Goal: Task Accomplishment & Management: Use online tool/utility

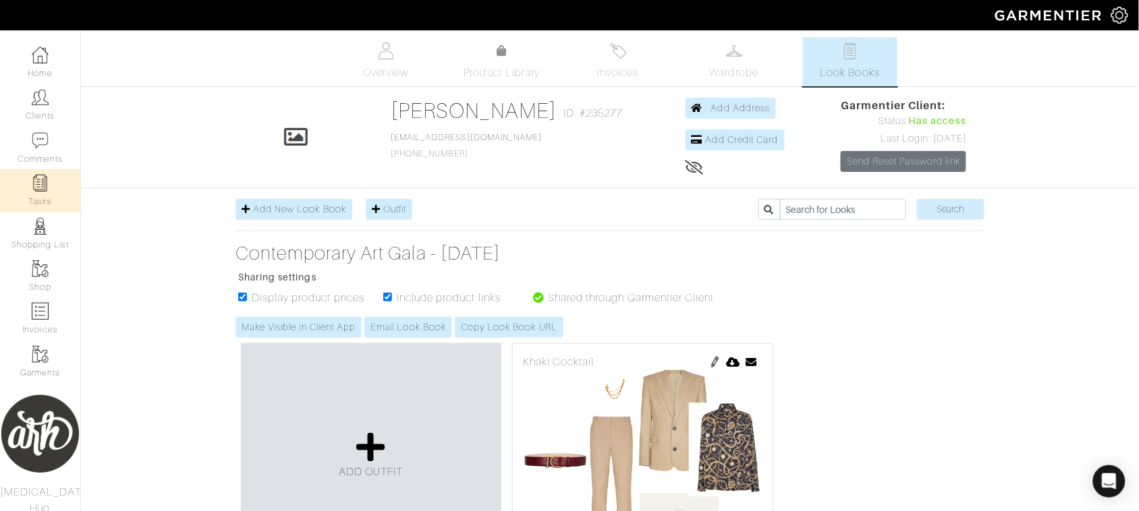
click at [44, 198] on link "Tasks" at bounding box center [40, 190] width 80 height 43
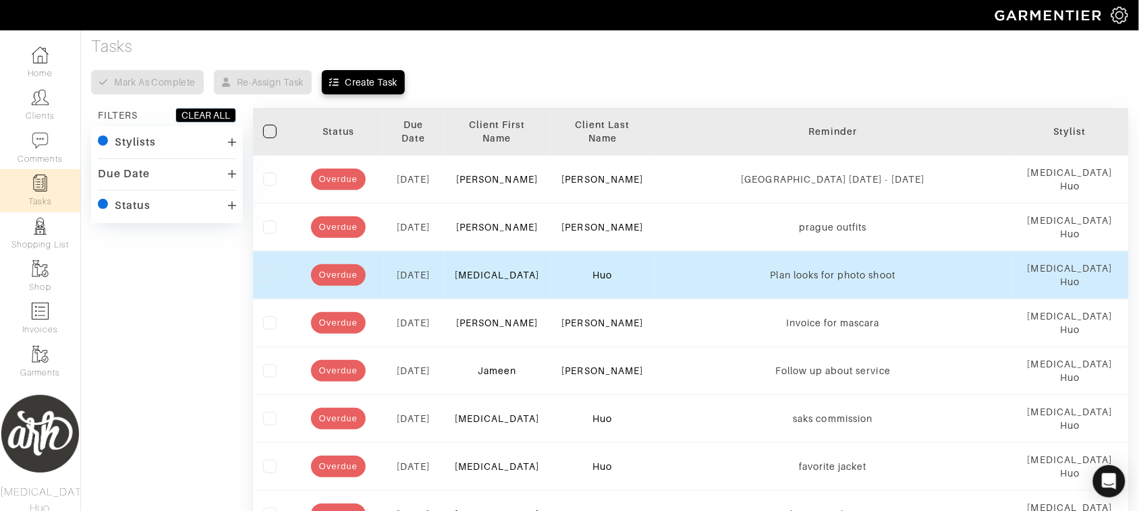
click at [499, 282] on td "Alli" at bounding box center [497, 275] width 107 height 48
click at [499, 277] on link "Alli" at bounding box center [497, 275] width 85 height 11
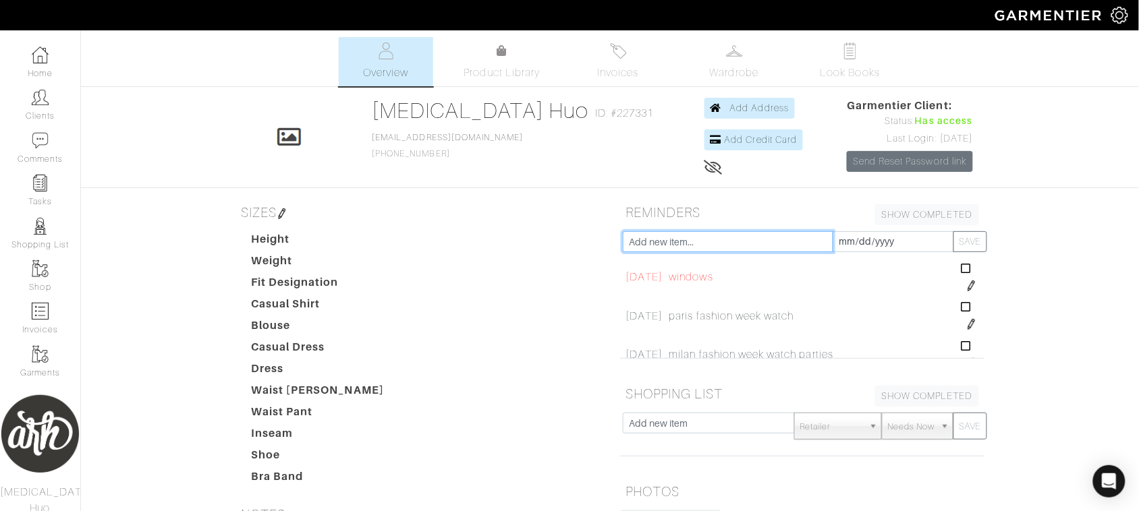
click at [703, 242] on input "text" at bounding box center [728, 241] width 210 height 21
type input "genesis auction"
click at [857, 244] on input "2025-08-14" at bounding box center [893, 241] width 121 height 21
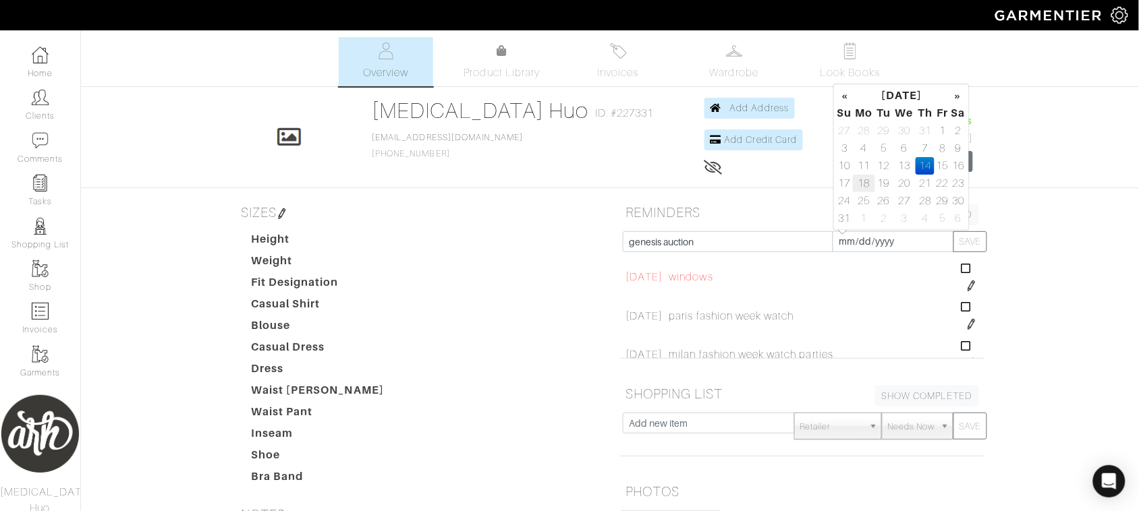
click at [866, 184] on td "18" at bounding box center [864, 184] width 22 height 18
type input "2025-08-18"
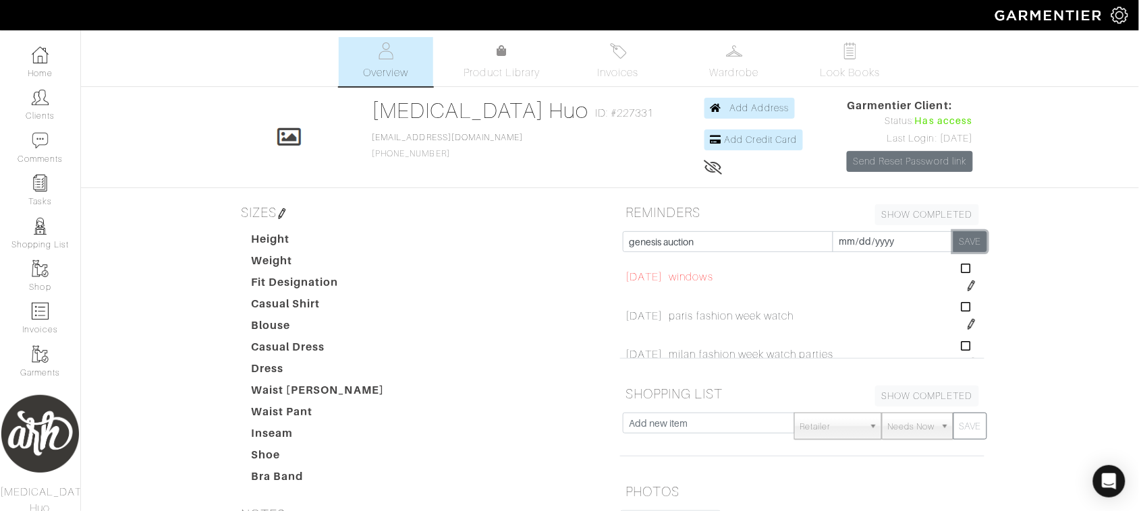
click at [980, 244] on button "SAVE" at bounding box center [970, 241] width 34 height 21
type input "2025-08-14"
click at [46, 186] on img at bounding box center [40, 183] width 17 height 17
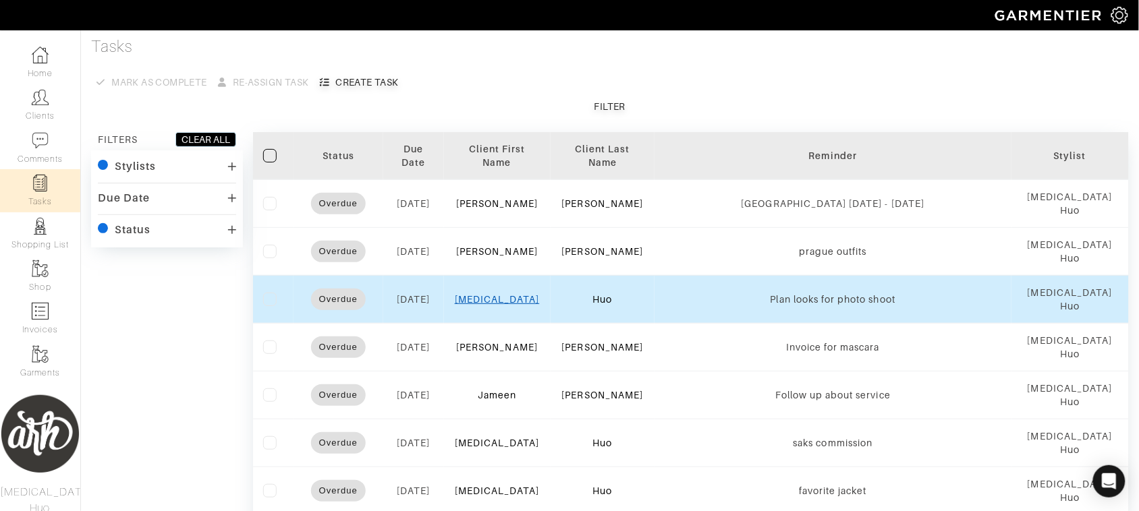
click at [499, 301] on link "Alli" at bounding box center [497, 299] width 85 height 11
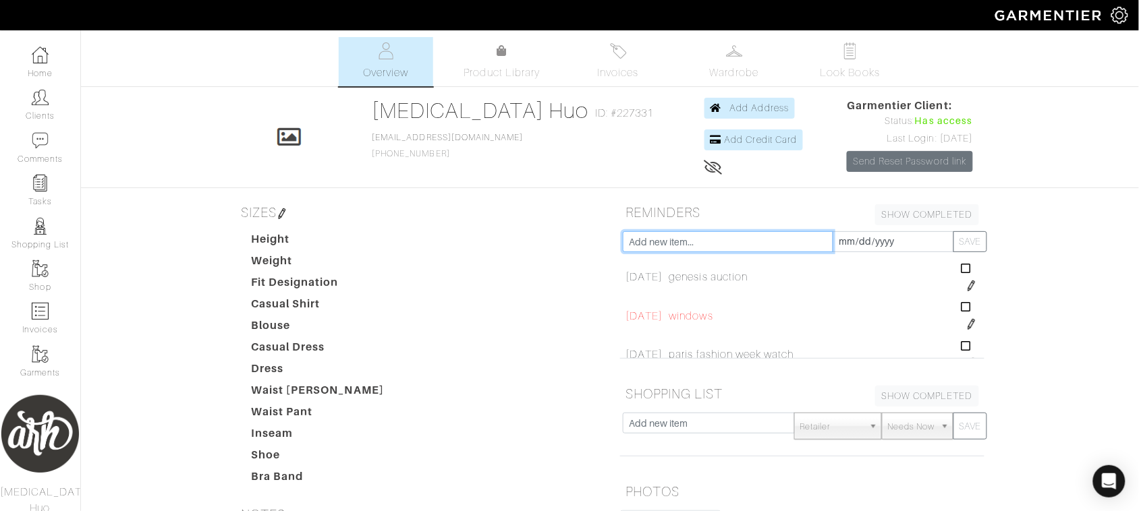
click at [692, 244] on input "text" at bounding box center [728, 241] width 210 height 21
type input "schedule time with vetir"
click at [870, 240] on input "2025-08-14" at bounding box center [893, 241] width 121 height 21
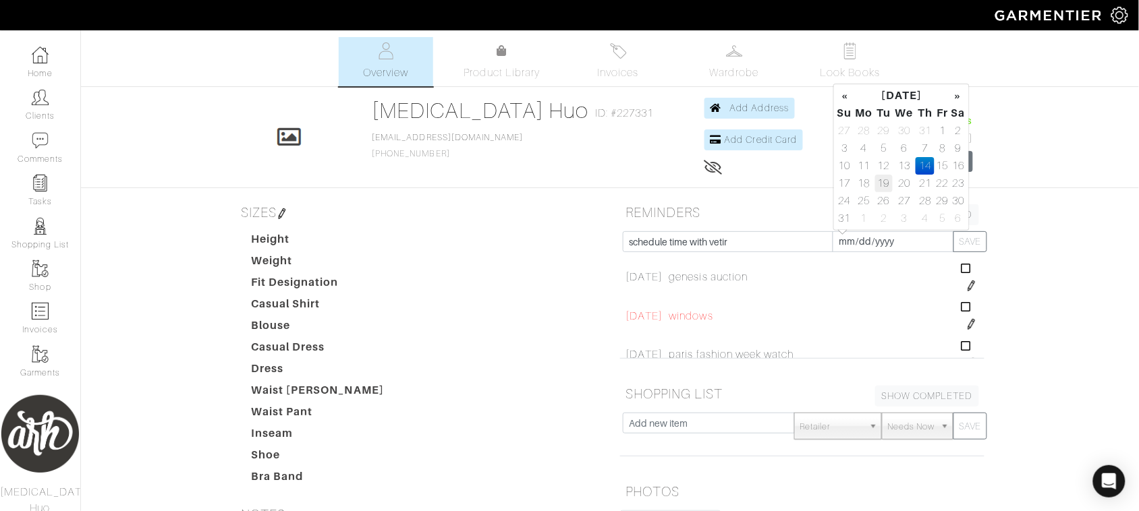
click at [884, 184] on td "19" at bounding box center [884, 184] width 18 height 18
type input "2025-08-19"
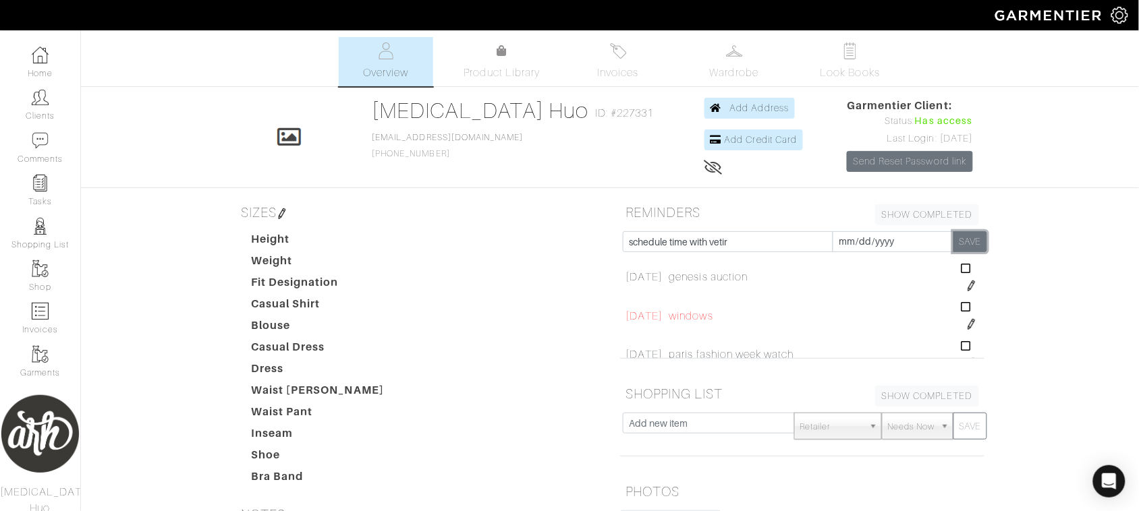
click at [982, 246] on button "SAVE" at bounding box center [970, 241] width 34 height 21
type input "2025-08-14"
click at [42, 65] on link "Home" at bounding box center [40, 62] width 80 height 43
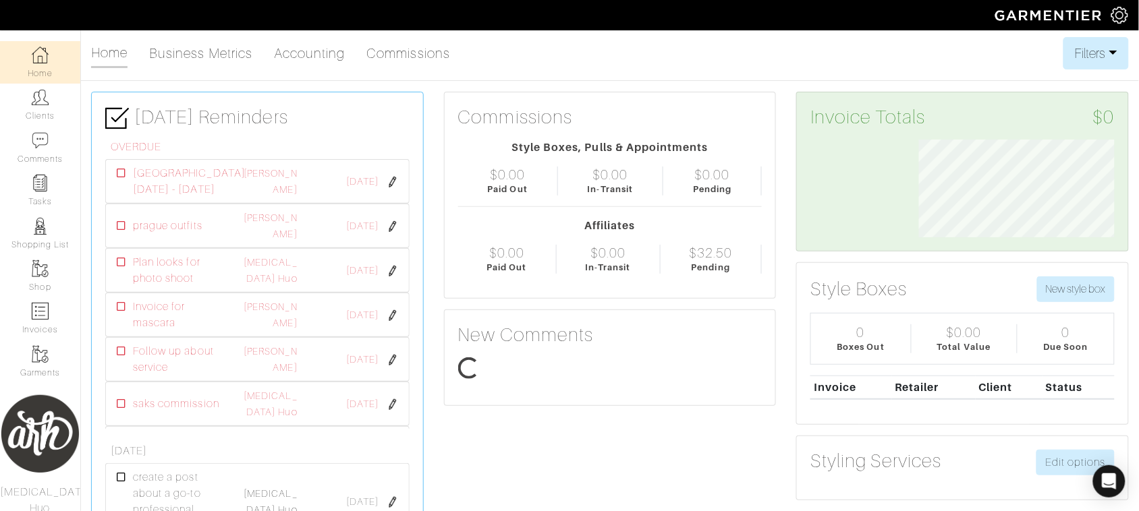
scroll to position [98, 216]
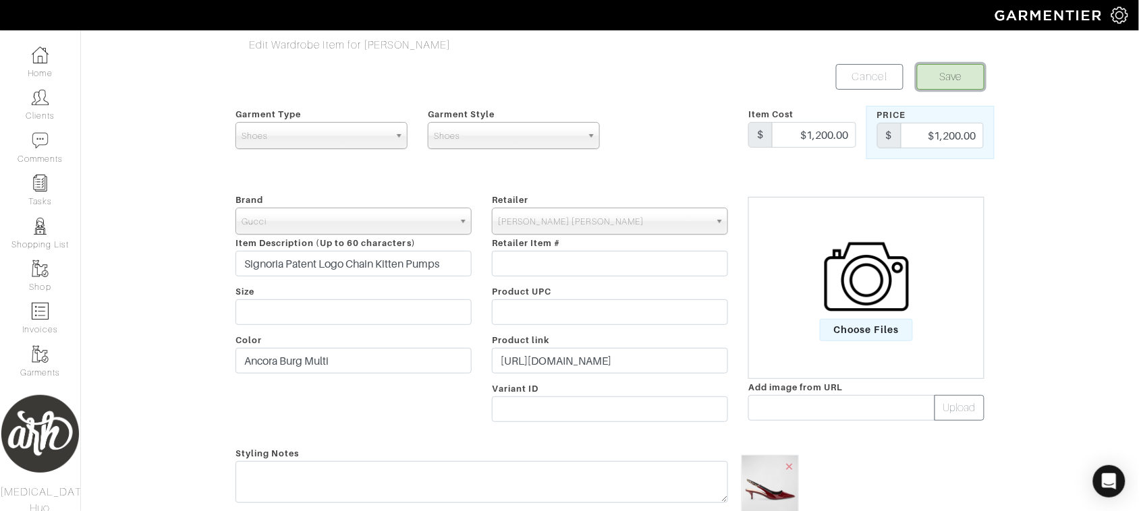
click at [959, 81] on button "Save" at bounding box center [950, 77] width 67 height 26
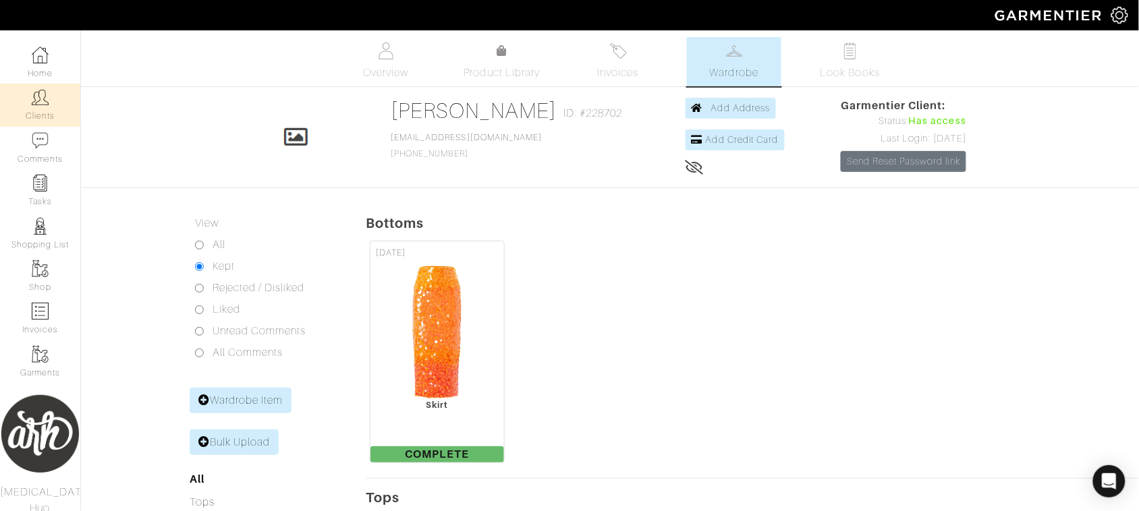
click at [36, 109] on link "Clients" at bounding box center [40, 105] width 80 height 43
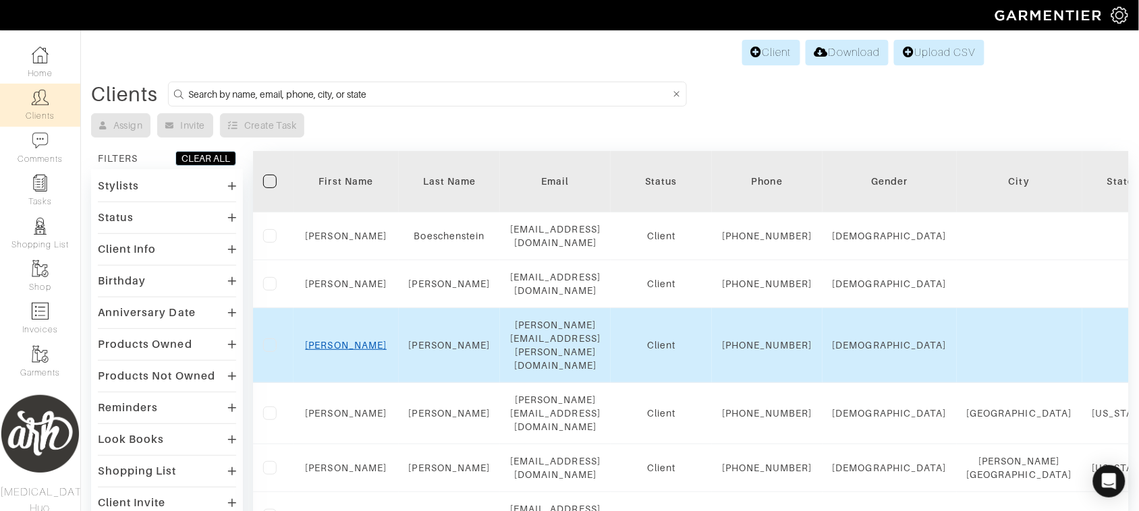
click at [349, 352] on div "Rachel" at bounding box center [346, 345] width 85 height 13
click at [349, 351] on link "Rachel" at bounding box center [347, 345] width 82 height 11
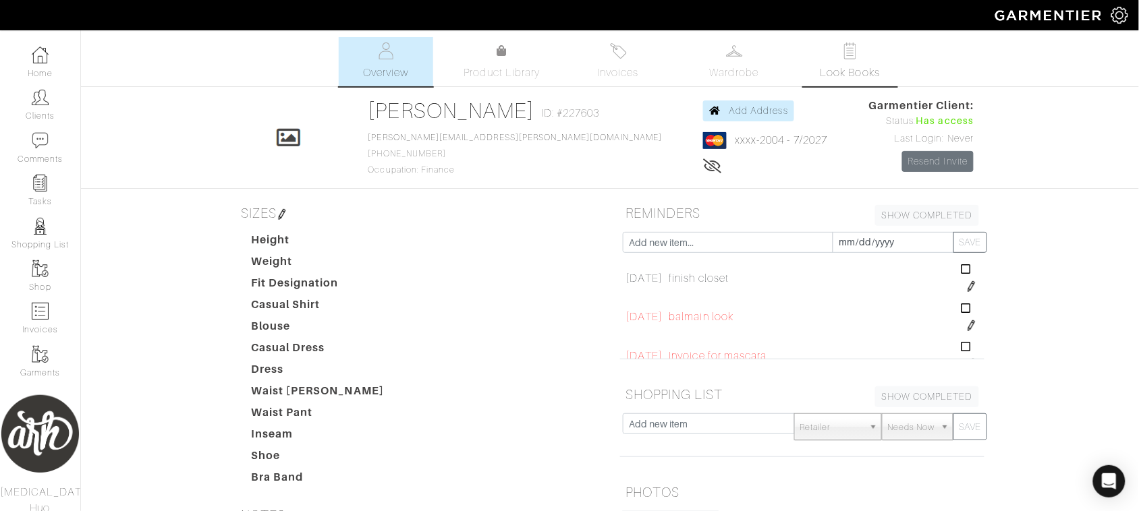
click at [847, 46] on img at bounding box center [850, 51] width 17 height 17
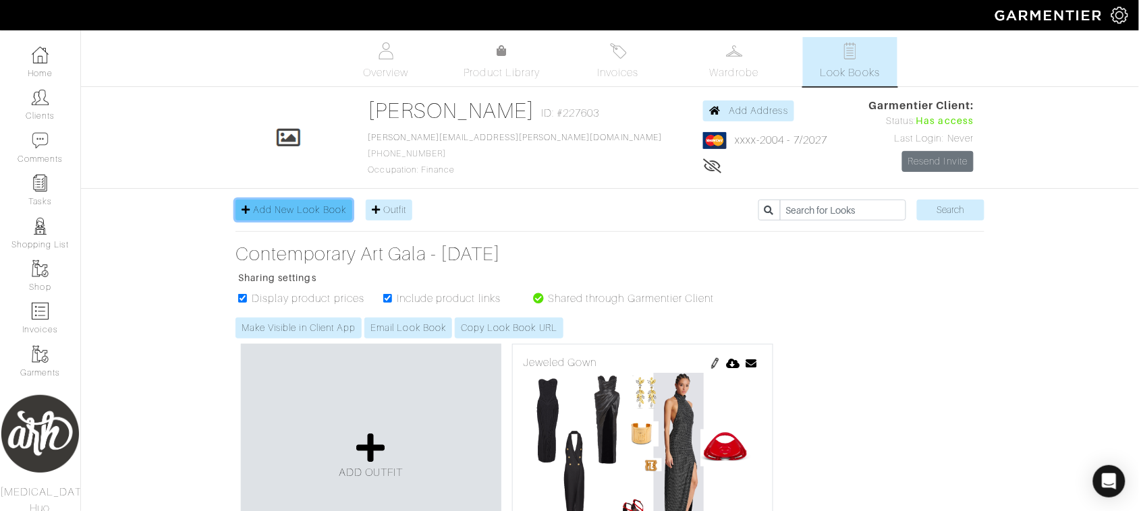
click at [305, 217] on link "Add New Look Book" at bounding box center [293, 210] width 117 height 21
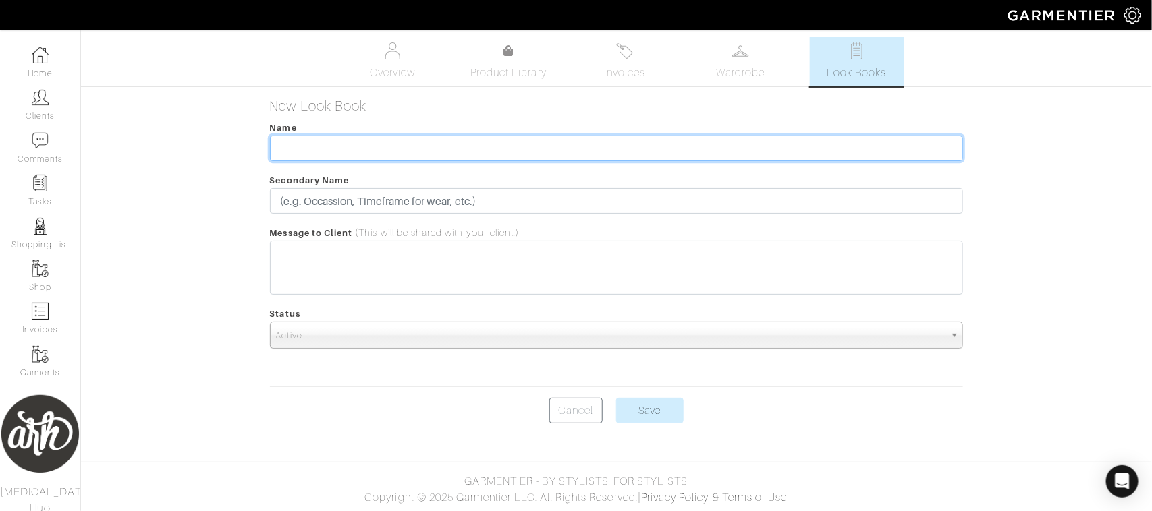
click at [345, 149] on input "text" at bounding box center [617, 149] width 694 height 26
type input "Prague"
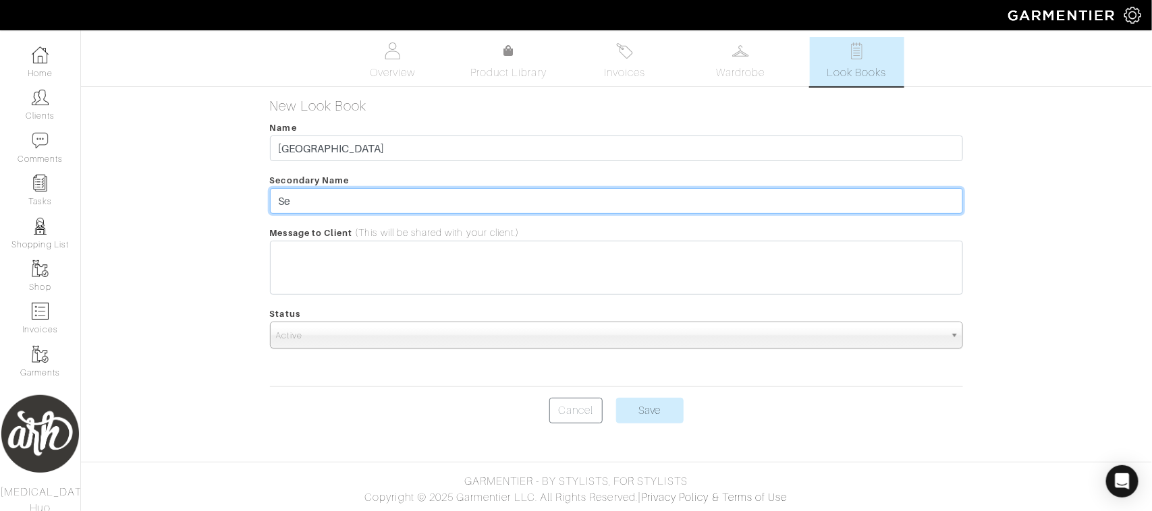
type input "S"
type input "August 29 - September 6"
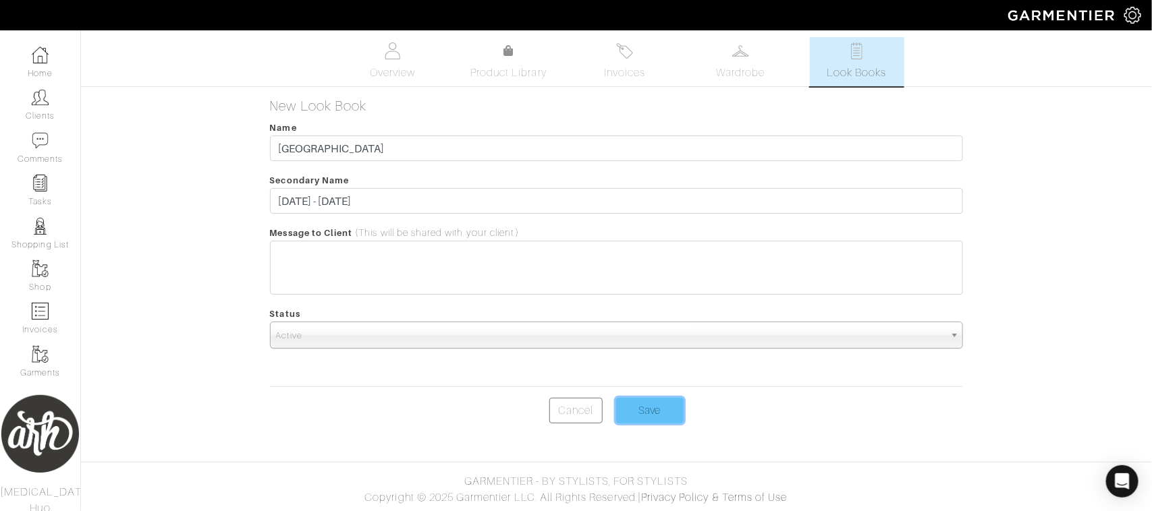
click at [675, 416] on input "Save" at bounding box center [649, 411] width 67 height 26
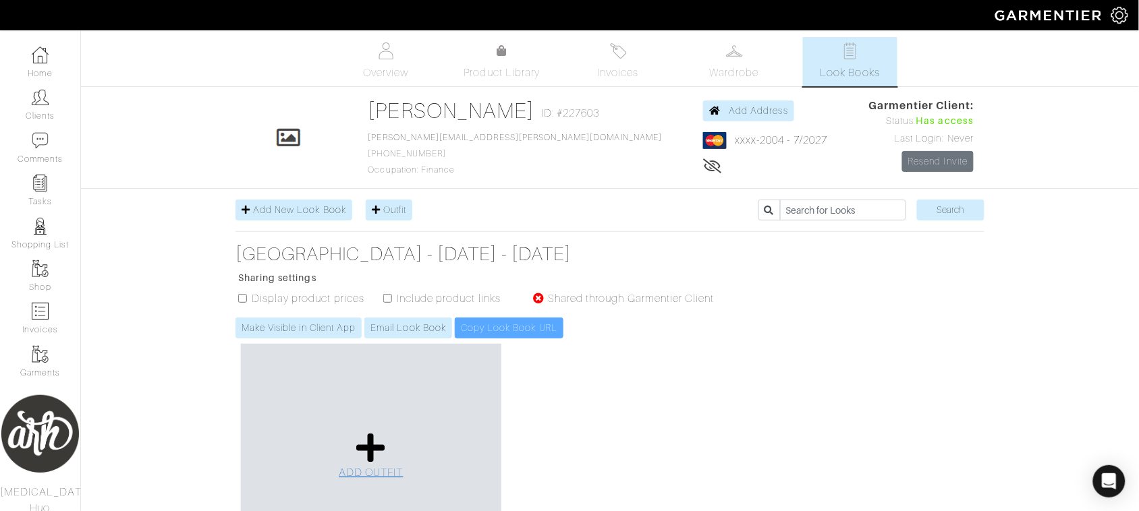
click at [366, 462] on icon at bounding box center [370, 448] width 29 height 32
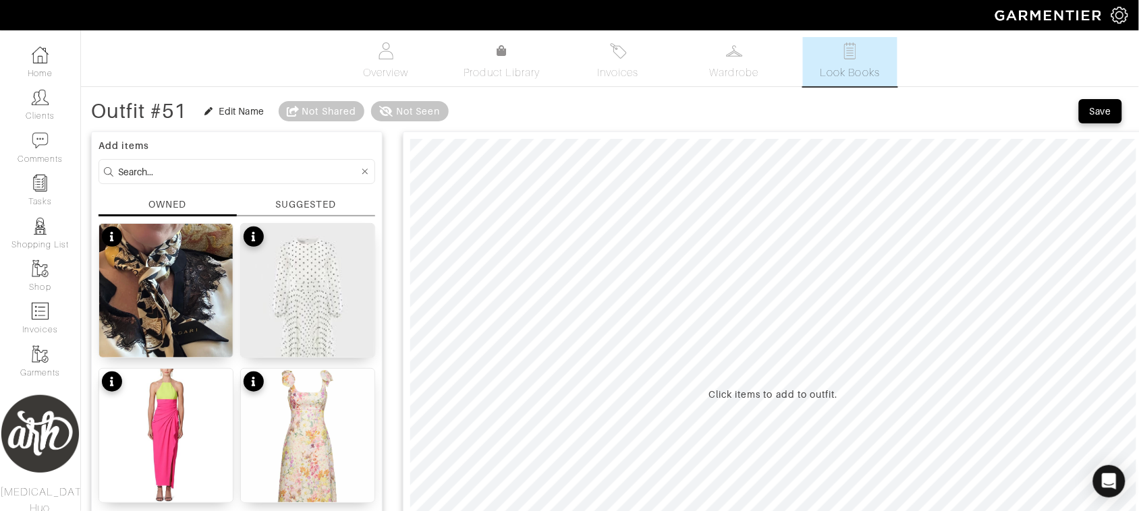
click at [289, 199] on div "SUGGESTED" at bounding box center [305, 205] width 61 height 14
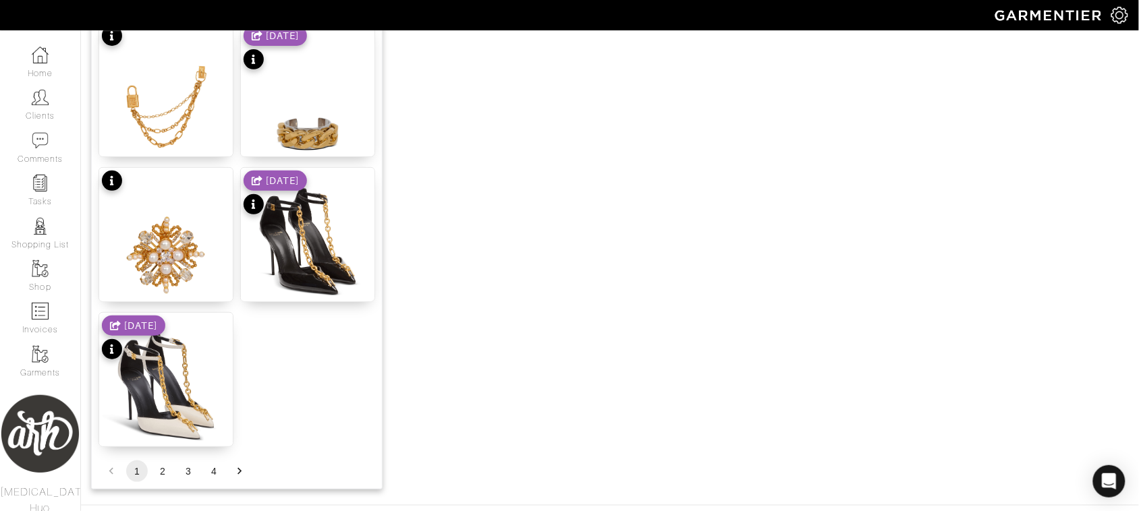
scroll to position [1695, 0]
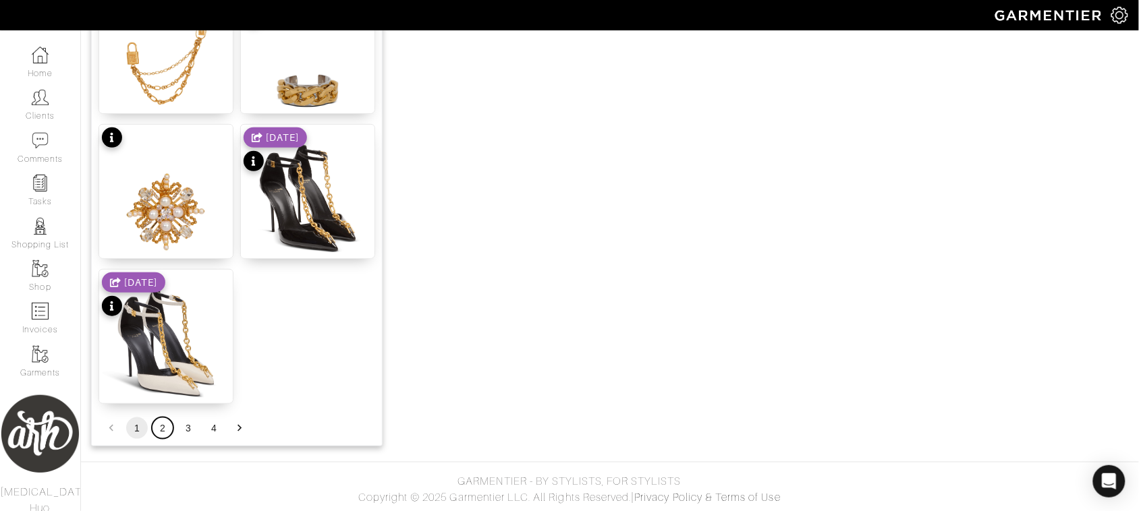
click at [160, 433] on button "2" at bounding box center [163, 429] width 22 height 22
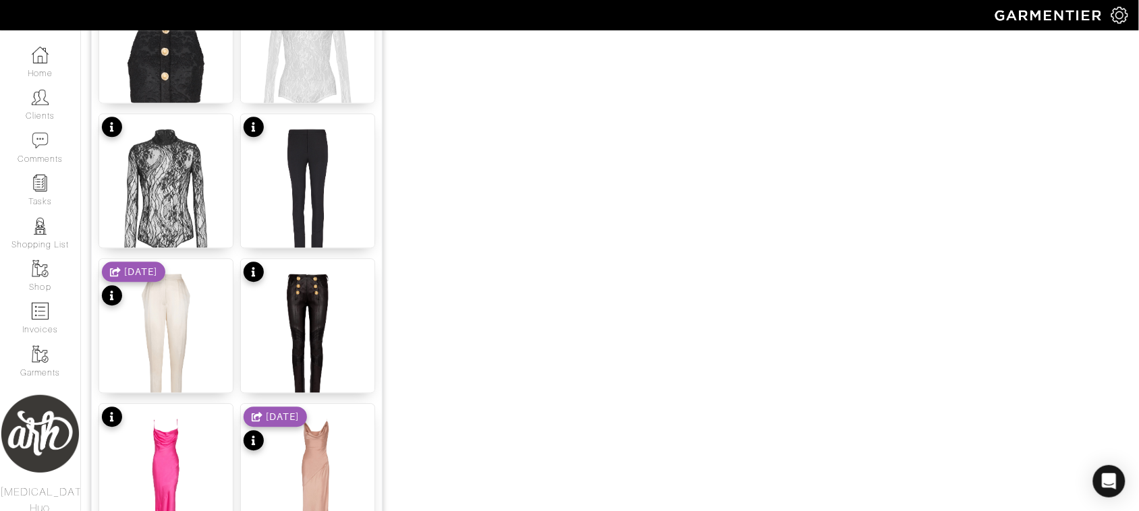
scroll to position [784, 0]
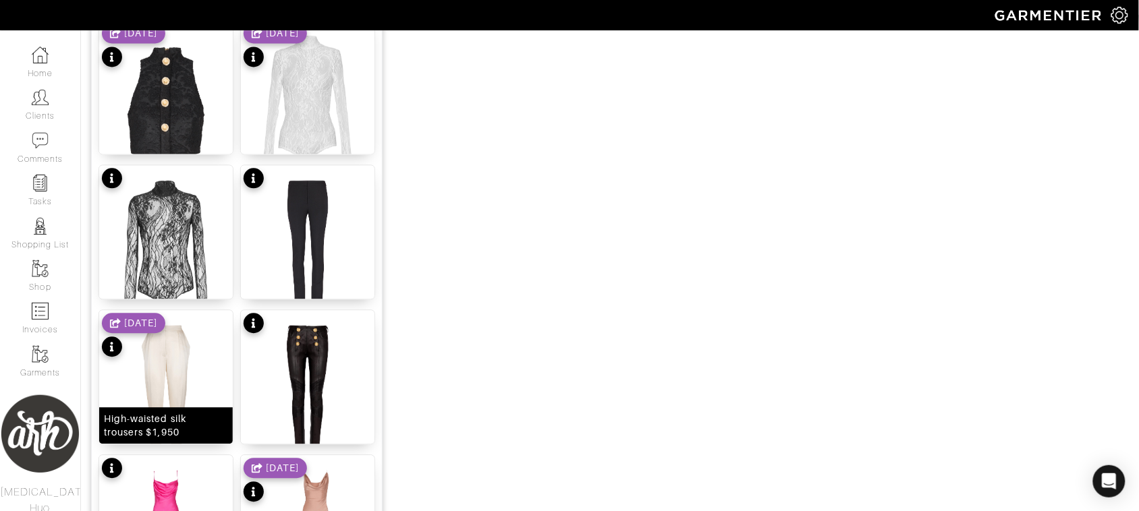
click at [198, 398] on img at bounding box center [166, 400] width 134 height 181
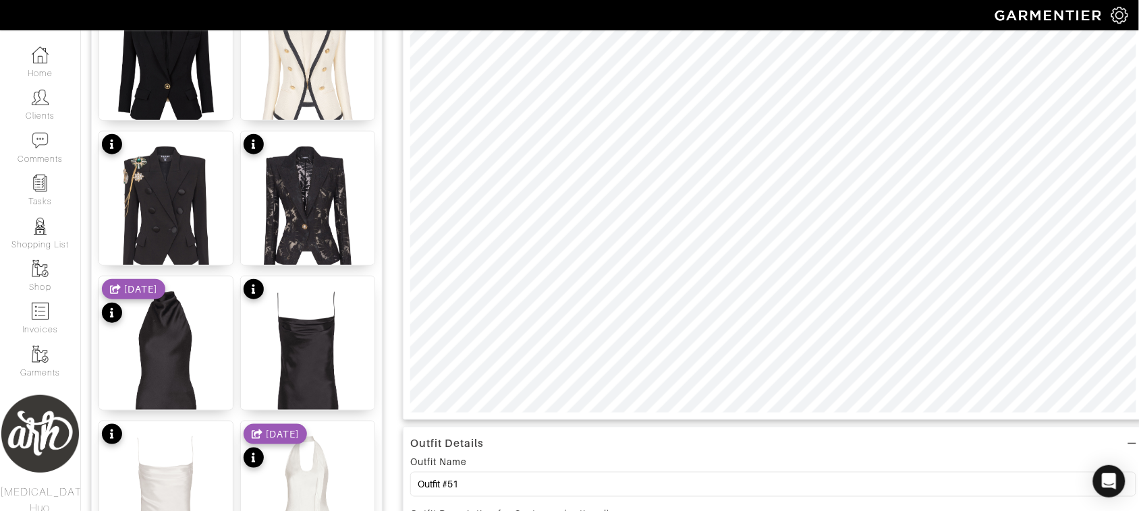
scroll to position [238, 0]
click at [161, 464] on img at bounding box center [166, 511] width 134 height 181
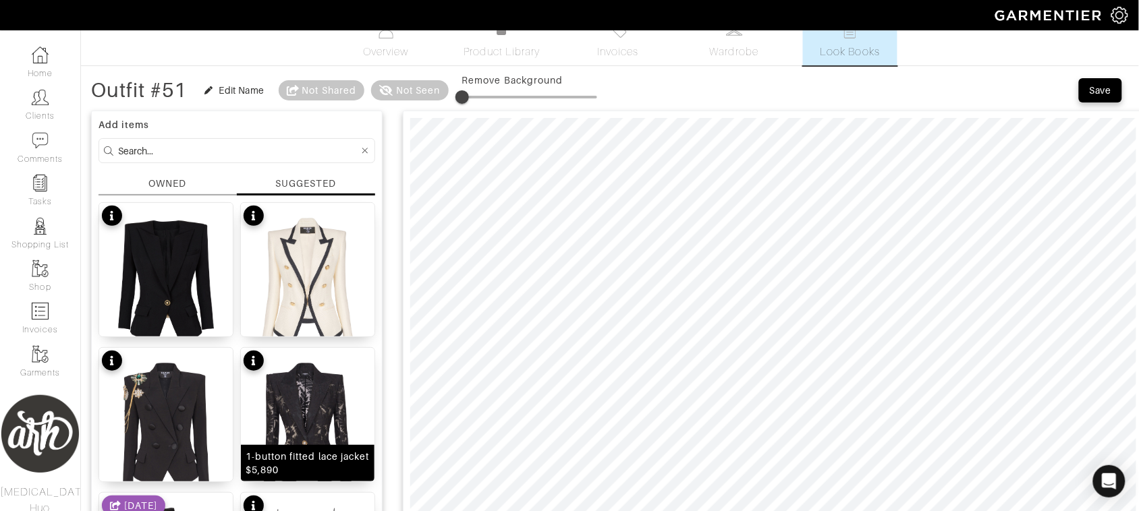
scroll to position [0, 0]
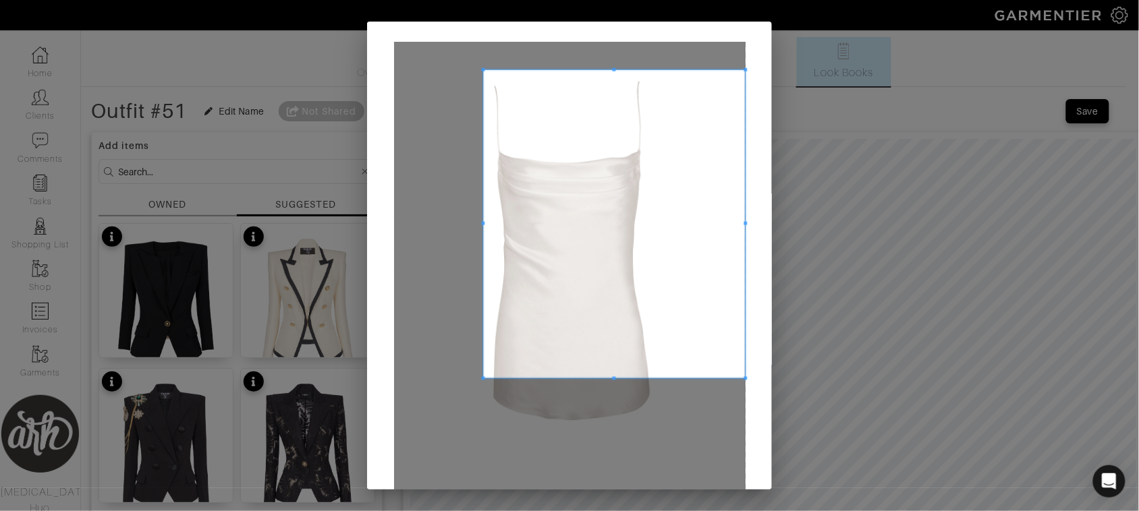
click at [481, 68] on span at bounding box center [482, 69] width 3 height 3
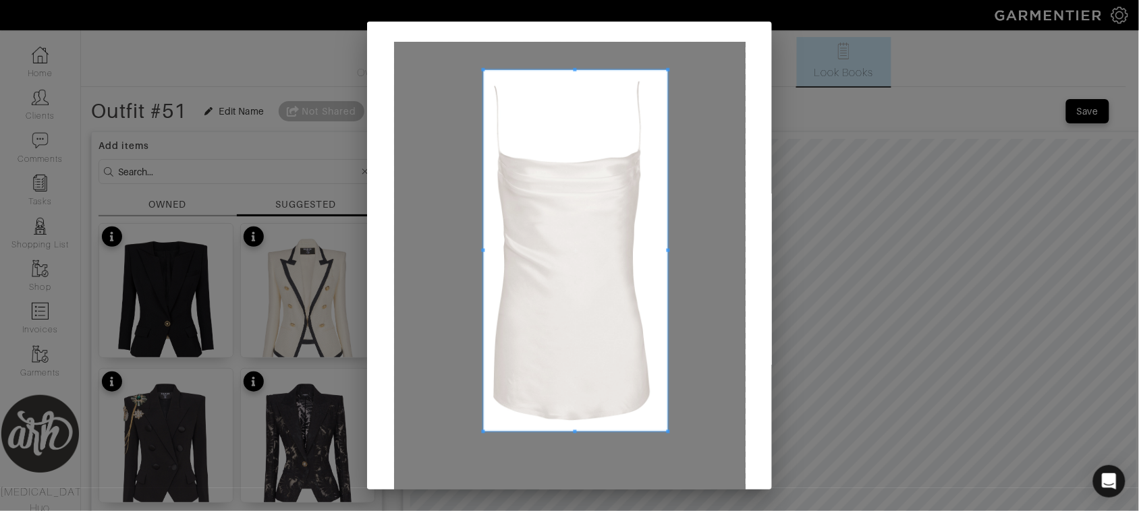
click at [666, 432] on span at bounding box center [667, 431] width 3 height 3
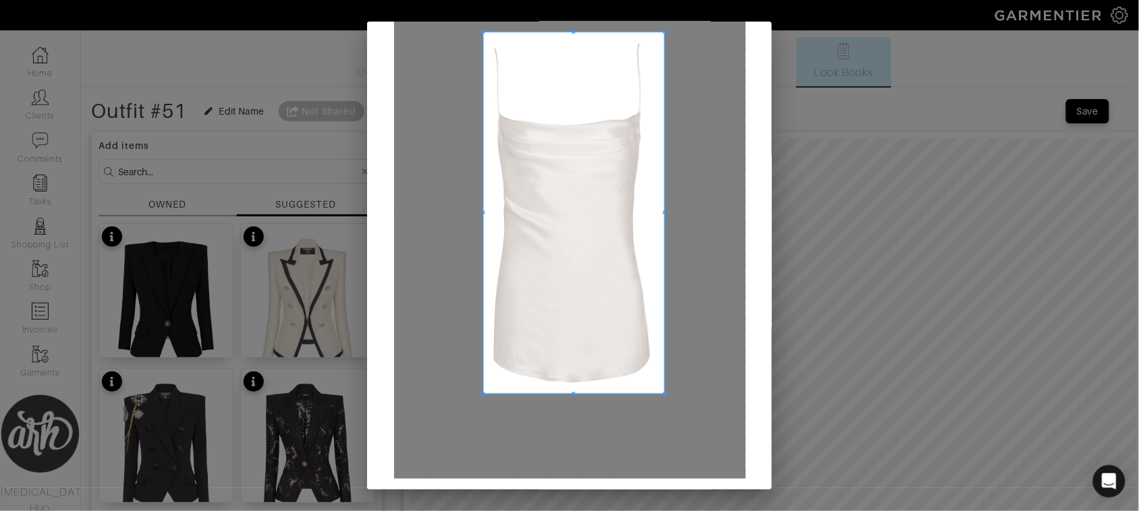
scroll to position [84, 0]
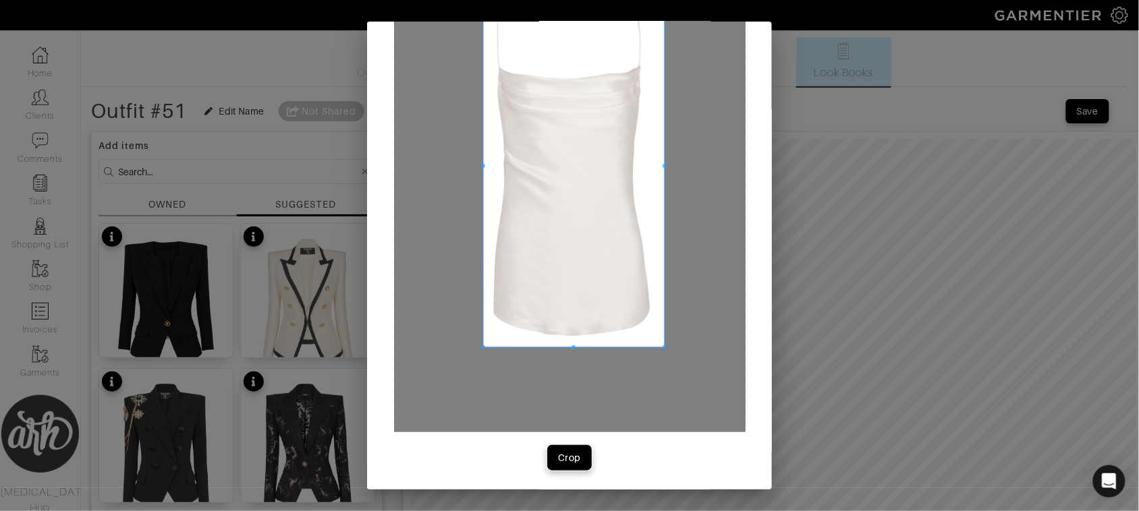
click at [568, 457] on div "Crop" at bounding box center [569, 457] width 23 height 13
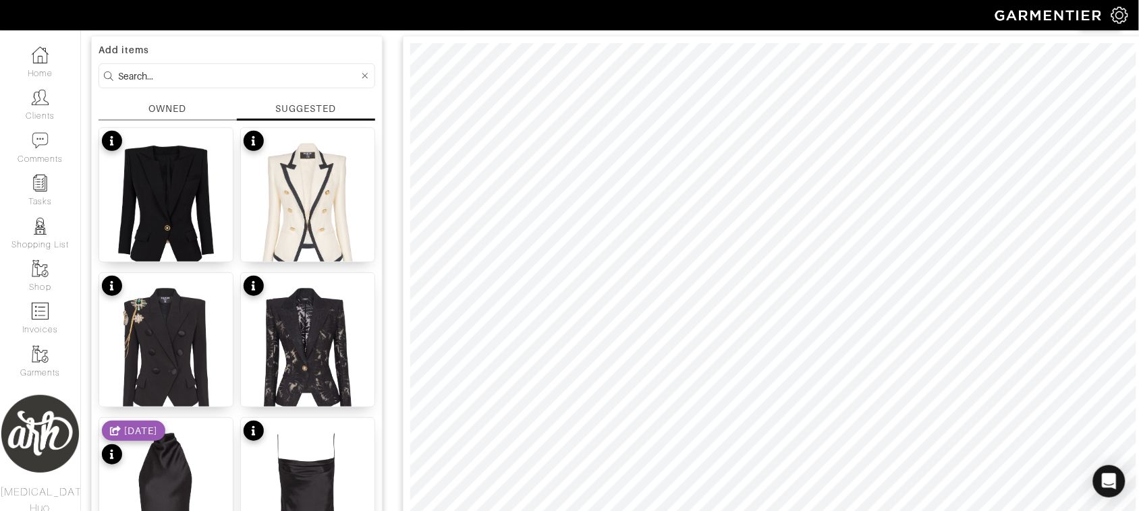
scroll to position [107, 0]
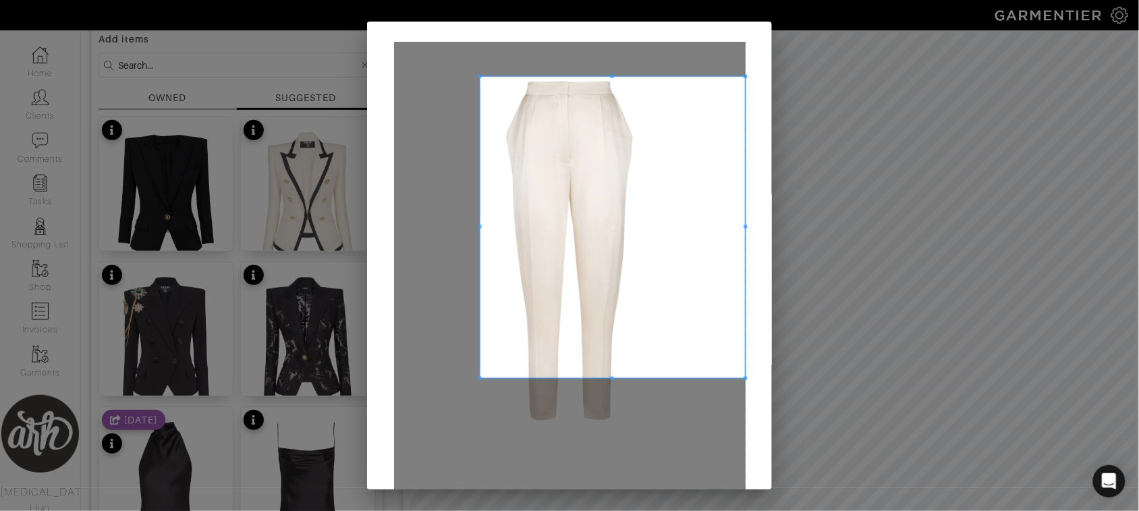
click at [478, 76] on span at bounding box center [479, 76] width 3 height 3
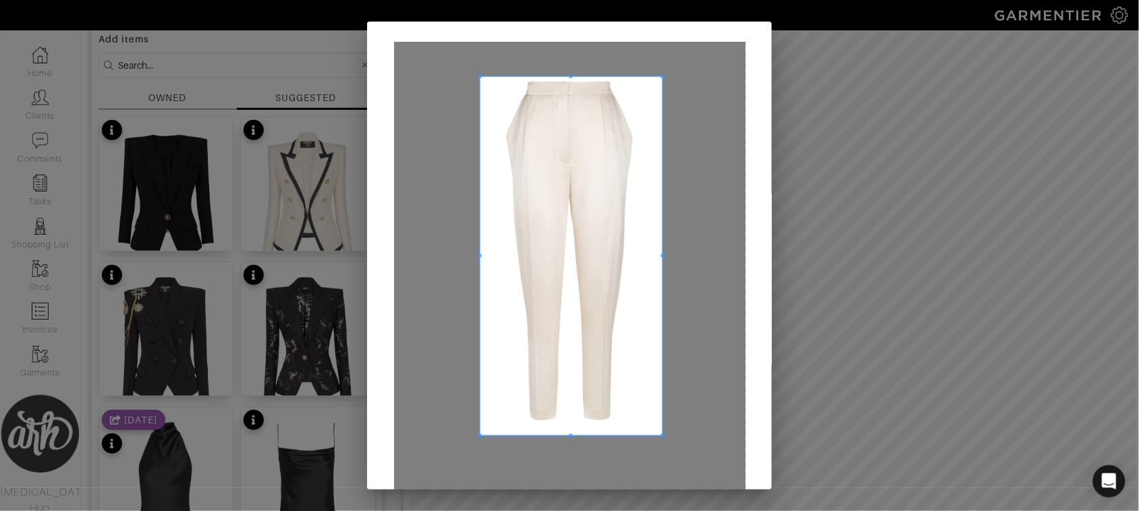
click at [661, 434] on span at bounding box center [662, 435] width 3 height 3
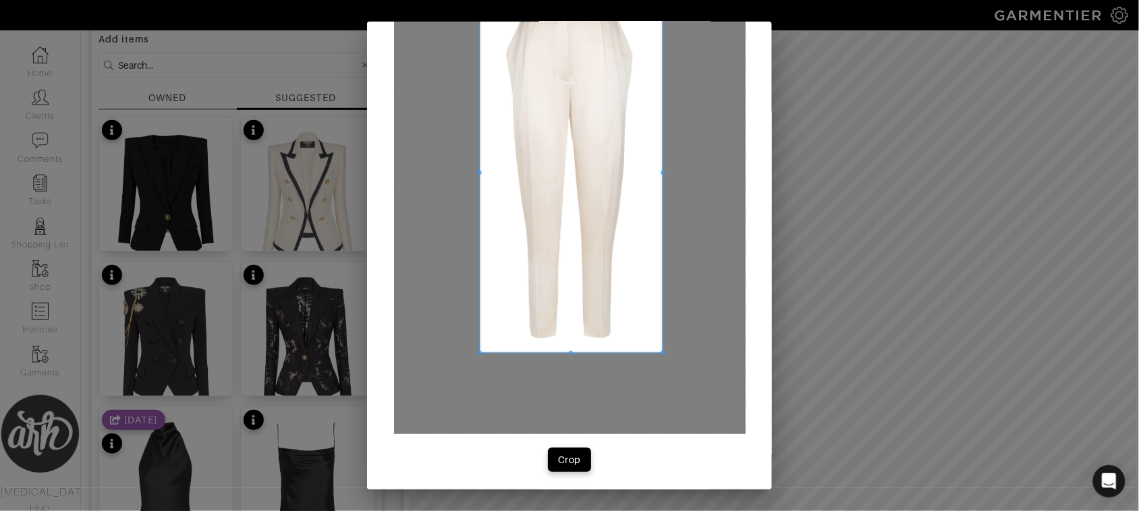
scroll to position [84, 0]
click at [558, 459] on div "Crop" at bounding box center [569, 457] width 23 height 13
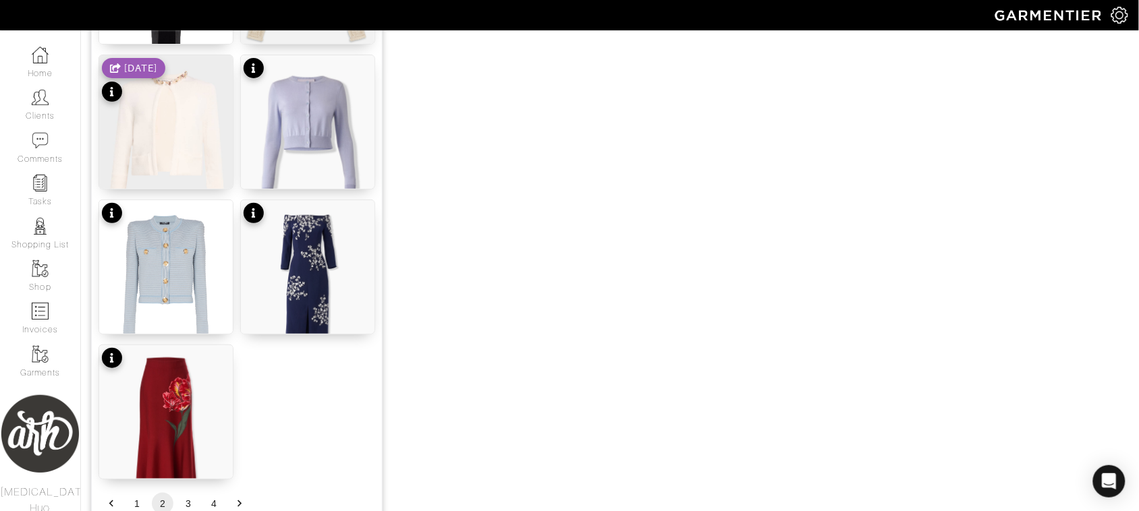
scroll to position [1621, 0]
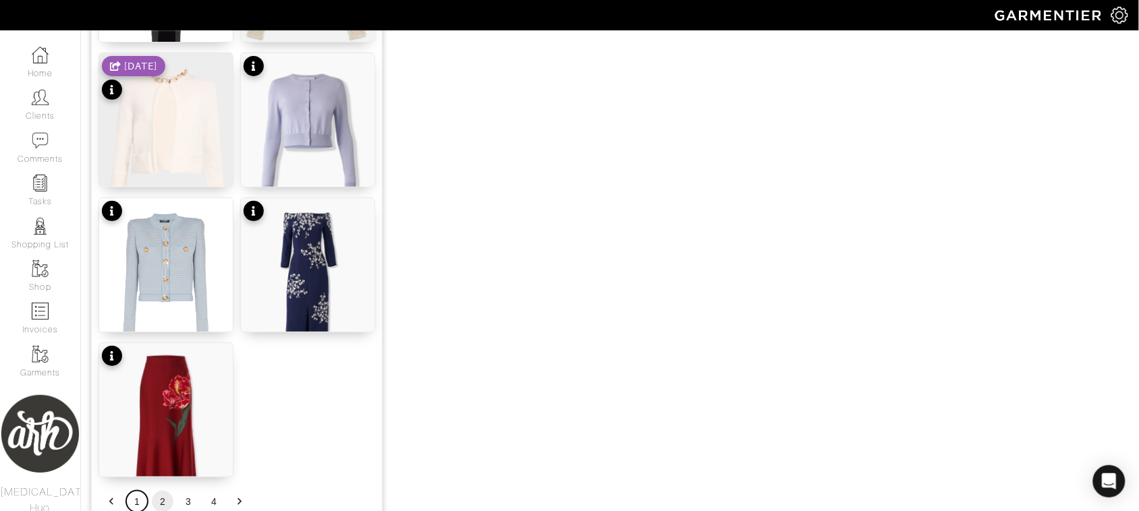
click at [136, 500] on button "1" at bounding box center [137, 502] width 22 height 22
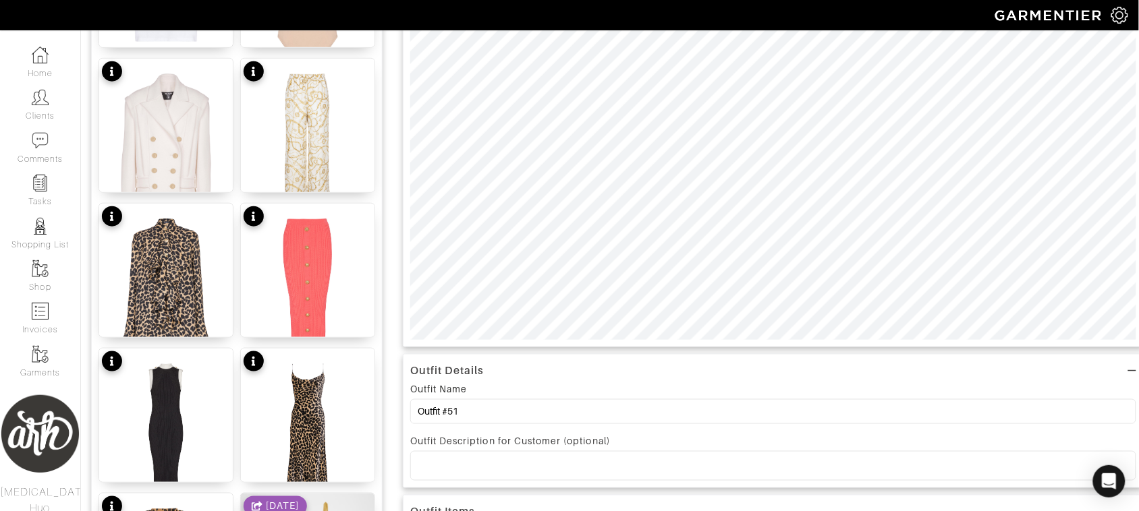
scroll to position [183, 0]
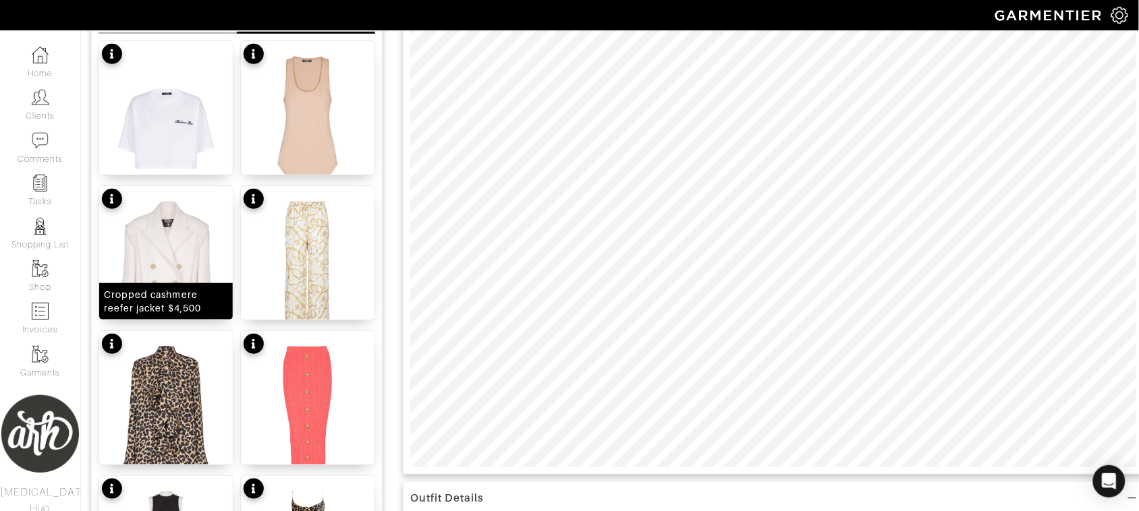
click at [190, 251] on img at bounding box center [166, 276] width 134 height 181
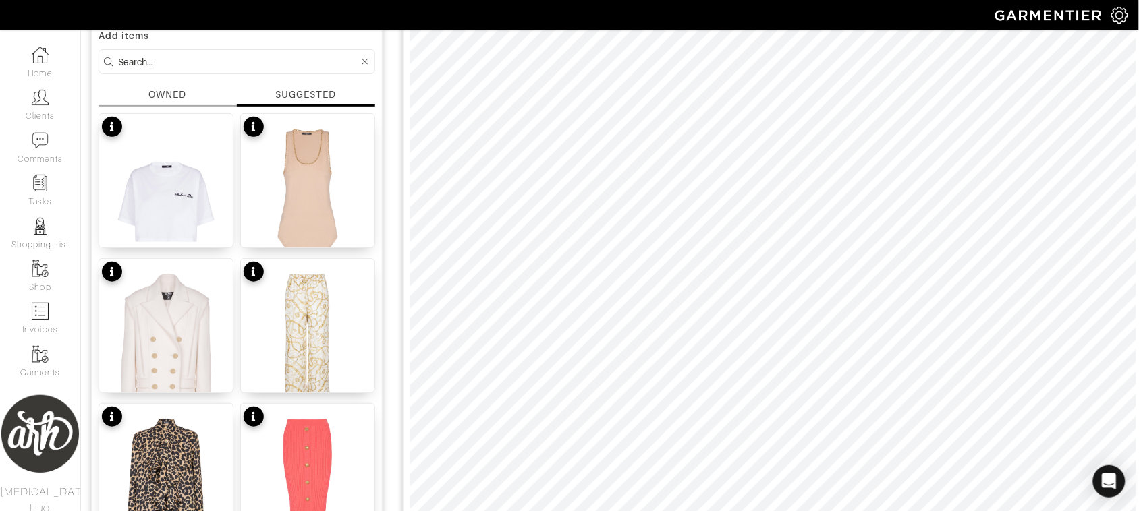
scroll to position [109, 0]
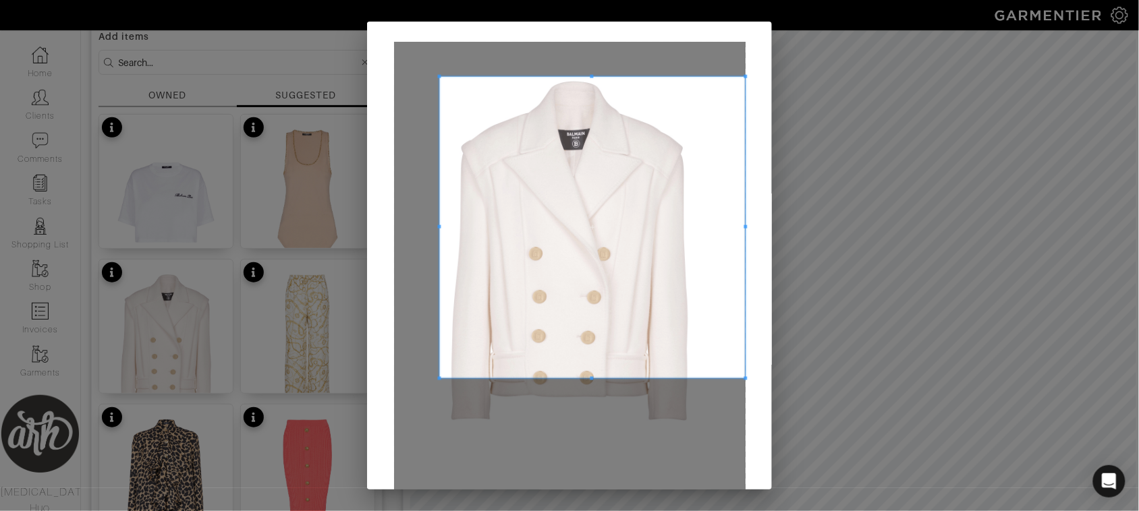
click at [437, 75] on span at bounding box center [438, 76] width 3 height 3
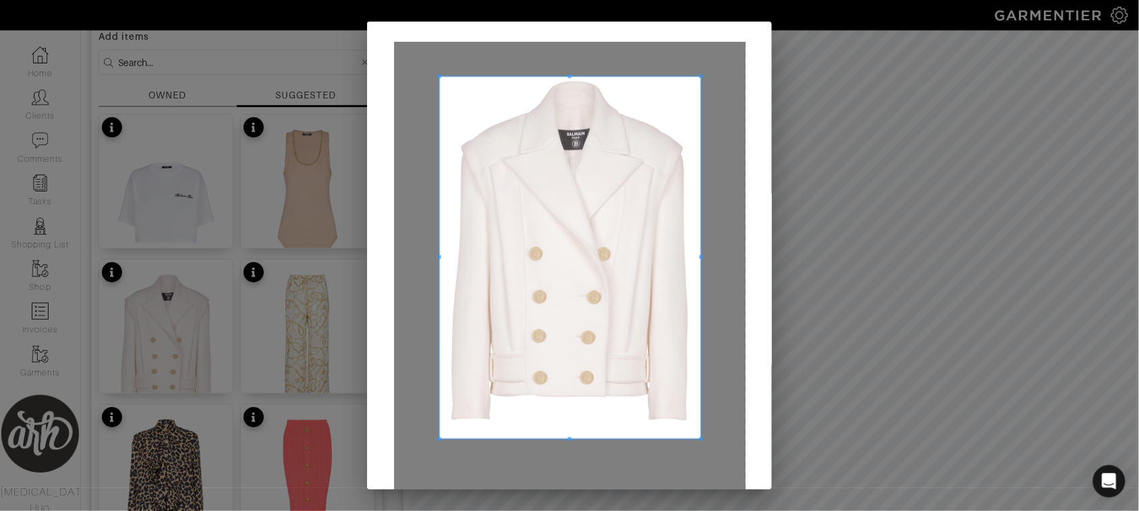
click at [699, 439] on span at bounding box center [700, 439] width 3 height 3
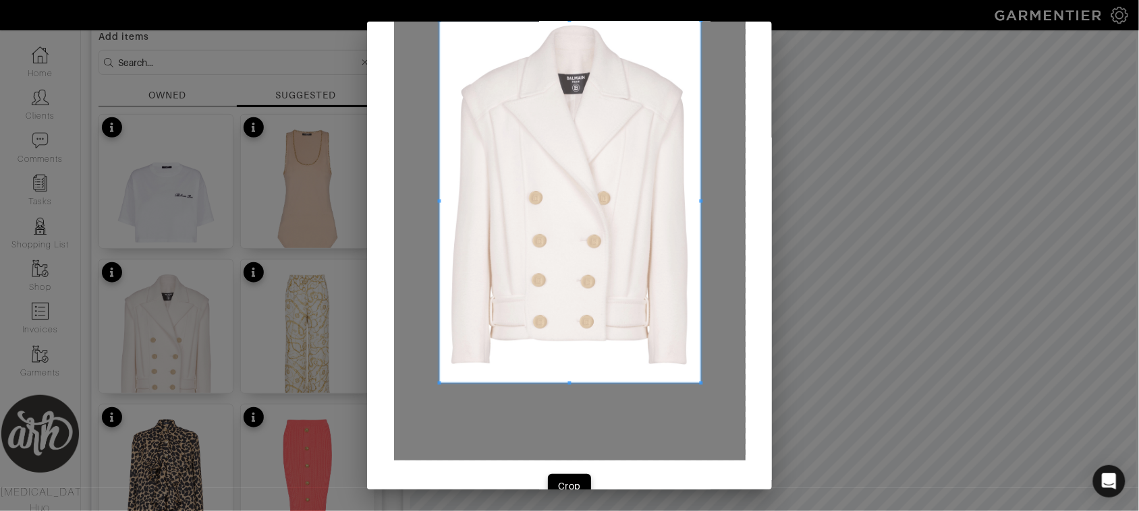
scroll to position [84, 0]
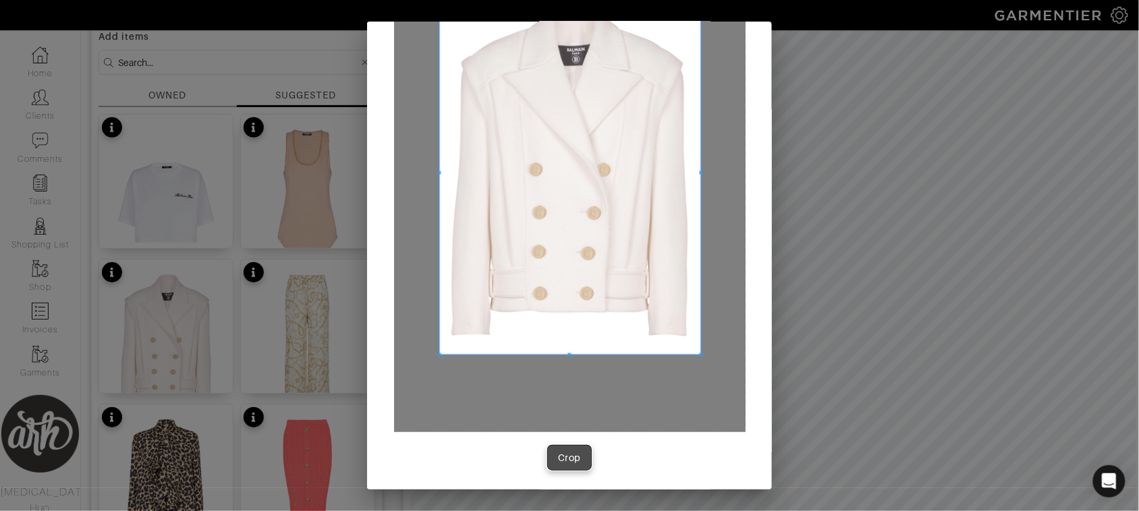
click at [565, 459] on div "Crop" at bounding box center [569, 457] width 23 height 13
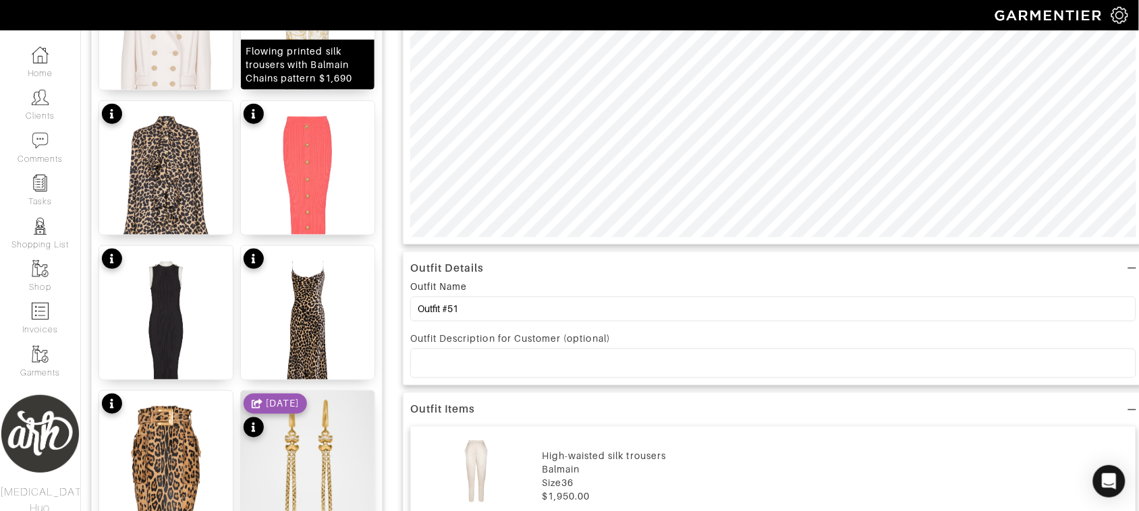
scroll to position [0, 0]
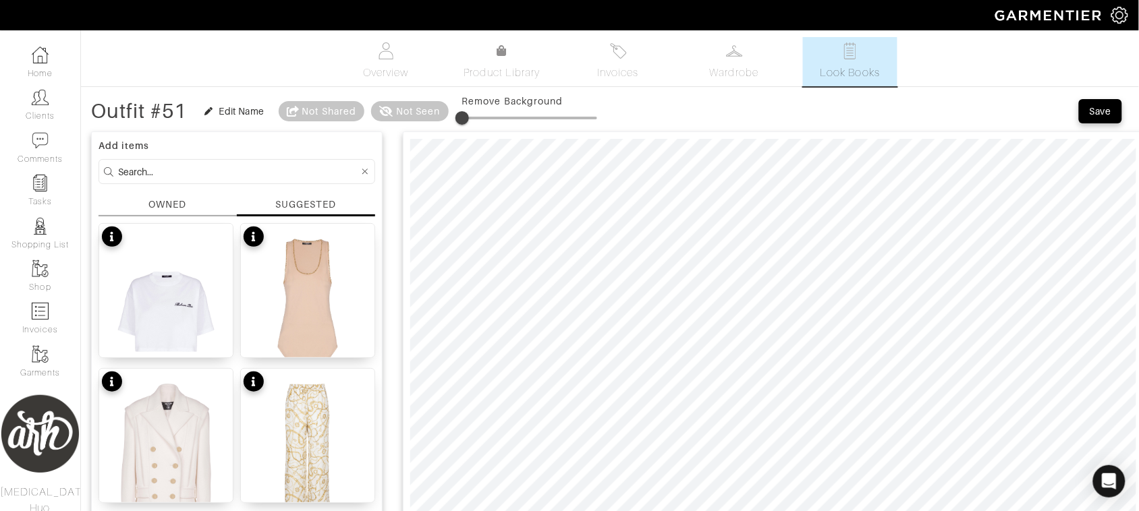
click at [240, 169] on input at bounding box center [238, 171] width 241 height 17
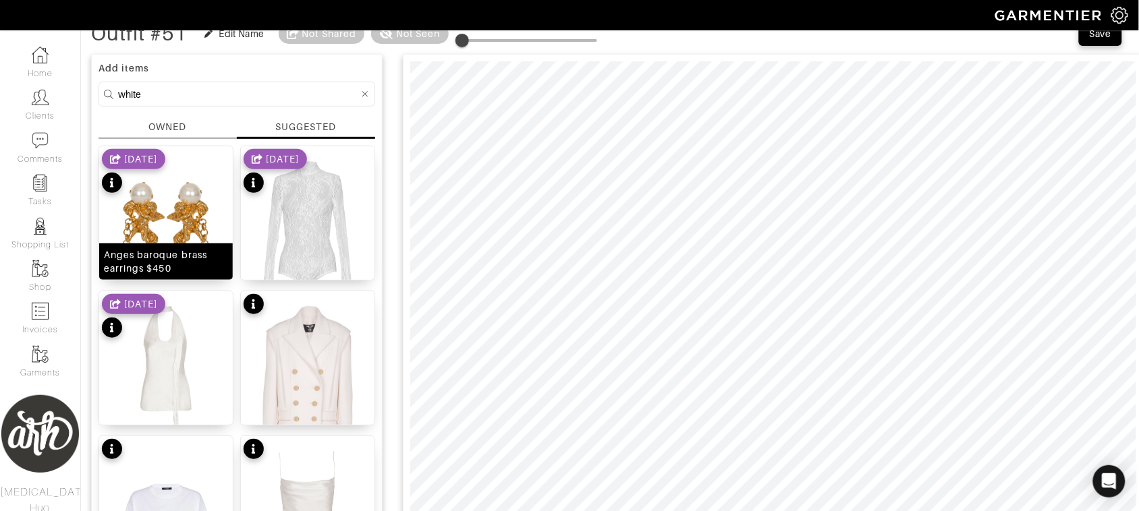
scroll to position [71, 0]
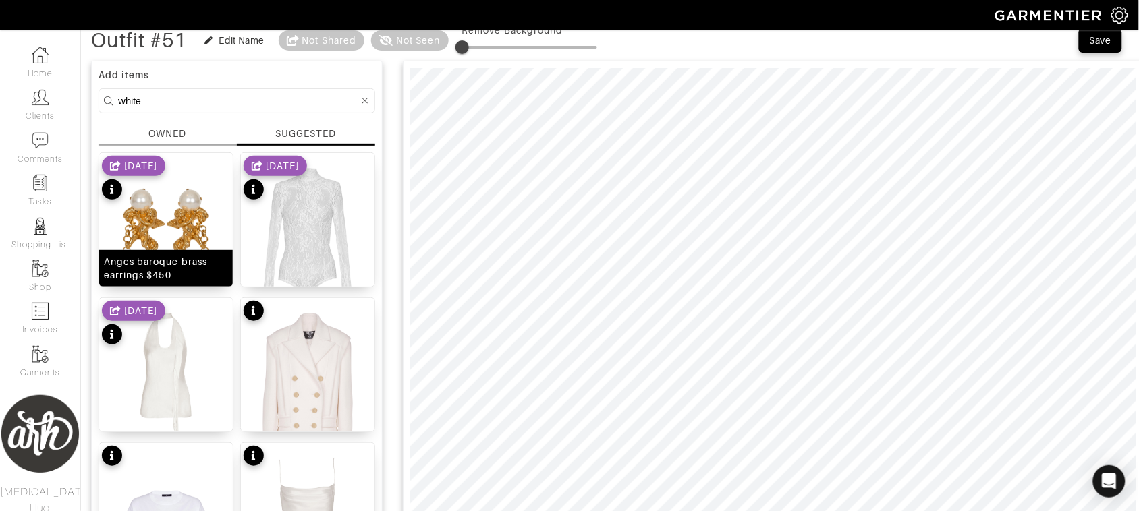
click at [186, 258] on div "Anges baroque brass earrings $450" at bounding box center [166, 268] width 124 height 27
click at [287, 101] on input "white" at bounding box center [238, 100] width 241 height 17
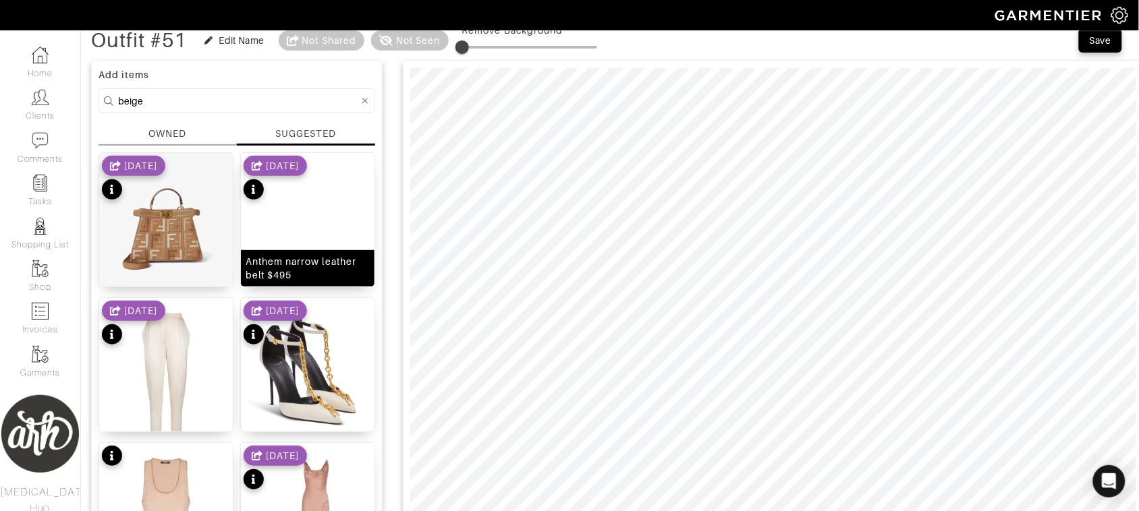
click at [326, 264] on div "Anthem narrow leather belt $495" at bounding box center [308, 268] width 124 height 27
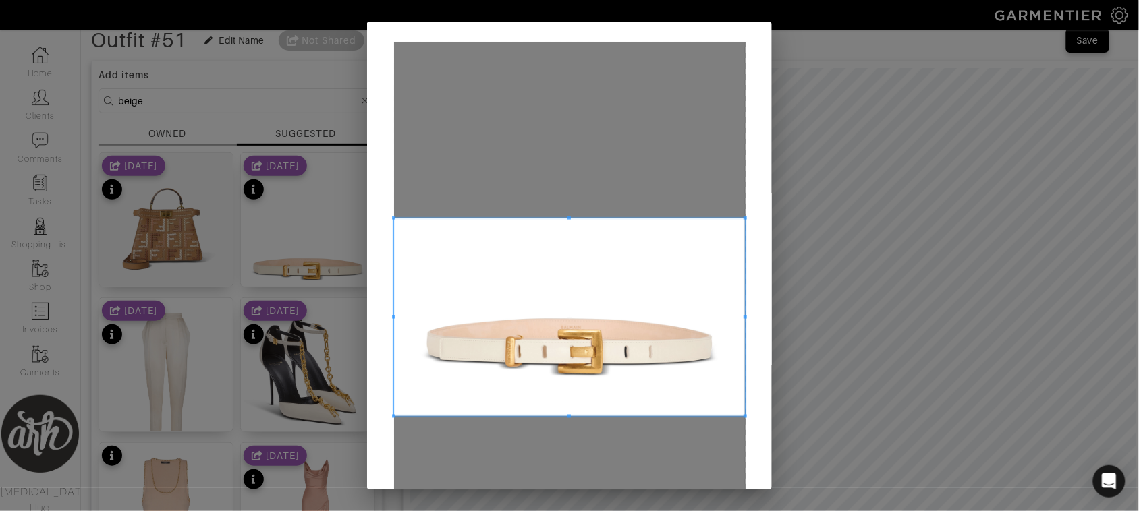
click at [567, 358] on span at bounding box center [570, 318] width 352 height 198
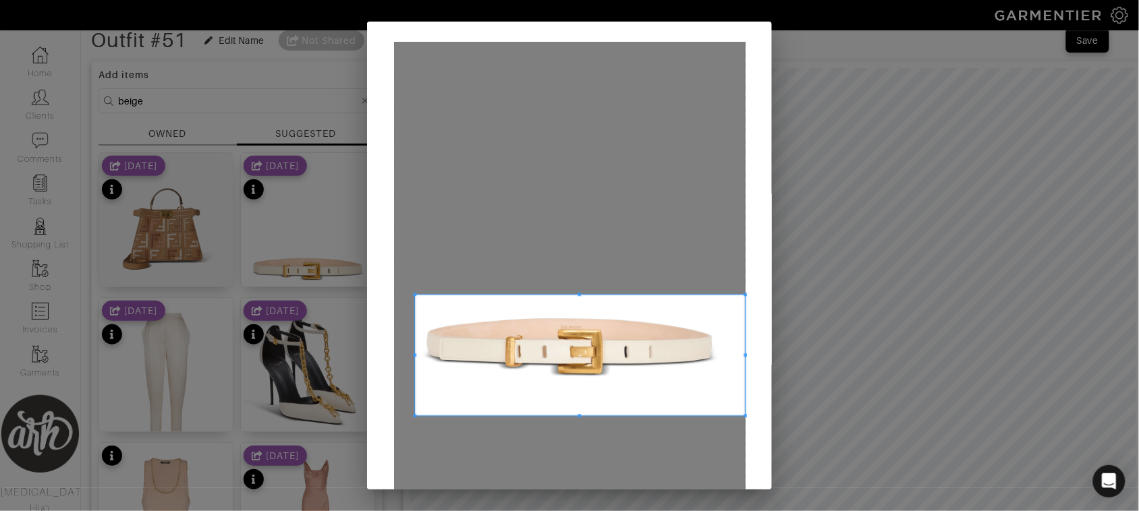
click at [413, 296] on span at bounding box center [414, 294] width 3 height 3
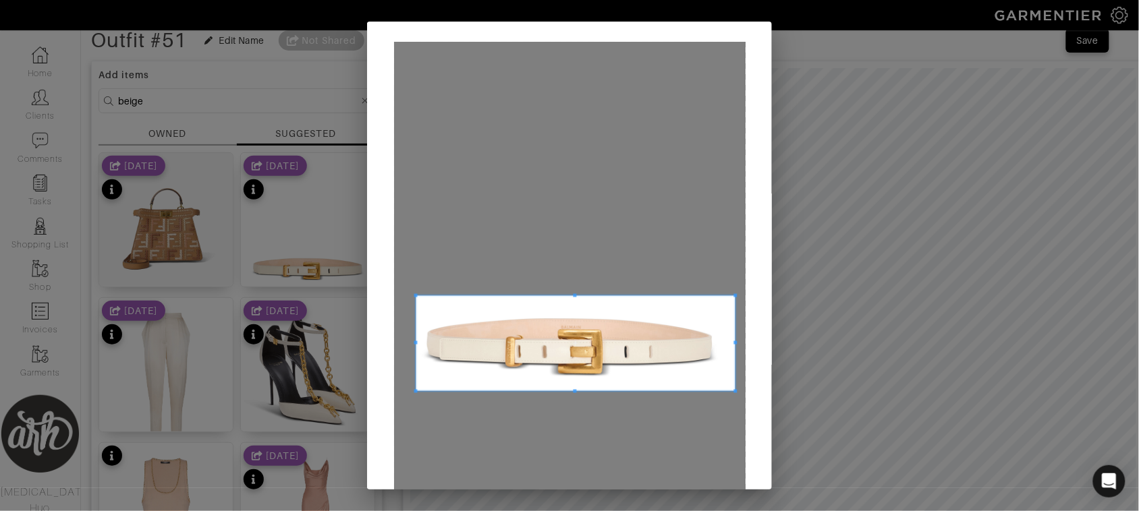
click at [733, 392] on span at bounding box center [734, 390] width 3 height 3
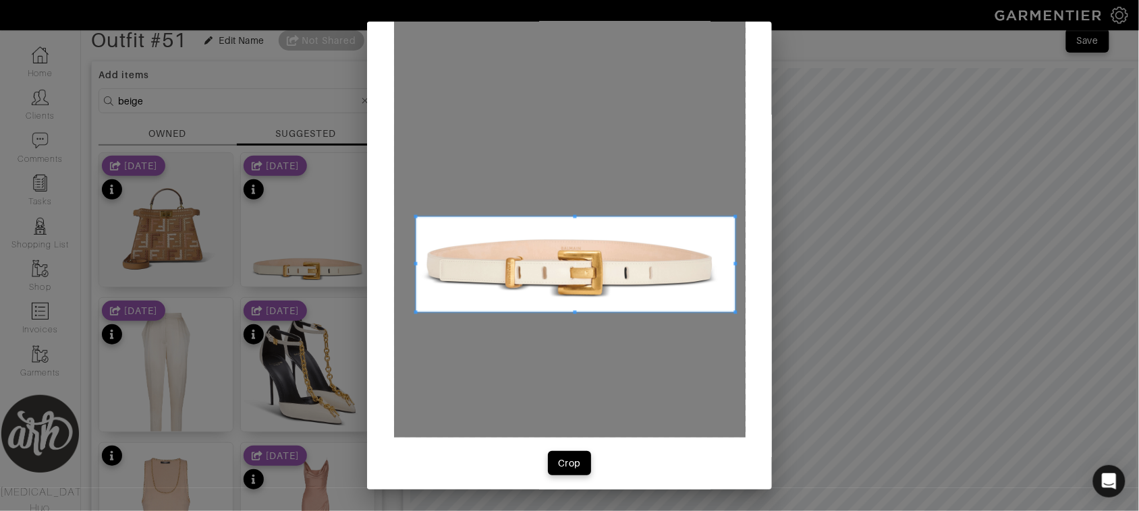
scroll to position [84, 0]
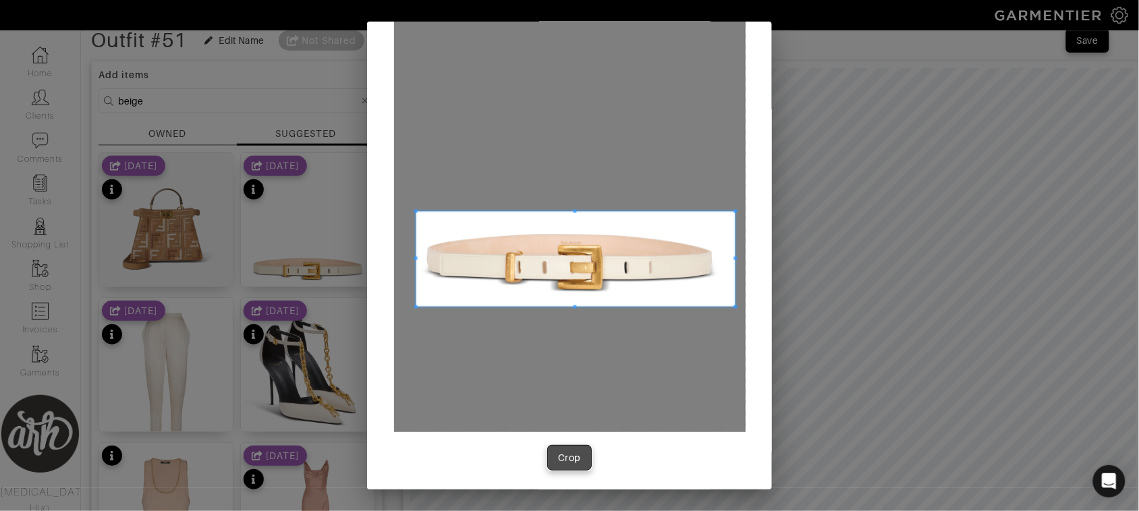
click at [560, 455] on div "Crop" at bounding box center [569, 457] width 23 height 13
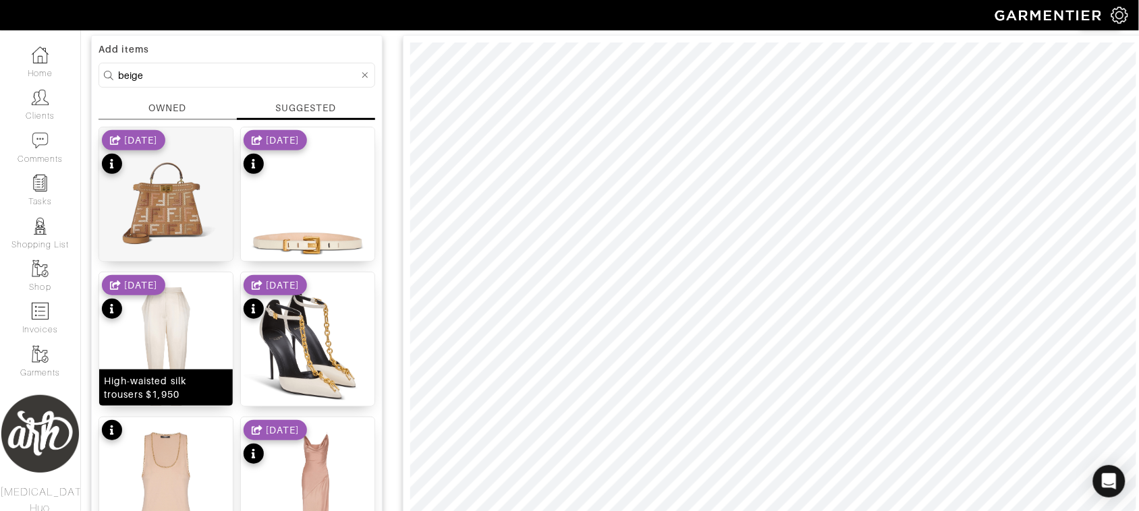
scroll to position [93, 0]
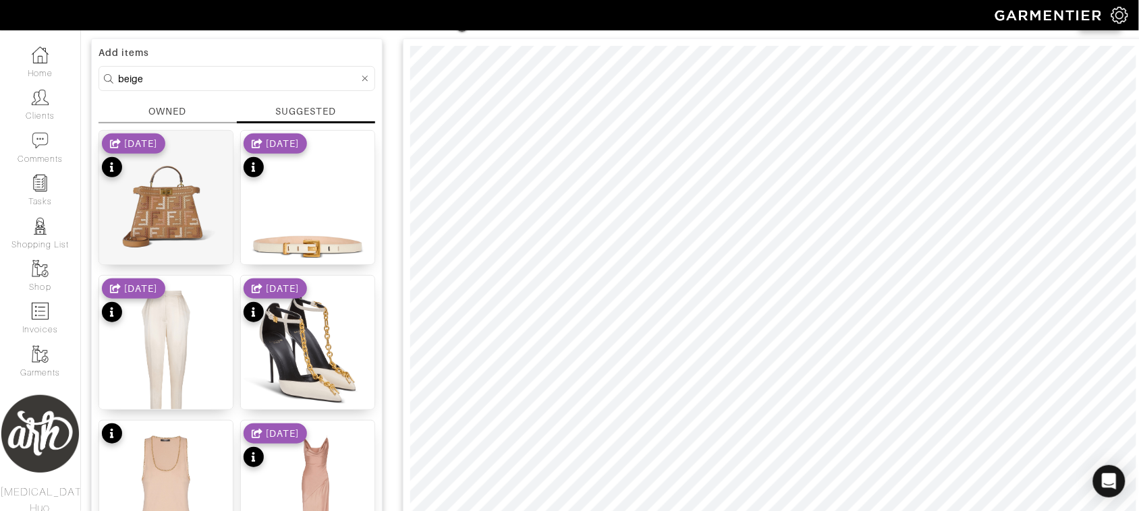
click at [202, 76] on input "beige" at bounding box center [238, 78] width 241 height 17
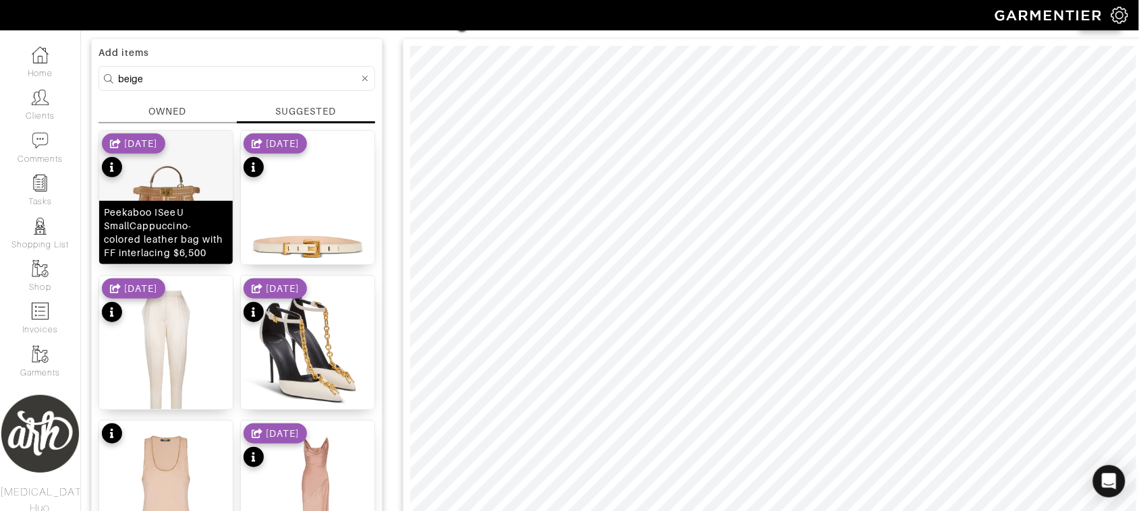
click at [193, 182] on img at bounding box center [166, 198] width 134 height 134
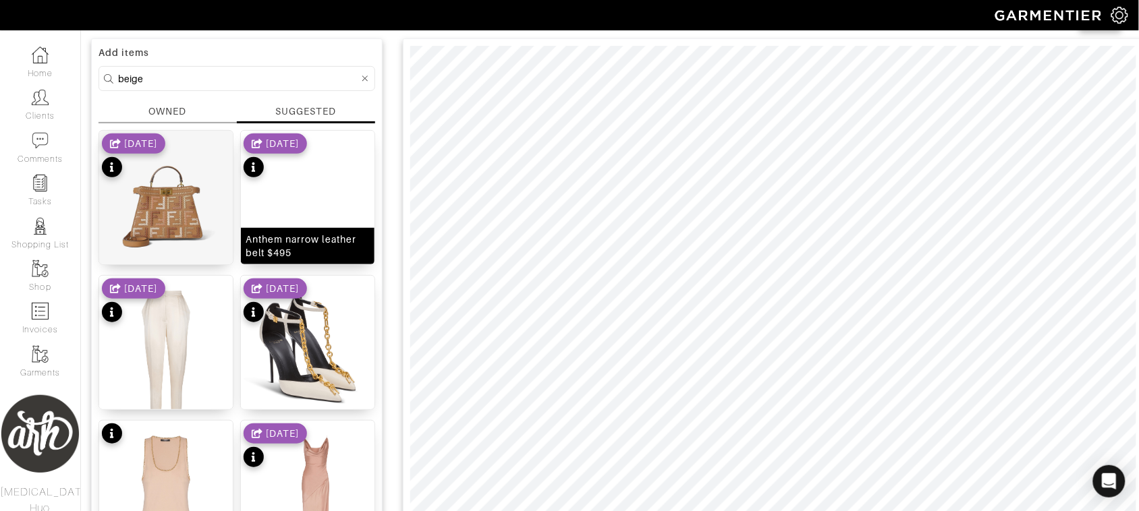
click at [290, 213] on img at bounding box center [308, 221] width 134 height 181
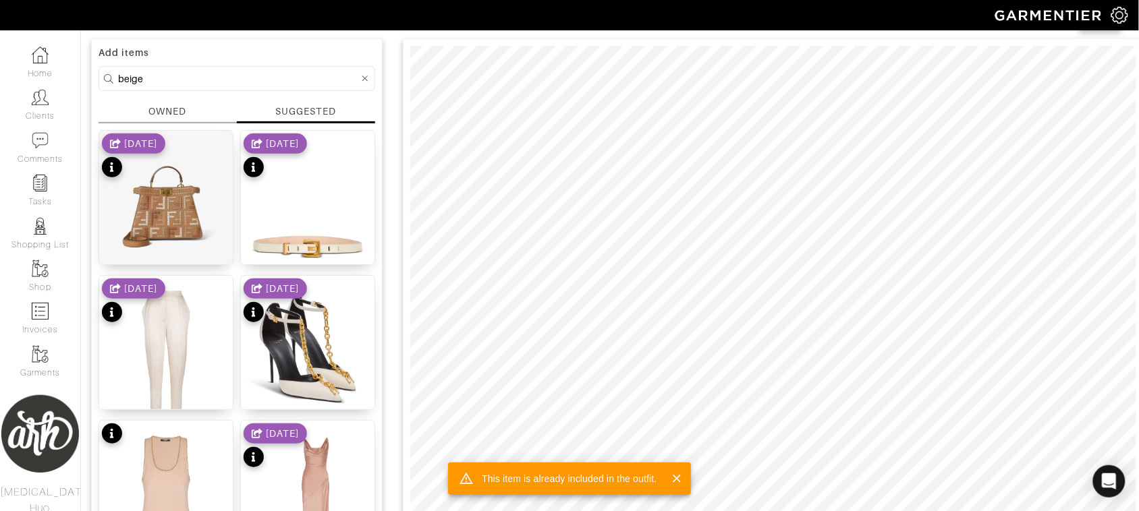
click at [353, 76] on input "beige" at bounding box center [238, 78] width 241 height 17
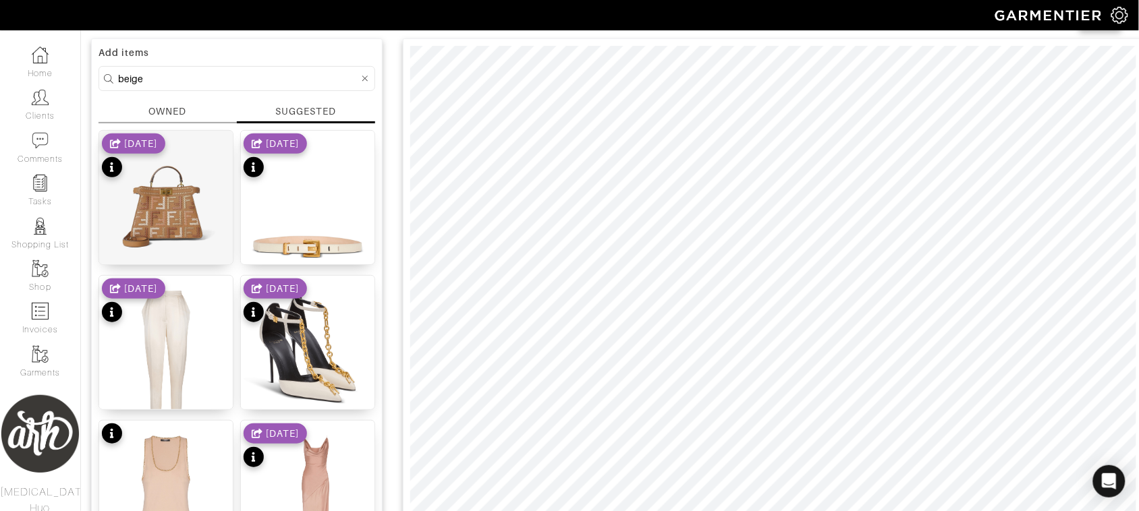
click at [353, 76] on input "beige" at bounding box center [238, 78] width 241 height 17
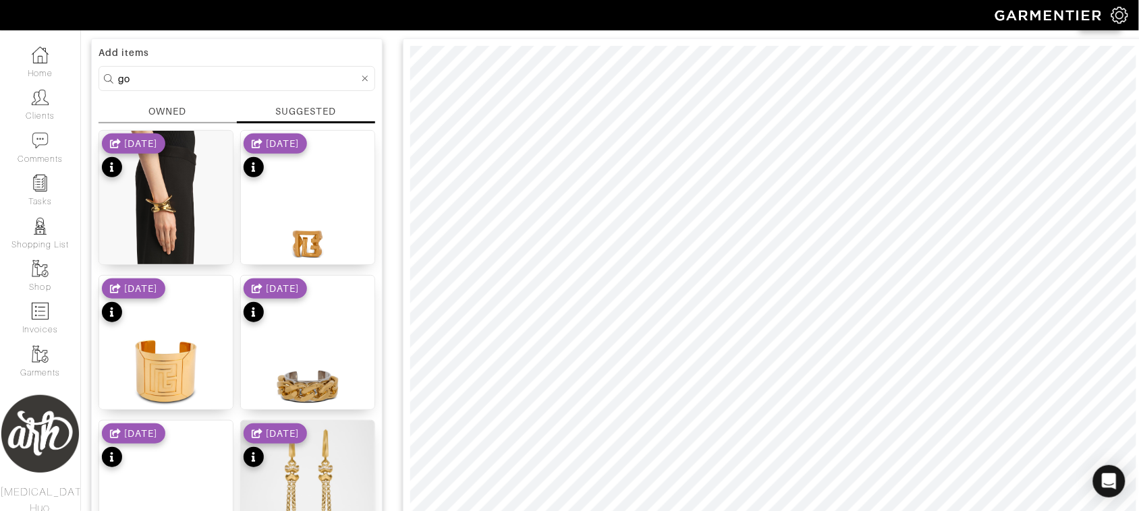
type input "g"
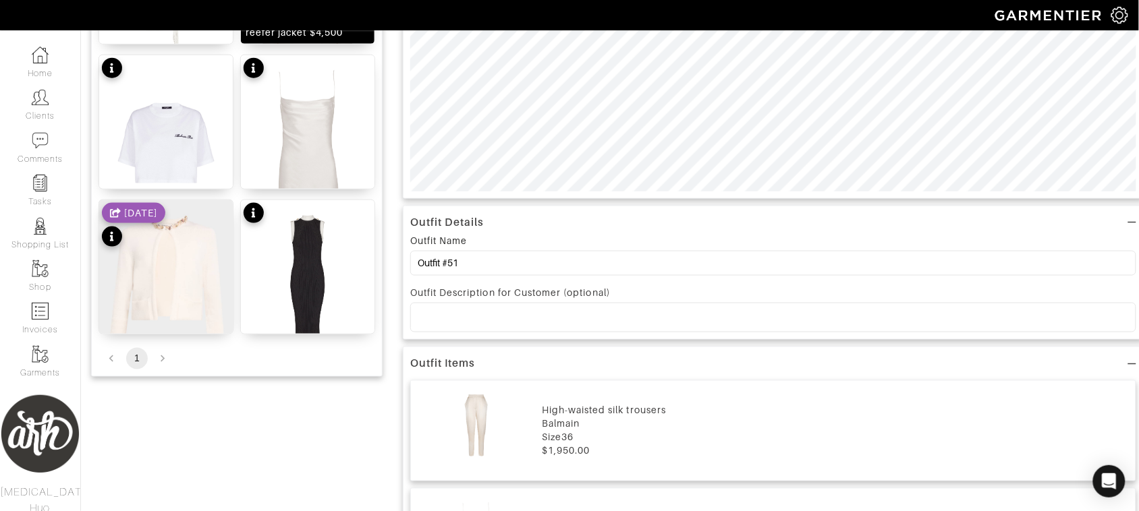
scroll to position [0, 0]
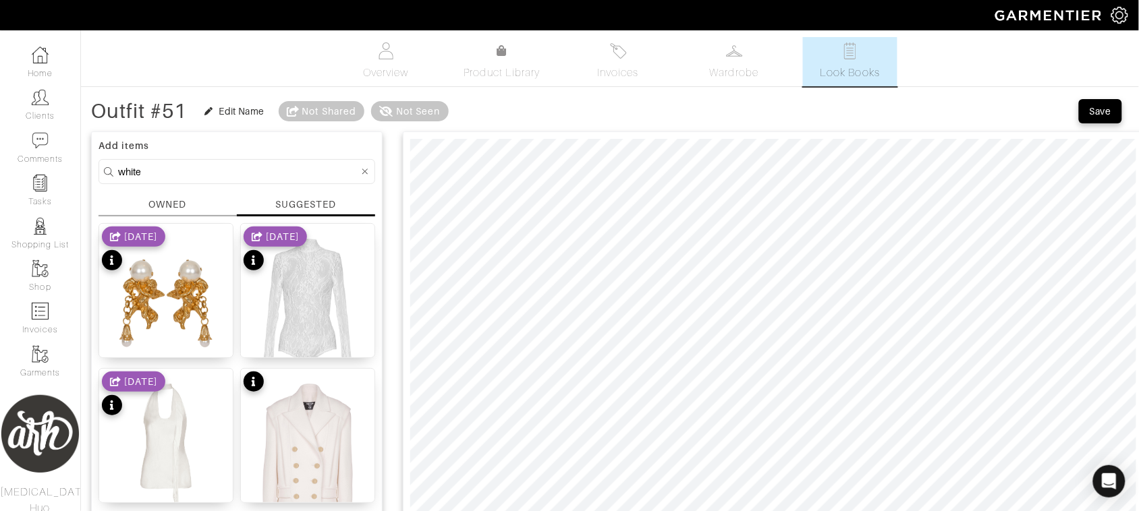
click at [233, 170] on input "white" at bounding box center [238, 171] width 241 height 17
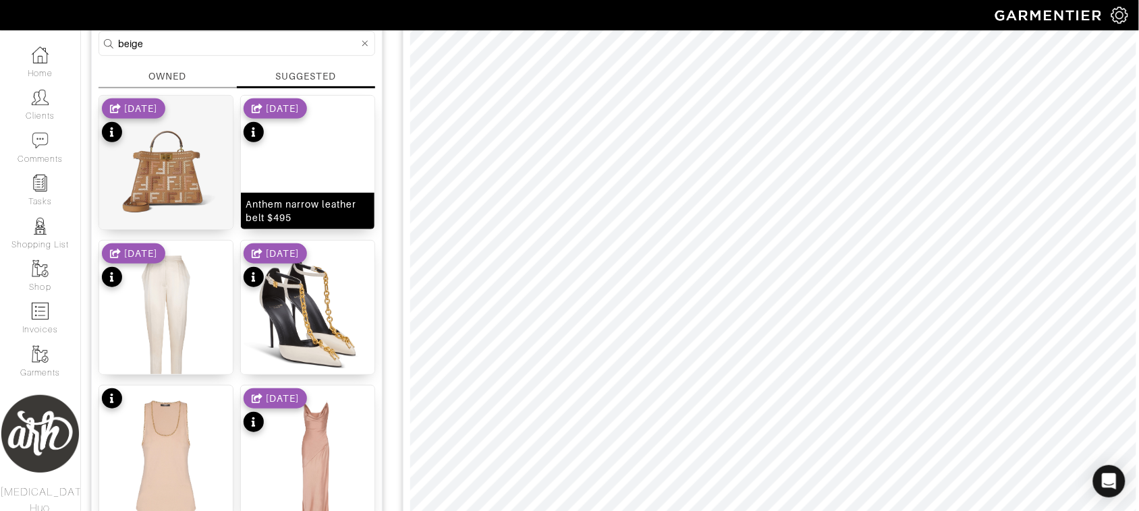
scroll to position [129, 0]
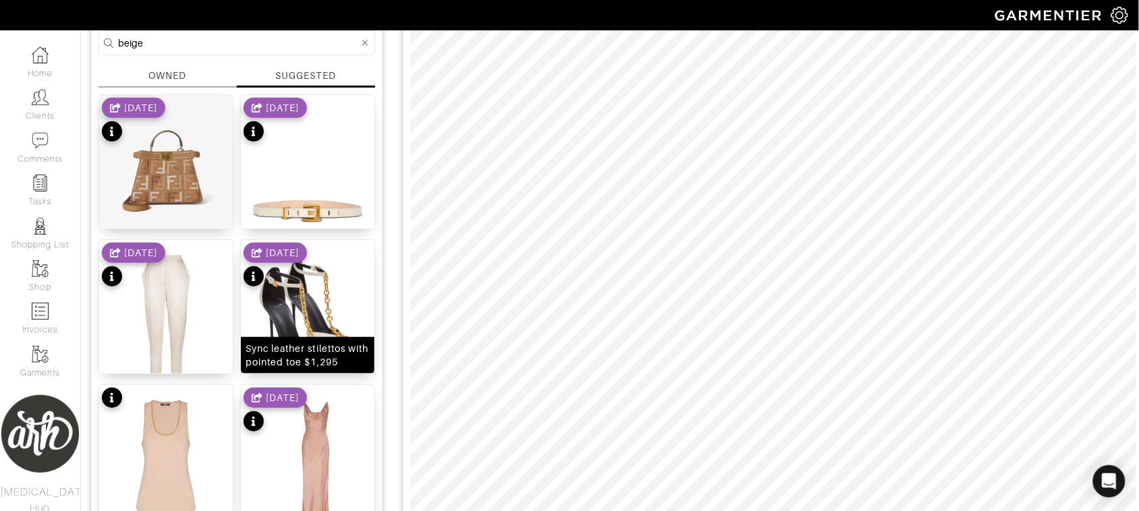
click at [324, 315] on img at bounding box center [308, 330] width 134 height 181
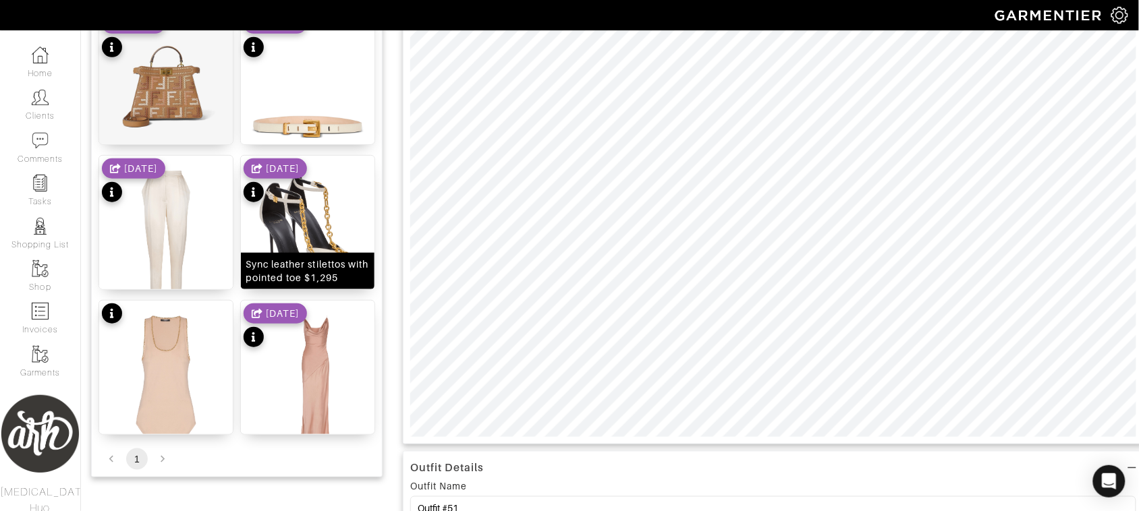
scroll to position [219, 0]
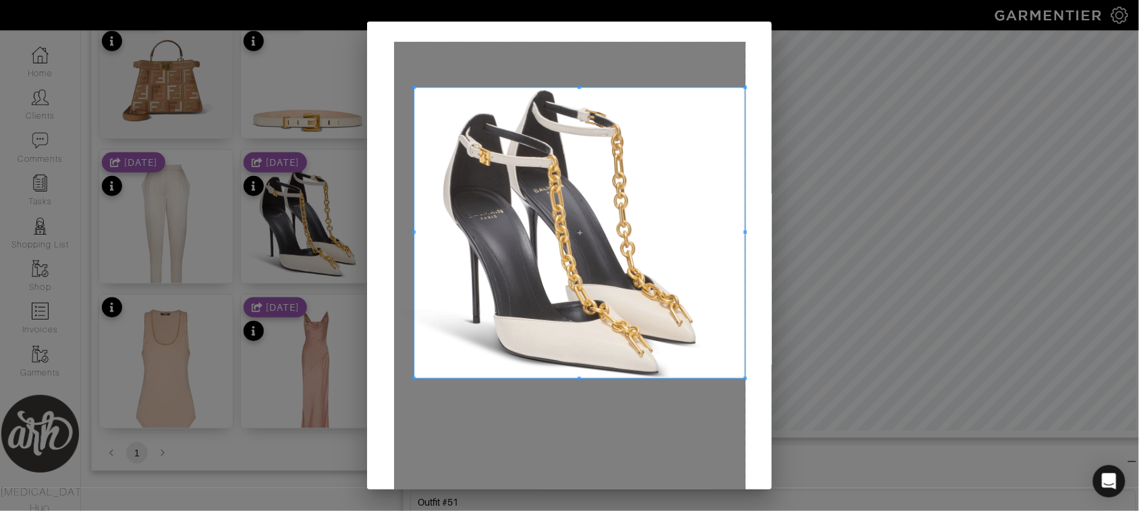
click at [412, 88] on span at bounding box center [413, 87] width 3 height 3
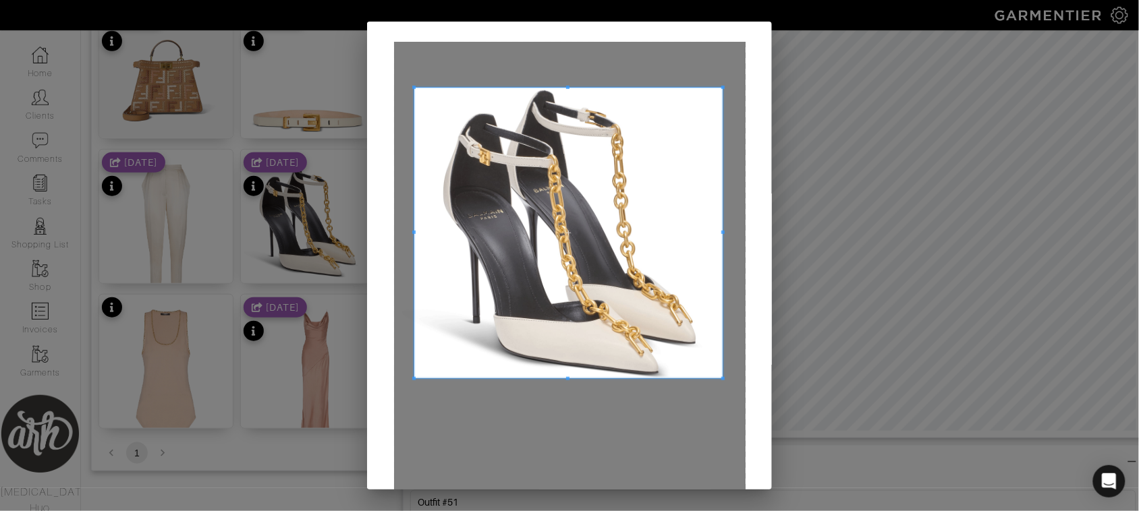
click at [714, 243] on div at bounding box center [568, 233] width 308 height 291
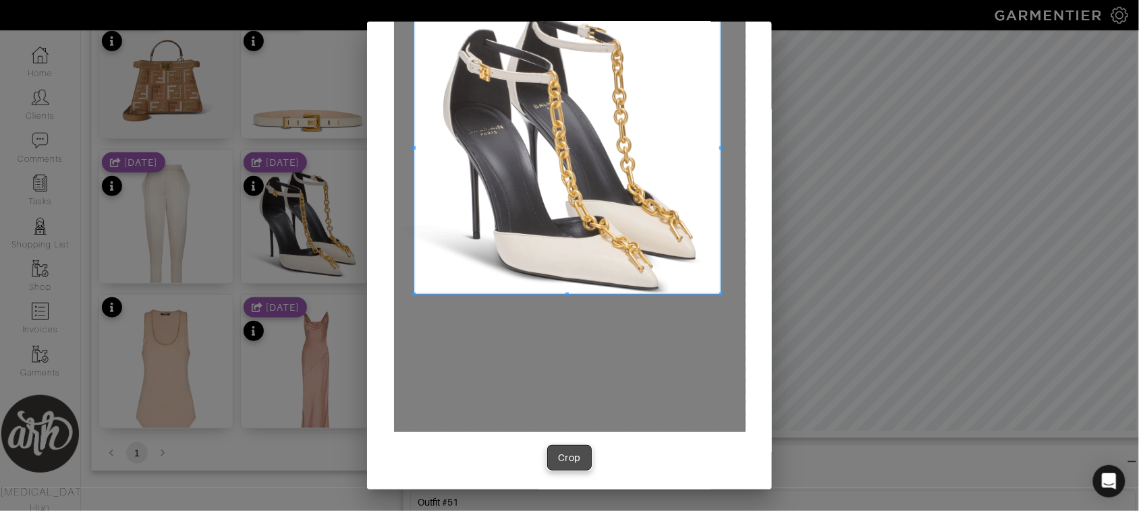
click at [565, 467] on button "Crop" at bounding box center [569, 458] width 43 height 24
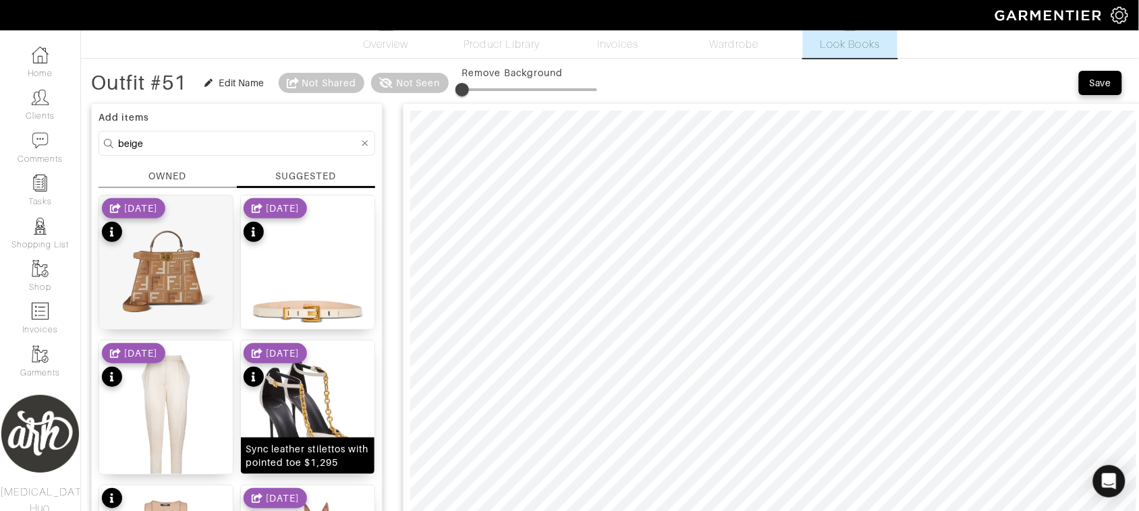
scroll to position [0, 0]
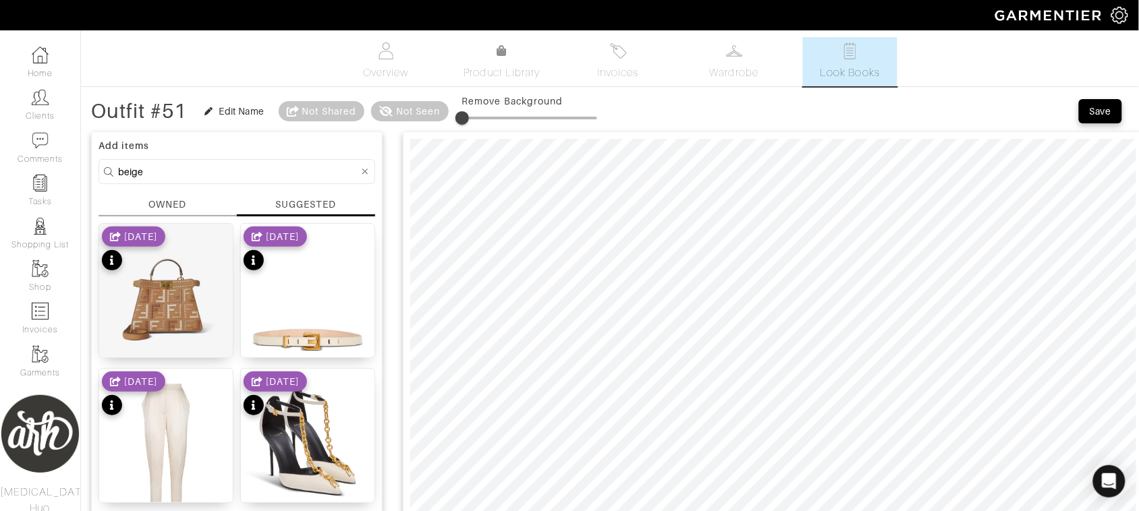
click at [197, 174] on input "beige" at bounding box center [238, 171] width 241 height 17
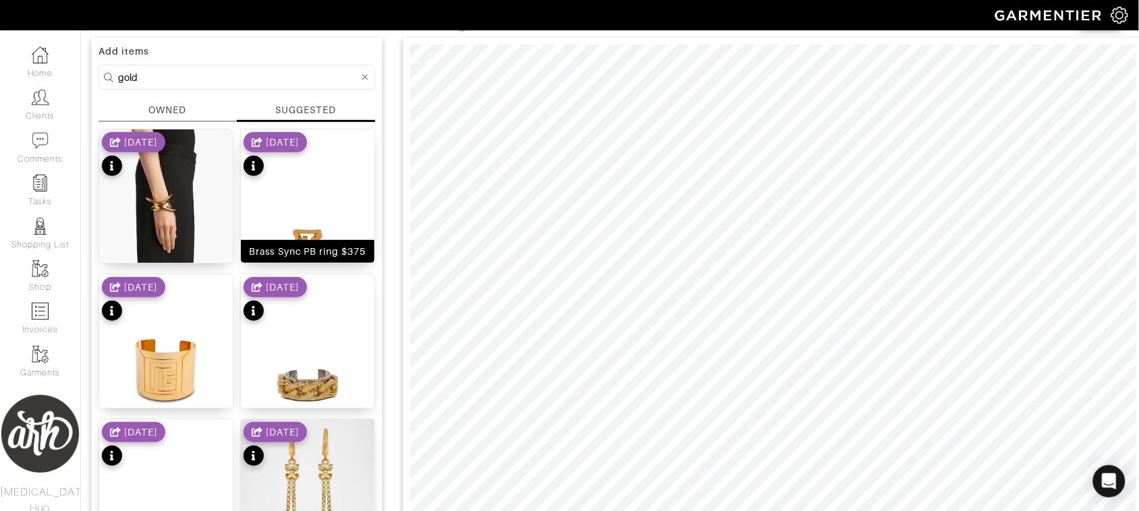
scroll to position [95, 0]
click at [310, 243] on div "Brass Sync PB ring $375" at bounding box center [308, 251] width 134 height 23
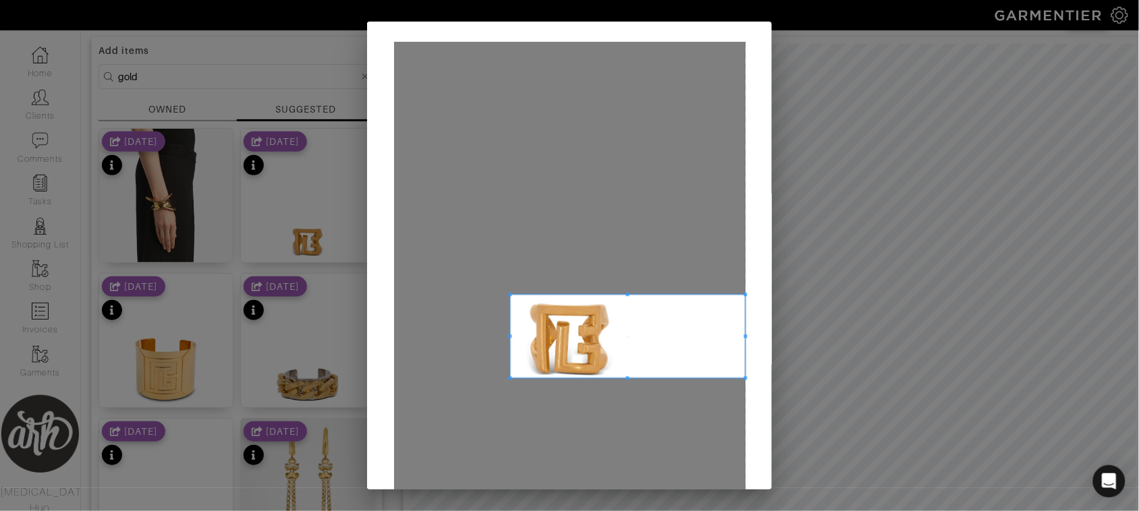
click at [508, 295] on span at bounding box center [509, 294] width 3 height 3
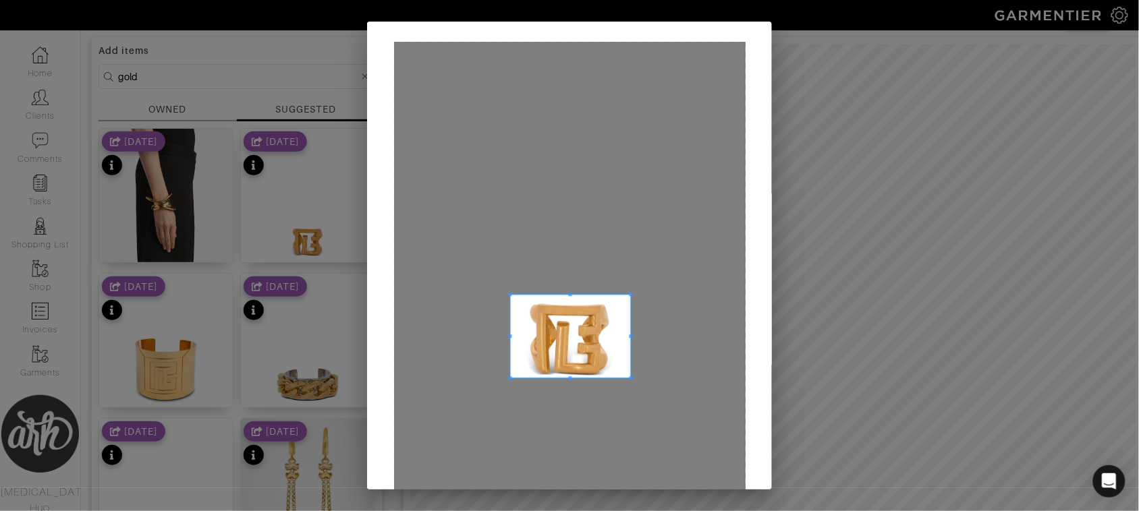
click at [629, 336] on span at bounding box center [630, 336] width 3 height 3
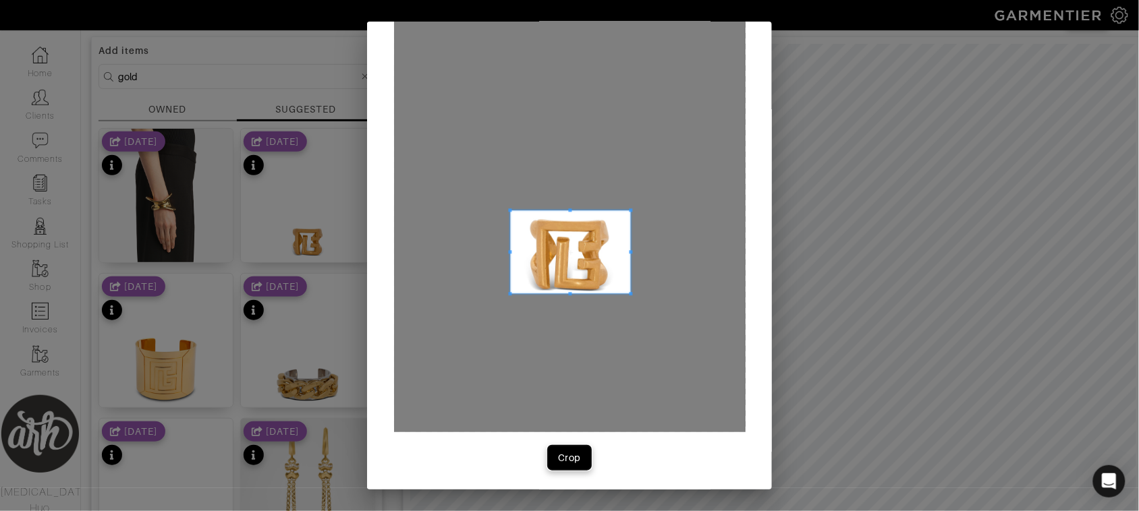
click at [571, 457] on div "Crop" at bounding box center [569, 457] width 23 height 13
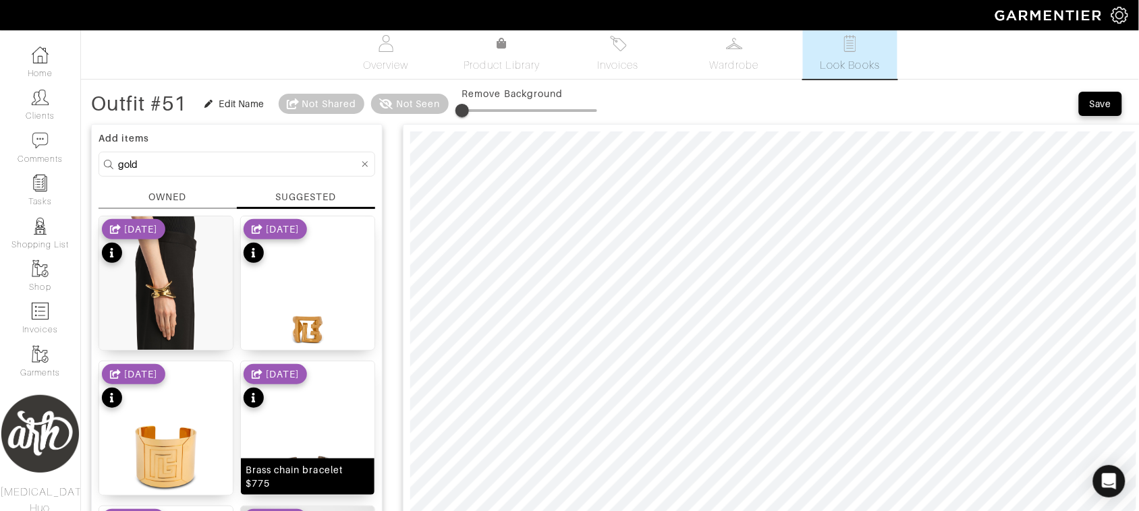
scroll to position [0, 0]
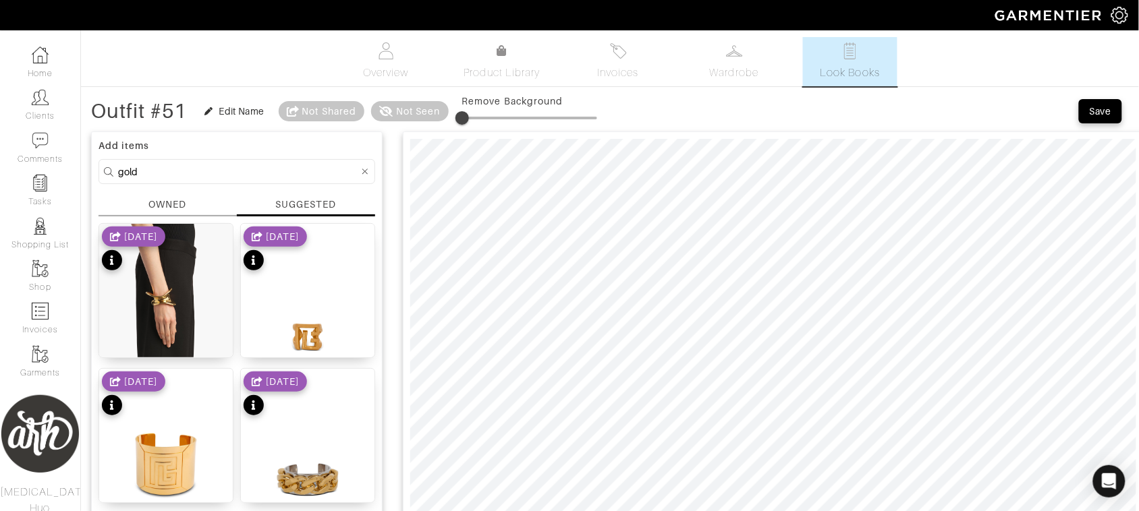
click at [183, 208] on div "OWNED" at bounding box center [167, 205] width 38 height 14
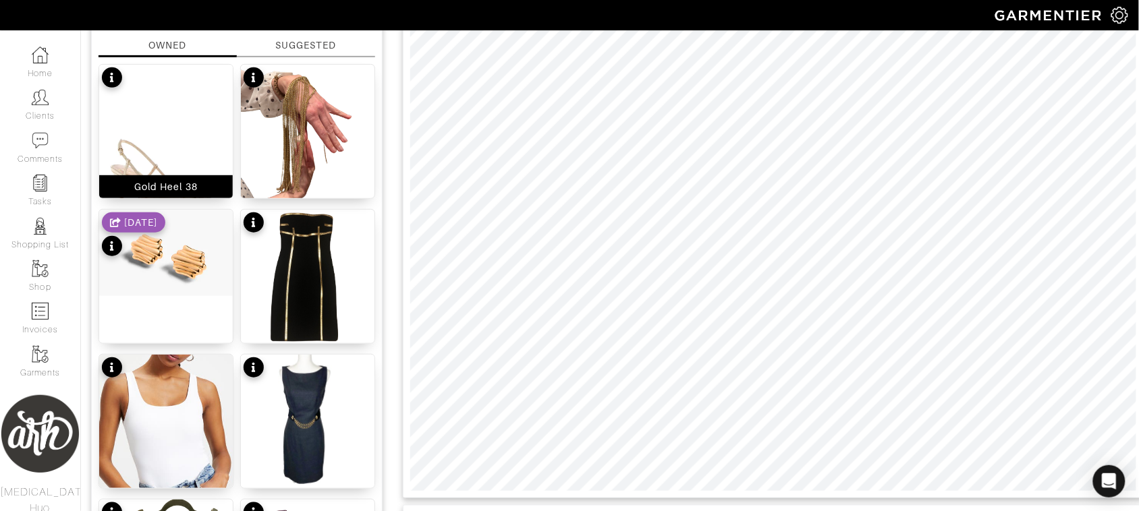
scroll to position [163, 0]
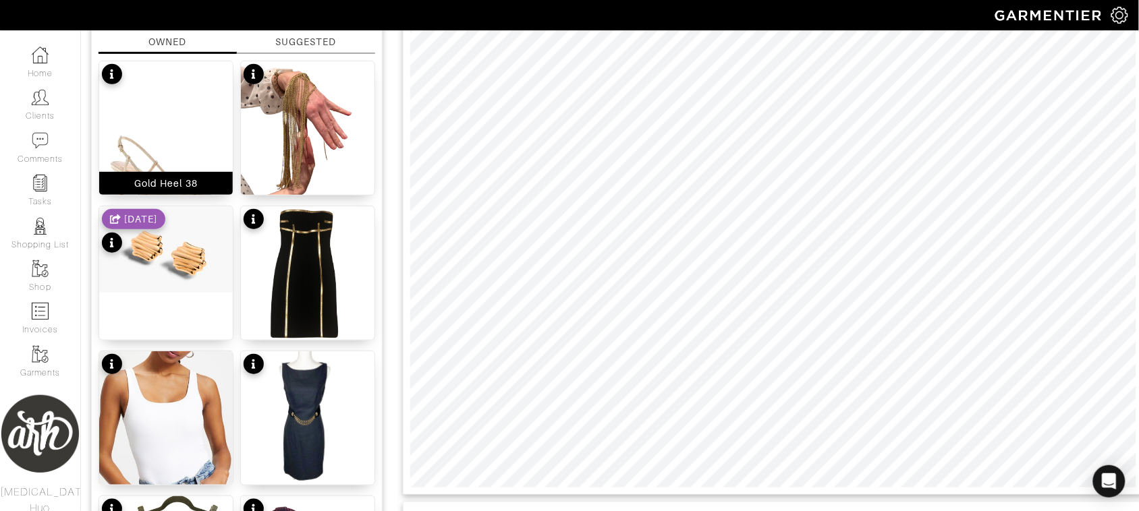
click at [159, 129] on img at bounding box center [166, 144] width 134 height 167
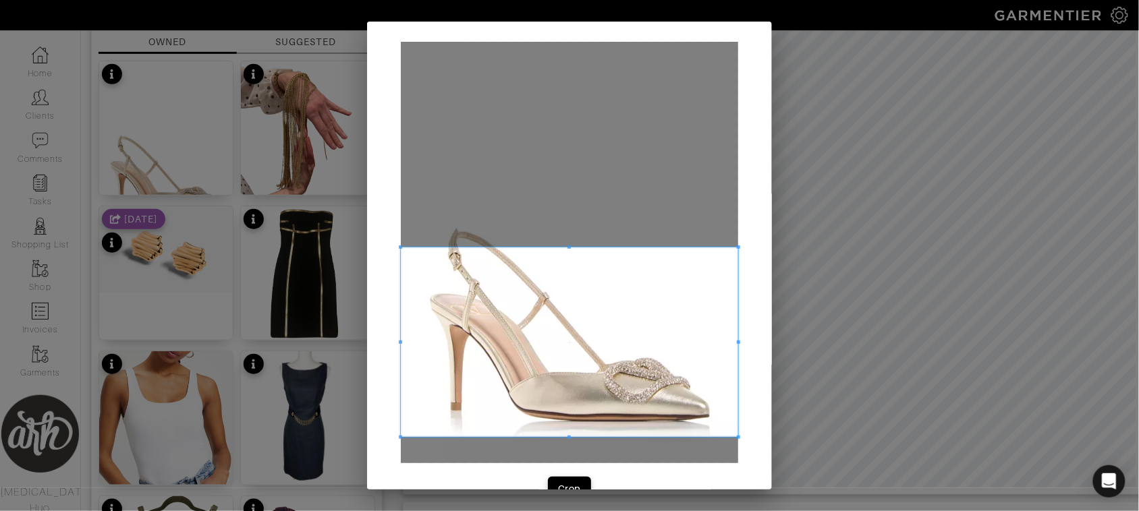
click at [621, 417] on span at bounding box center [569, 343] width 337 height 190
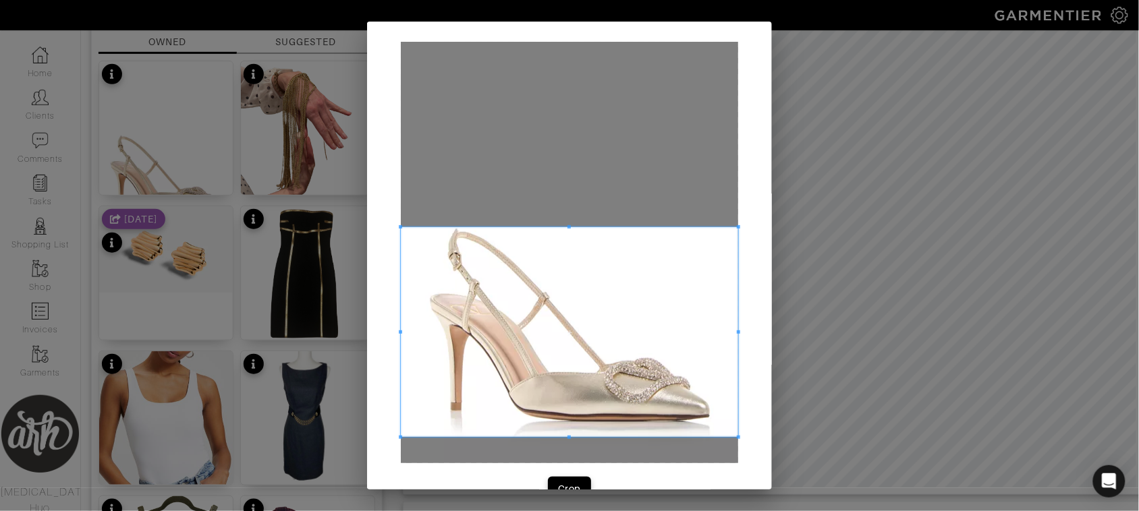
click at [401, 227] on div at bounding box center [569, 332] width 337 height 210
click at [548, 483] on button "Crop" at bounding box center [569, 489] width 43 height 24
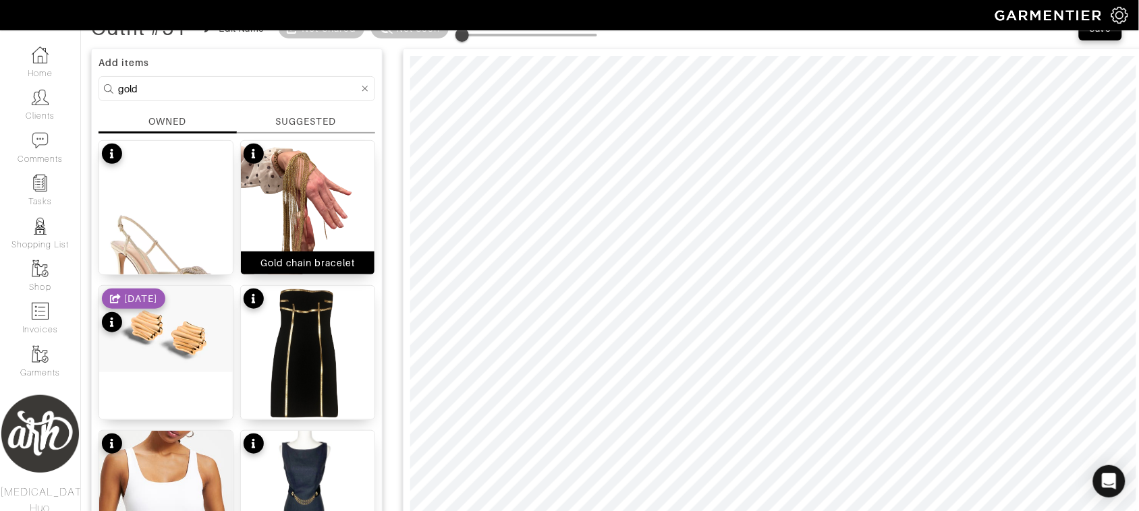
scroll to position [0, 0]
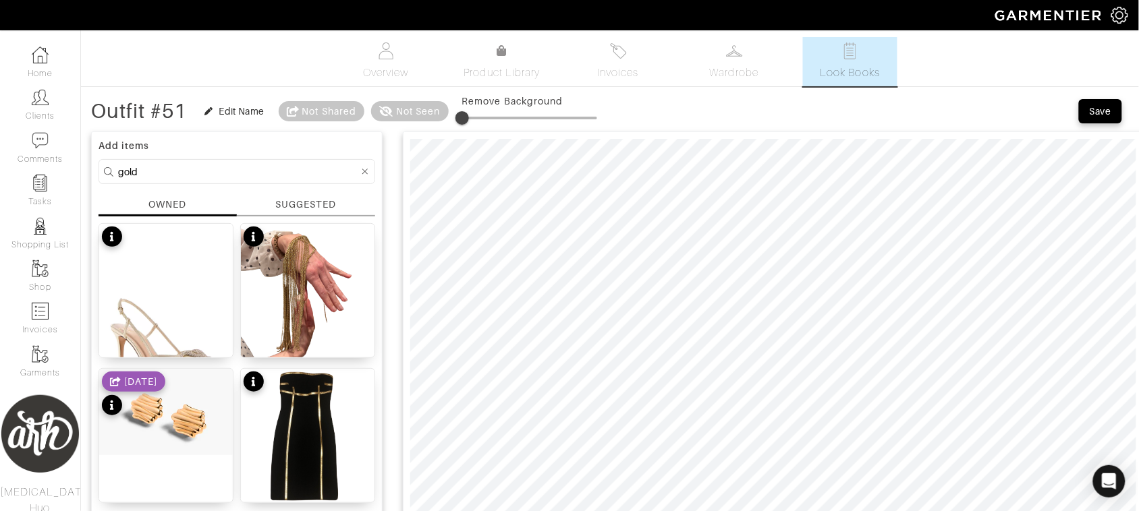
click at [226, 164] on input "gold" at bounding box center [238, 171] width 241 height 17
type input "white"
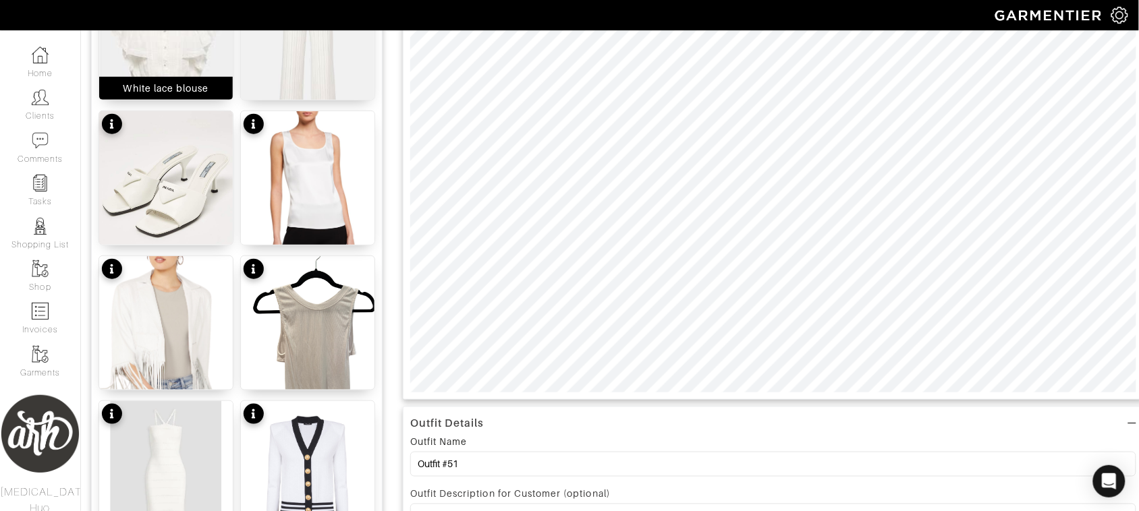
scroll to position [258, 0]
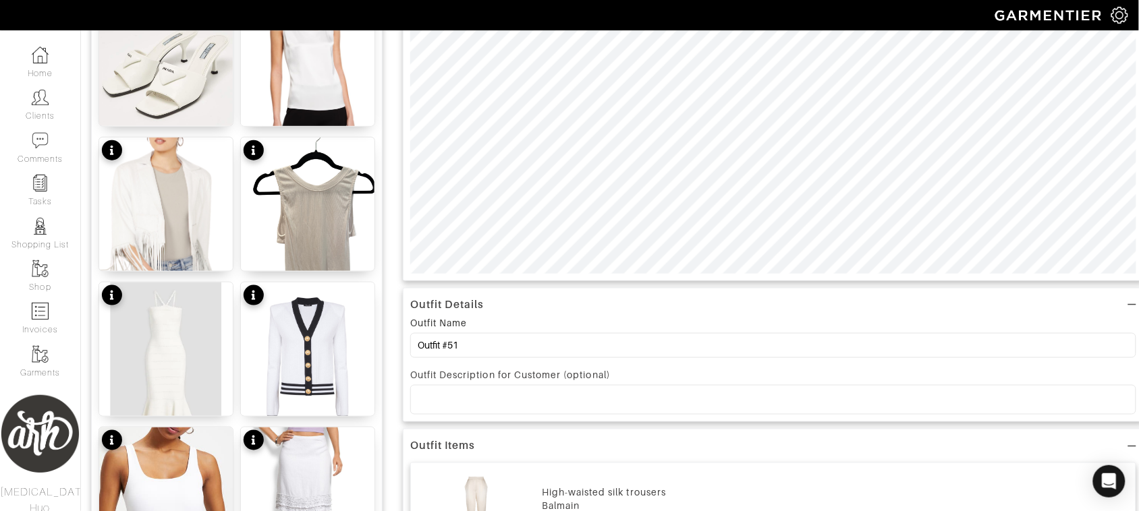
click at [218, 304] on img at bounding box center [166, 366] width 134 height 167
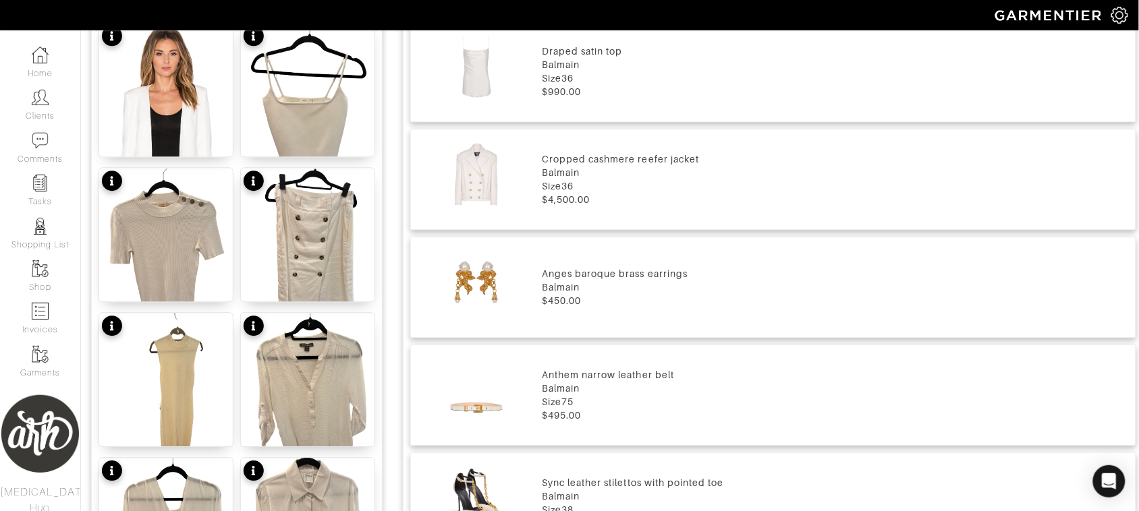
scroll to position [928, 0]
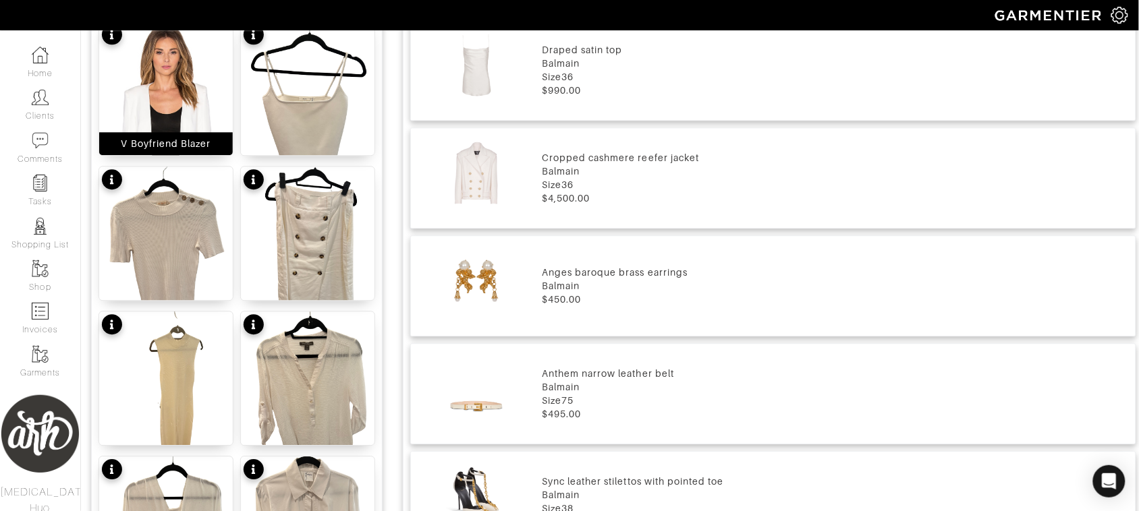
click at [183, 100] on img at bounding box center [166, 136] width 134 height 229
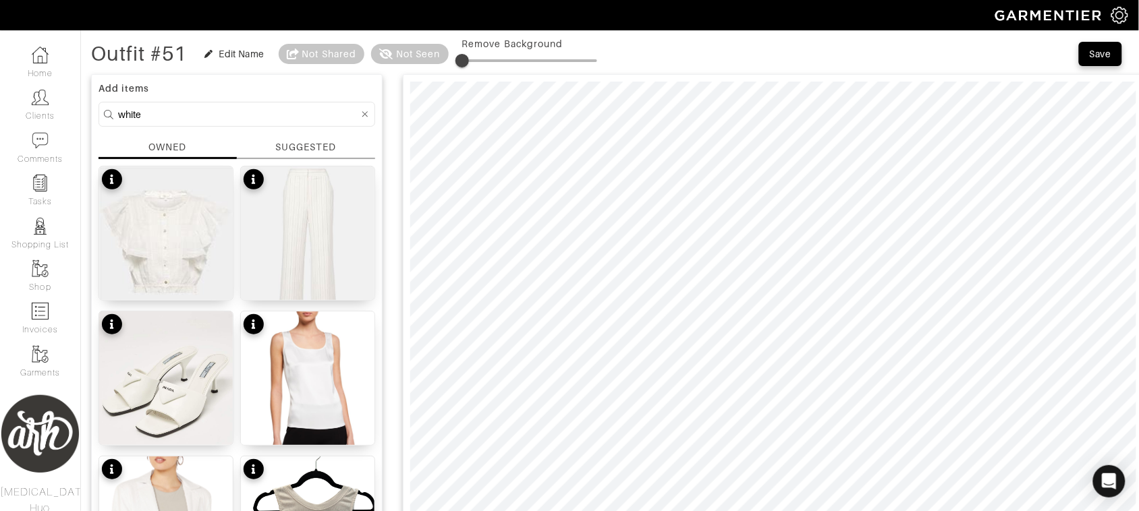
scroll to position [56, 0]
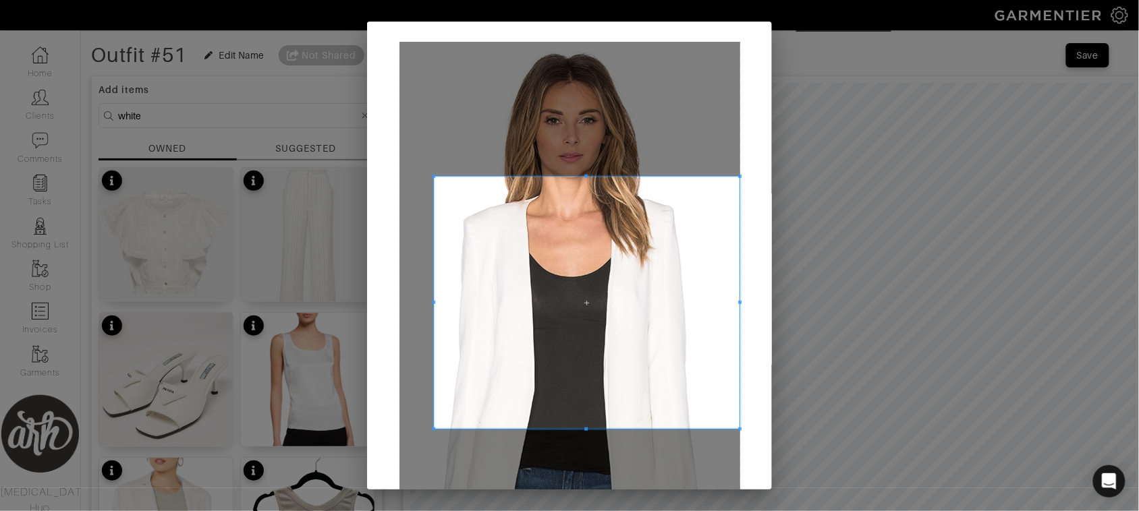
click at [432, 177] on span at bounding box center [433, 176] width 3 height 3
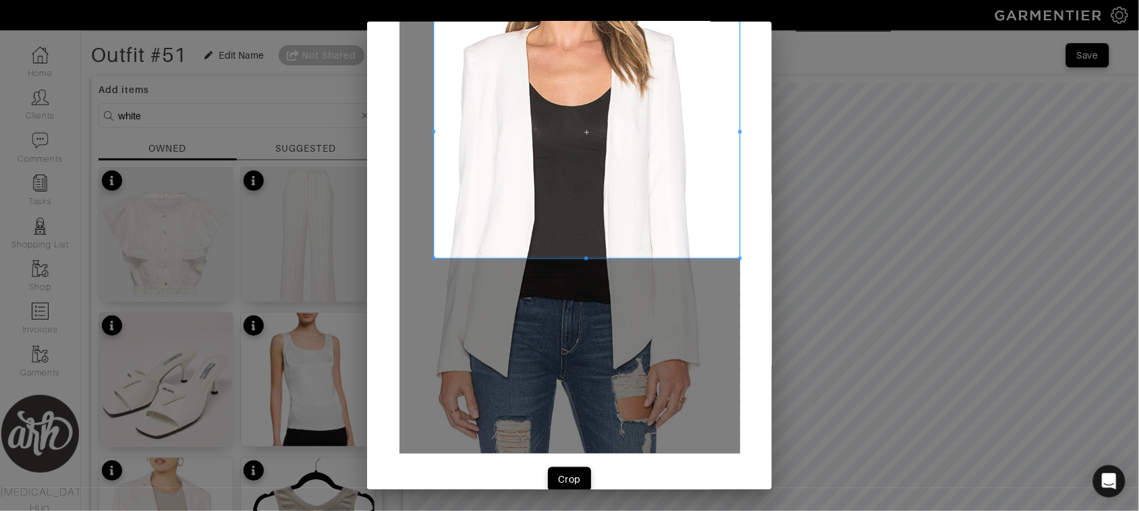
scroll to position [192, 0]
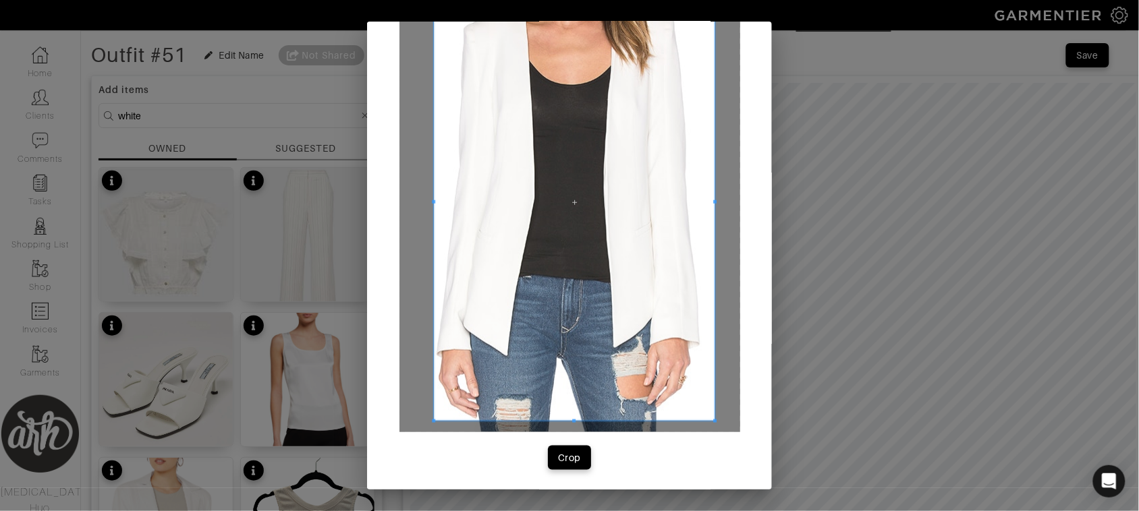
click at [713, 422] on span at bounding box center [714, 421] width 3 height 3
click at [575, 457] on span "Crop" at bounding box center [569, 457] width 28 height 13
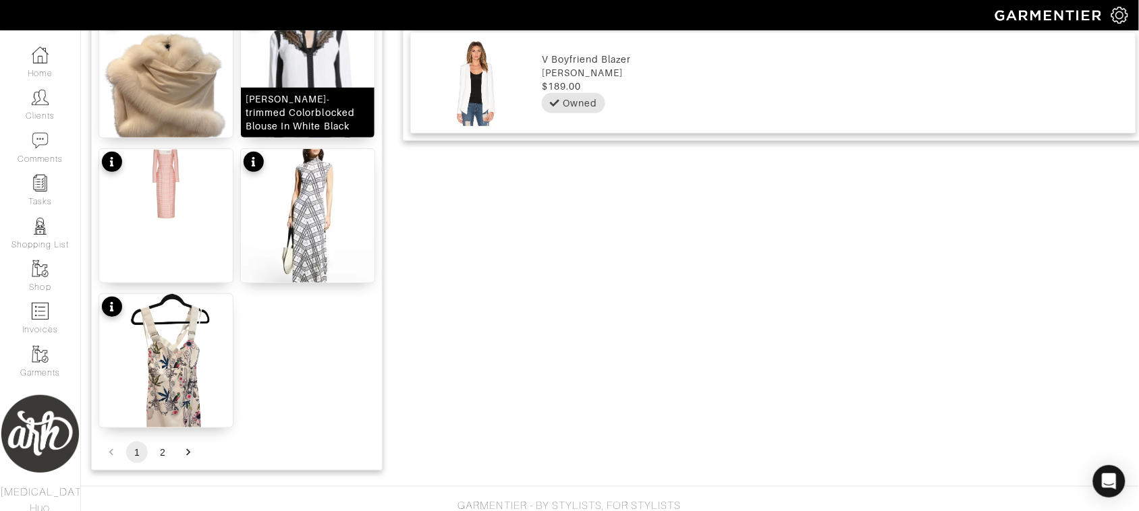
scroll to position [1695, 0]
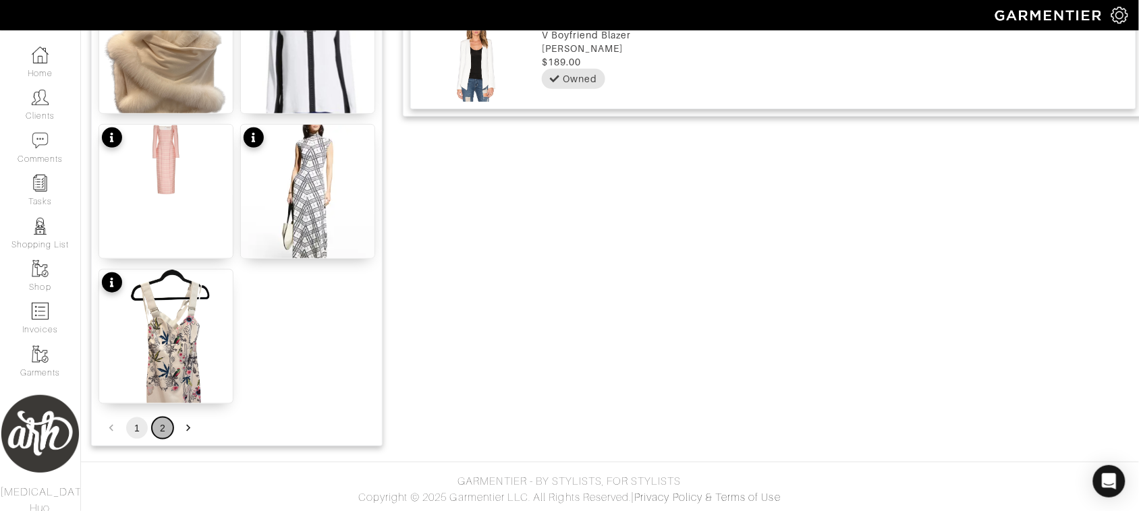
click at [166, 426] on button "2" at bounding box center [163, 429] width 22 height 22
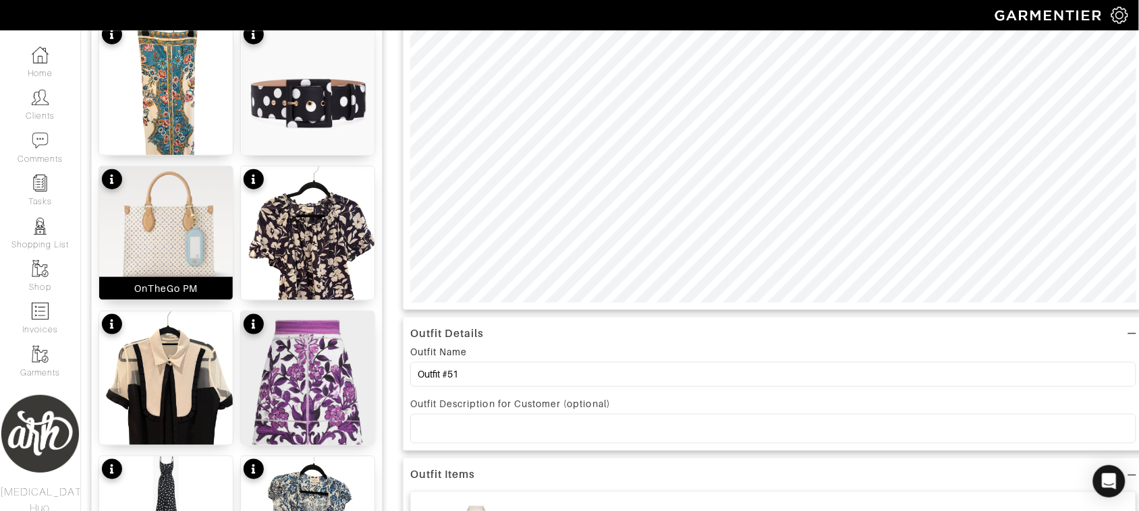
scroll to position [190, 0]
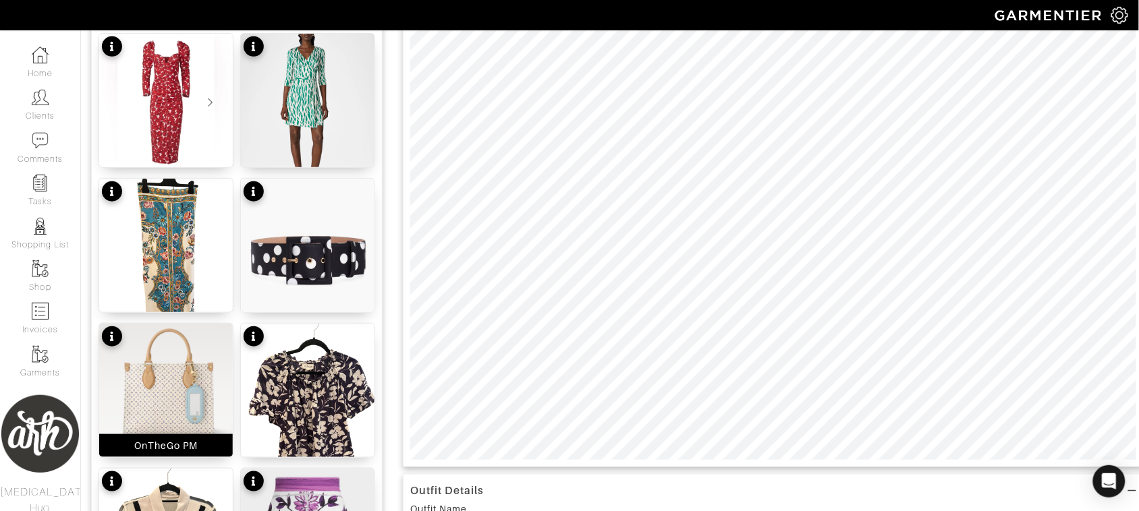
click at [174, 353] on img at bounding box center [166, 381] width 134 height 115
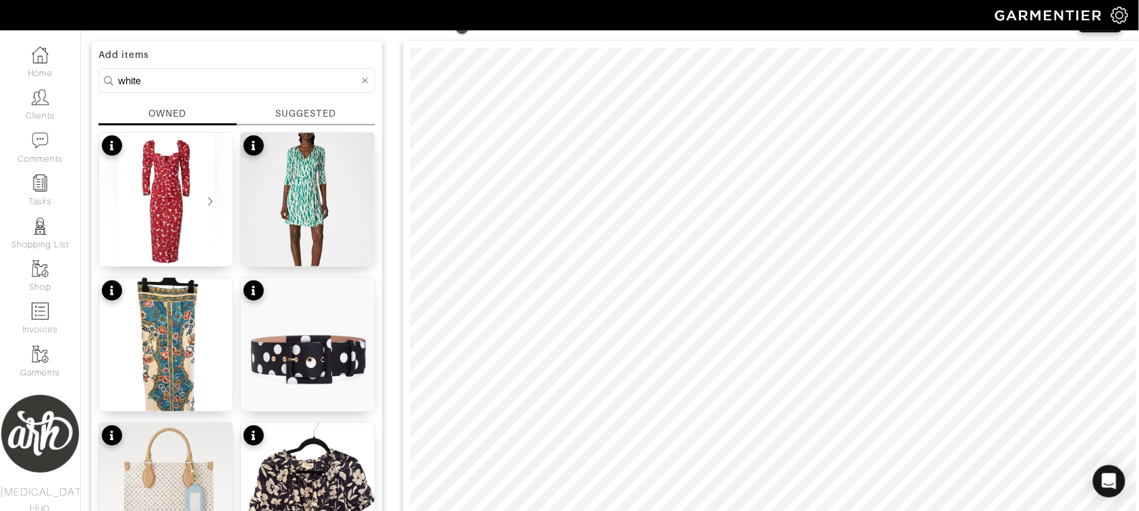
scroll to position [27, 0]
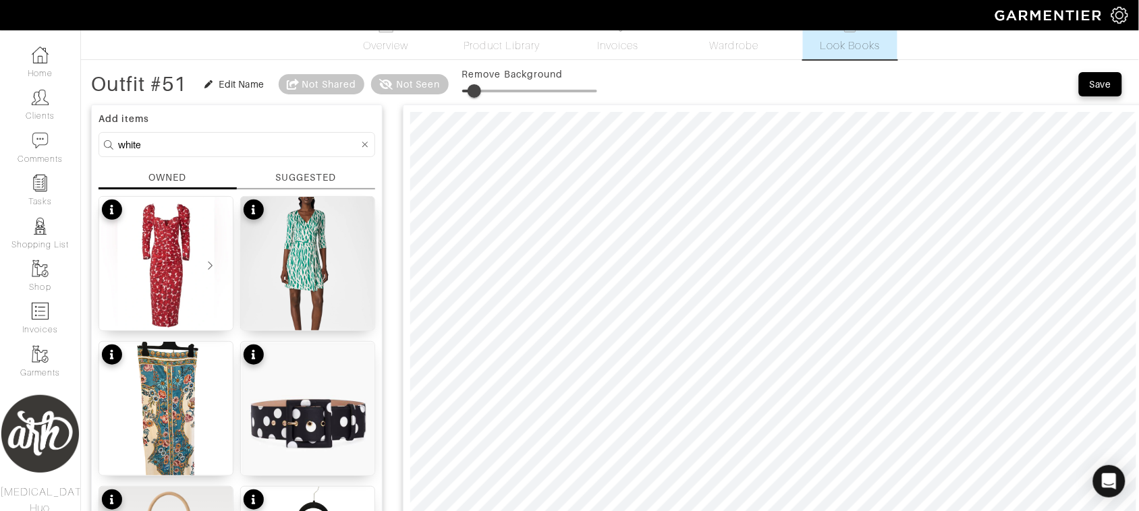
type input "12"
drag, startPoint x: 466, startPoint y: 91, endPoint x: 481, endPoint y: 94, distance: 15.9
click at [481, 94] on span at bounding box center [478, 90] width 13 height 13
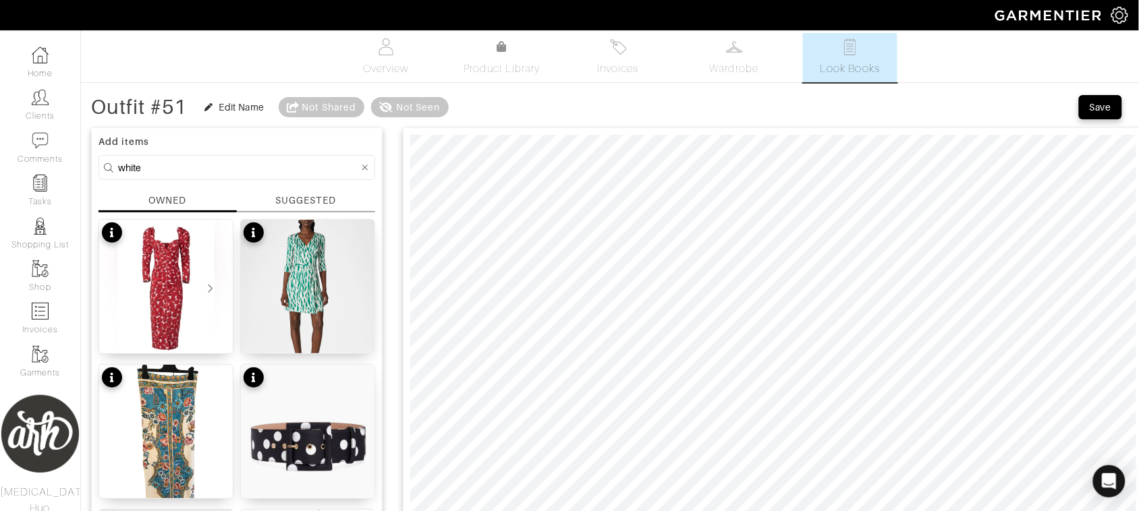
scroll to position [0, 0]
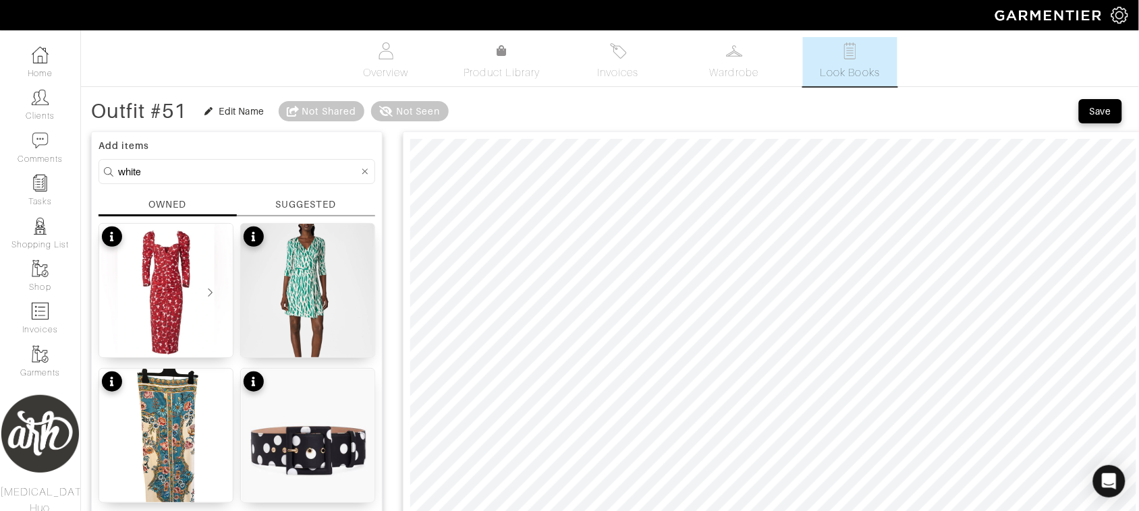
click at [211, 175] on input "white" at bounding box center [238, 171] width 241 height 17
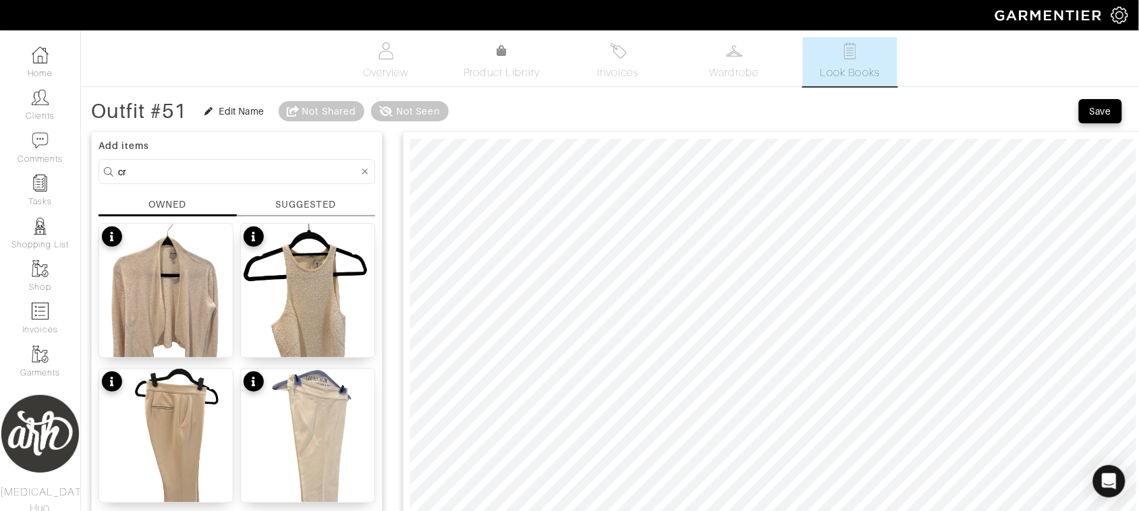
type input "c"
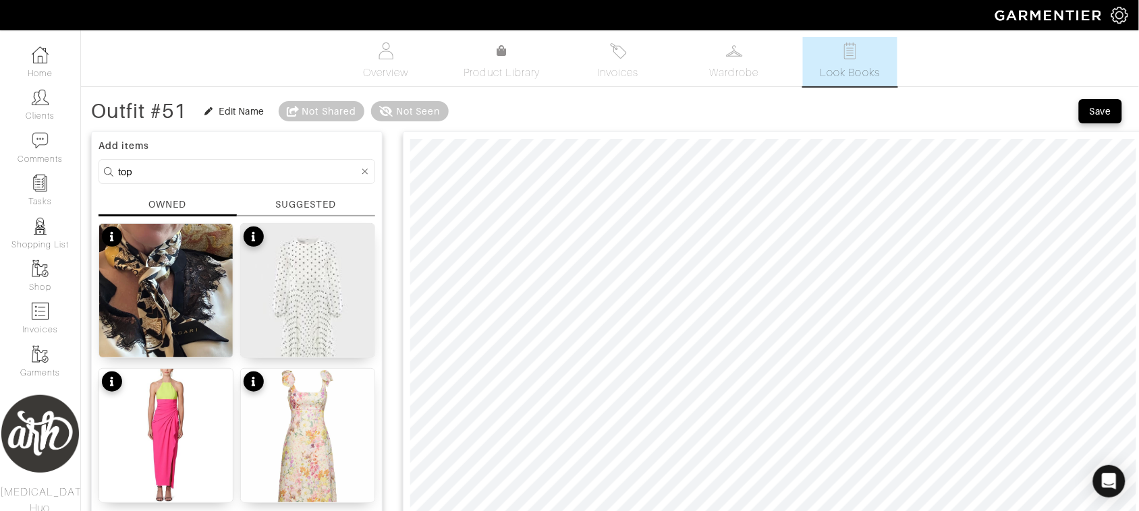
type input "top"
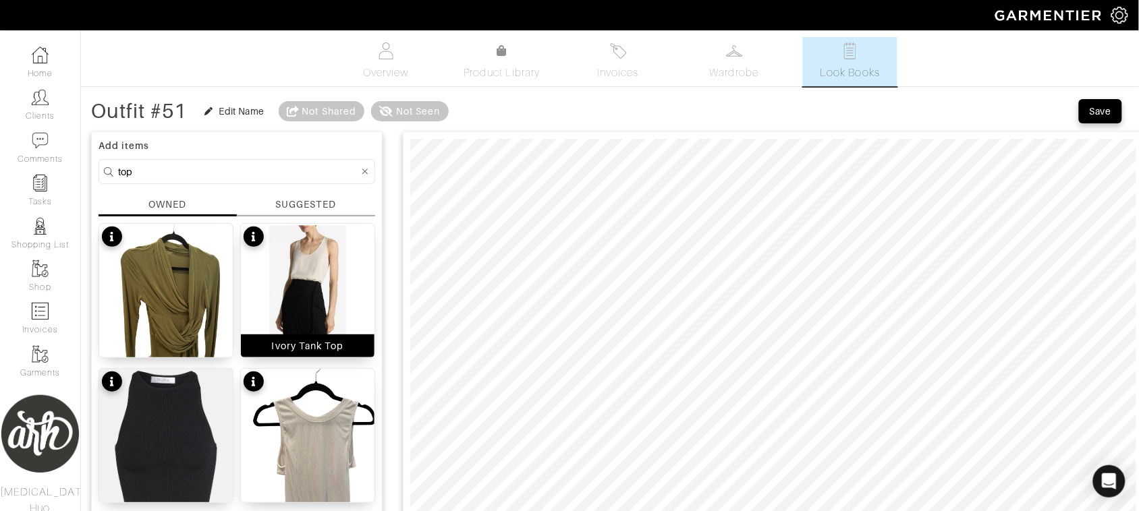
click at [316, 283] on img at bounding box center [308, 286] width 134 height 124
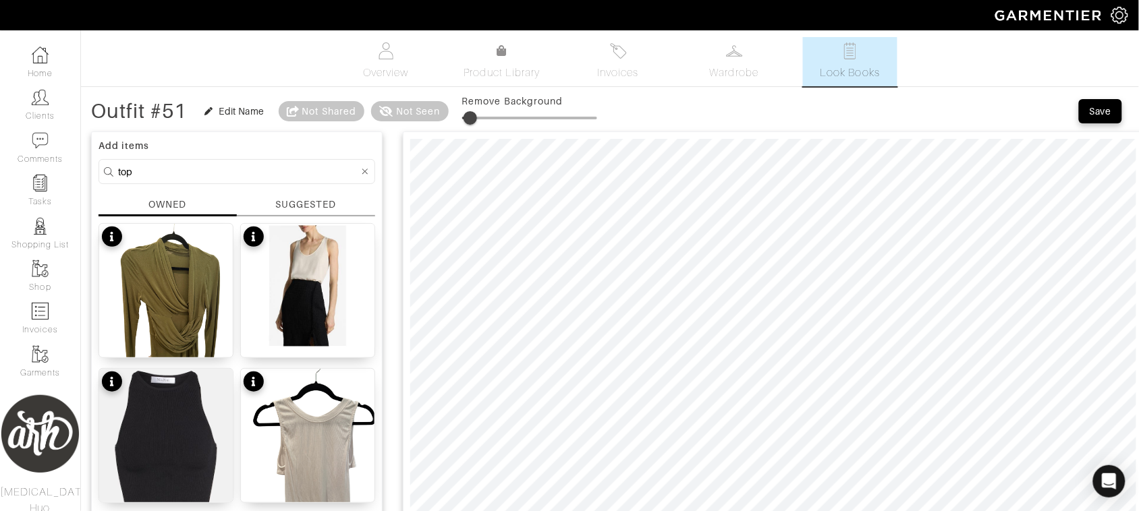
type input "7"
click at [474, 119] on span at bounding box center [471, 117] width 13 height 13
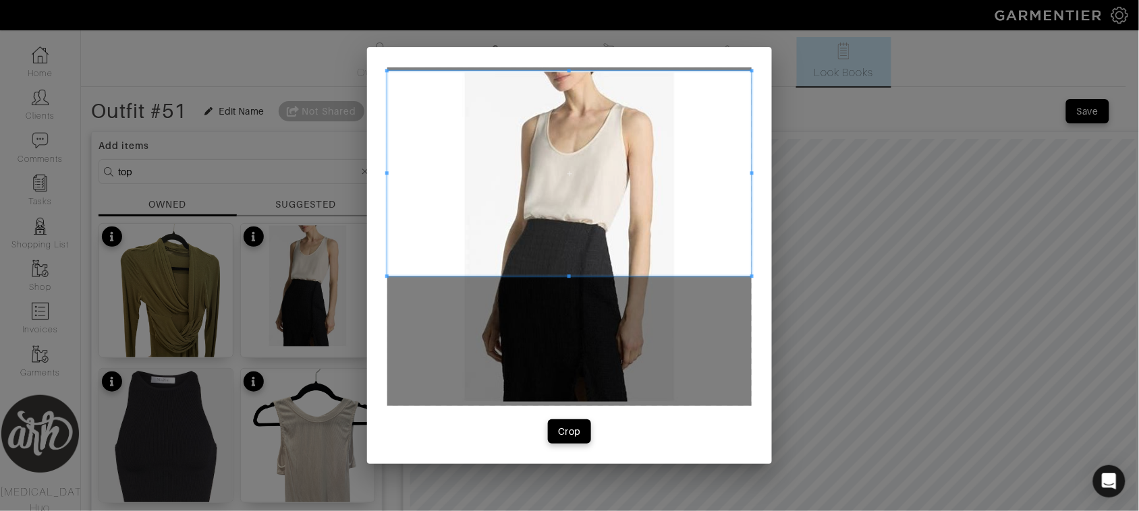
click at [540, 163] on span at bounding box center [569, 173] width 364 height 205
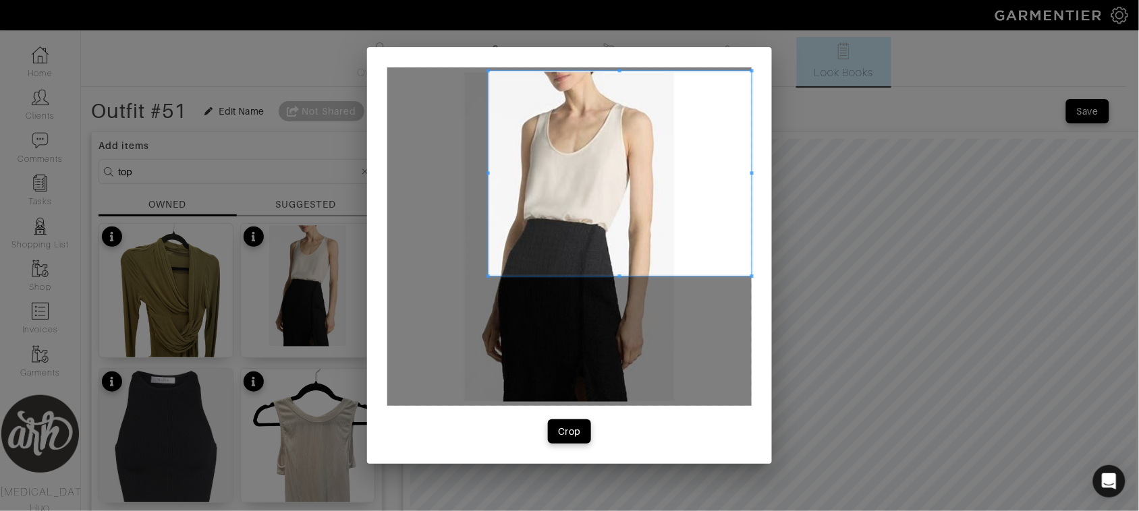
click at [488, 183] on div at bounding box center [619, 173] width 263 height 205
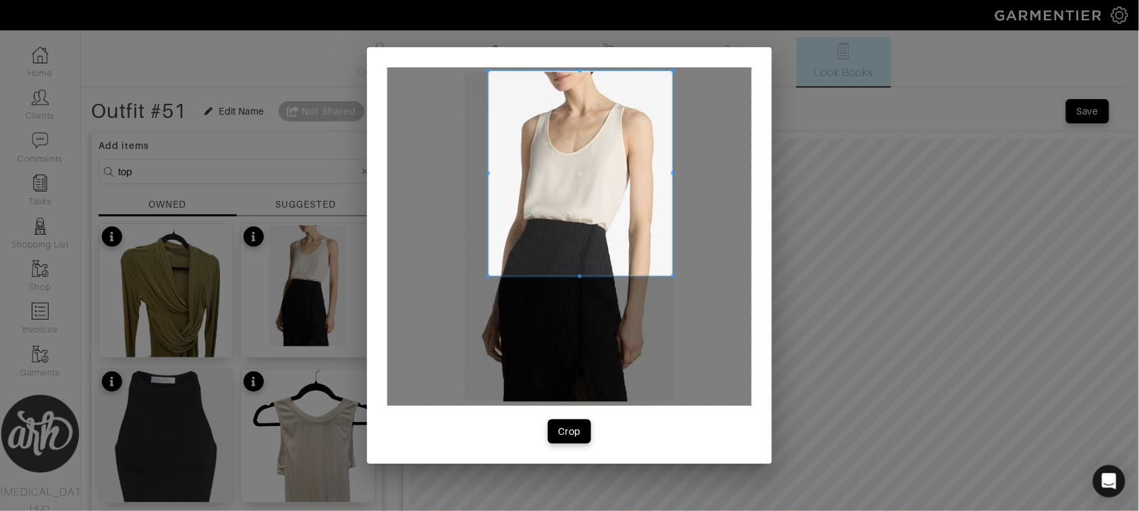
click at [671, 187] on span at bounding box center [672, 173] width 3 height 205
click at [567, 439] on div "Crop" at bounding box center [569, 431] width 23 height 13
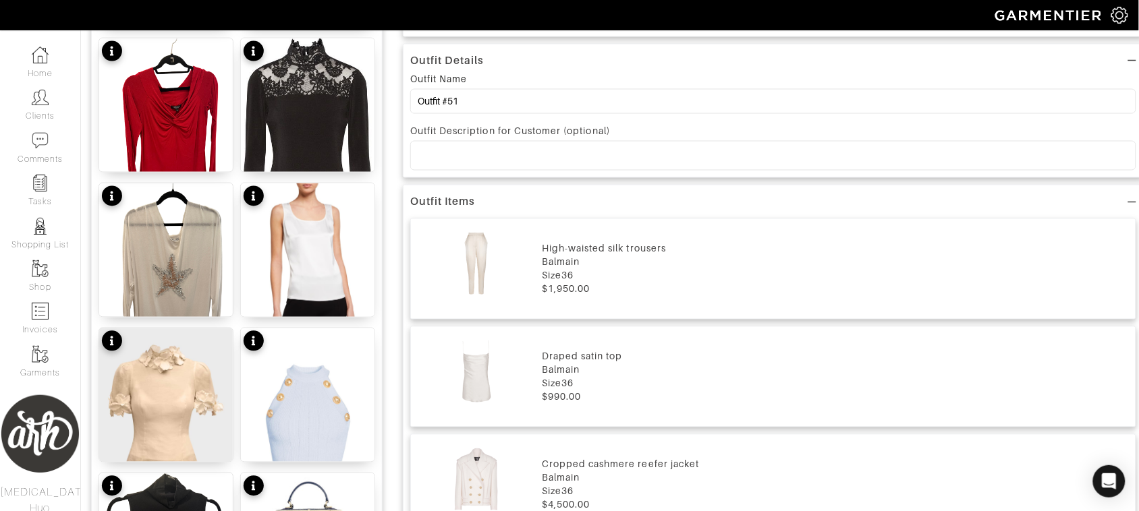
scroll to position [675, 0]
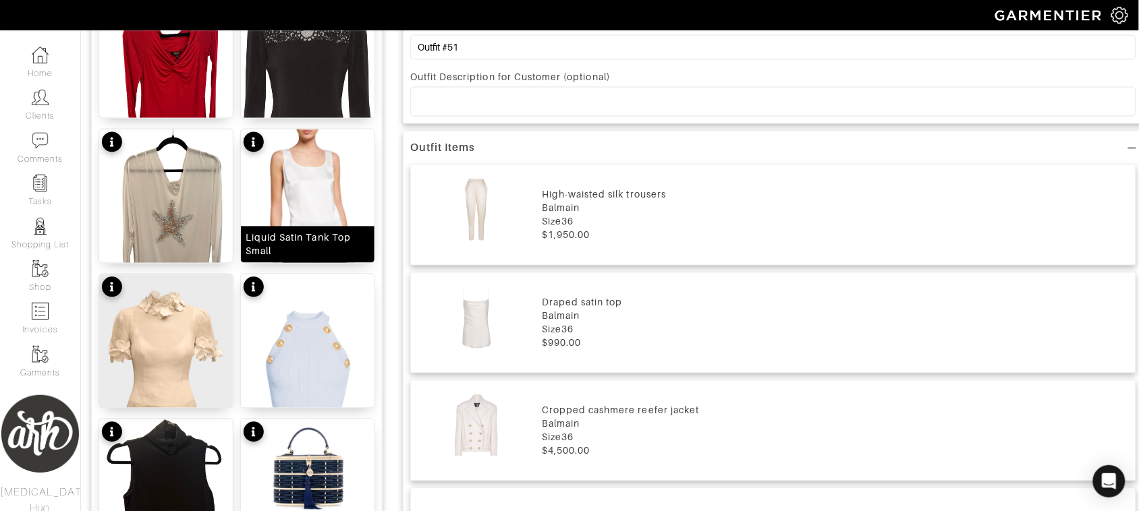
click at [321, 209] on img at bounding box center [308, 213] width 134 height 167
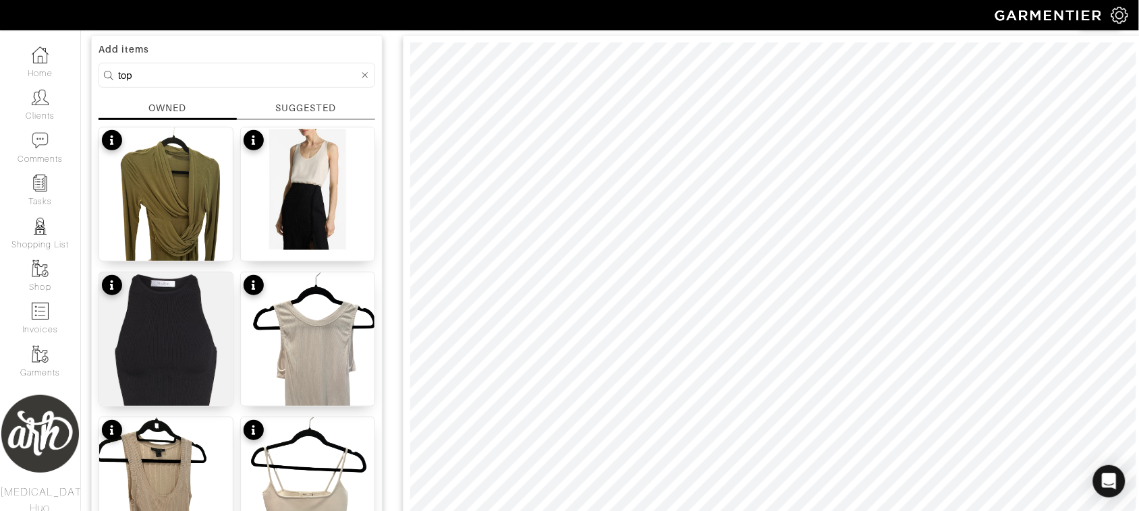
scroll to position [0, 0]
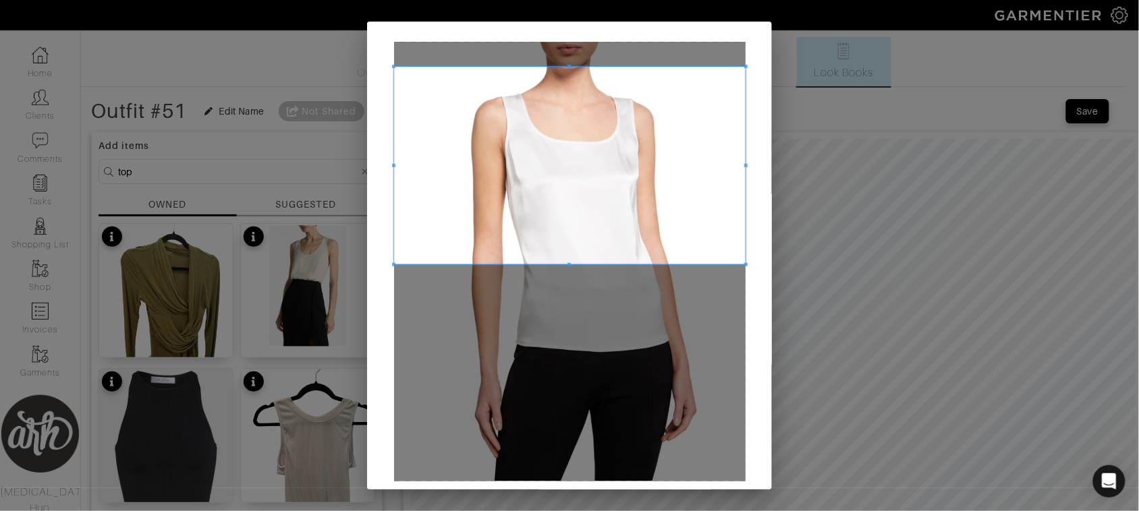
click at [569, 183] on span at bounding box center [570, 166] width 352 height 198
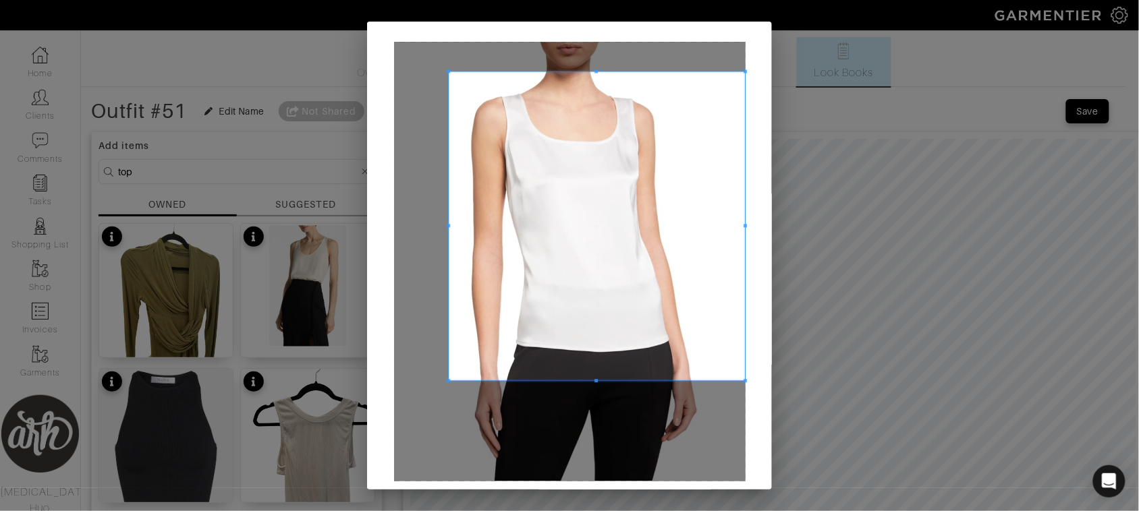
click at [447, 380] on span at bounding box center [448, 381] width 3 height 3
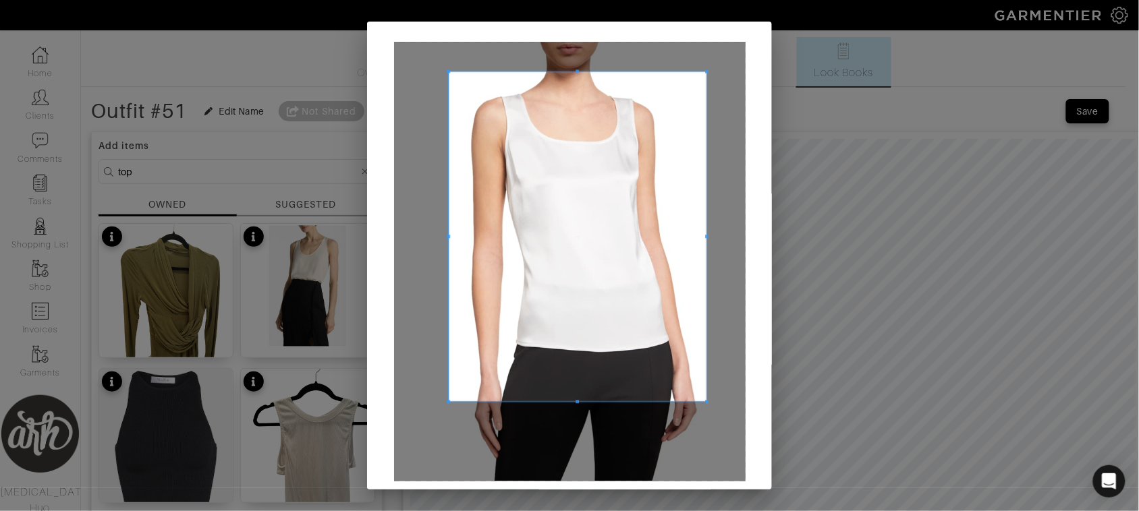
click at [705, 401] on span at bounding box center [706, 402] width 3 height 3
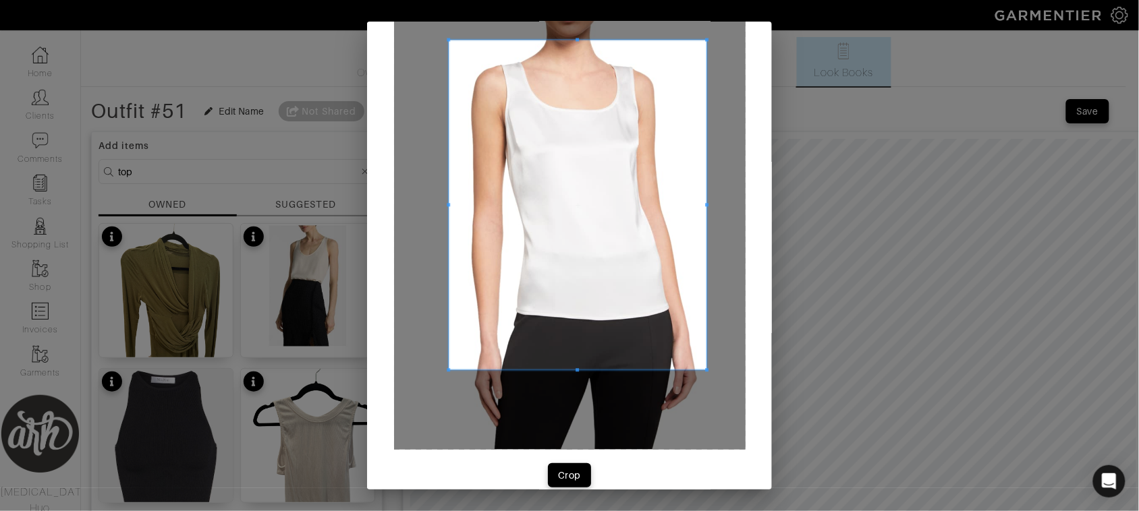
scroll to position [49, 0]
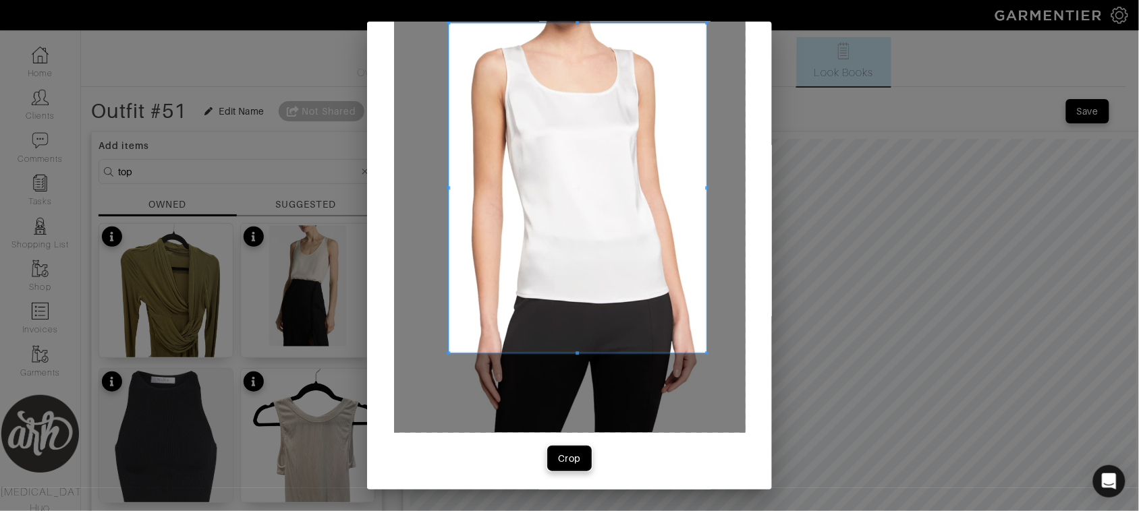
click at [567, 456] on div "Crop" at bounding box center [569, 458] width 23 height 13
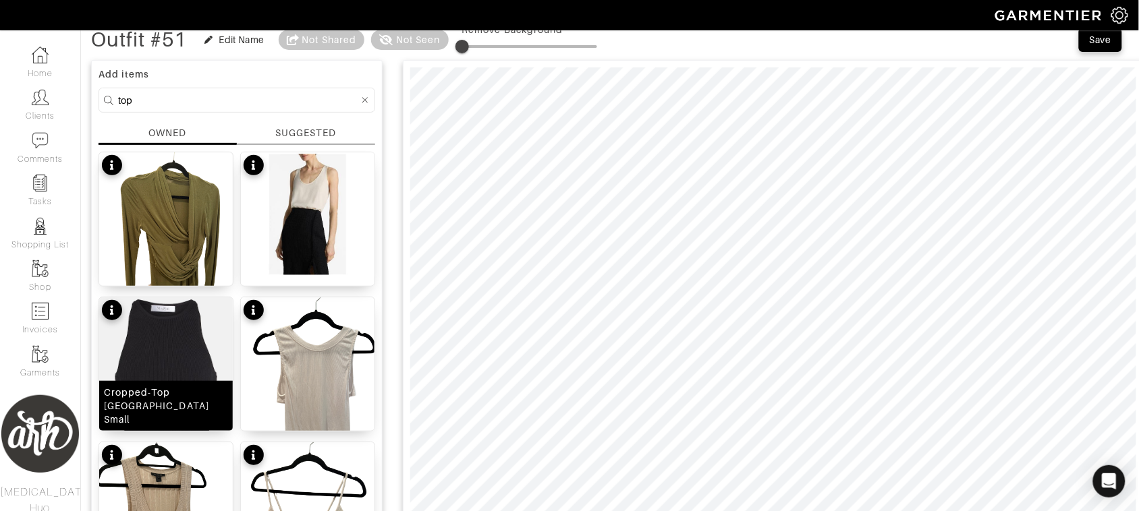
scroll to position [0, 0]
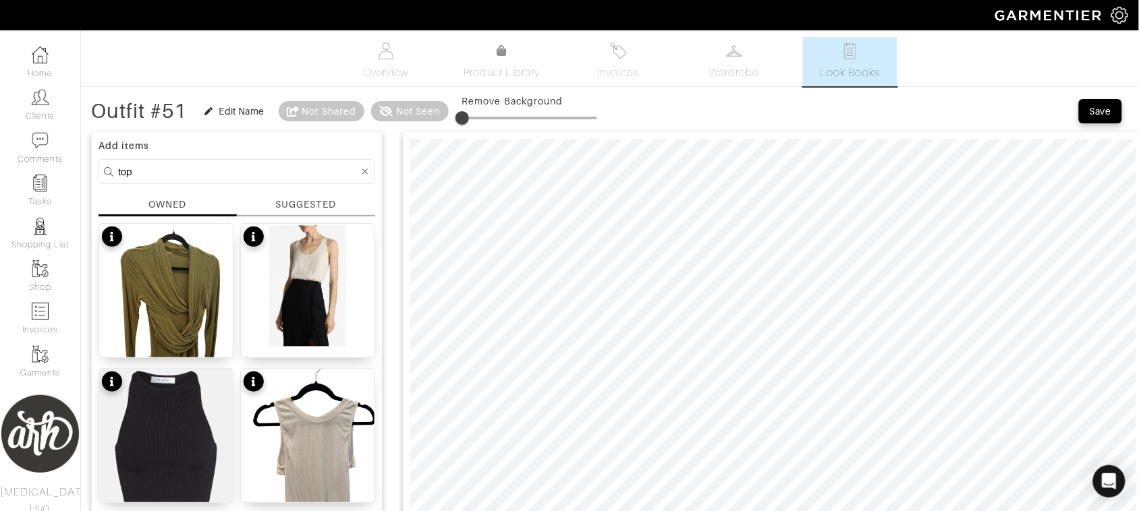
click at [229, 176] on input "top" at bounding box center [238, 171] width 241 height 17
type input "gold"
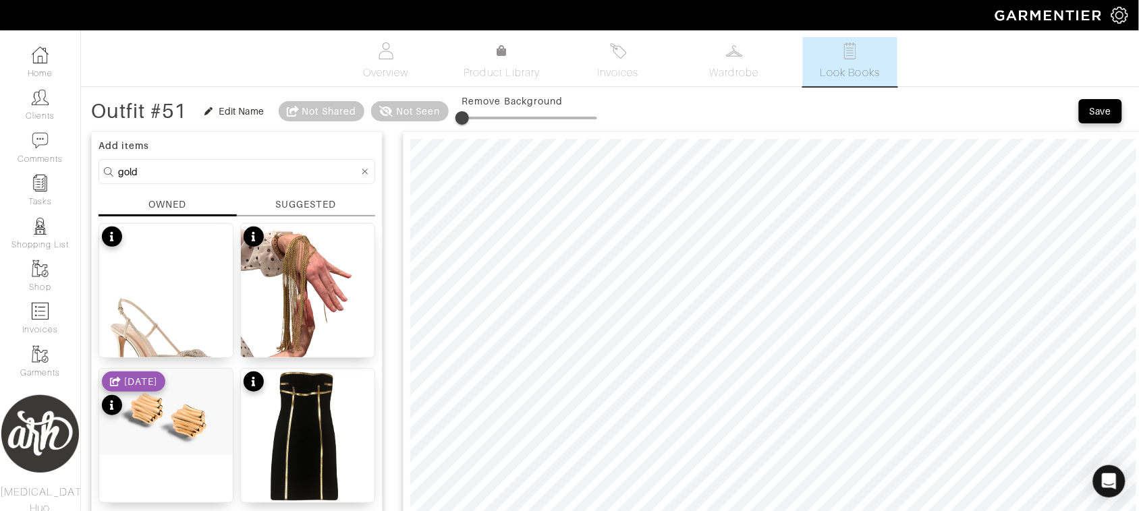
click at [361, 173] on div at bounding box center [365, 171] width 12 height 17
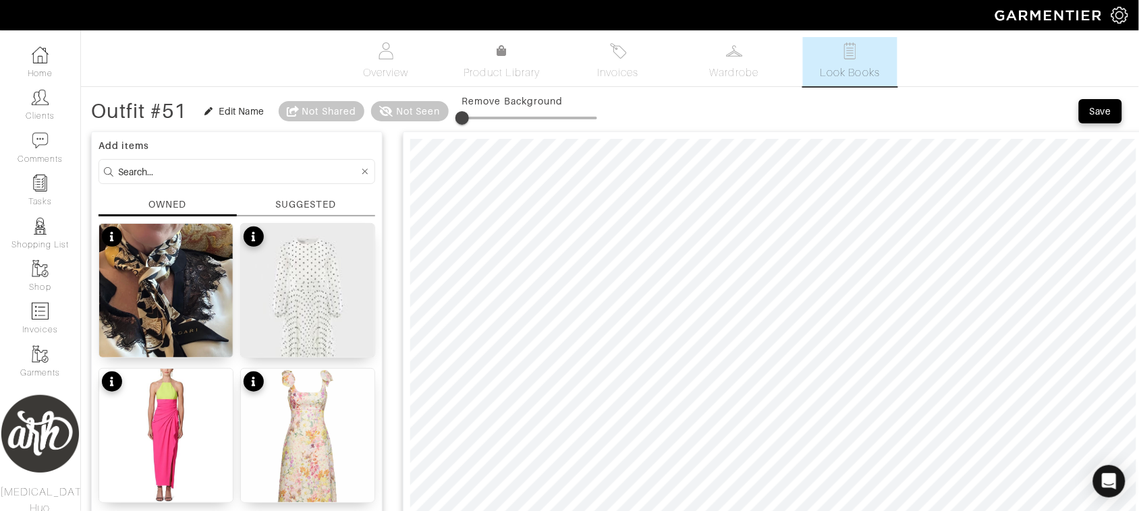
click at [287, 169] on input at bounding box center [238, 171] width 241 height 17
type input "white"
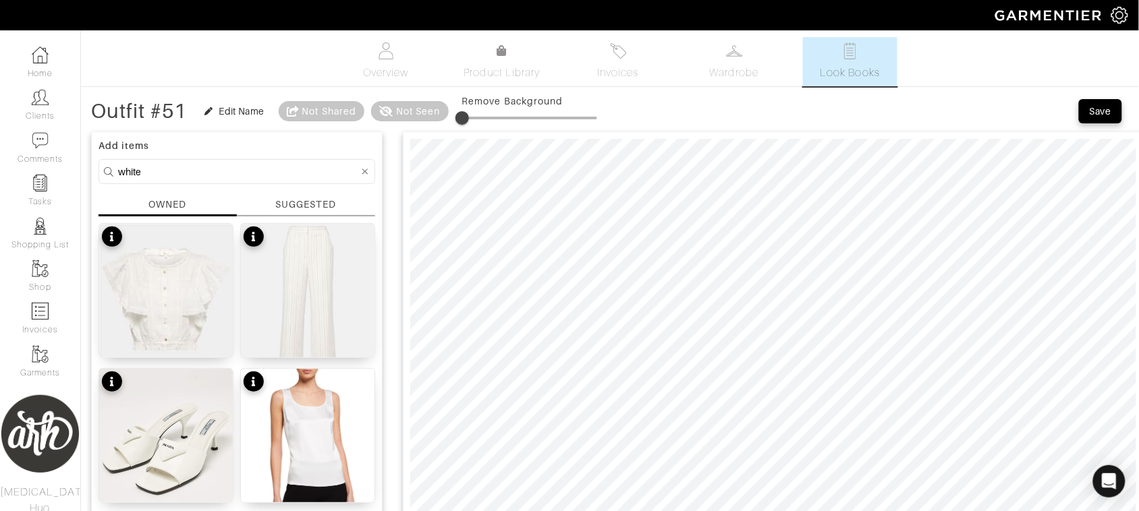
click at [361, 171] on div at bounding box center [365, 171] width 12 height 17
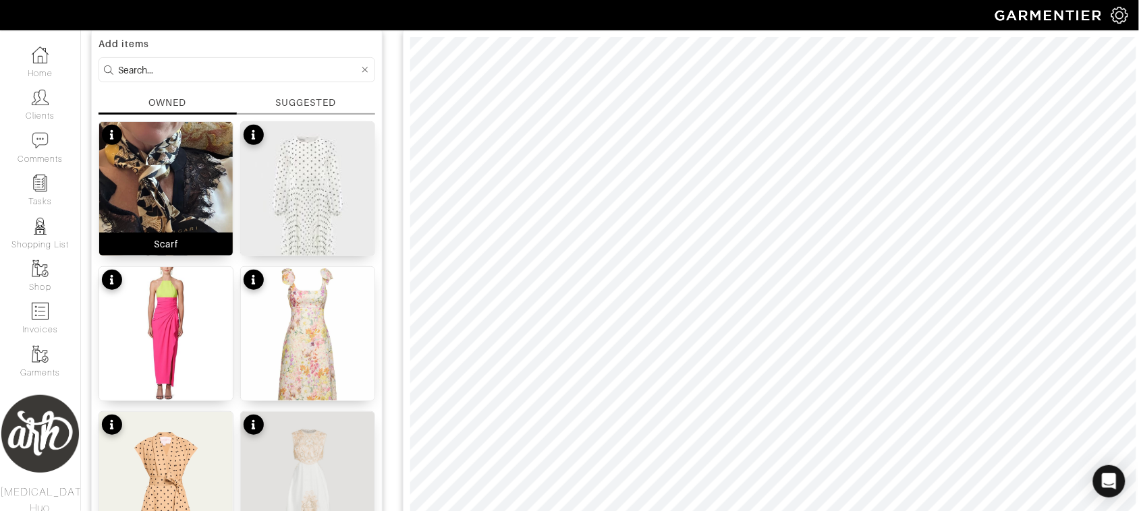
scroll to position [84, 0]
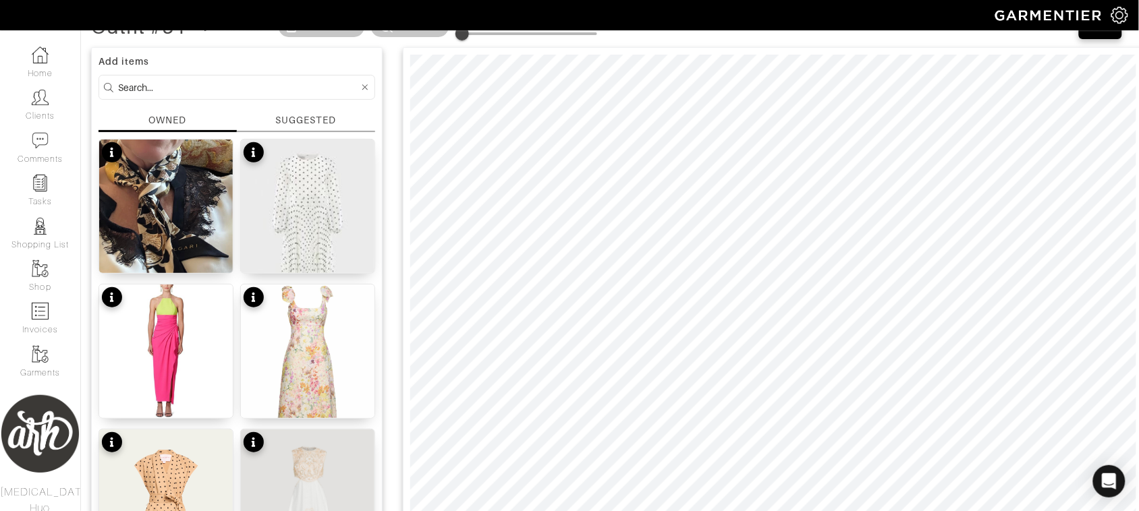
click at [254, 90] on input at bounding box center [238, 87] width 241 height 17
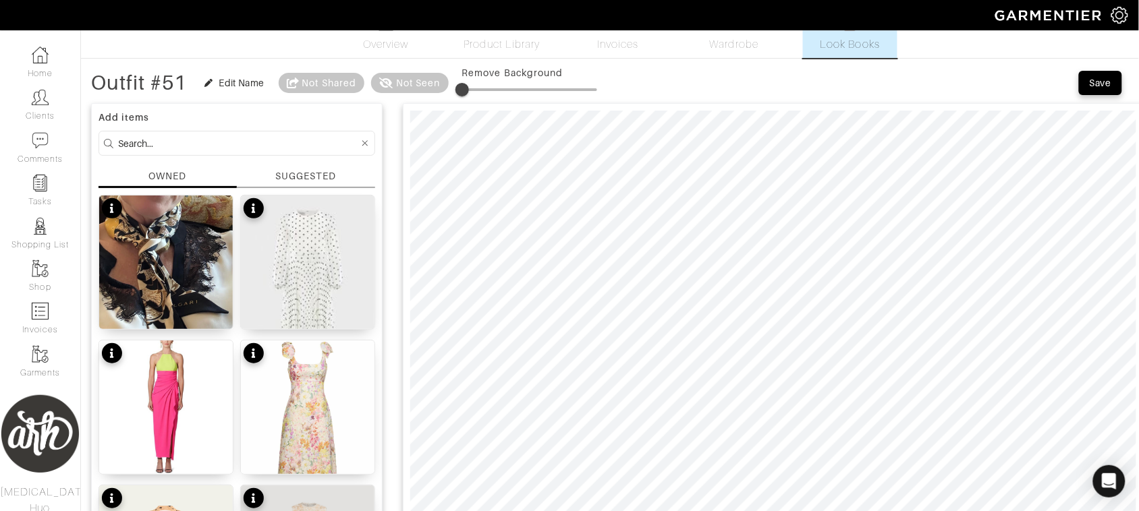
scroll to position [0, 0]
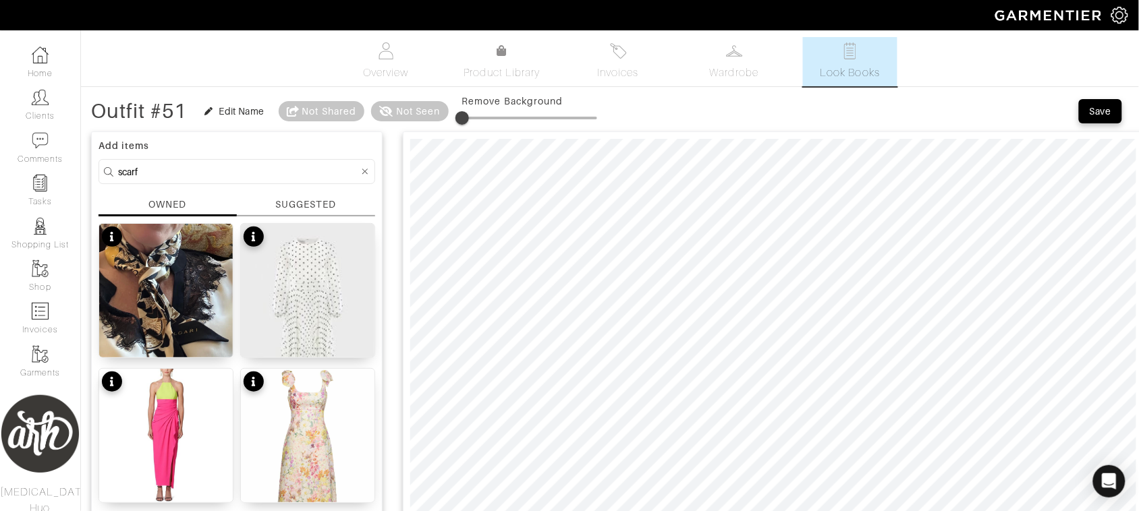
type input "scarf"
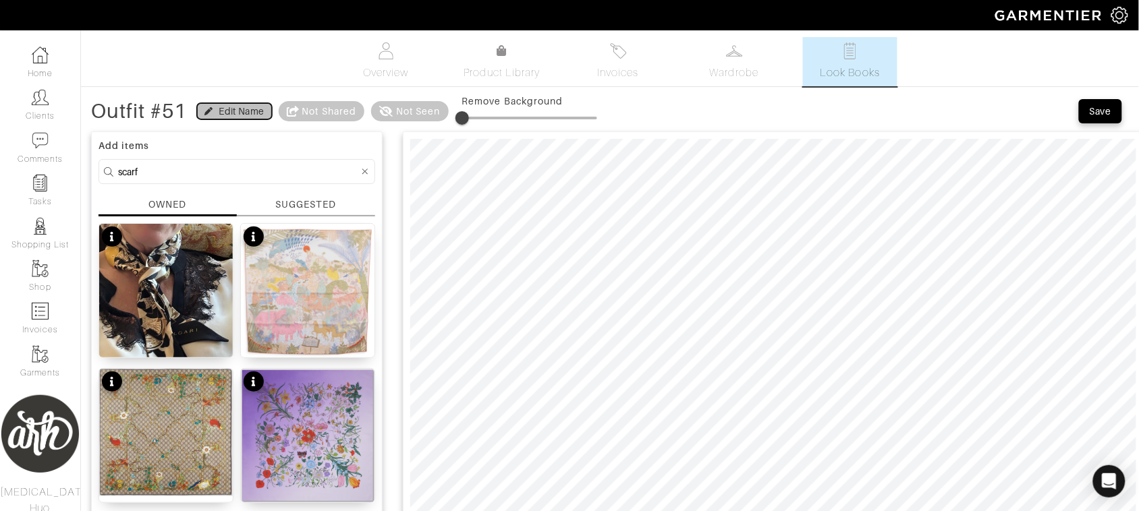
click at [223, 109] on div "Edit Name" at bounding box center [241, 111] width 45 height 13
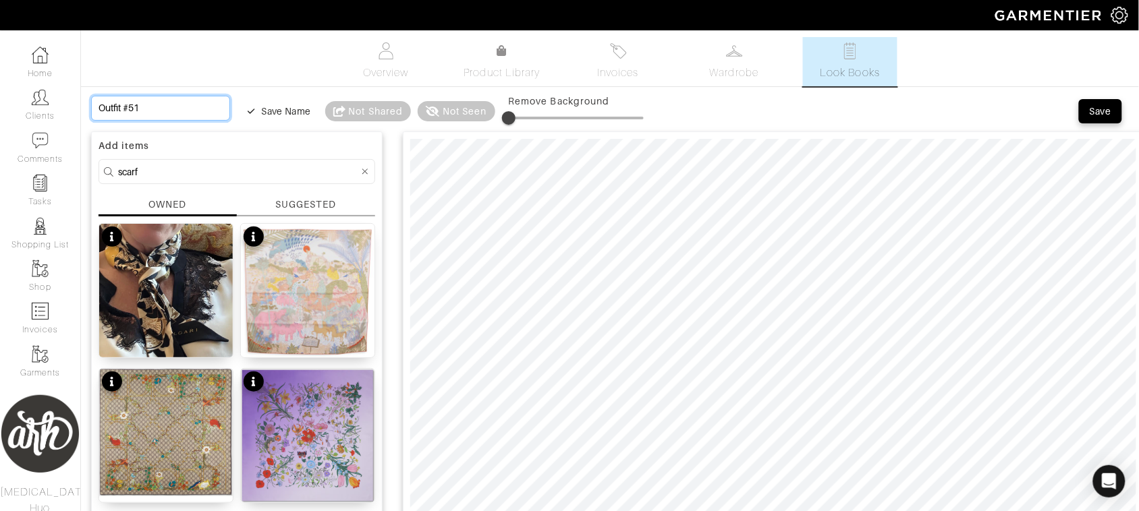
click at [154, 103] on input "Outfit #51" at bounding box center [160, 108] width 139 height 25
type input "A"
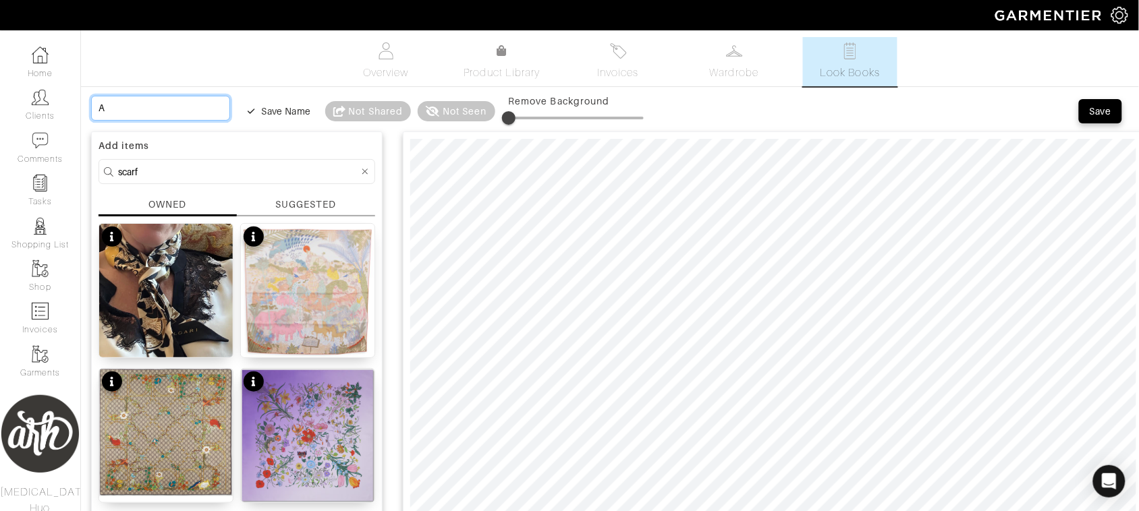
type input "Al"
type input "All"
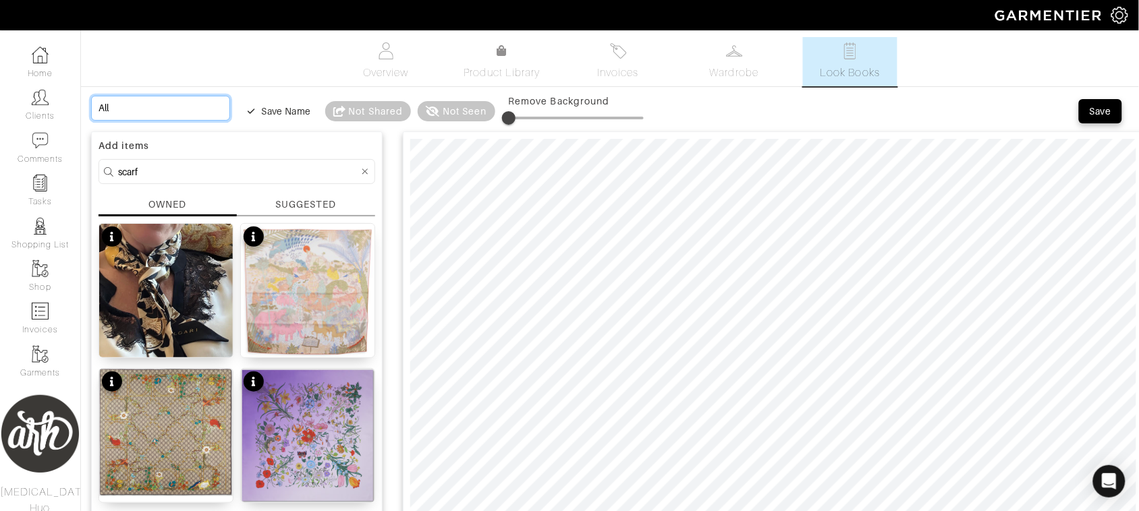
type input "All"
type input "All W"
type input "All Wh"
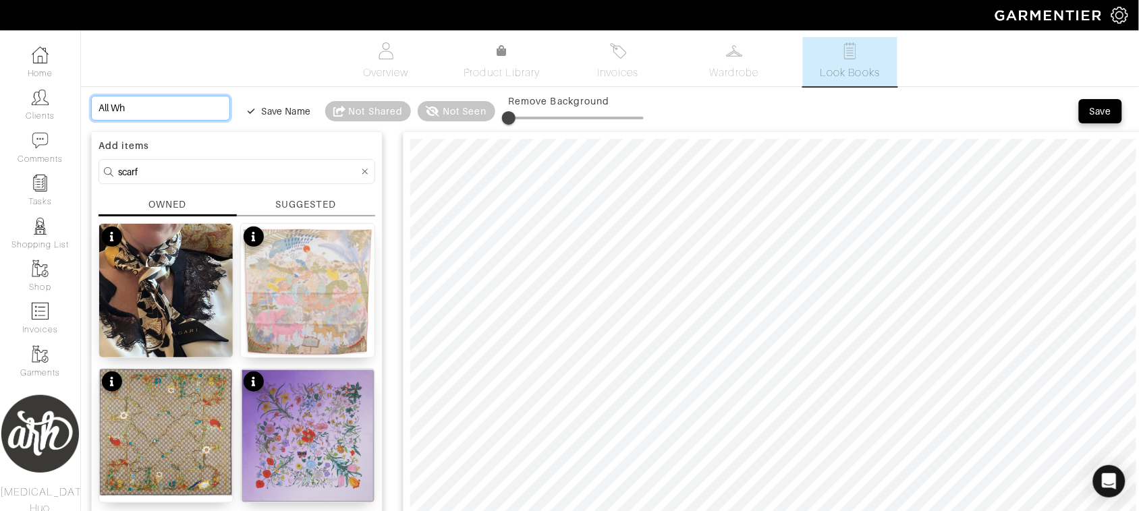
type input "All Whi"
type input "All Whit"
type input "All White"
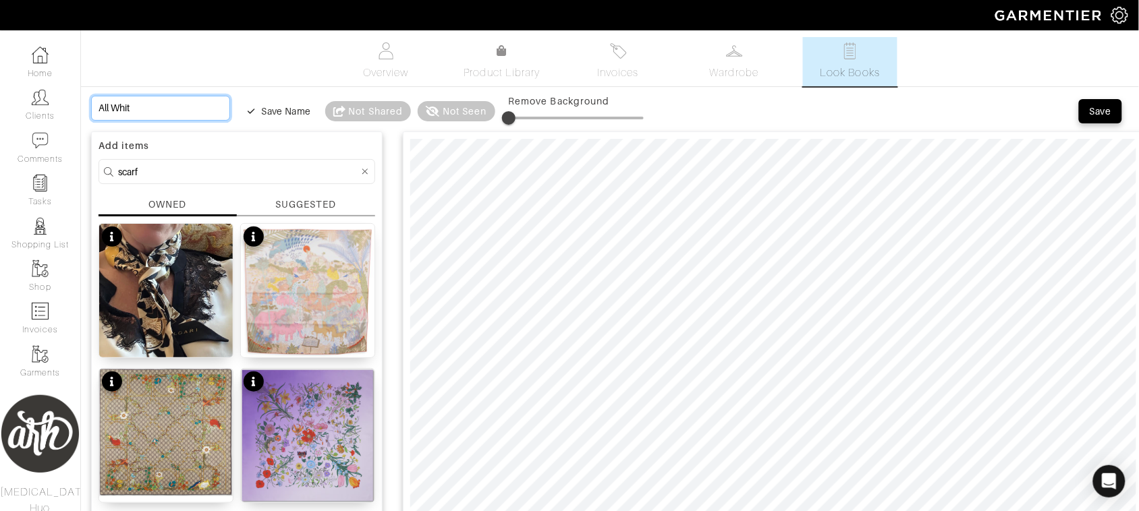
type input "All White"
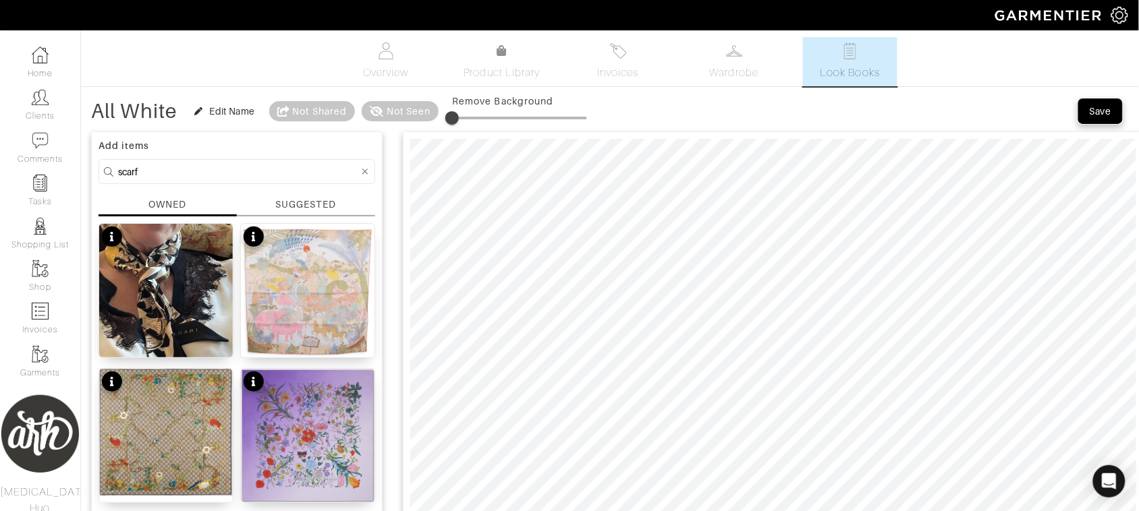
click at [1095, 113] on div "Save" at bounding box center [1101, 111] width 22 height 13
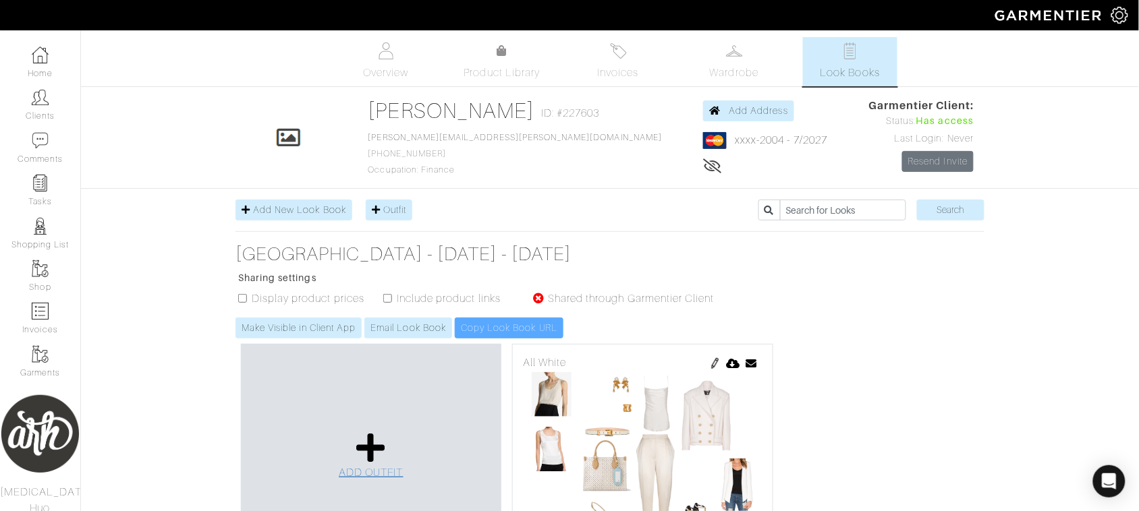
click at [366, 476] on span "ADD OUTFIT" at bounding box center [371, 473] width 65 height 12
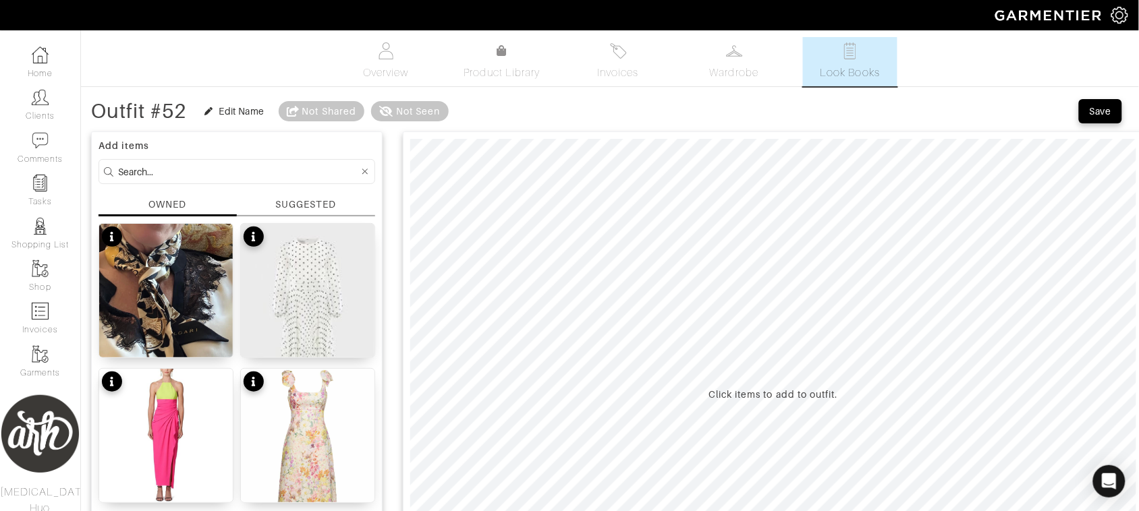
click at [304, 203] on div "SUGGESTED" at bounding box center [305, 205] width 61 height 14
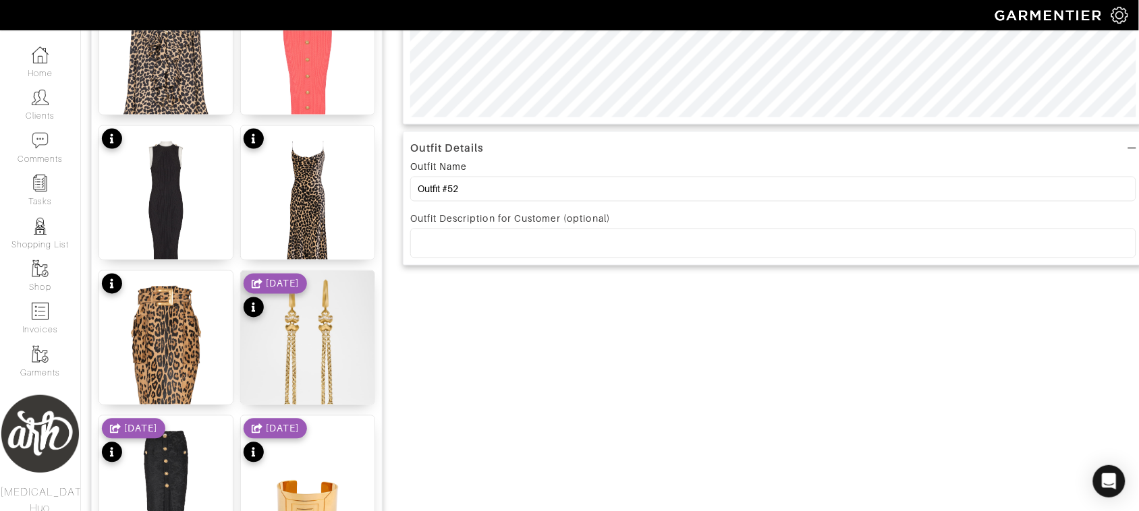
scroll to position [534, 0]
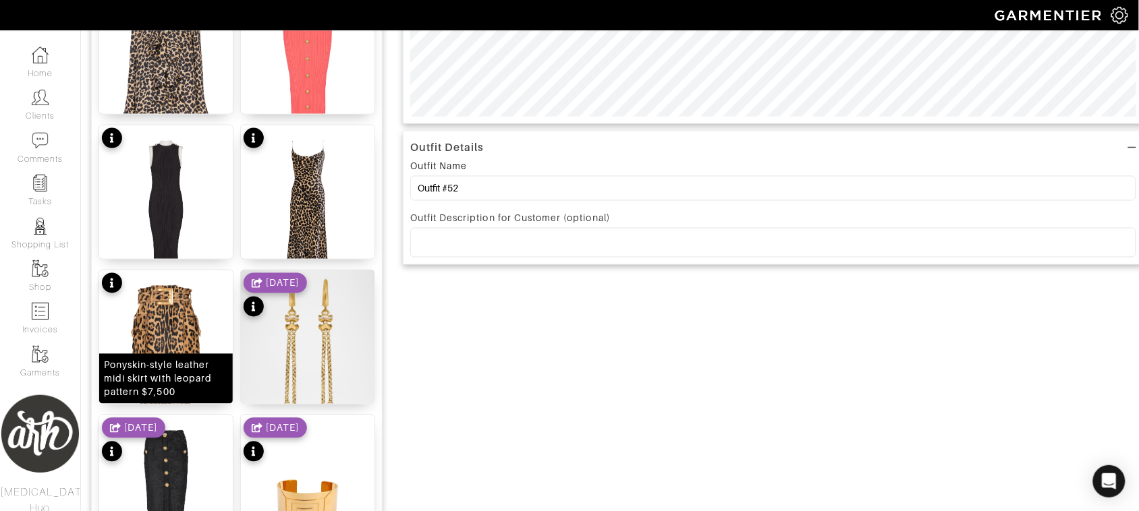
click at [172, 360] on div "Ponyskin-style leather midi skirt with leopard pattern $7,500" at bounding box center [166, 379] width 124 height 40
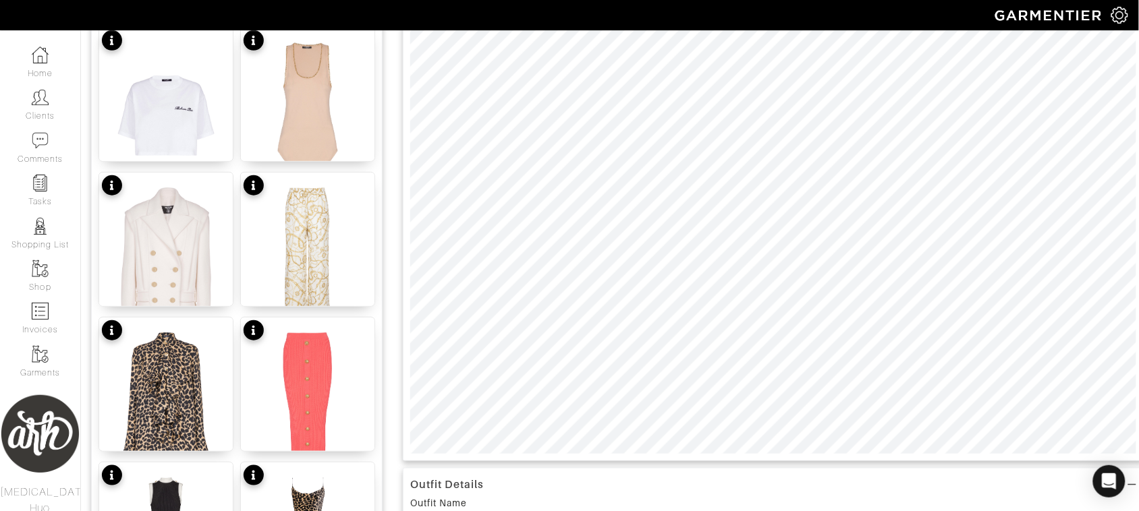
scroll to position [140, 0]
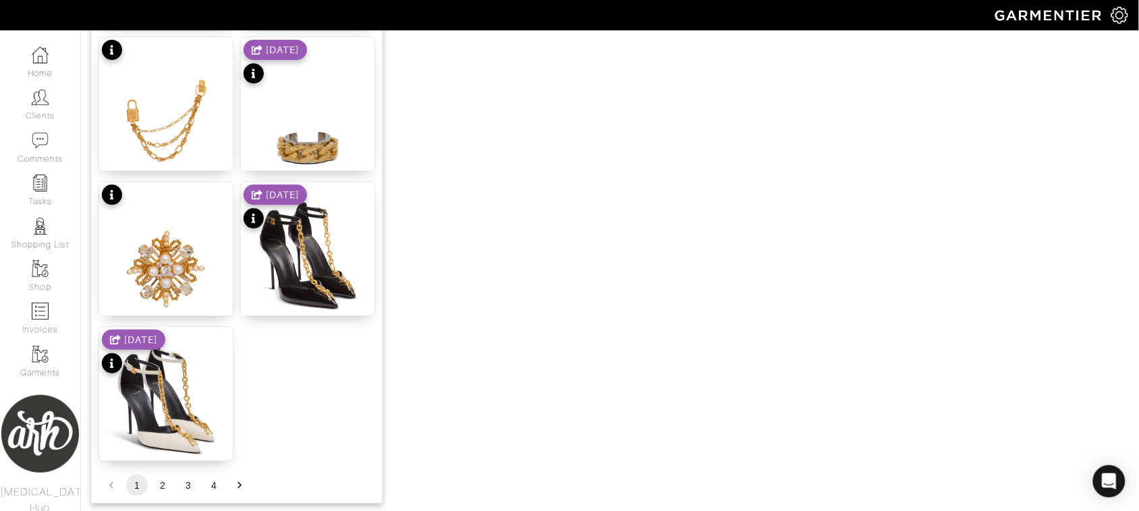
scroll to position [1658, 0]
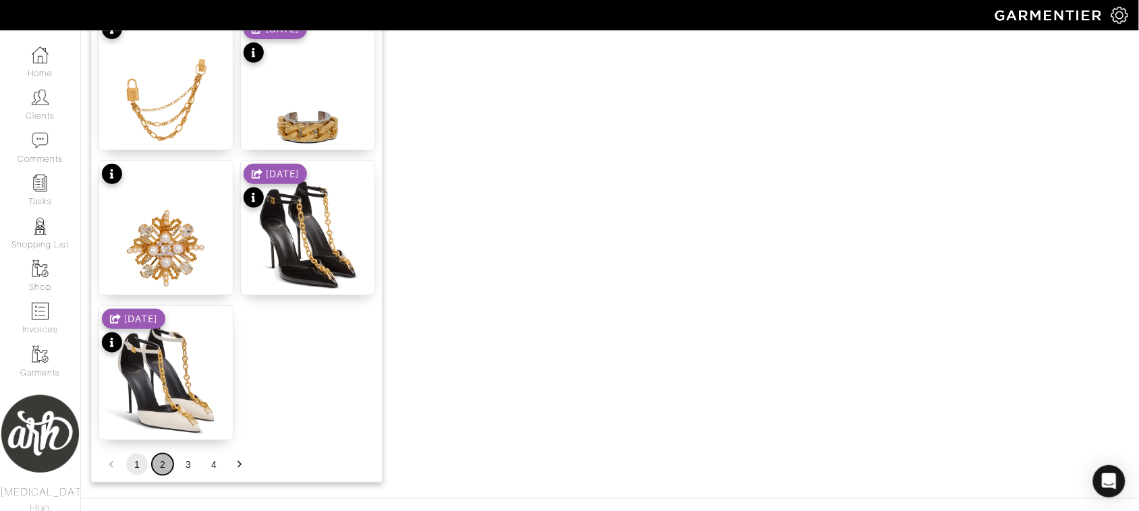
click at [163, 466] on button "2" at bounding box center [163, 465] width 22 height 22
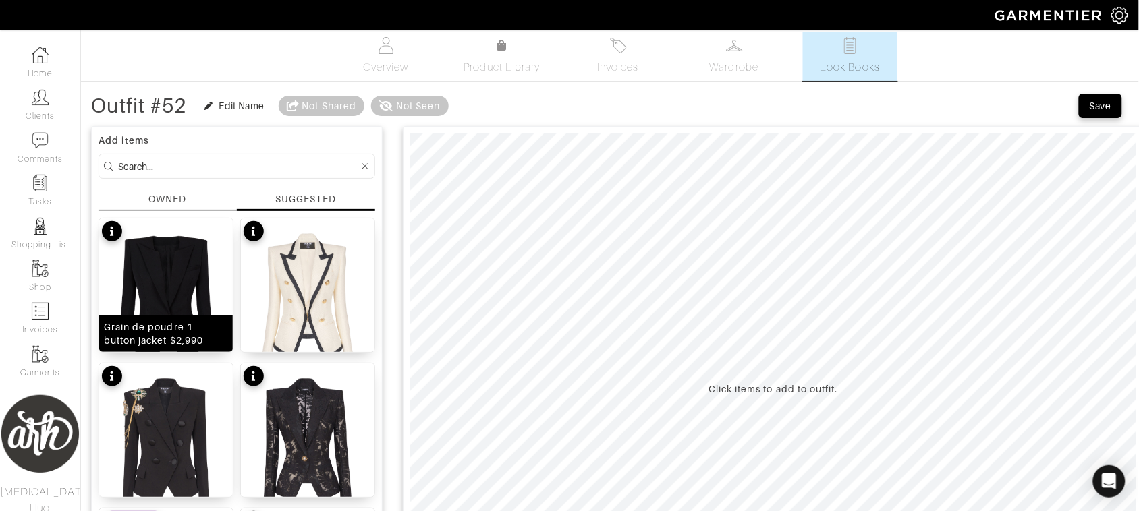
scroll to position [0, 0]
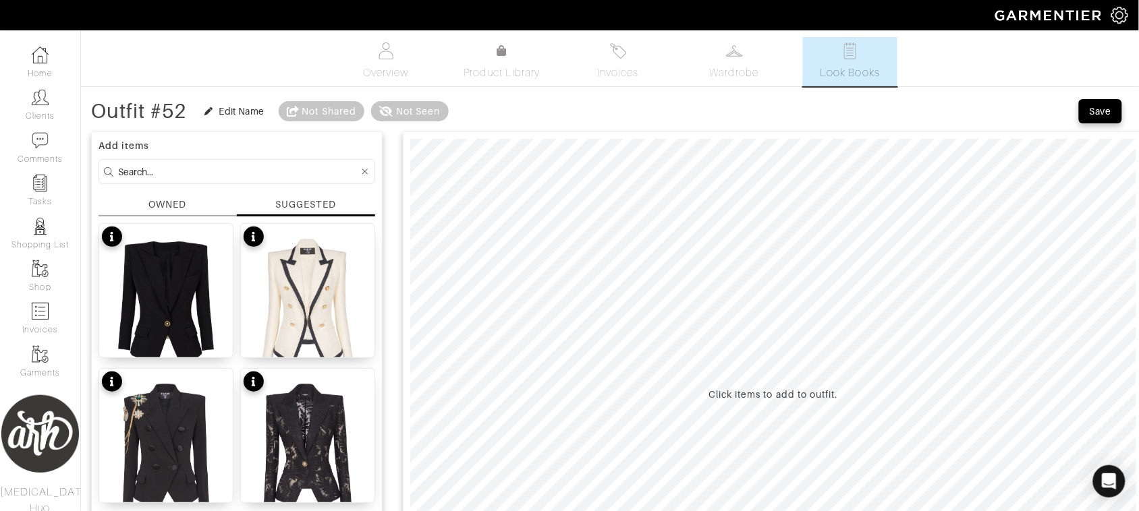
click at [235, 173] on input at bounding box center [238, 171] width 241 height 17
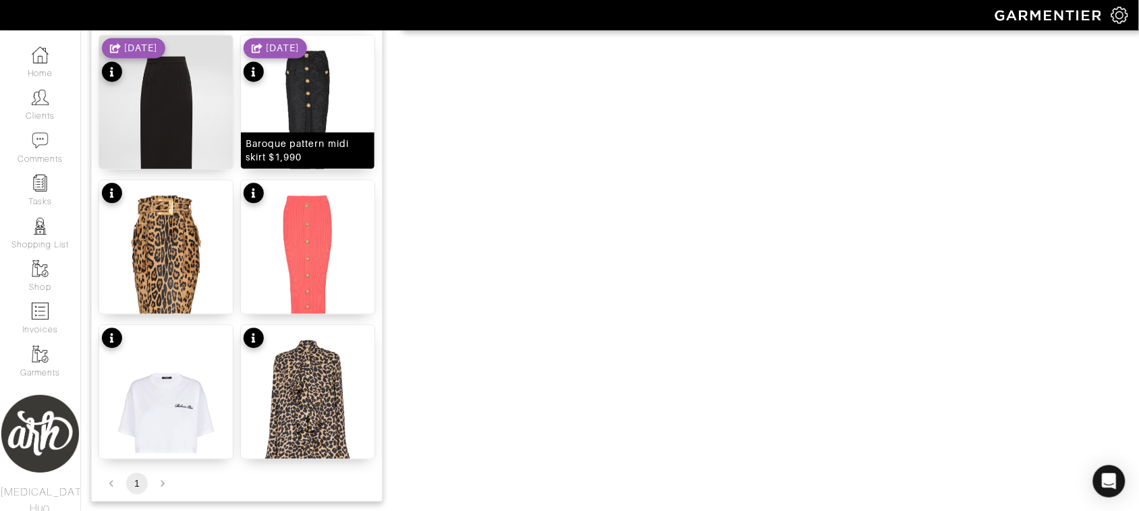
scroll to position [770, 0]
click at [333, 101] on img at bounding box center [308, 124] width 134 height 181
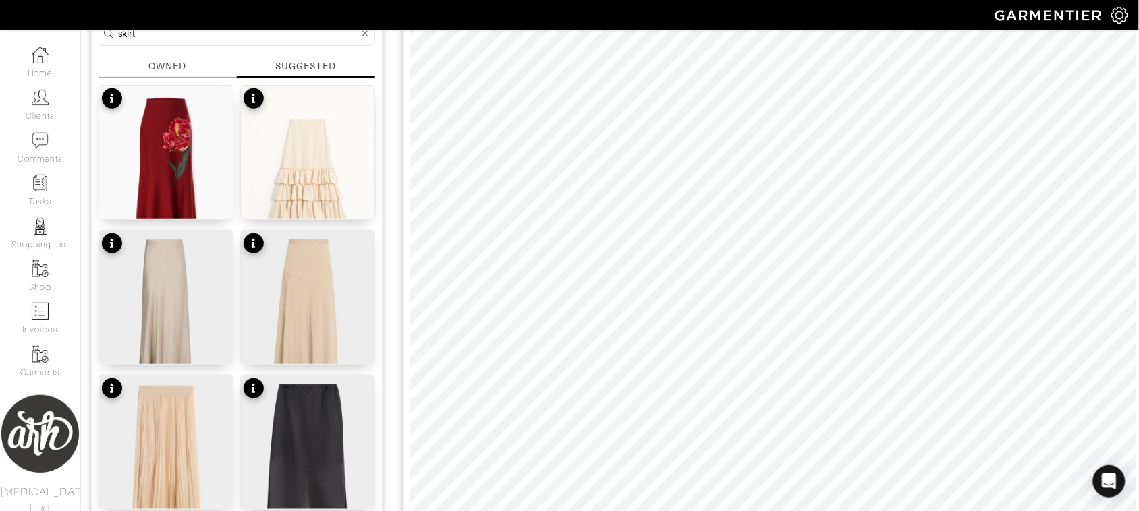
scroll to position [225, 0]
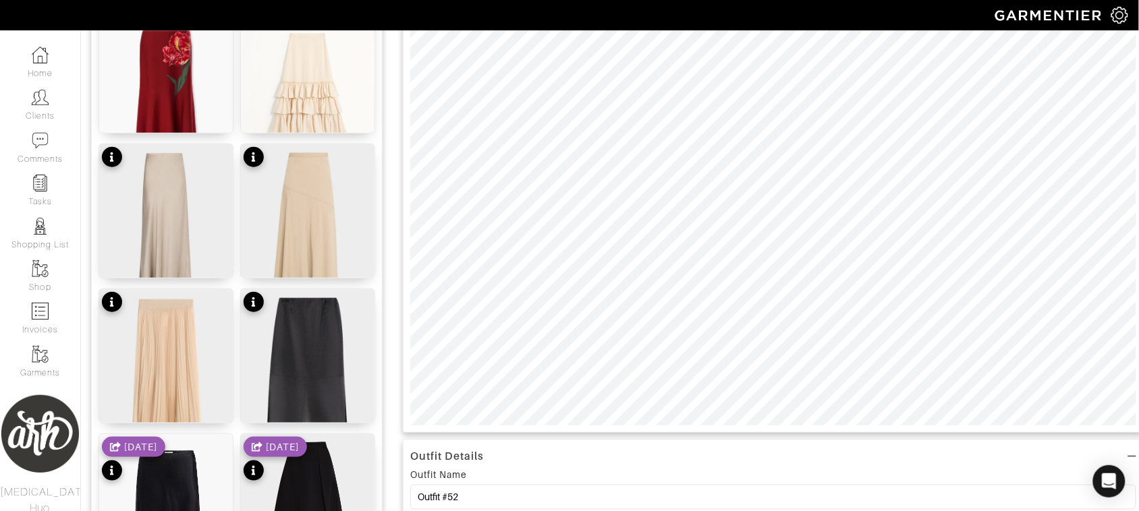
click at [709, 441] on div "Outfit Details Outfit Name Outfit #52 Outfit Description for Customer (optional…" at bounding box center [773, 473] width 741 height 1146
drag, startPoint x: 709, startPoint y: 441, endPoint x: 716, endPoint y: 432, distance: 10.5
click at [694, 468] on div "Outfit Details Outfit Name Outfit #52 Outfit Description for Customer (optional)" at bounding box center [773, 507] width 741 height 134
drag, startPoint x: 918, startPoint y: 437, endPoint x: 924, endPoint y: 444, distance: 10.0
click at [924, 444] on div "Outfit Details Outfit Name Outfit #52 Outfit Description for Customer (optional…" at bounding box center [773, 473] width 741 height 1146
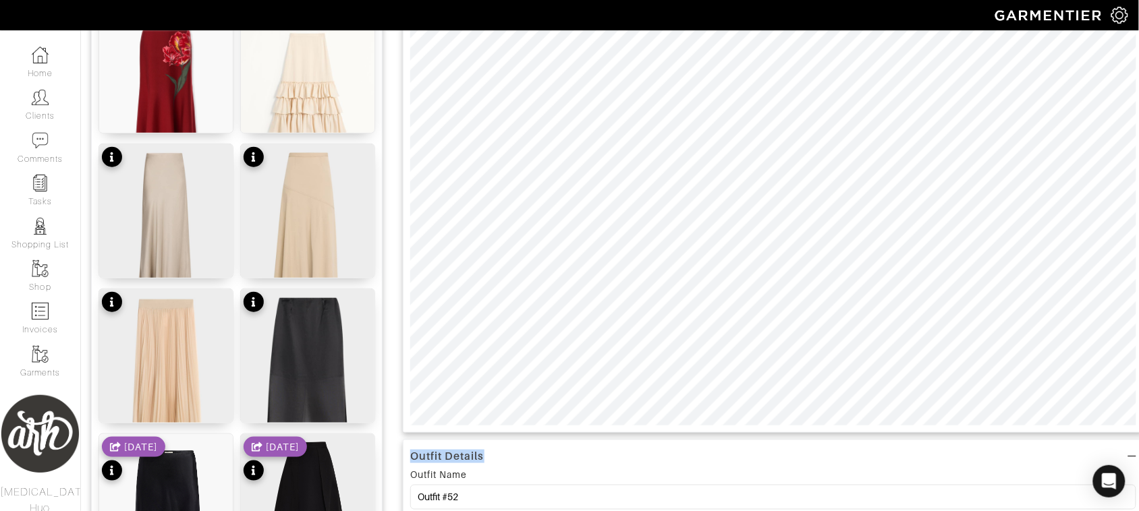
click at [966, 487] on div "Outfit Details Outfit Name Outfit #52 Outfit Description for Customer (optional…" at bounding box center [773, 473] width 741 height 1146
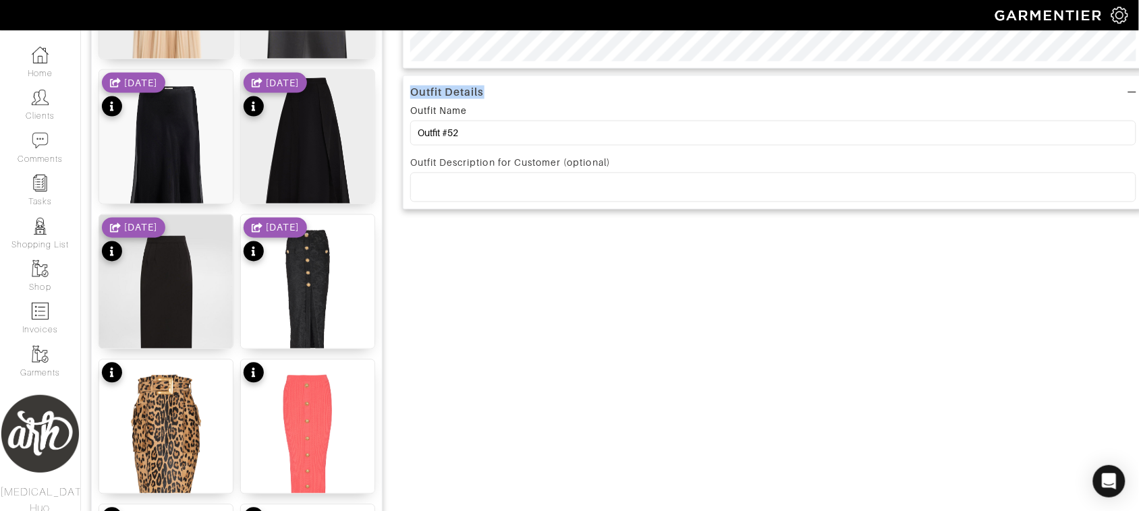
scroll to position [601, 0]
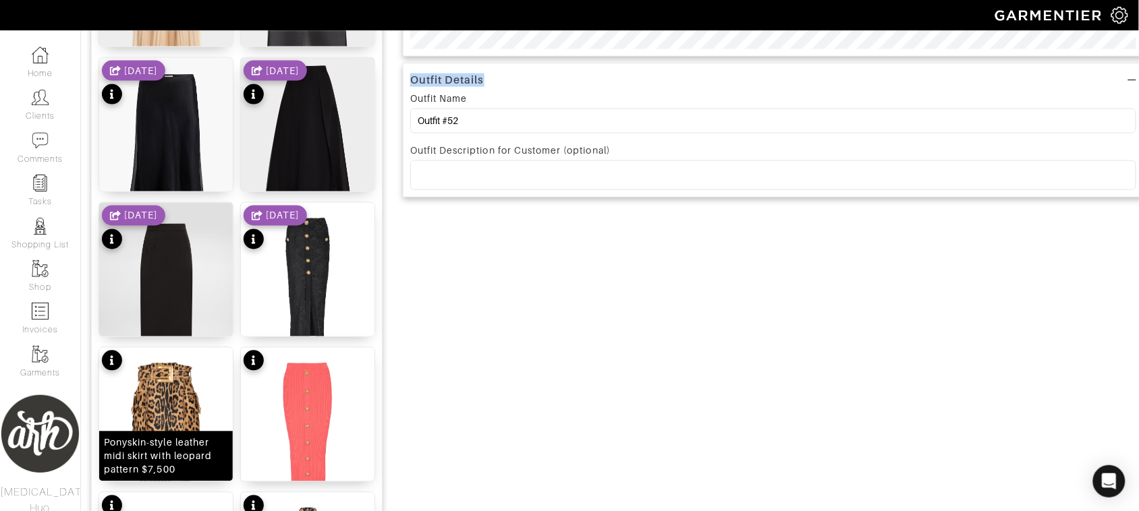
click at [176, 409] on img at bounding box center [166, 438] width 134 height 181
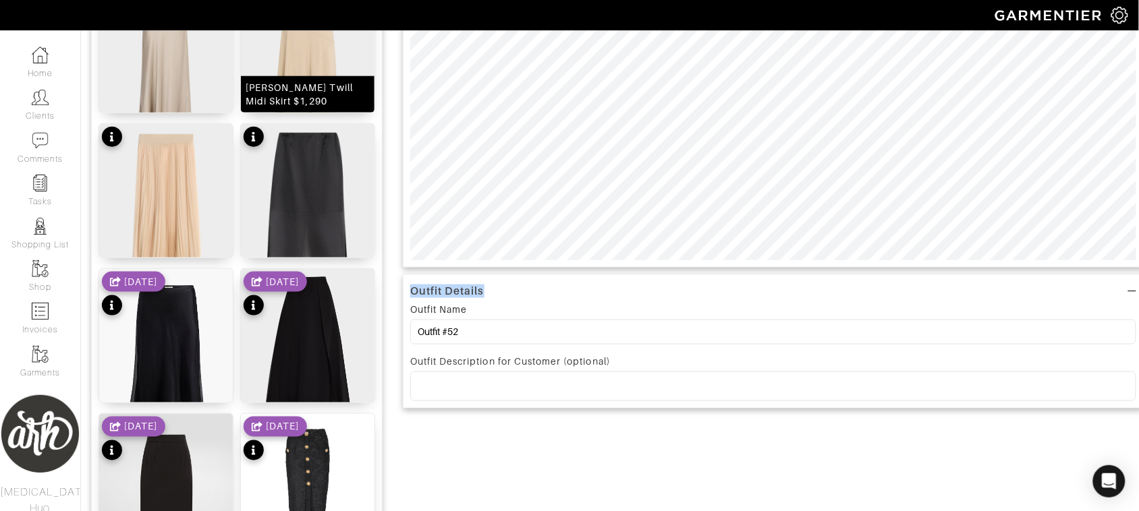
scroll to position [399, 0]
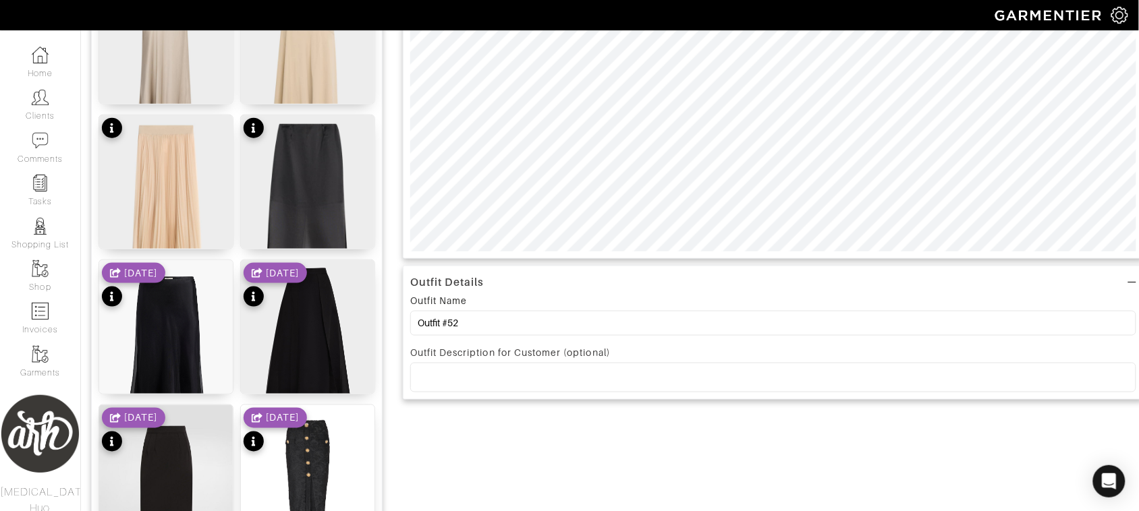
click at [284, 437] on div "[DATE]" at bounding box center [275, 431] width 63 height 47
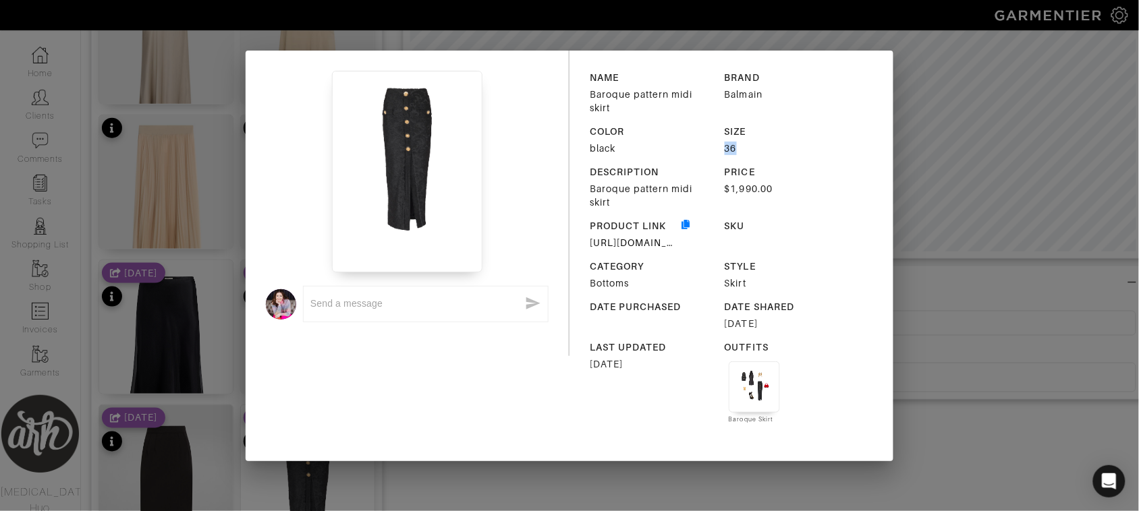
click at [1004, 139] on div "x NAME Baroque pattern midi skirt BRAND Balmain COLOR black SIZE 36 DESCRIPTION…" at bounding box center [569, 255] width 1139 height 511
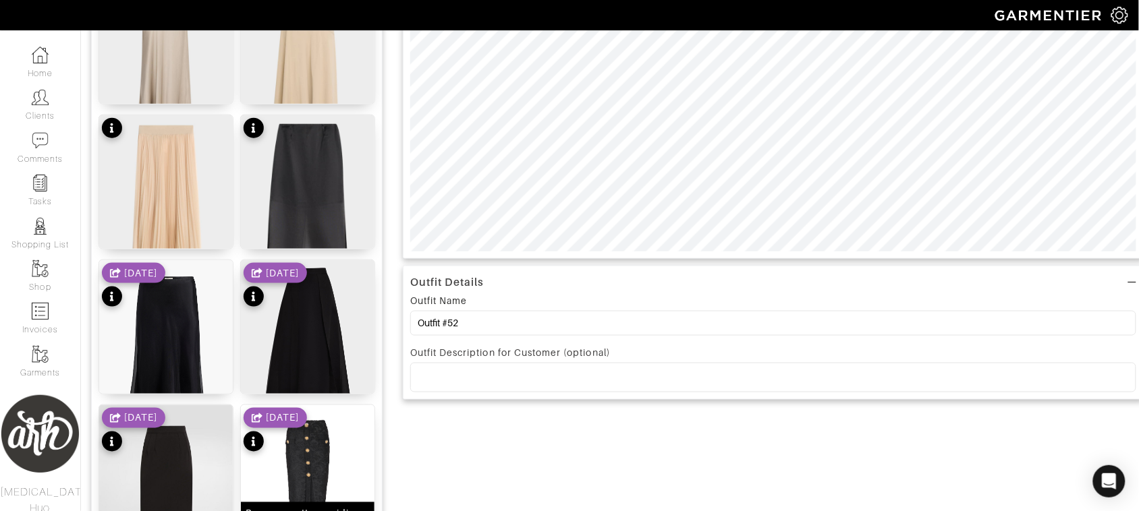
click at [312, 471] on img at bounding box center [308, 495] width 134 height 181
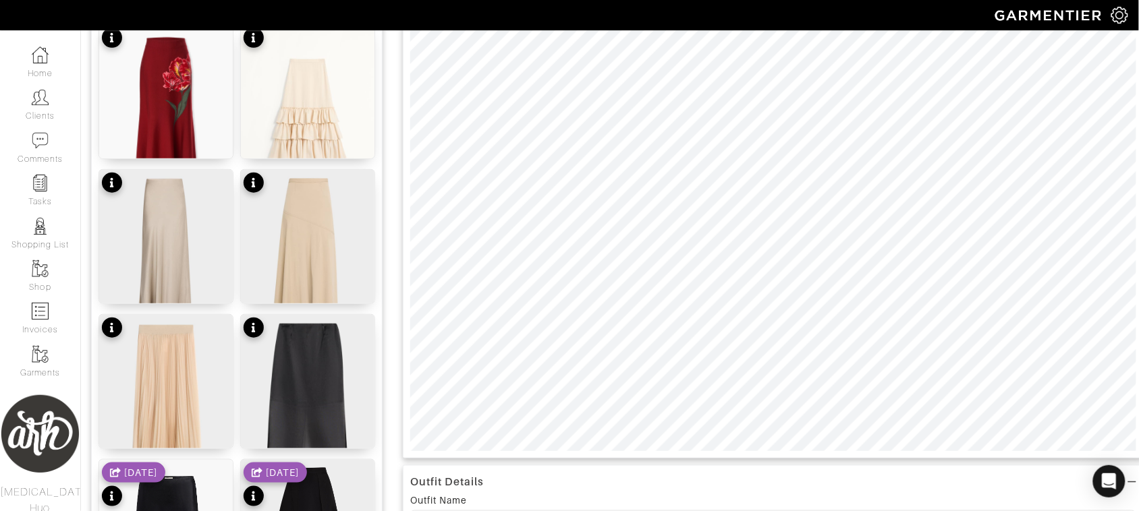
scroll to position [0, 0]
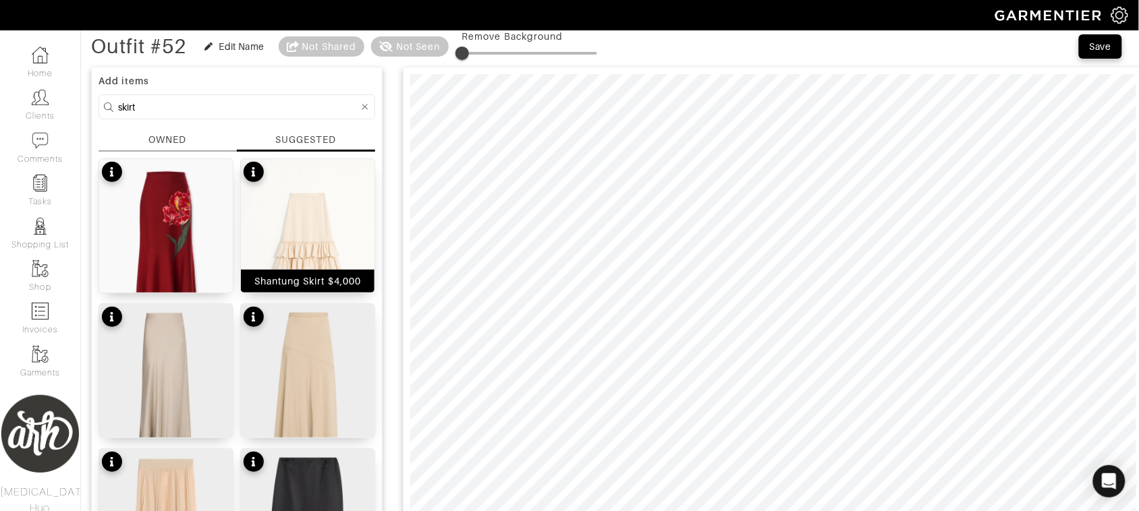
scroll to position [61, 0]
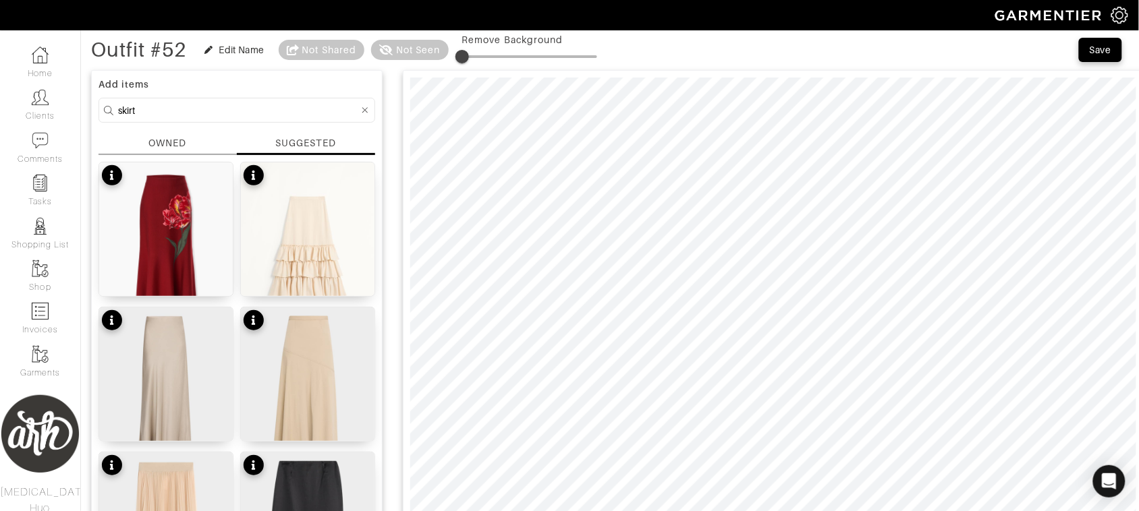
click at [224, 100] on form "skirt" at bounding box center [237, 110] width 277 height 25
click at [224, 113] on input "skirt" at bounding box center [238, 110] width 241 height 17
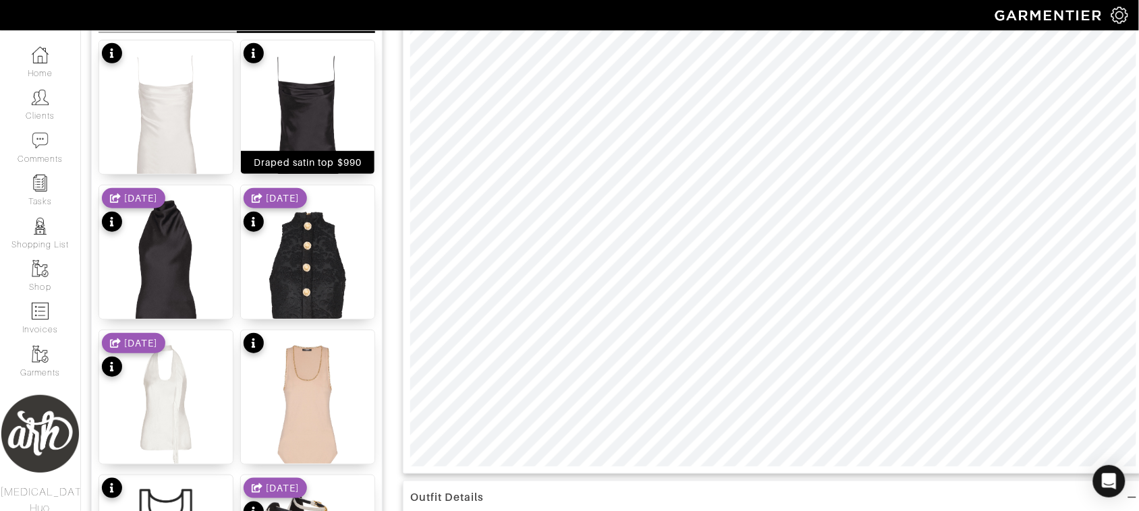
scroll to position [186, 0]
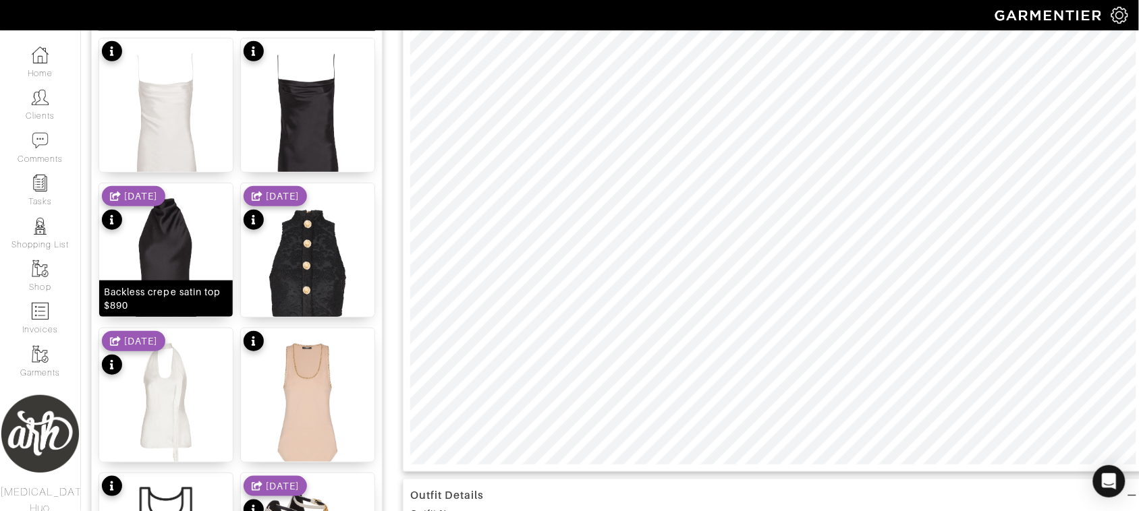
click at [171, 281] on div "Backless crepe satin top $890" at bounding box center [166, 299] width 134 height 36
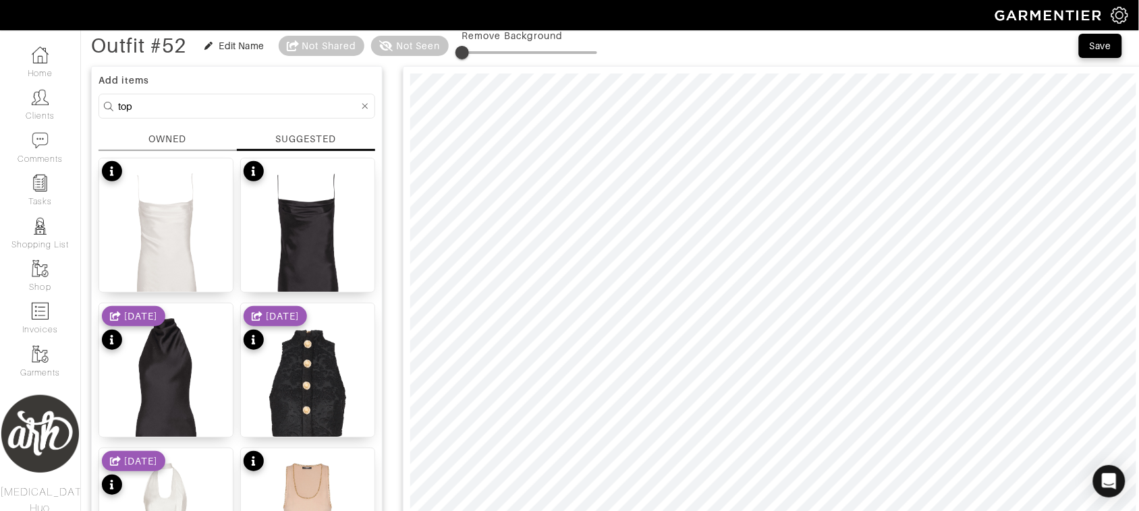
scroll to position [22, 0]
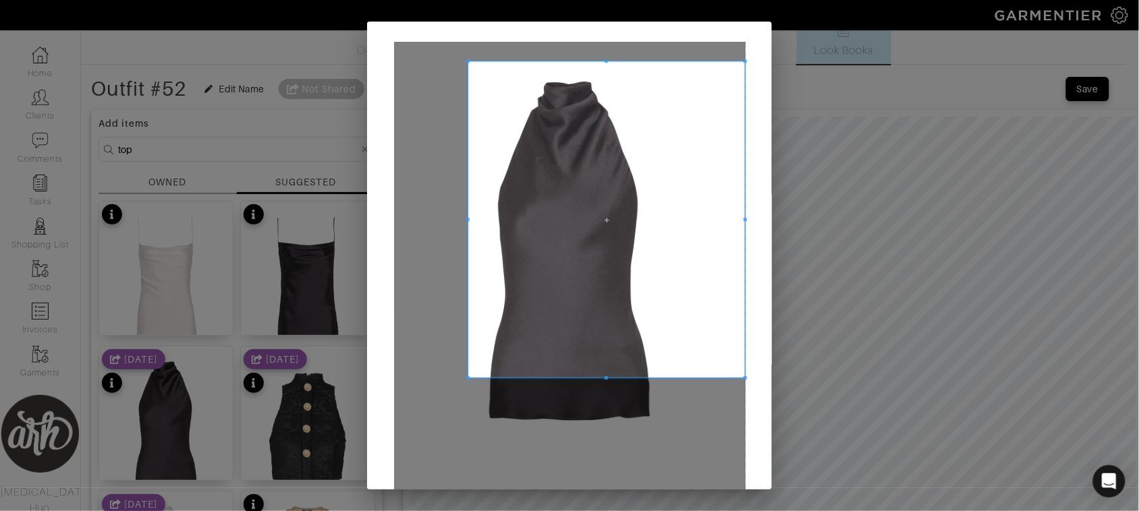
click at [466, 61] on span at bounding box center [467, 60] width 3 height 3
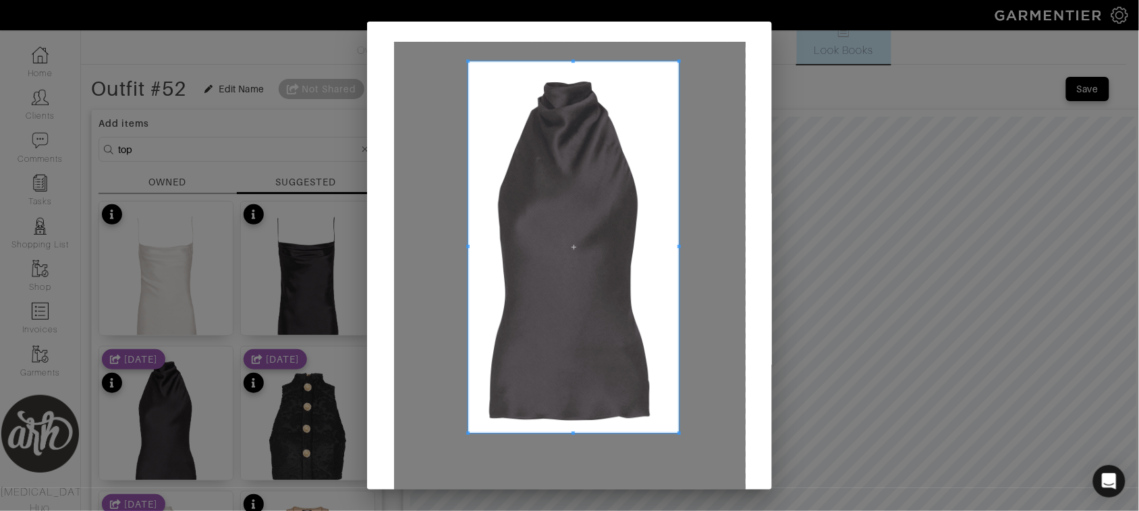
click at [677, 432] on span at bounding box center [678, 433] width 3 height 3
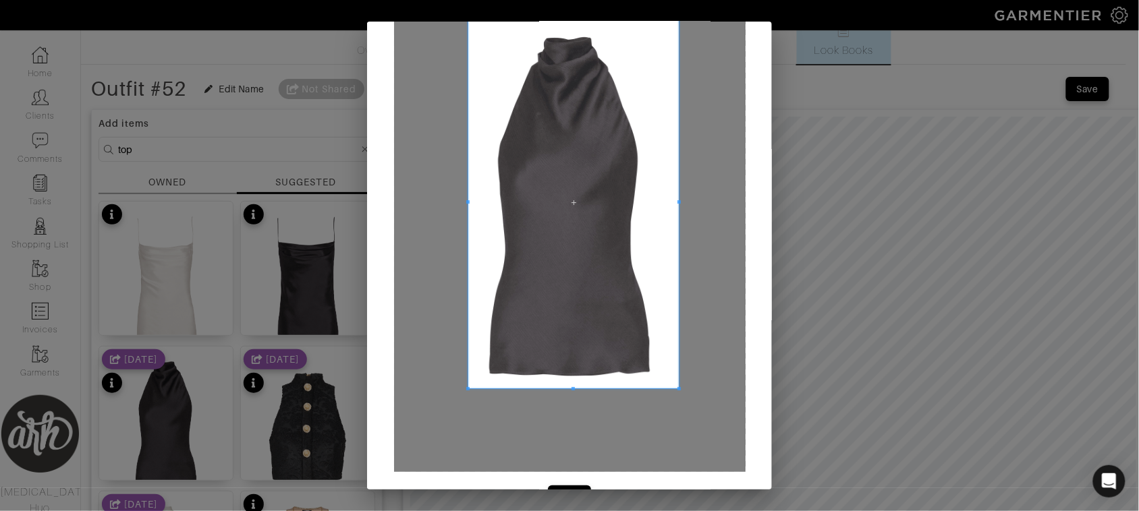
scroll to position [84, 0]
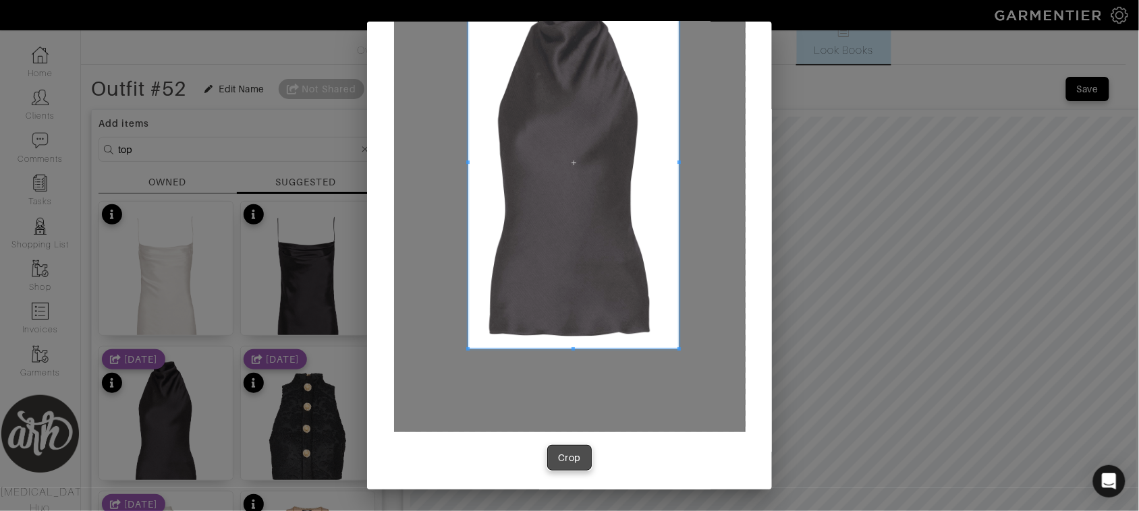
click at [558, 459] on div "Crop" at bounding box center [569, 457] width 23 height 13
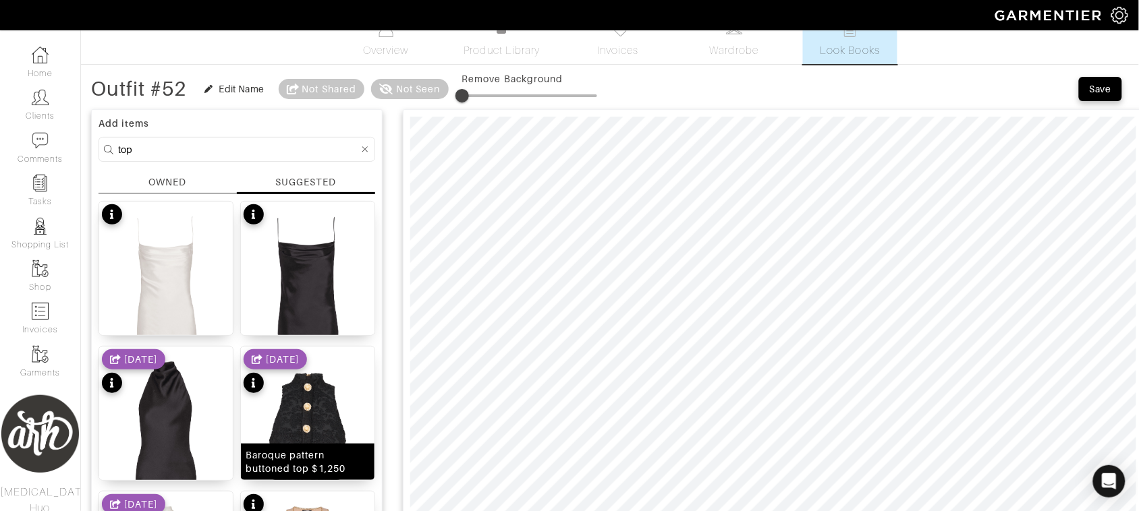
click at [306, 417] on img at bounding box center [308, 437] width 134 height 181
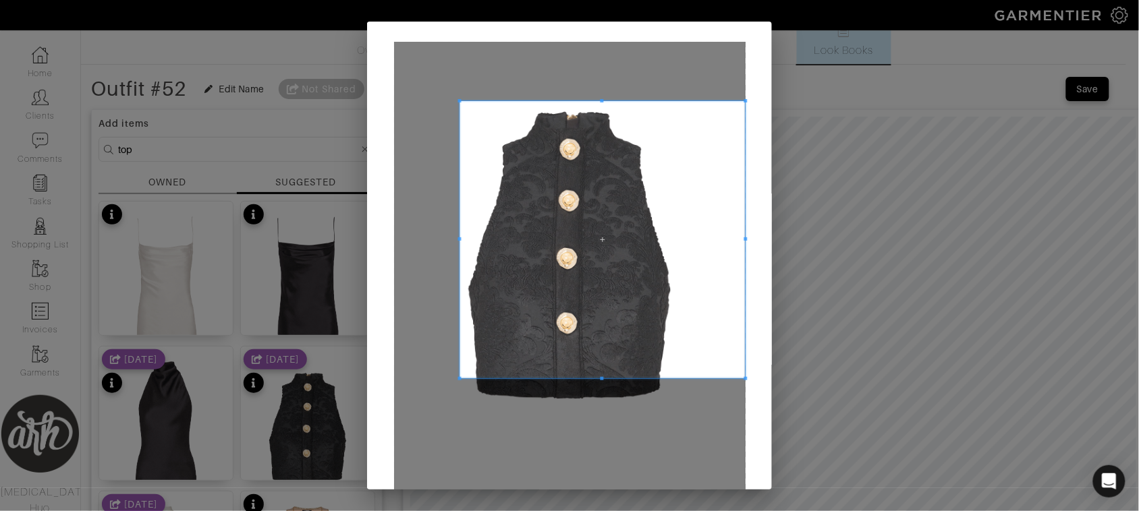
click at [457, 101] on span at bounding box center [458, 100] width 3 height 3
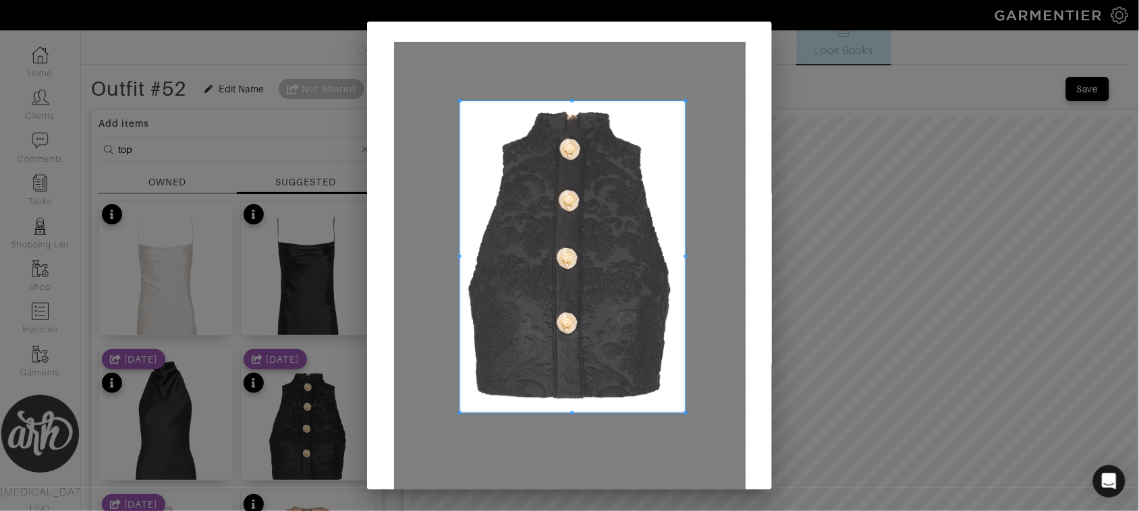
click at [684, 412] on span at bounding box center [685, 413] width 3 height 3
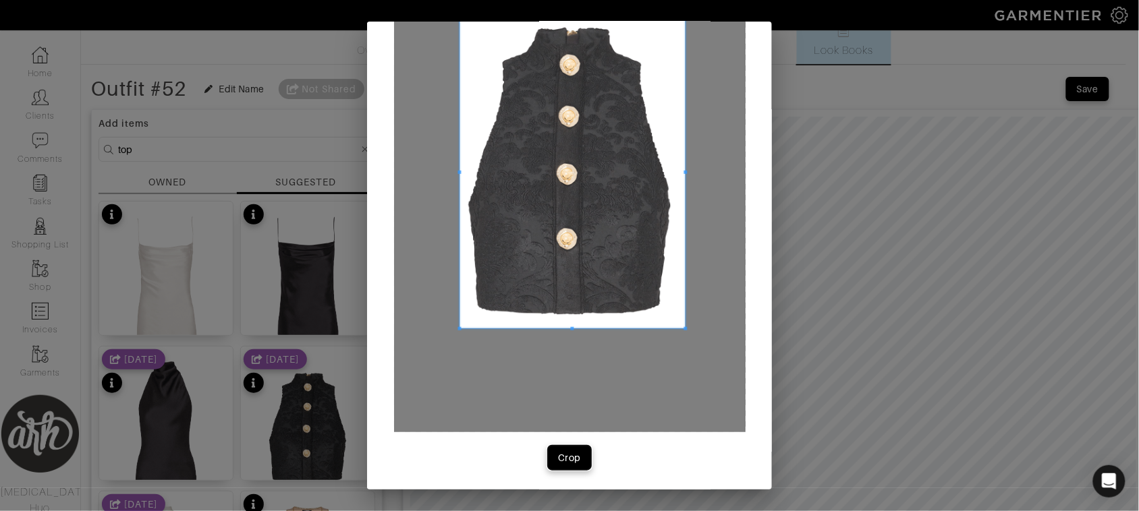
click at [567, 464] on div "Crop" at bounding box center [569, 457] width 23 height 13
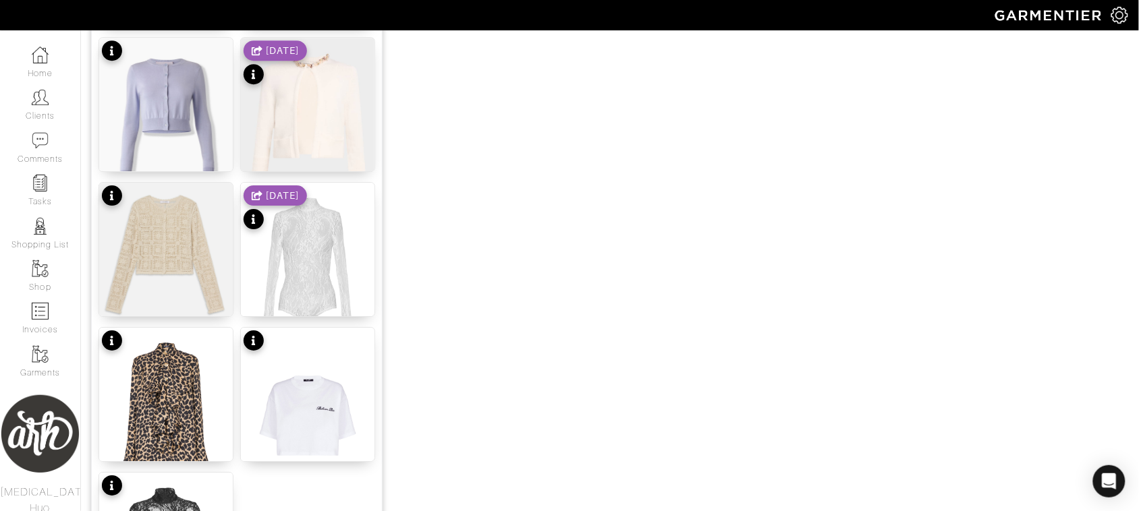
scroll to position [1202, 0]
click at [175, 398] on img at bounding box center [166, 417] width 134 height 181
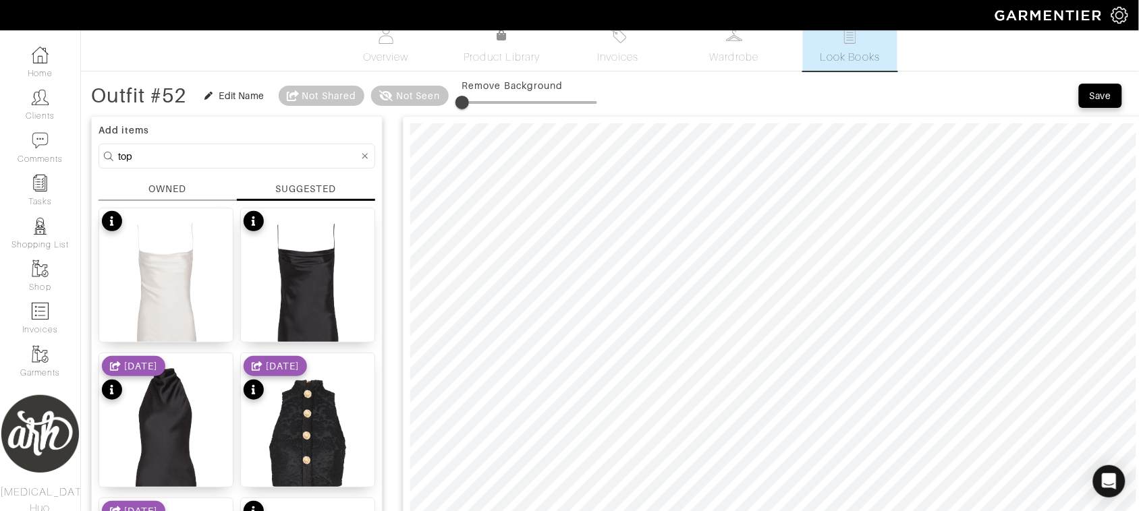
scroll to position [0, 0]
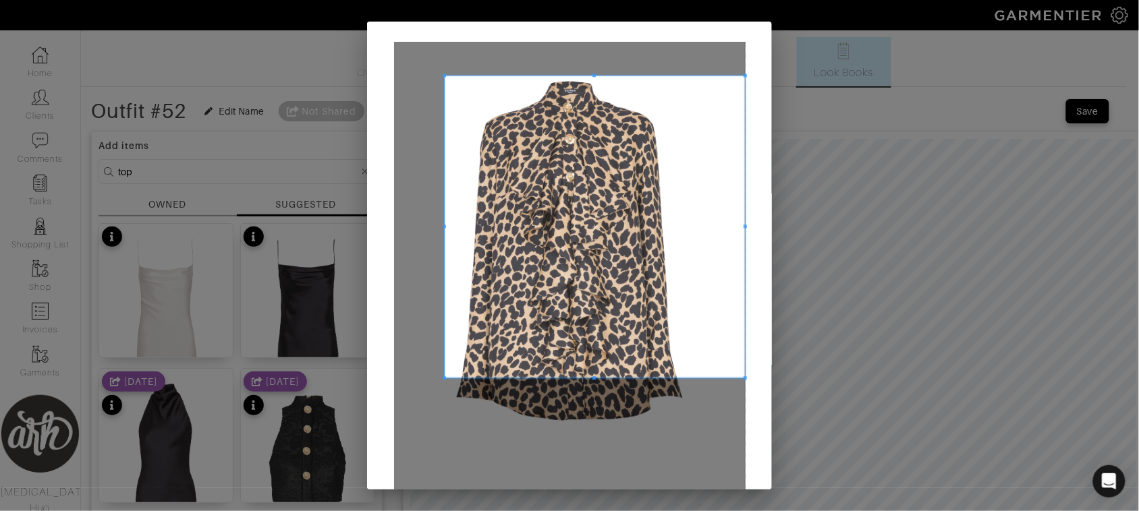
click at [443, 76] on span at bounding box center [444, 75] width 3 height 3
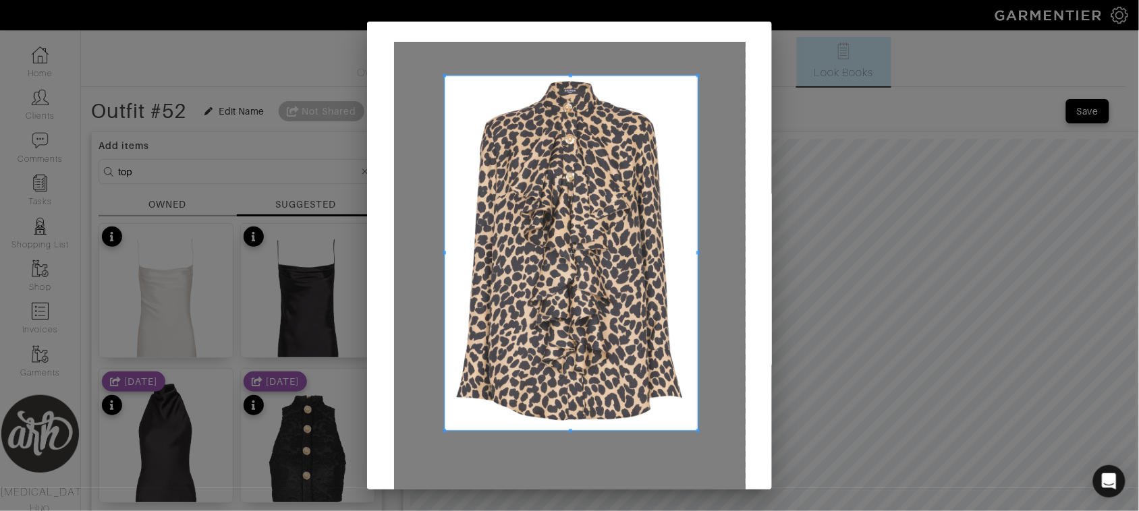
click at [696, 432] on span at bounding box center [697, 430] width 3 height 3
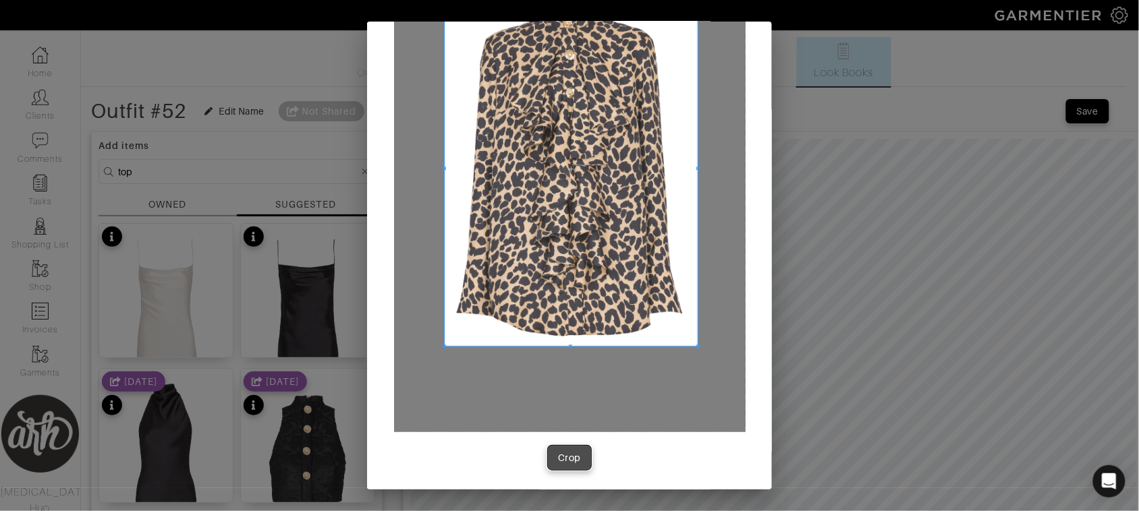
click at [560, 453] on div "Crop" at bounding box center [569, 457] width 23 height 13
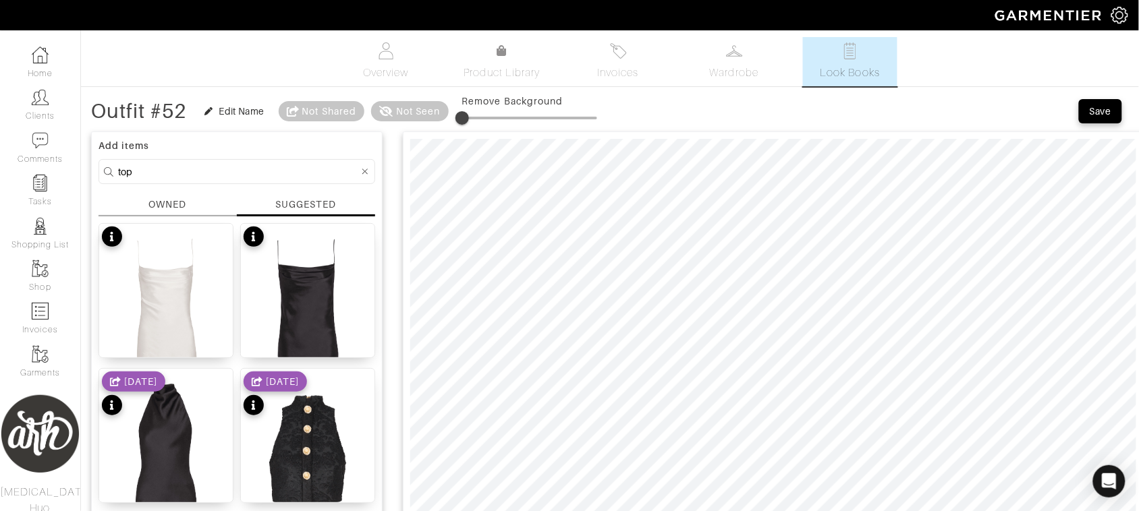
drag, startPoint x: 152, startPoint y: 204, endPoint x: 175, endPoint y: 183, distance: 31.0
click at [152, 204] on div "OWNED" at bounding box center [167, 205] width 38 height 14
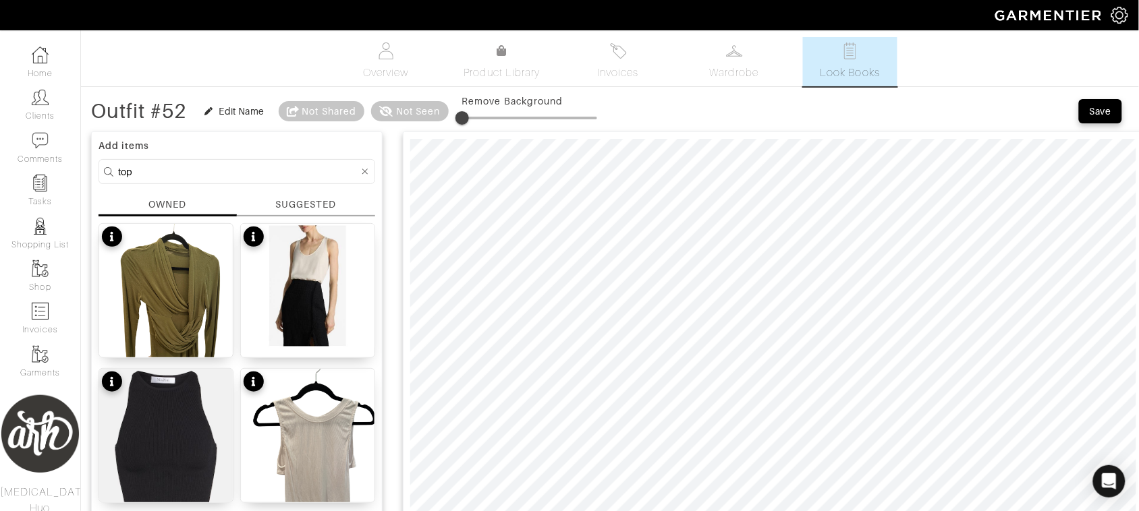
click at [184, 176] on input "top" at bounding box center [238, 171] width 241 height 17
type input "black"
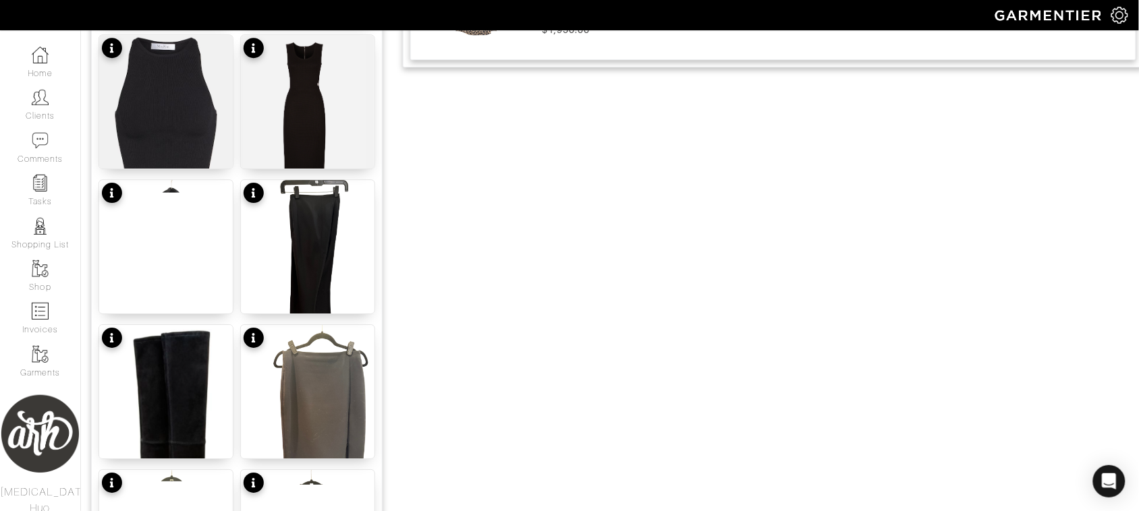
scroll to position [1208, 0]
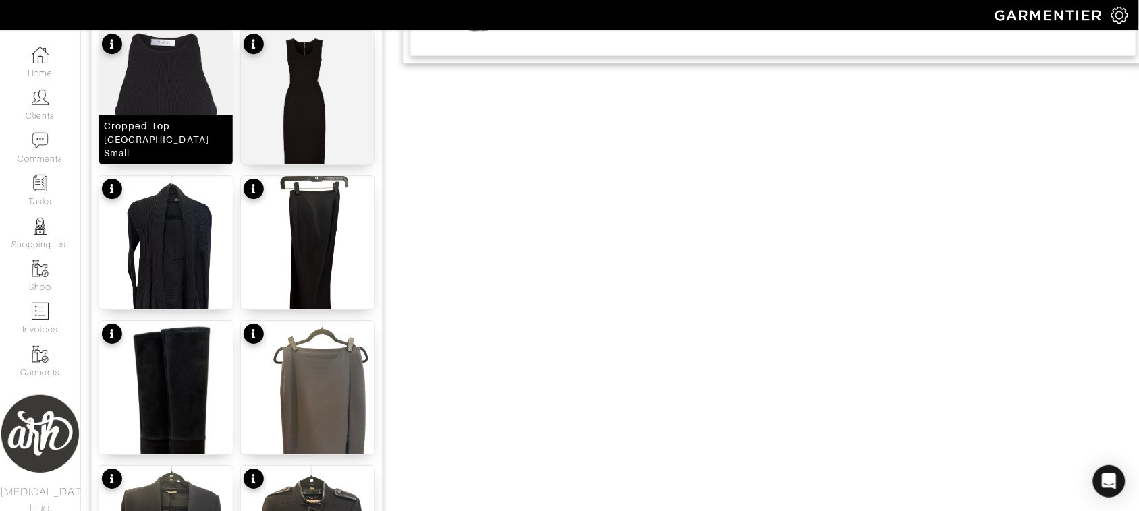
click at [175, 86] on img at bounding box center [166, 106] width 134 height 151
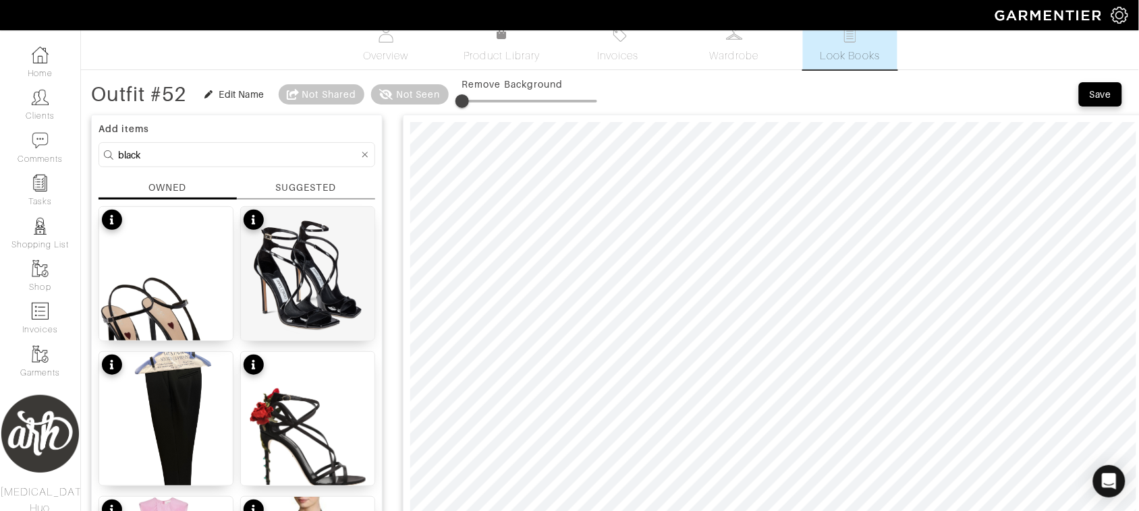
scroll to position [0, 0]
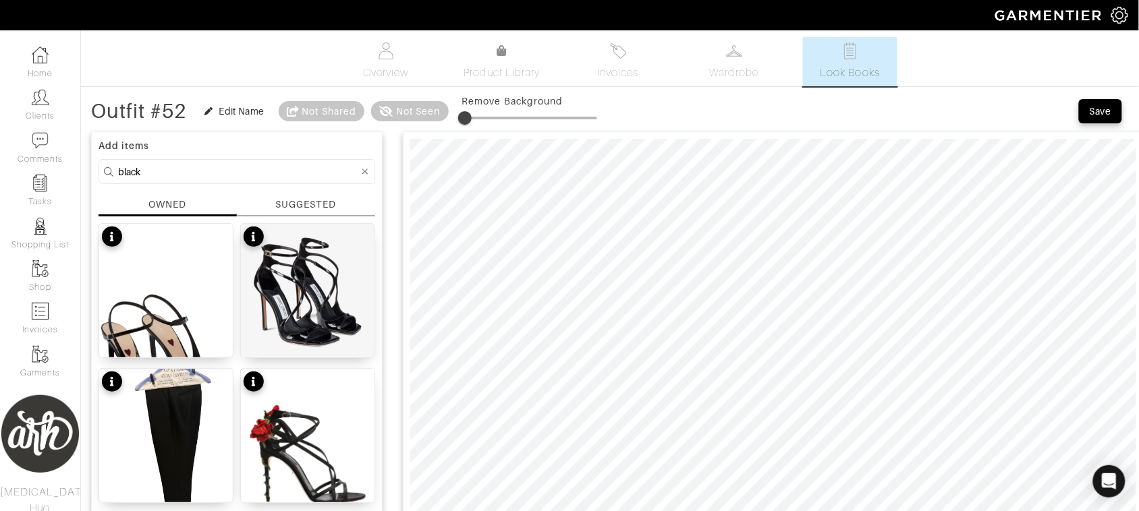
type input "6"
drag, startPoint x: 466, startPoint y: 117, endPoint x: 473, endPoint y: 117, distance: 7.4
click at [473, 117] on span at bounding box center [470, 117] width 13 height 13
click at [221, 177] on input "black" at bounding box center [238, 171] width 241 height 17
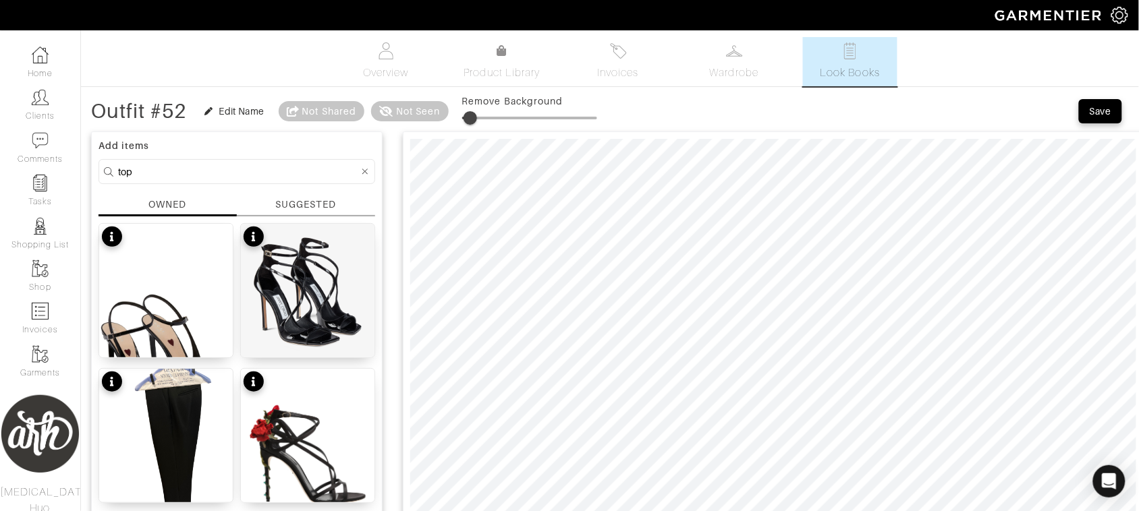
type input "top"
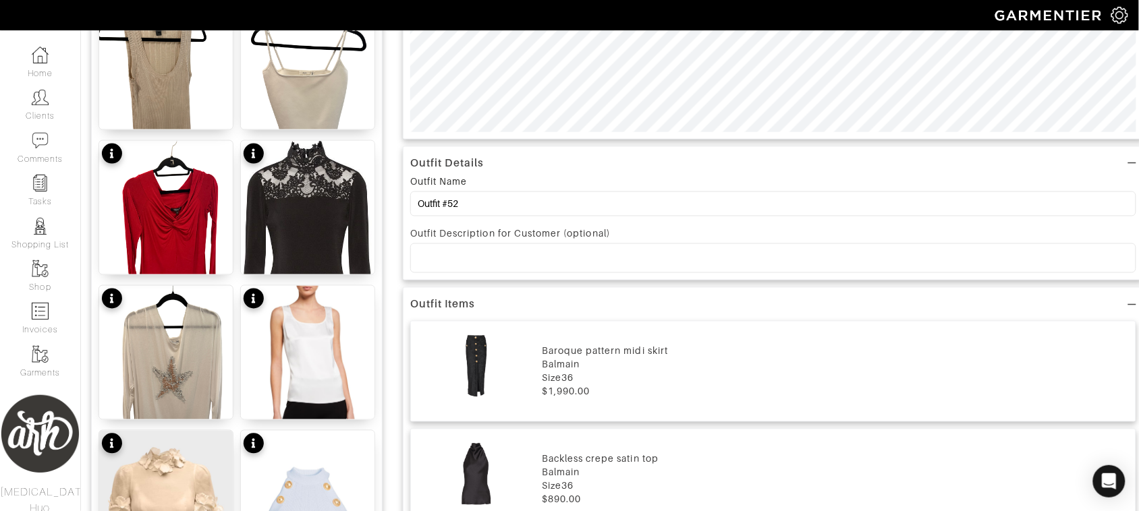
scroll to position [528, 0]
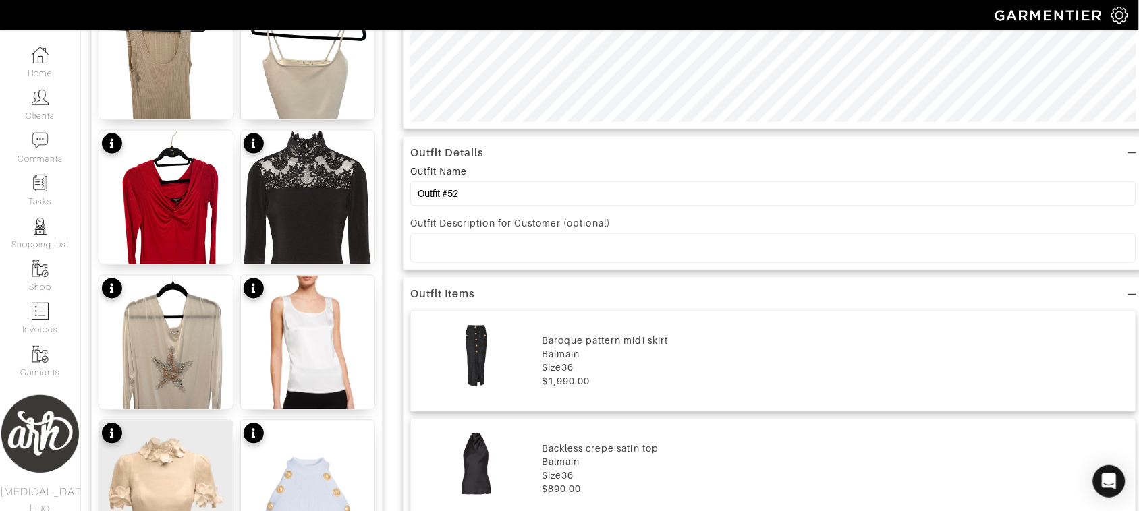
click at [156, 477] on img at bounding box center [166, 504] width 134 height 167
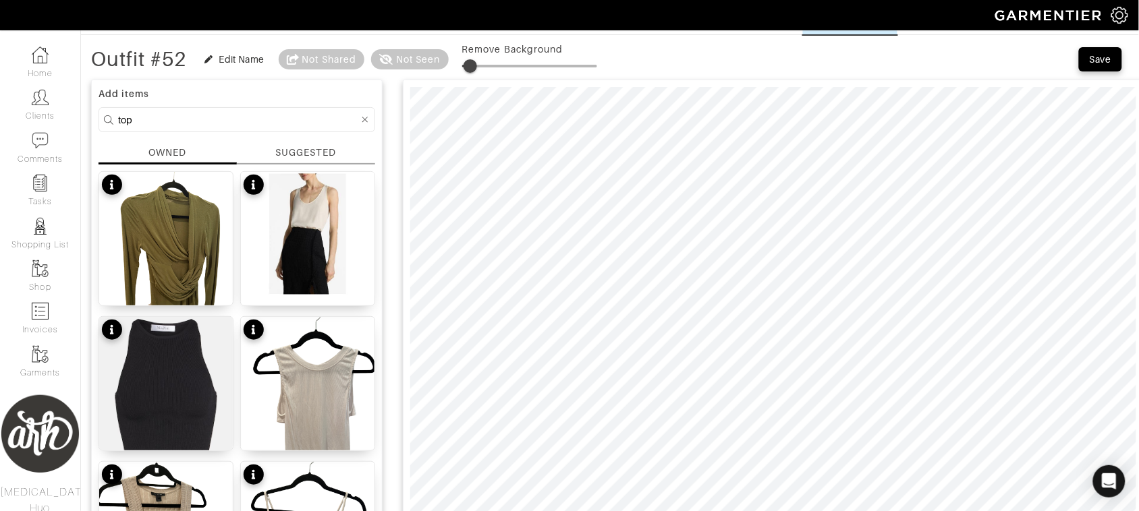
scroll to position [39, 0]
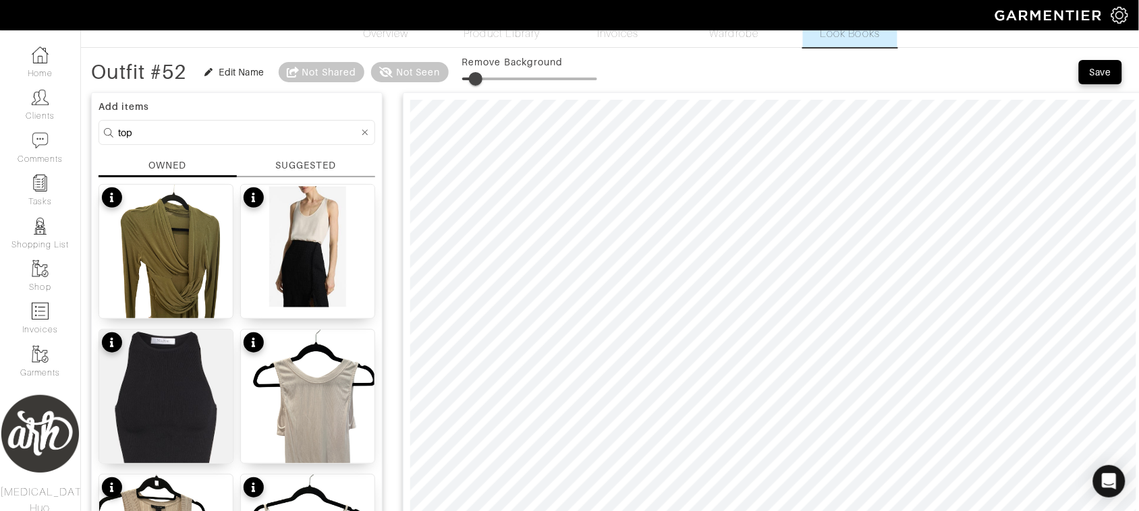
drag, startPoint x: 468, startPoint y: 76, endPoint x: 478, endPoint y: 78, distance: 10.2
click at [478, 78] on span at bounding box center [475, 78] width 13 height 13
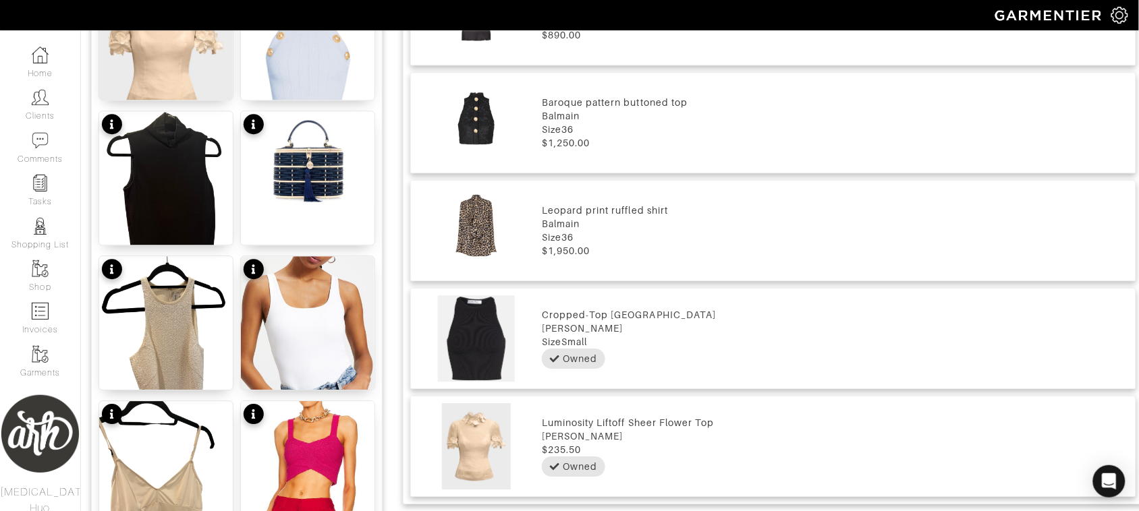
scroll to position [984, 0]
click at [176, 170] on img at bounding box center [166, 200] width 134 height 178
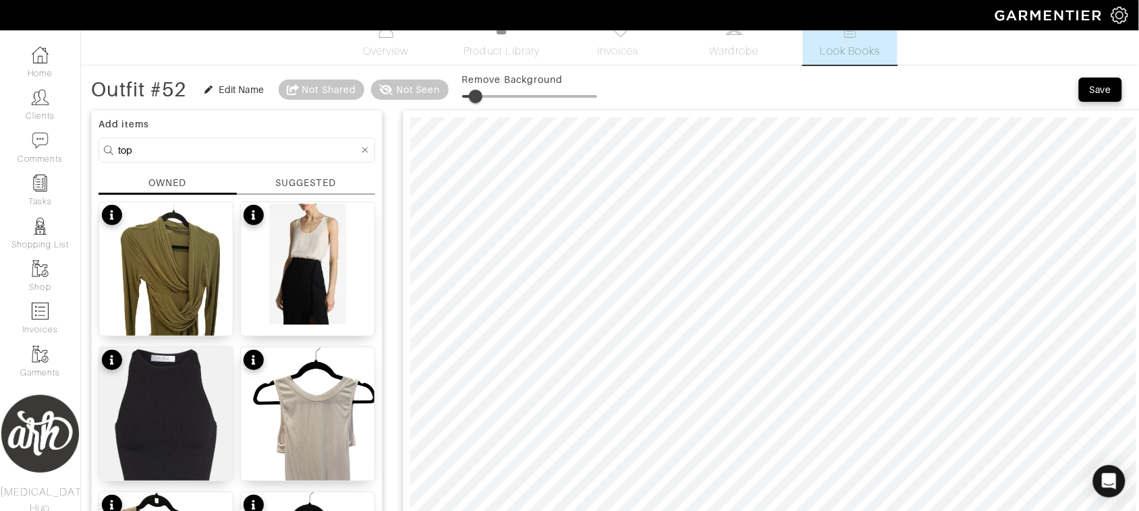
scroll to position [0, 0]
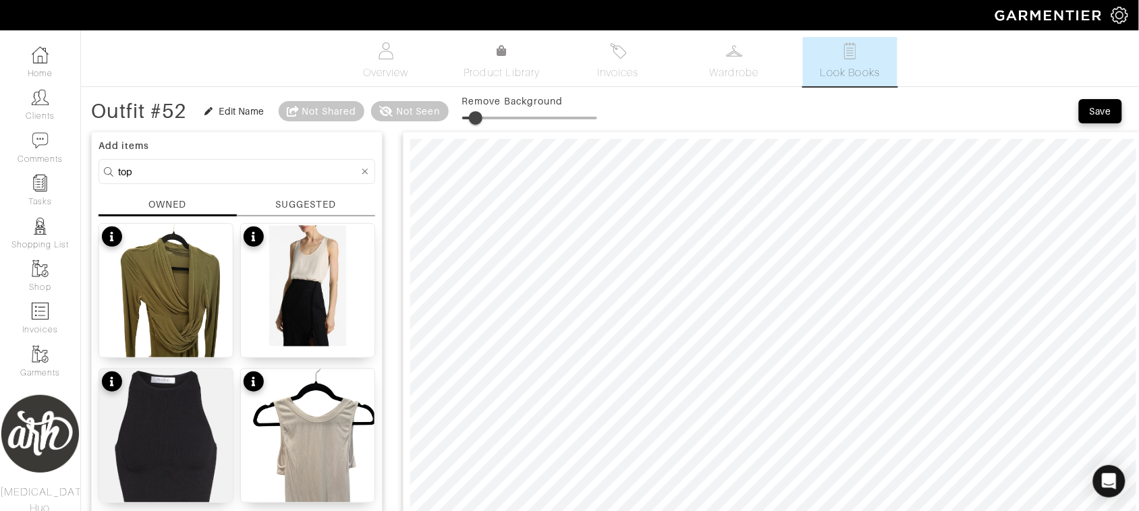
type input "6"
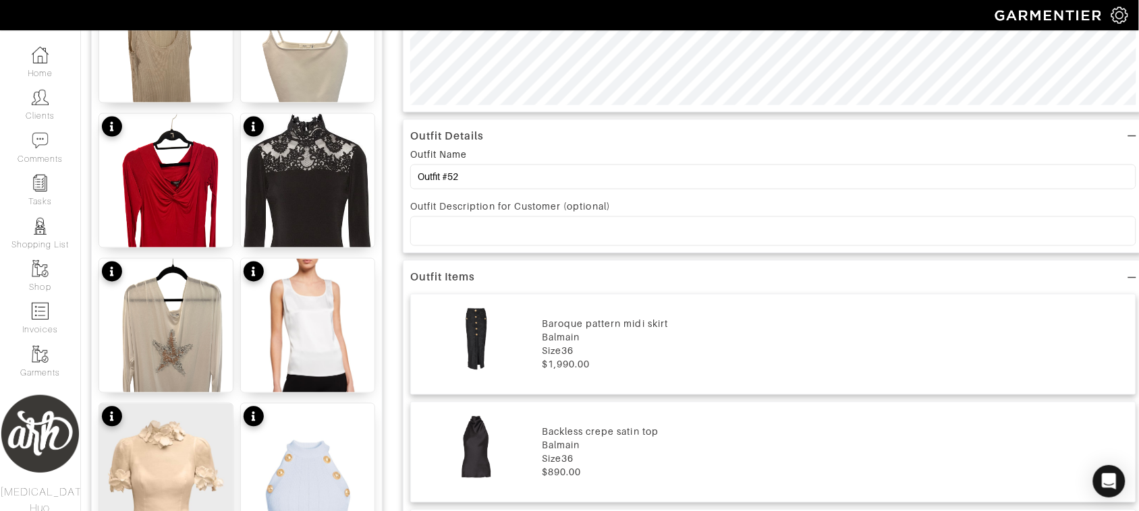
scroll to position [551, 0]
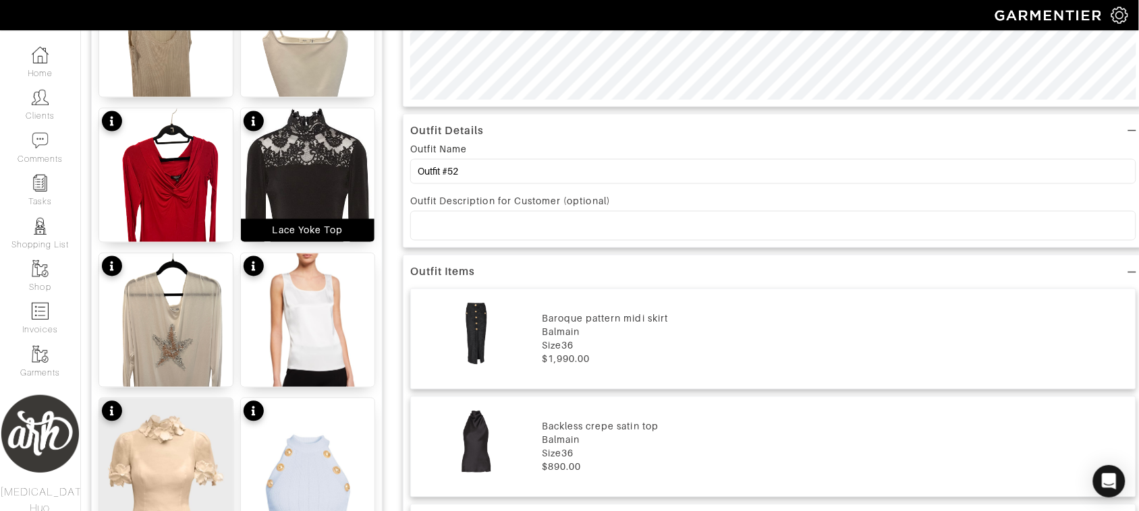
click at [335, 220] on div "Lace Yoke Top" at bounding box center [308, 230] width 134 height 23
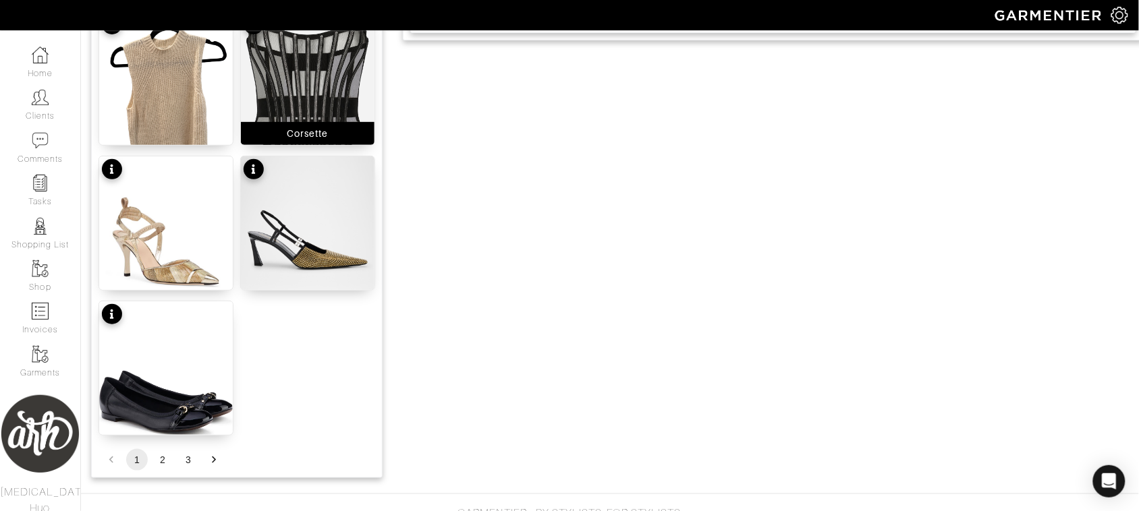
scroll to position [1664, 0]
click at [318, 115] on img at bounding box center [308, 96] width 134 height 171
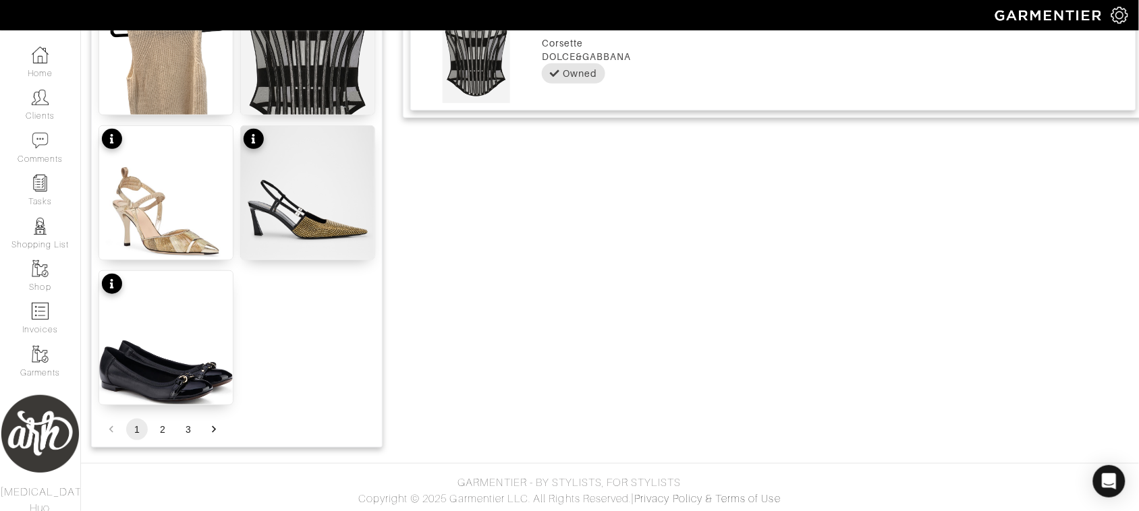
scroll to position [1695, 0]
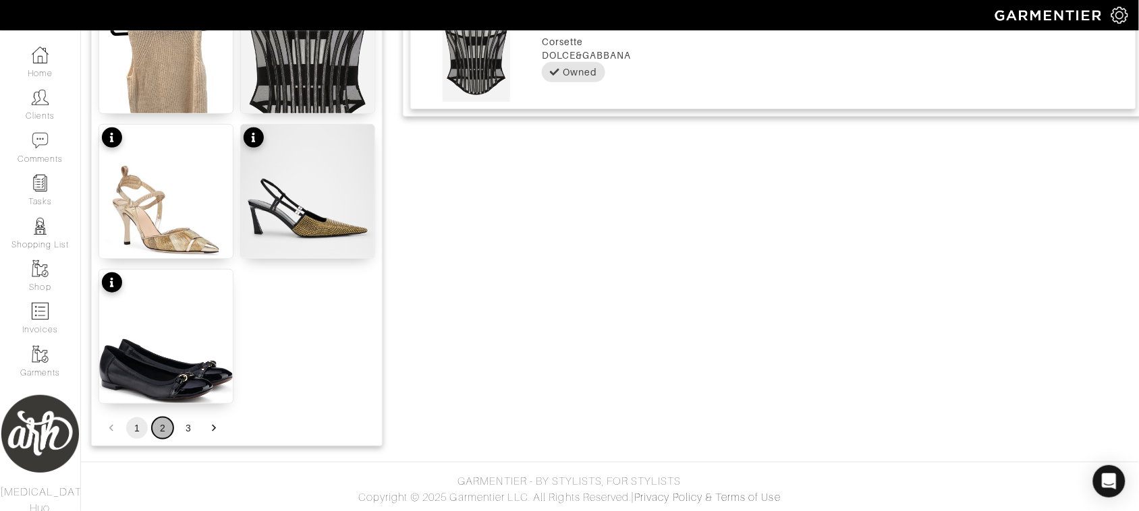
click at [161, 430] on button "2" at bounding box center [163, 429] width 22 height 22
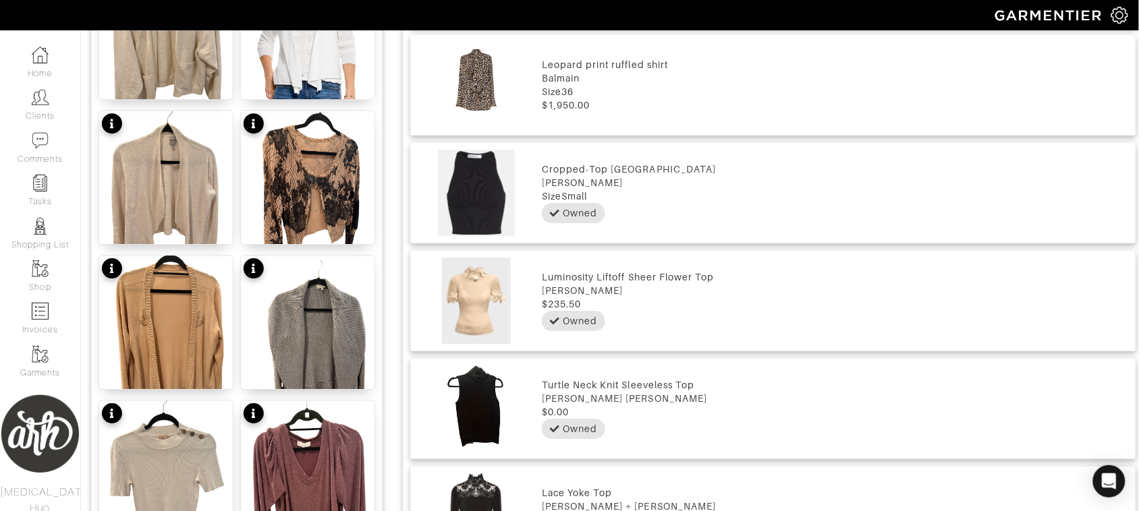
scroll to position [1132, 0]
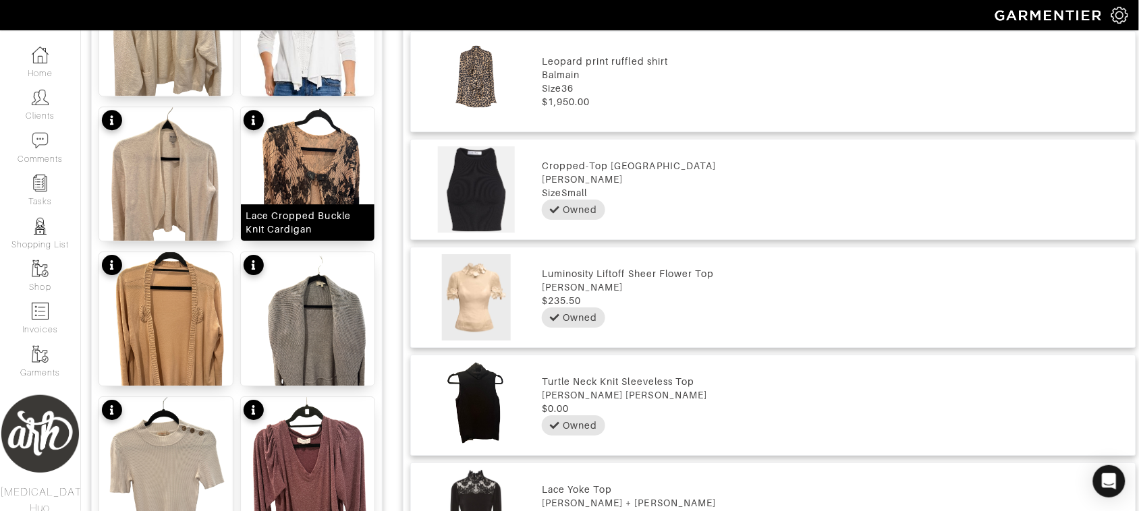
click at [314, 209] on div "Lace Cropped Buckle Knit Cardigan" at bounding box center [308, 222] width 124 height 27
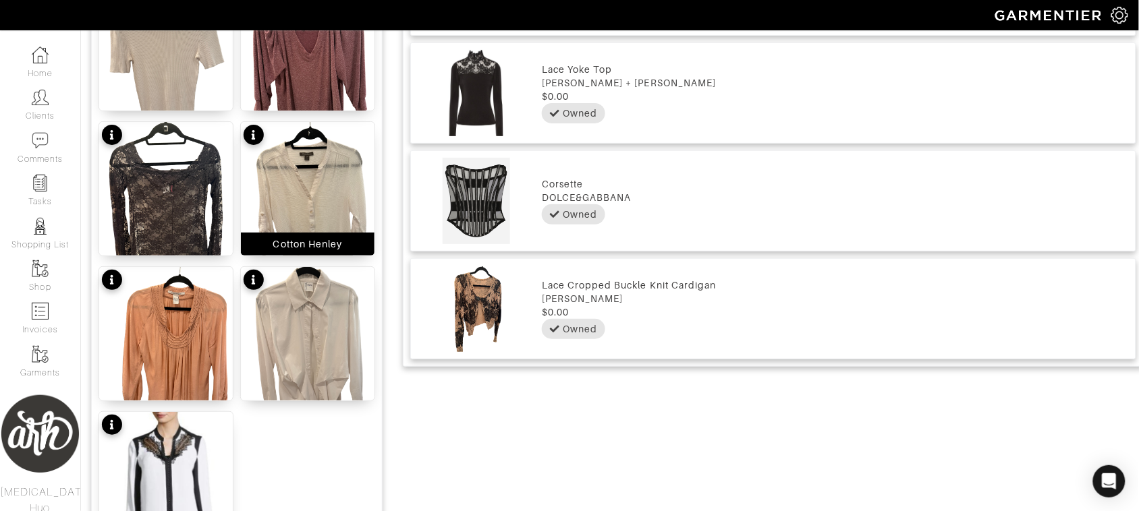
scroll to position [1571, 0]
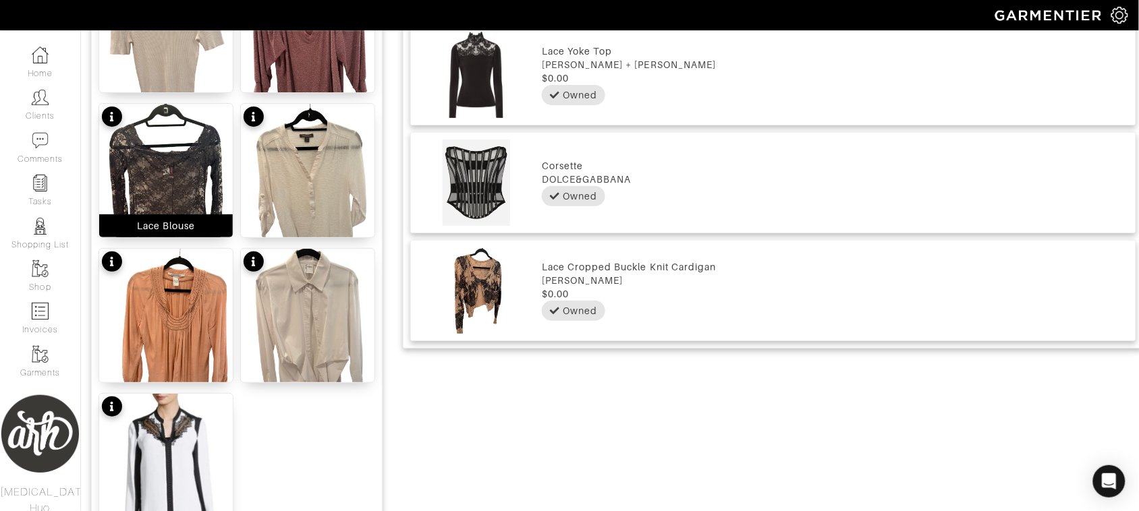
click at [200, 182] on img at bounding box center [166, 193] width 134 height 178
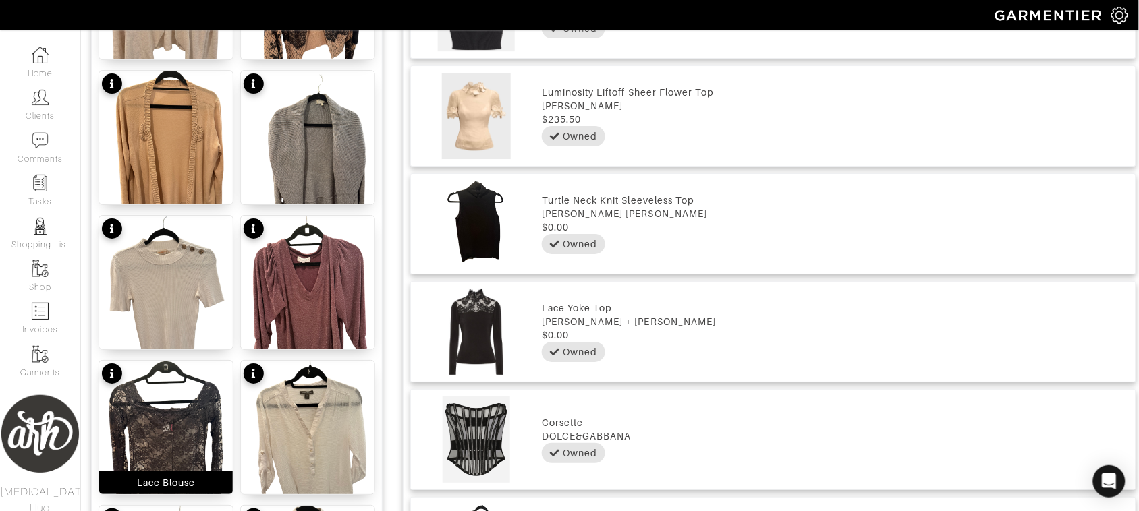
scroll to position [1366, 0]
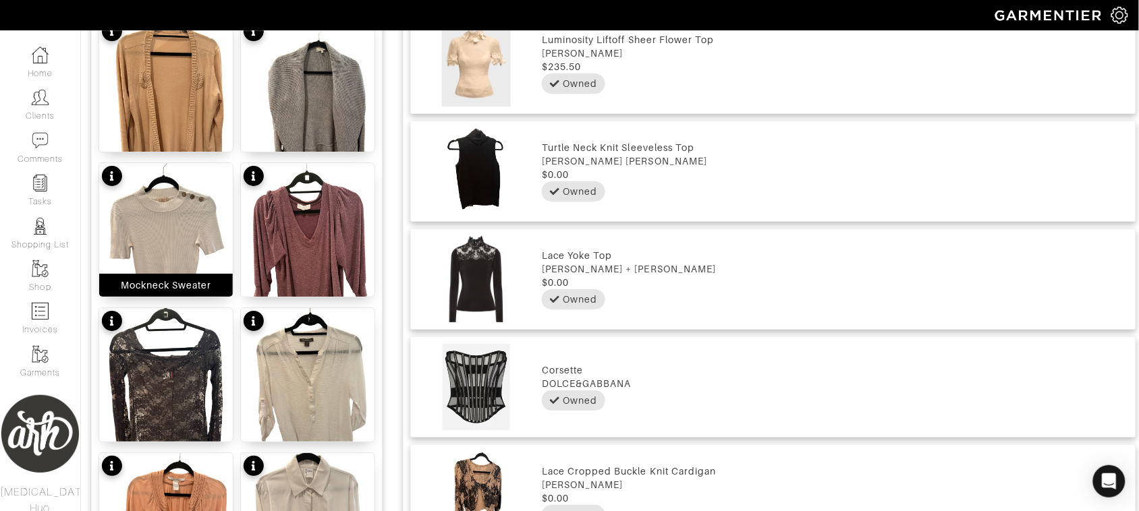
click at [194, 223] on img at bounding box center [166, 252] width 134 height 178
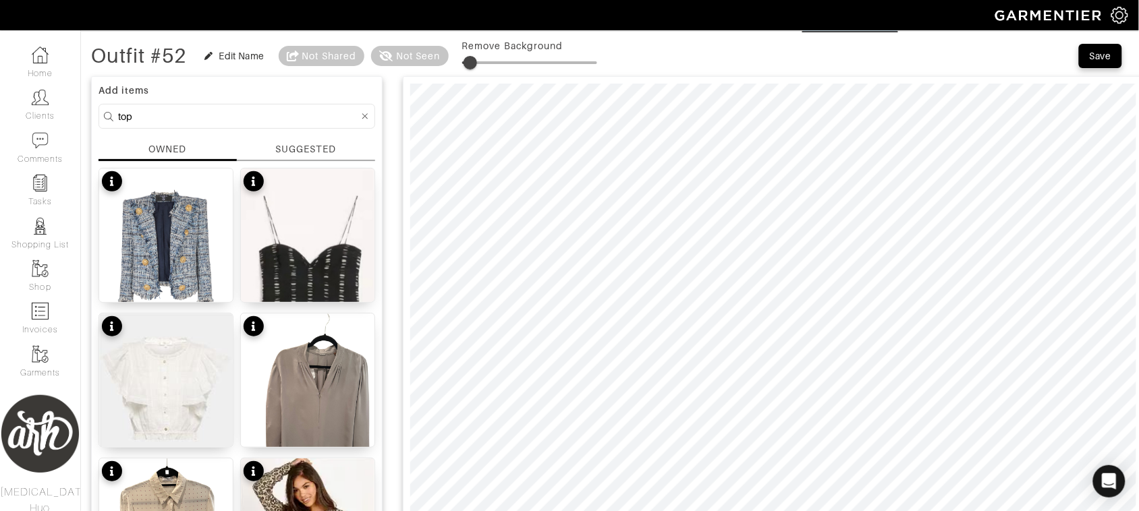
scroll to position [0, 0]
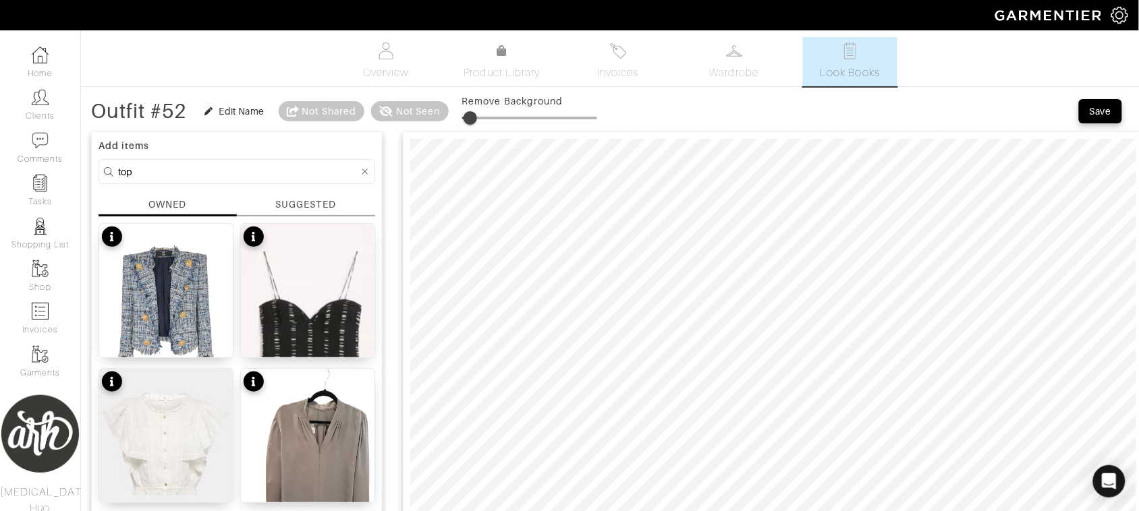
drag, startPoint x: 194, startPoint y: 223, endPoint x: 410, endPoint y: 267, distance: 219.8
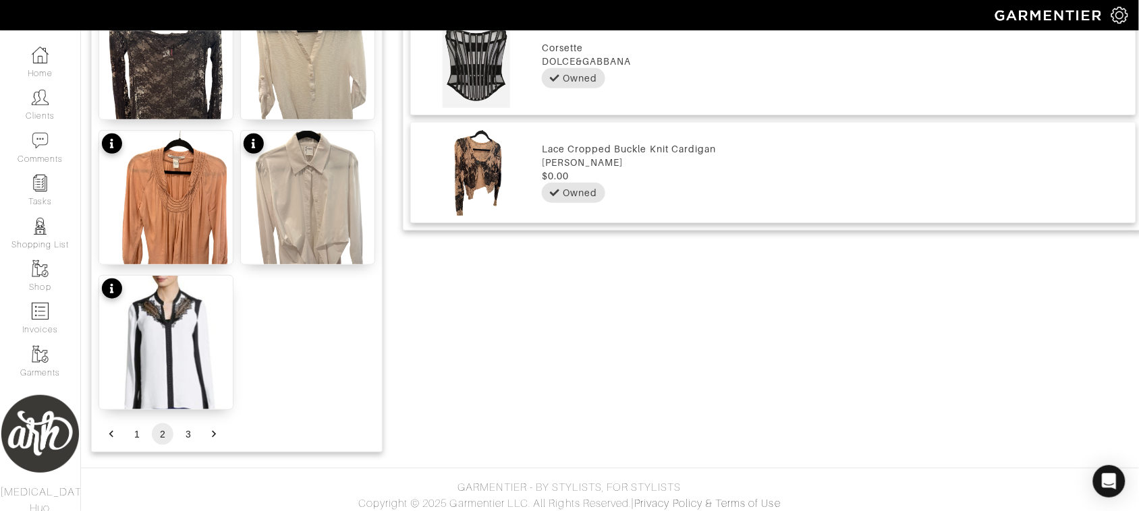
scroll to position [1695, 0]
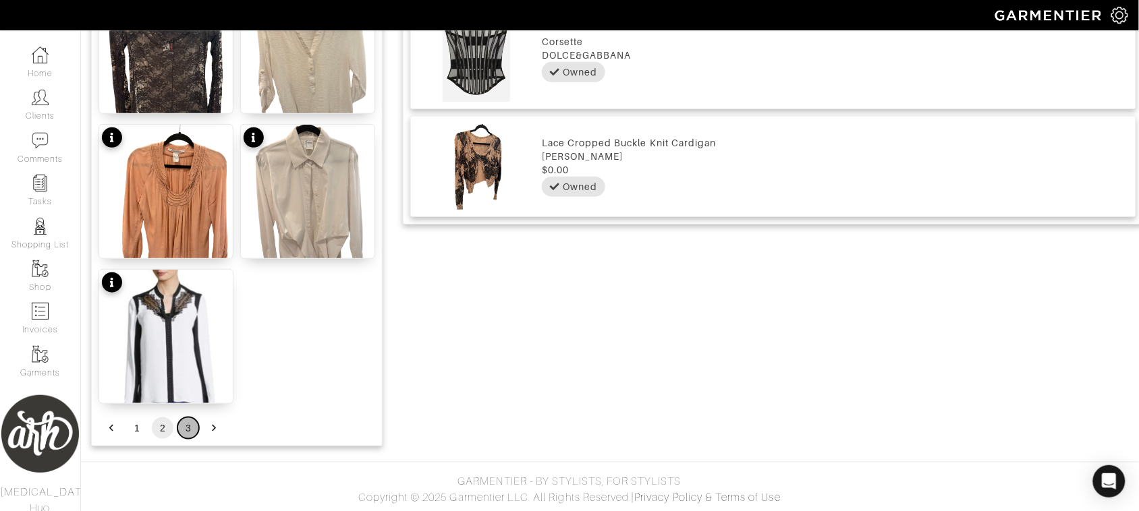
click at [190, 429] on button "3" at bounding box center [188, 429] width 22 height 22
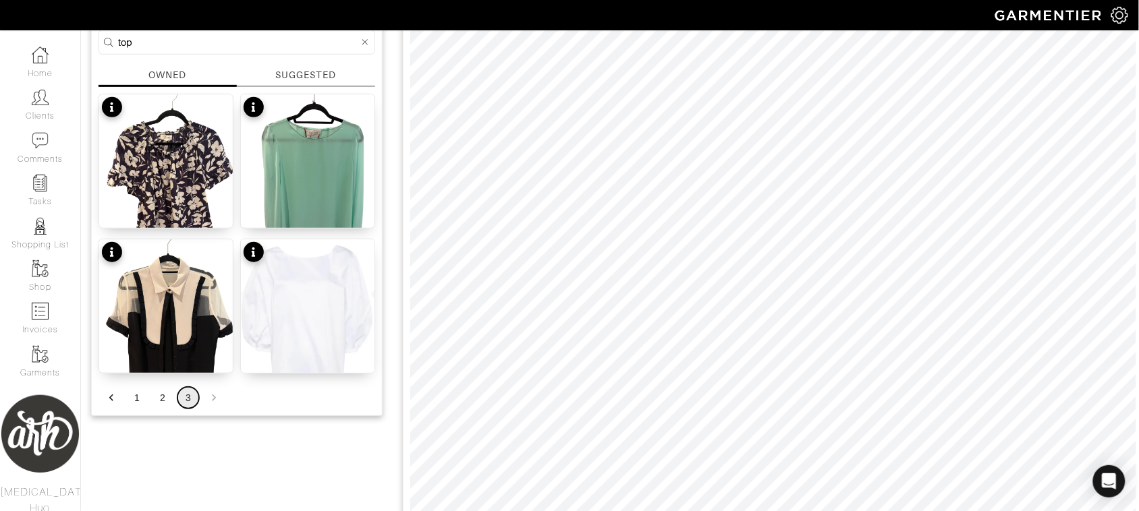
scroll to position [169, 0]
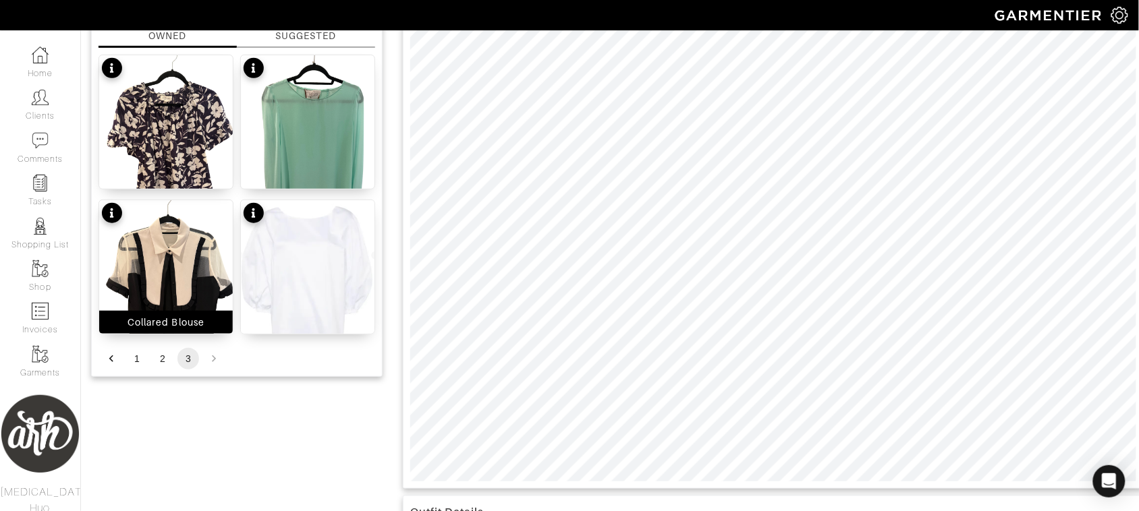
click at [189, 281] on img at bounding box center [166, 289] width 134 height 178
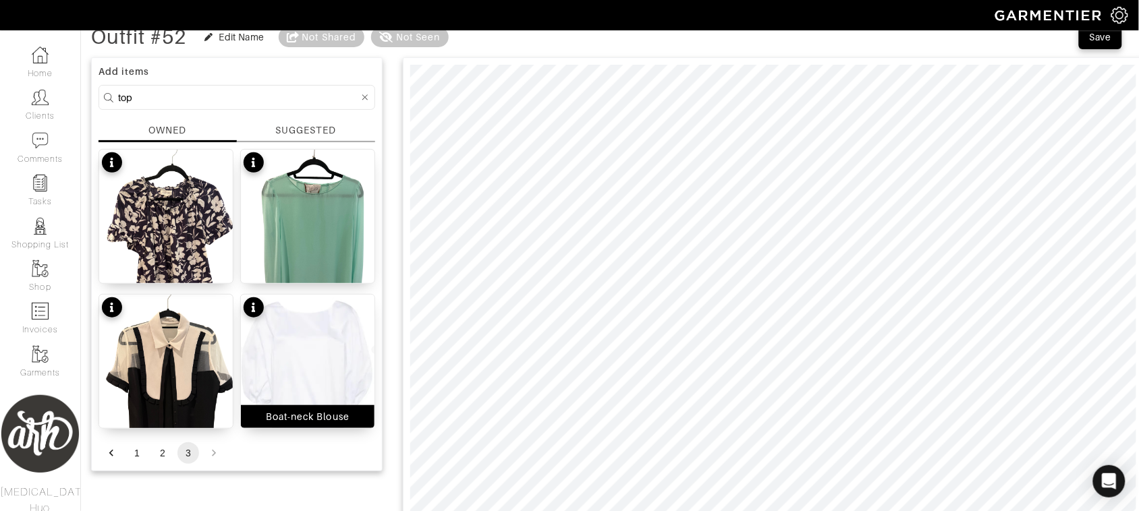
scroll to position [0, 0]
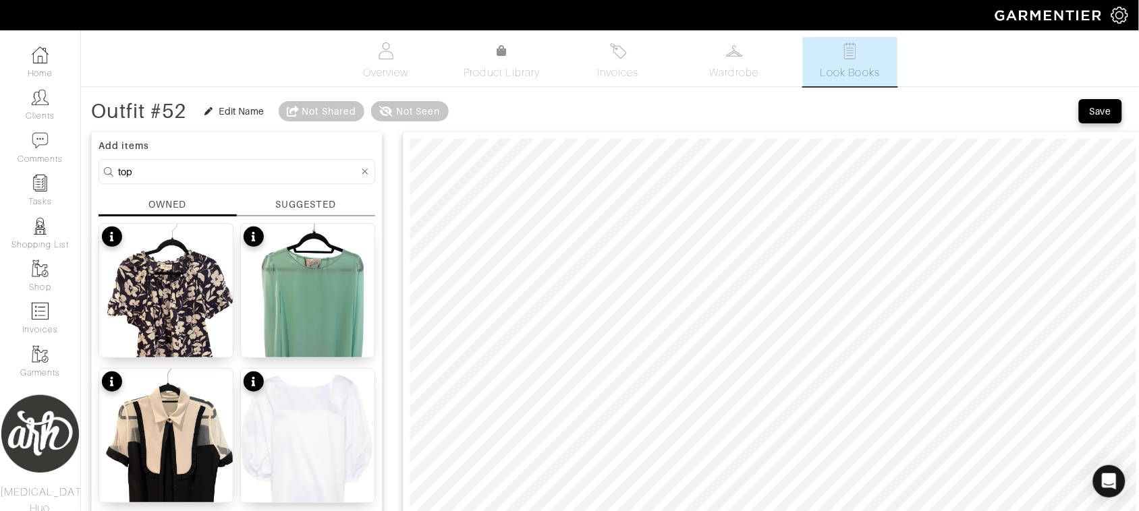
click at [174, 179] on input "top" at bounding box center [238, 171] width 241 height 17
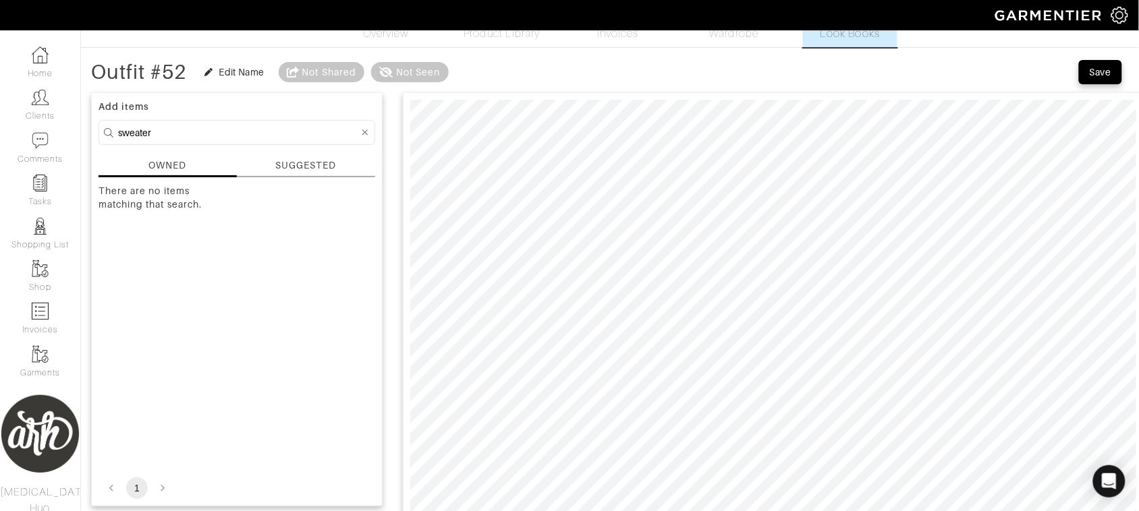
scroll to position [51, 0]
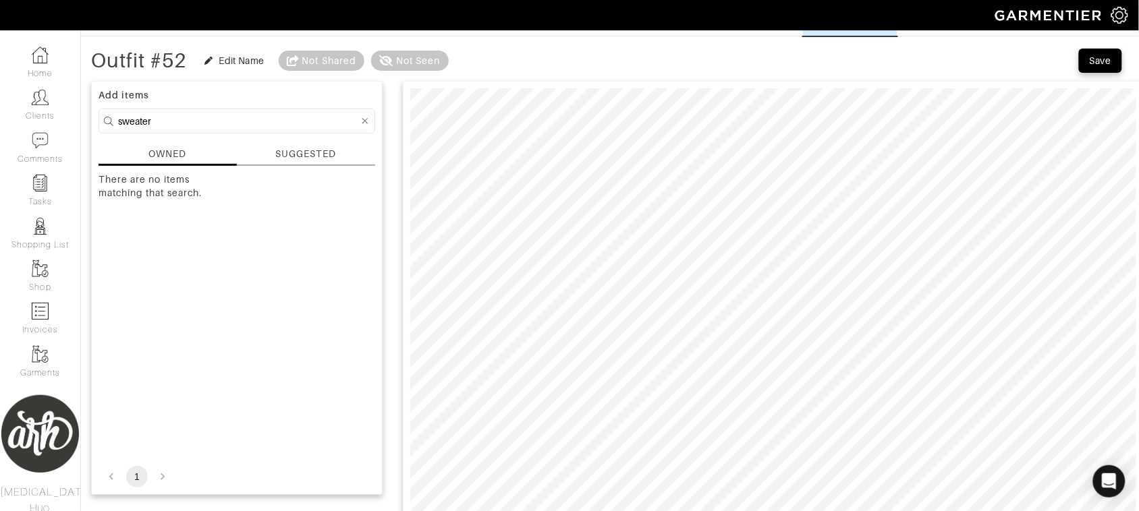
click at [214, 120] on input "sweater" at bounding box center [238, 121] width 241 height 17
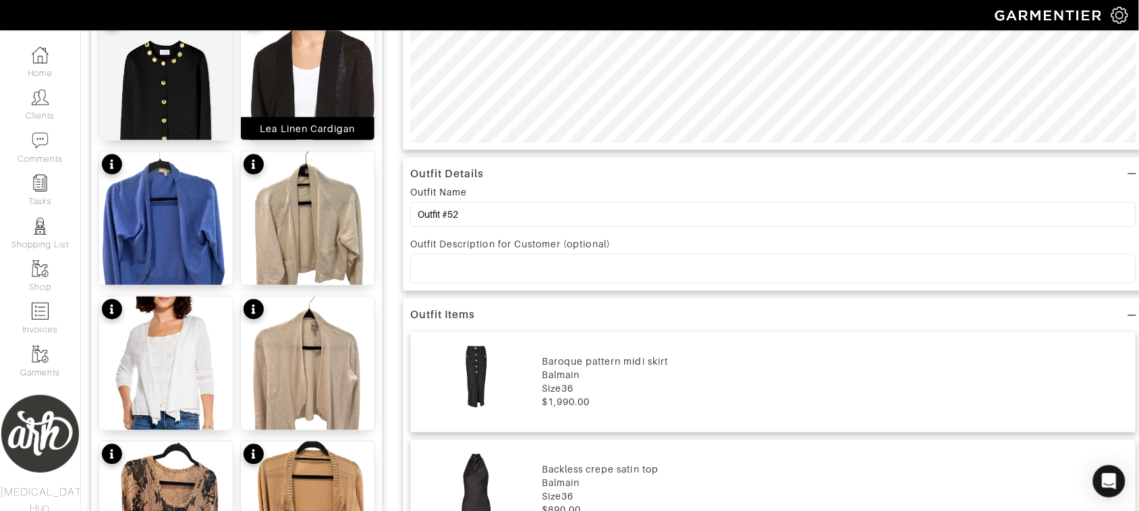
scroll to position [0, 0]
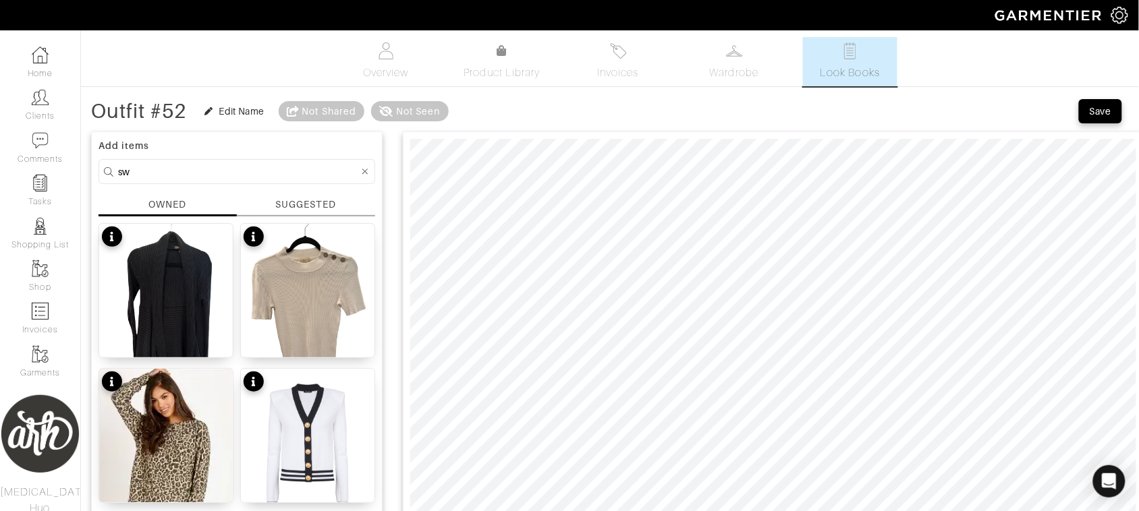
type input "s"
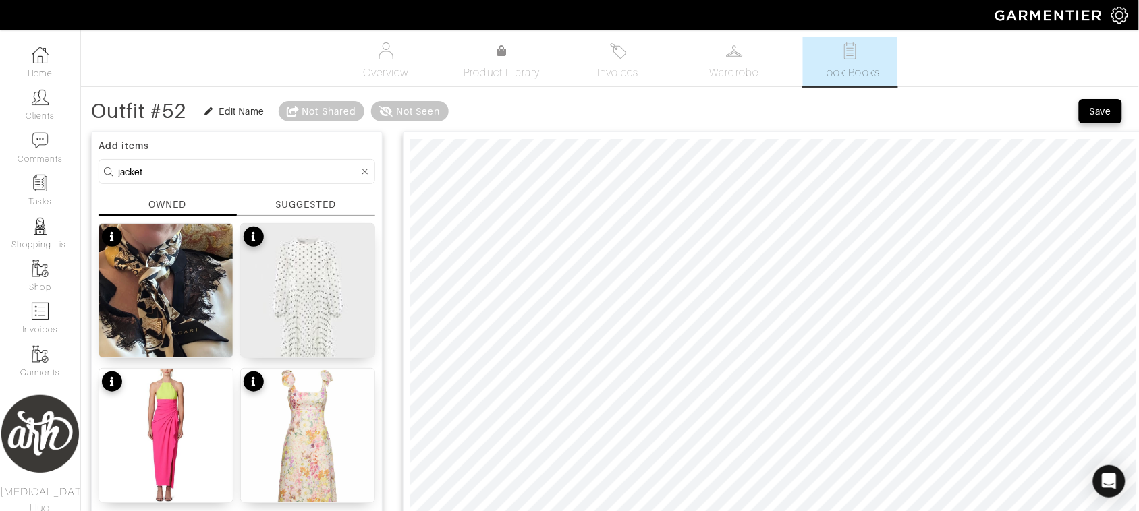
type input "jacket"
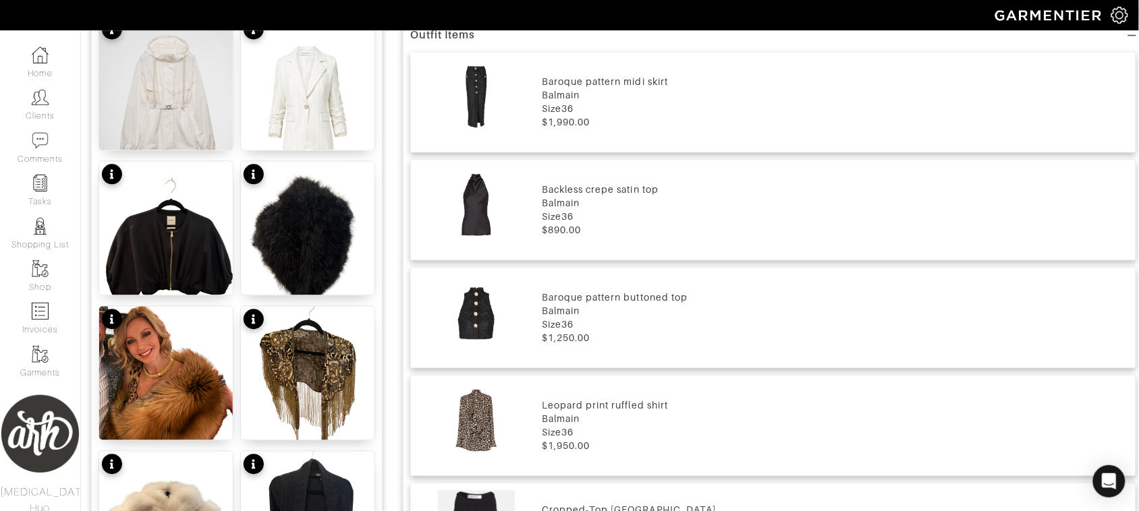
scroll to position [770, 0]
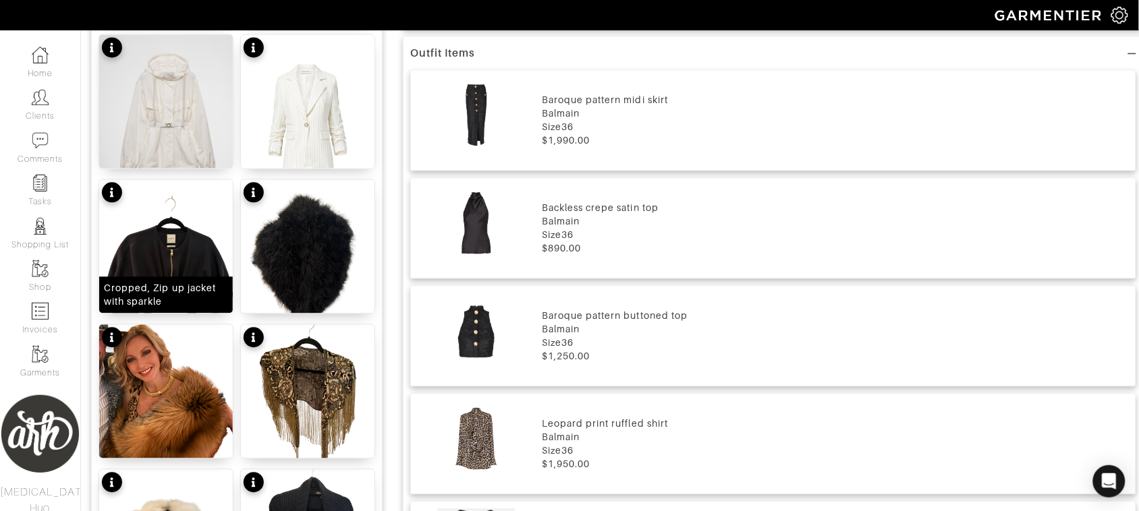
click at [200, 275] on div "Cropped, Zip up jacket with sparkle" at bounding box center [166, 246] width 135 height 135
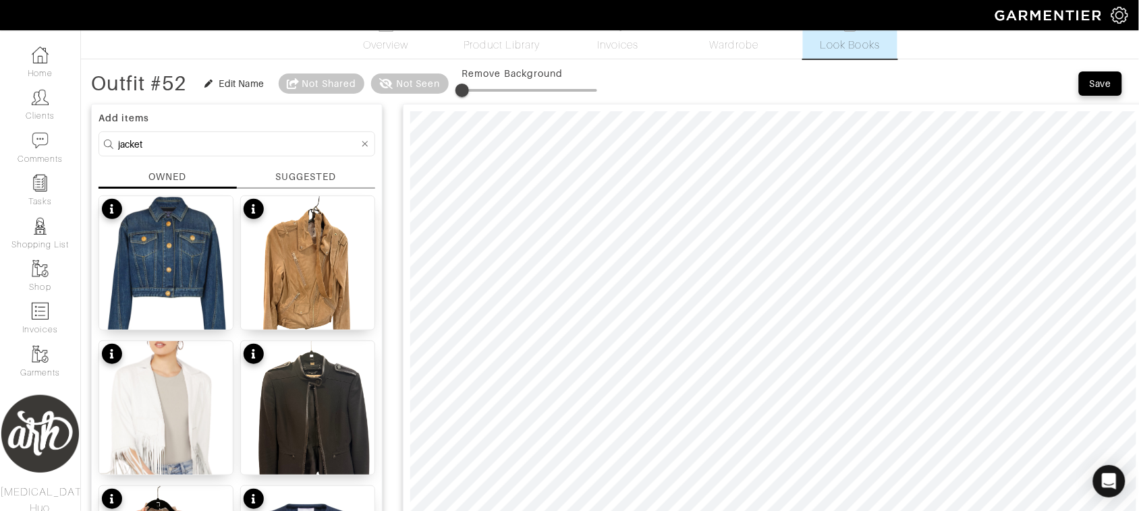
scroll to position [17, 0]
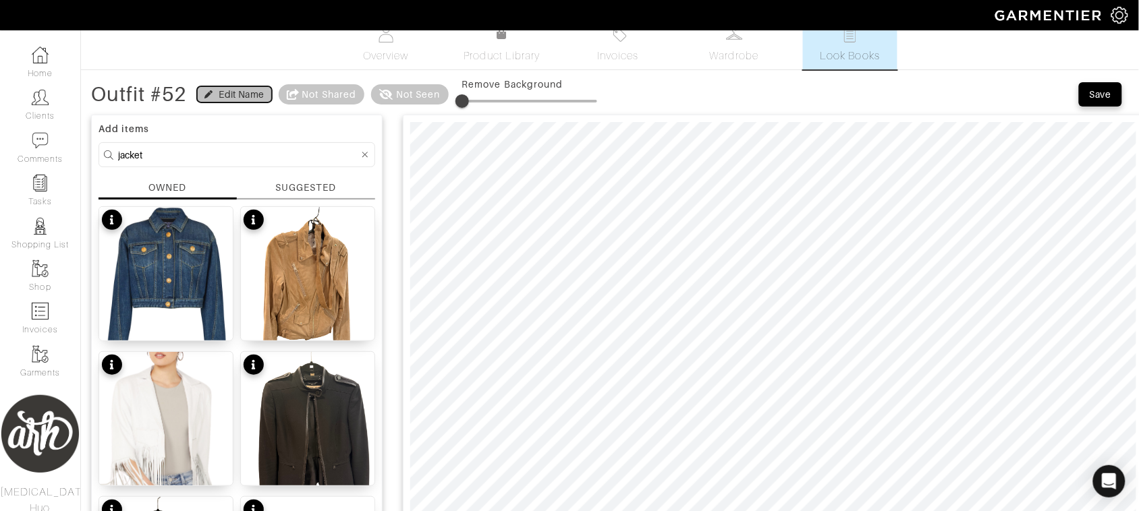
click at [235, 91] on div "Edit Name" at bounding box center [241, 94] width 45 height 13
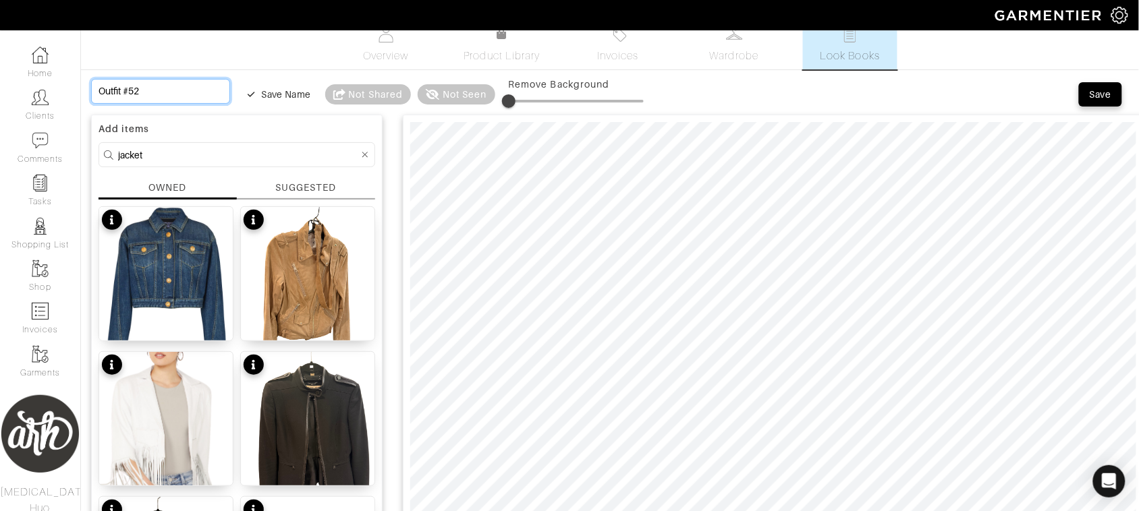
click at [175, 81] on input "Outfit #52" at bounding box center [160, 91] width 139 height 25
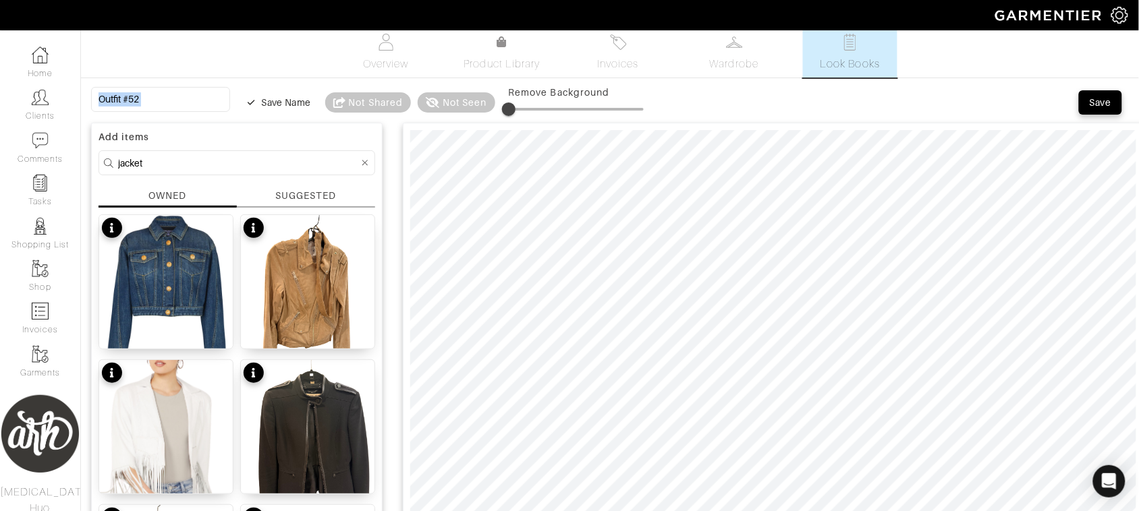
scroll to position [0, 0]
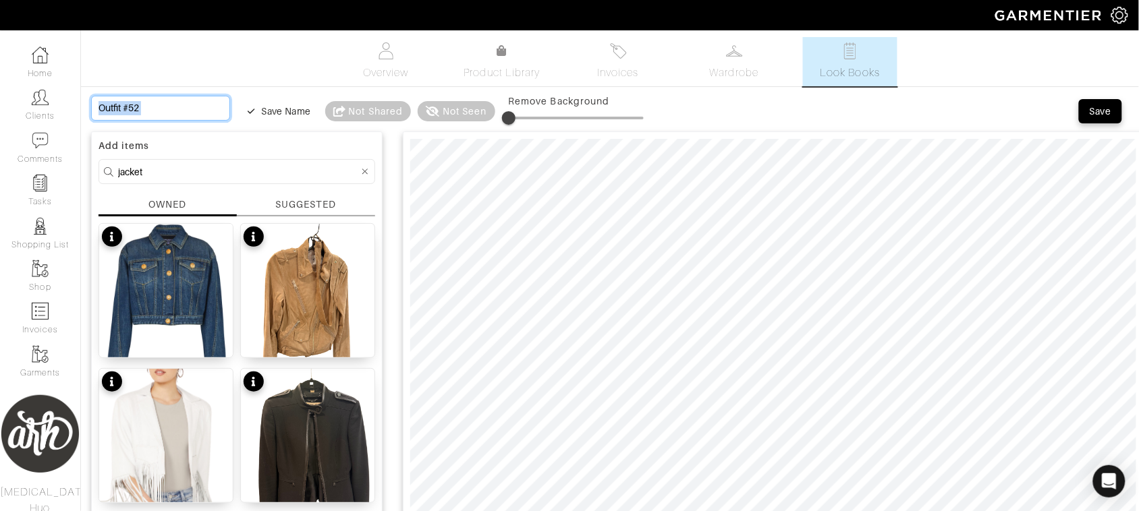
click at [172, 111] on input "Outfit #52" at bounding box center [160, 108] width 139 height 25
click at [173, 112] on input "Outfit #52" at bounding box center [160, 108] width 139 height 25
click at [172, 110] on input "Outfit #52" at bounding box center [160, 108] width 139 height 25
type input "O"
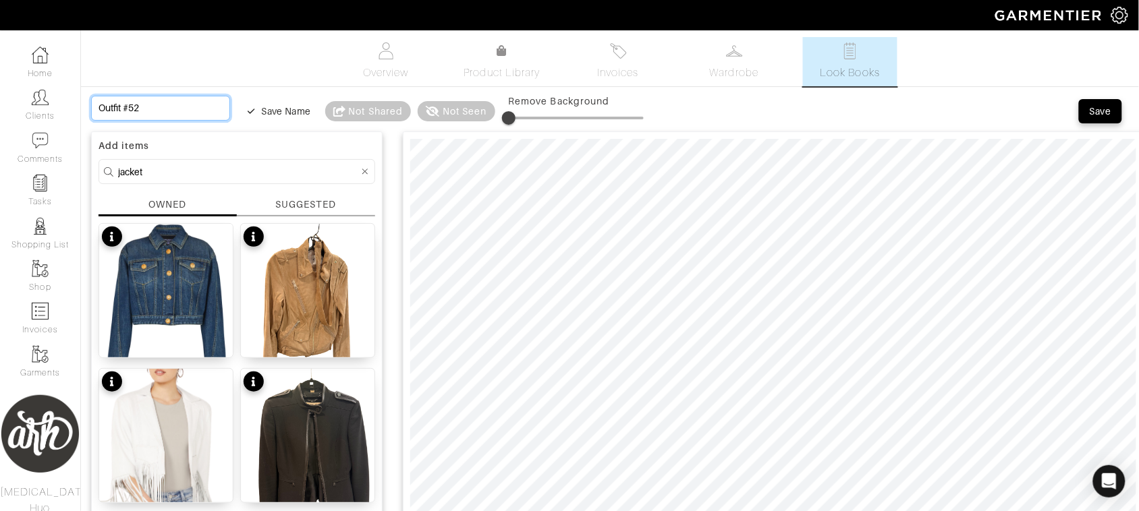
type input "O"
type input "On"
type input "One"
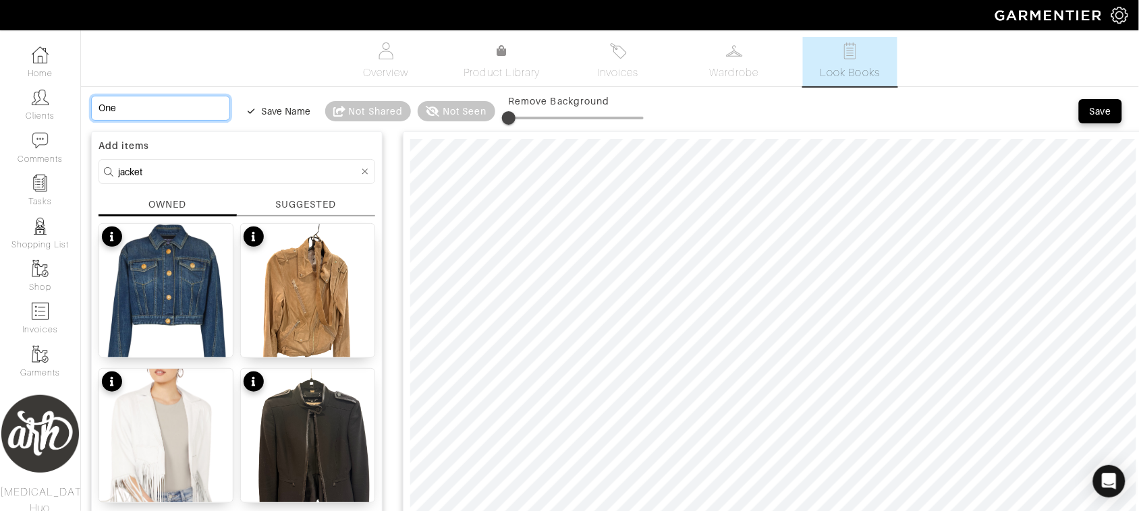
type input "One S"
type input "One Sk"
type input "One Ski"
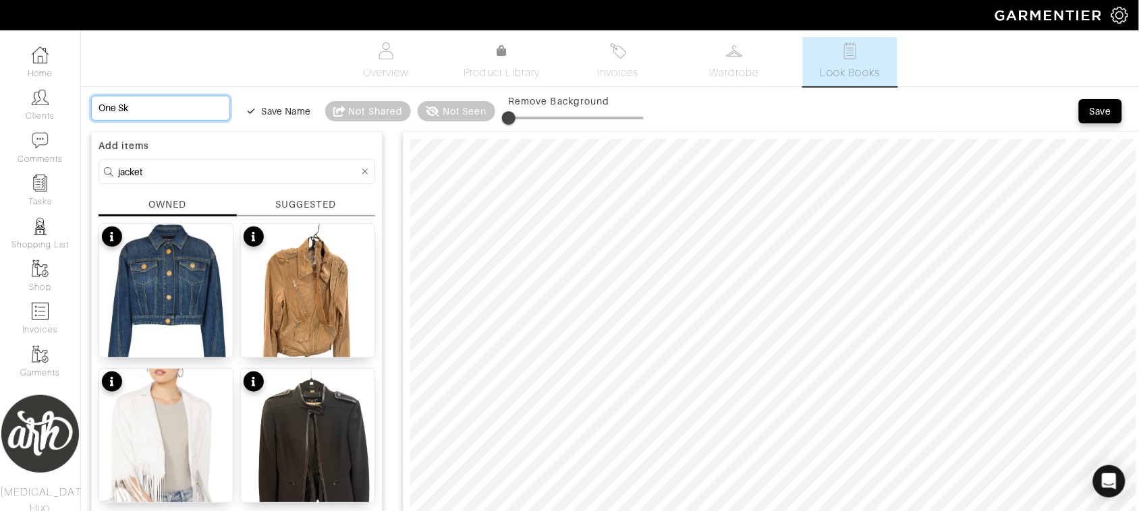
type input "One Ski"
type input "One Skir"
type input "One Skirt"
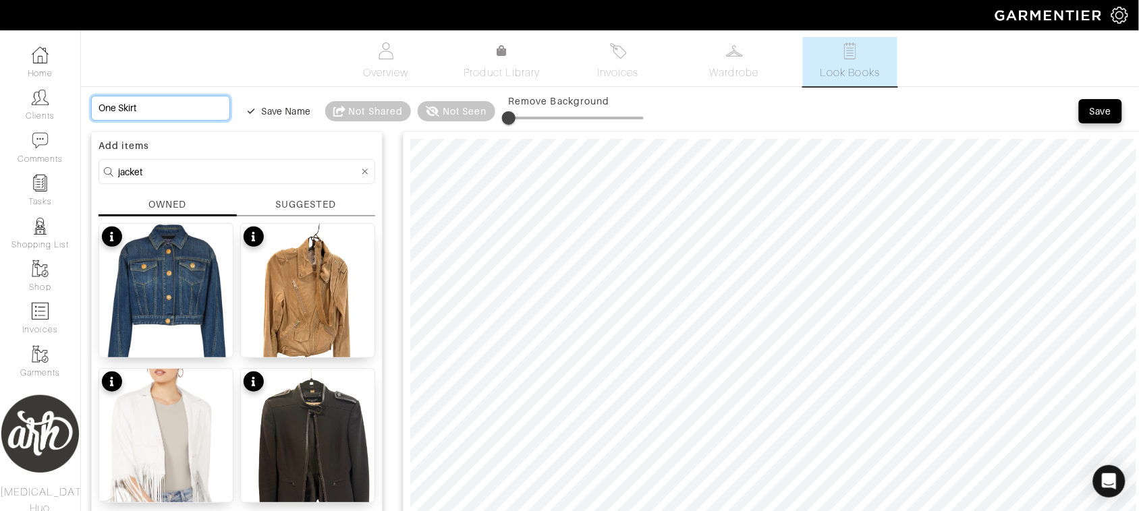
type input "One Skirt"
type input "One Skirt -"
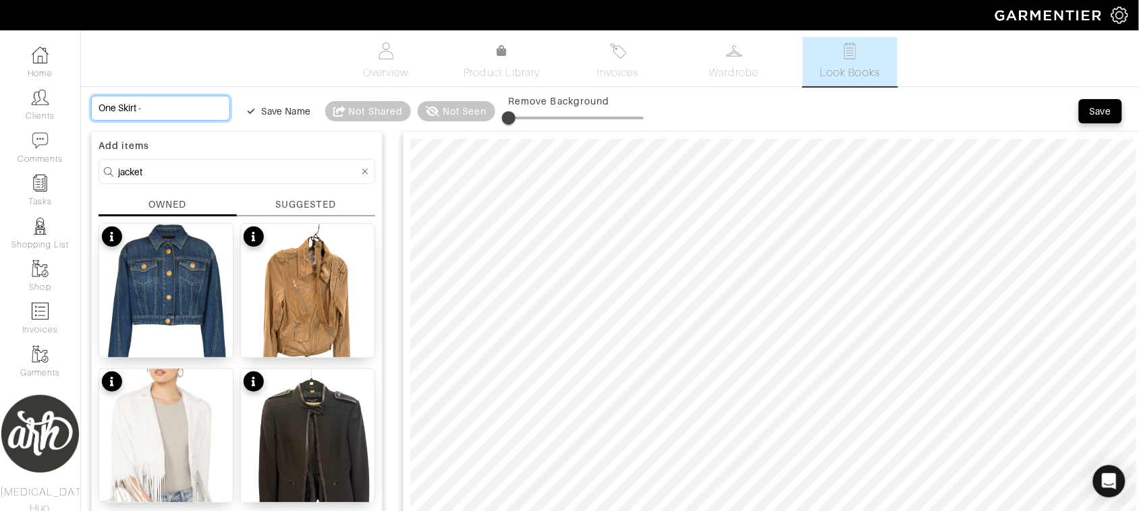
type input "One Skirt -"
type input "One Skirt - S"
type input "One Skirt - Se"
type input "One Skirt - Sev"
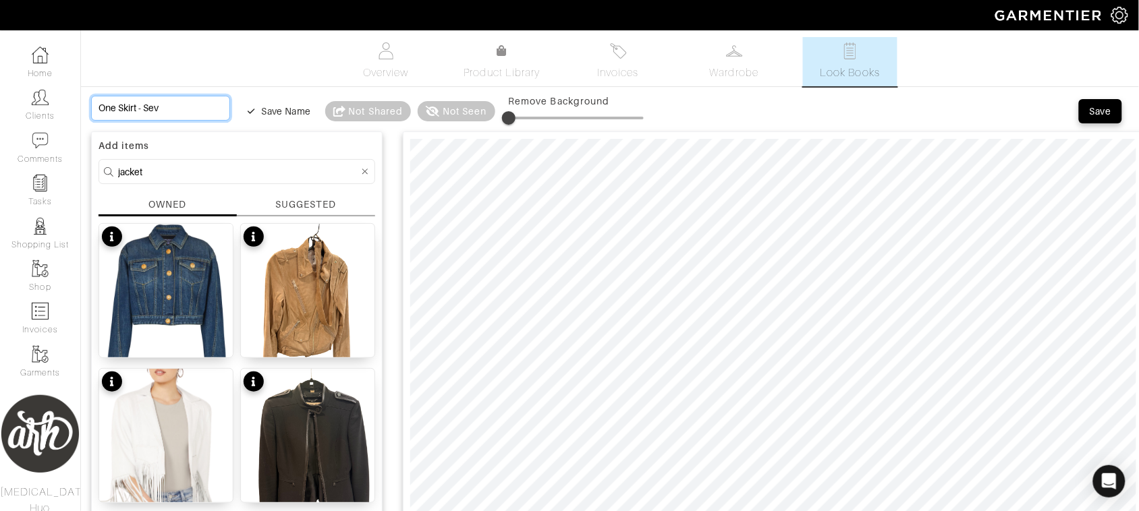
type input "One Skirt - Seve"
type input "One Skirt - Sever"
type input "One Skirt - Severa"
type input "One Skirt - Several"
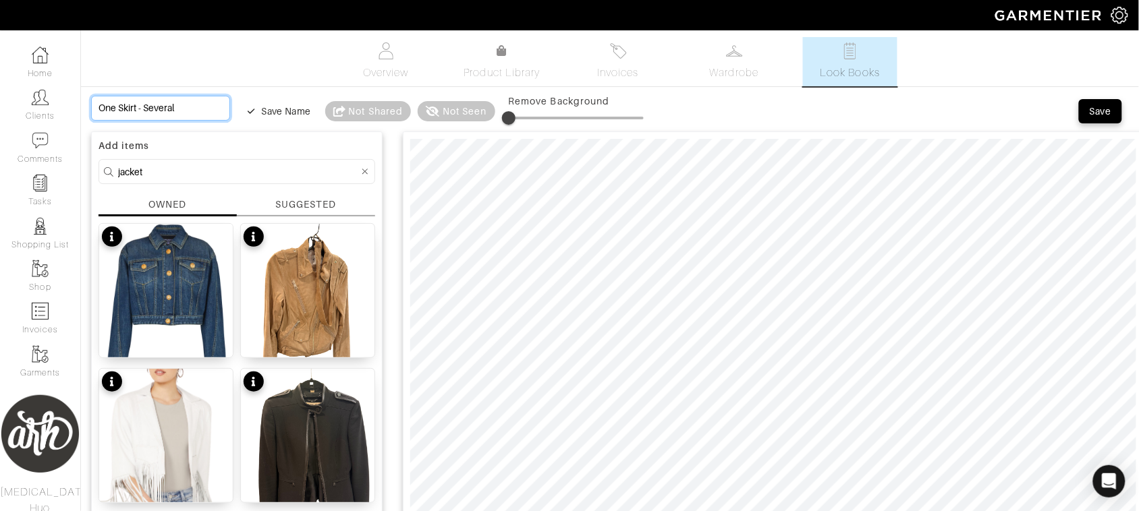
type input "One Skirt - Several"
type input "One Skirt - Several W"
type input "One Skirt - Several Wa"
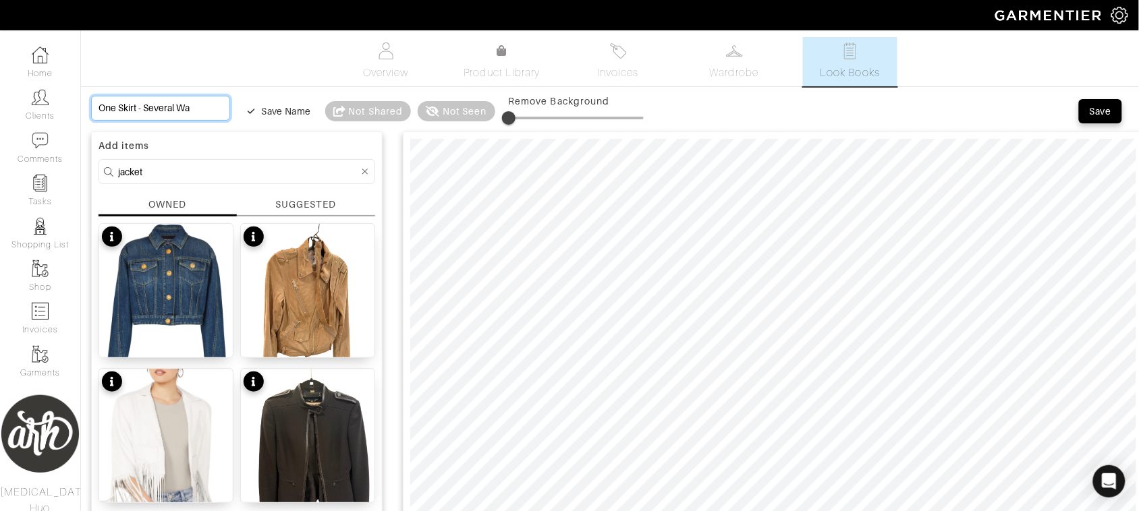
type input "One Skirt - Several Way"
type input "One Skirt - Several Ways"
type input "One Skirt - Several Ways t"
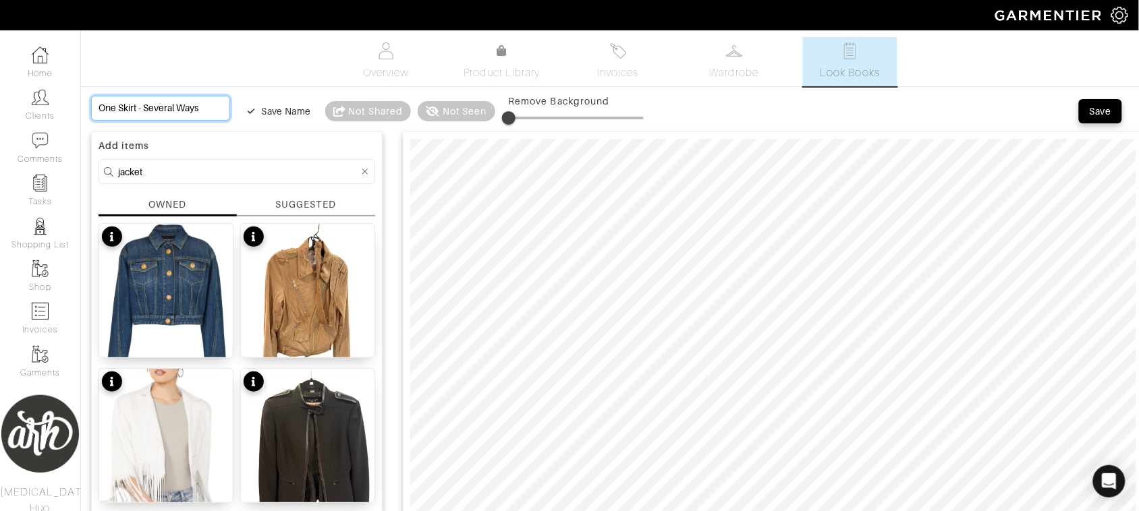
type input "One Skirt - Several Ways t"
type input "One Skirt - Several Ways to"
type input "One Skirt - Several Ways to w"
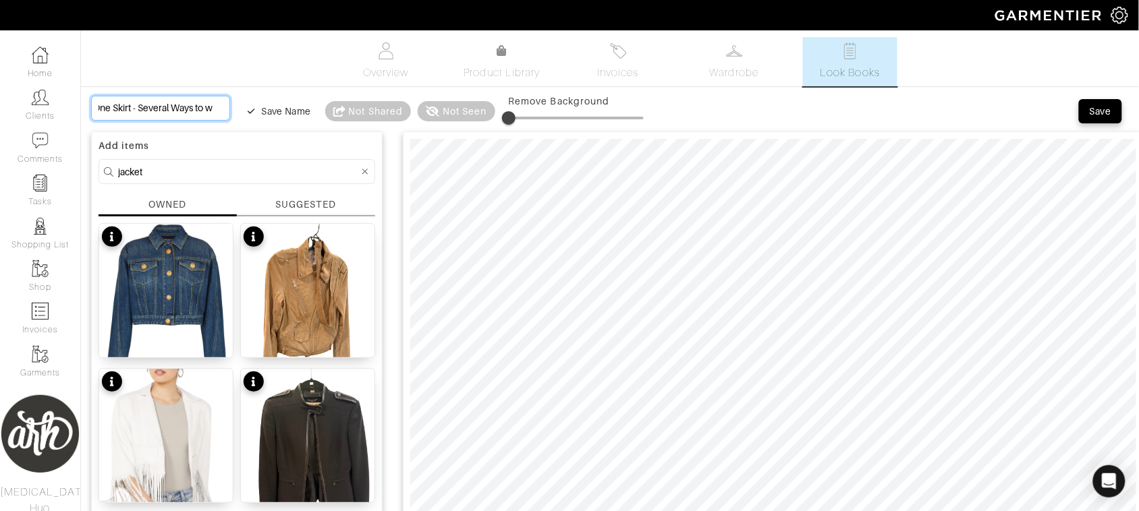
type input "One Skirt - Several Ways to wa"
type input "One Skirt - Several Ways to w"
type input "One Skirt - Several Ways to"
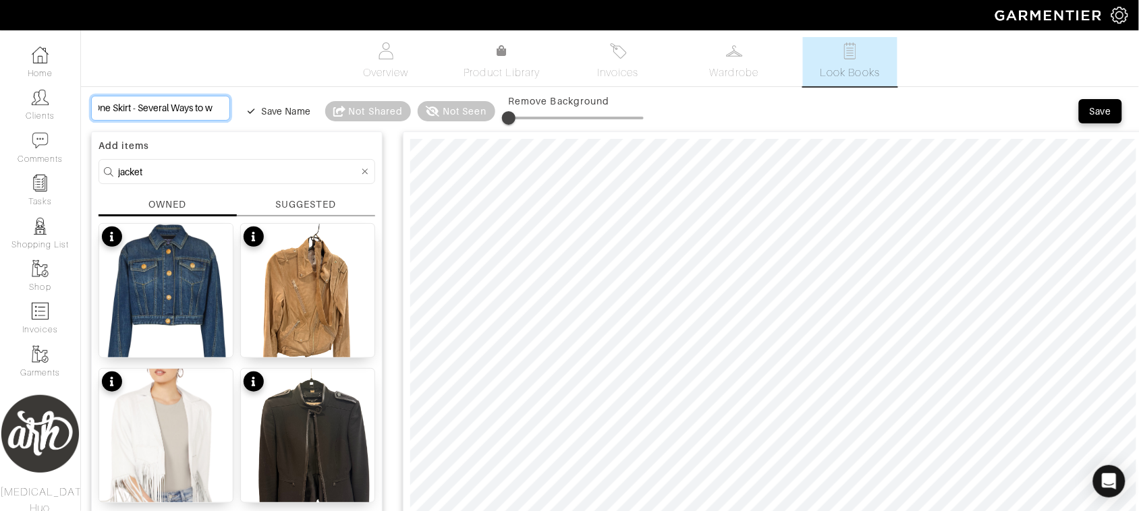
type input "One Skirt - Several Ways to"
type input "One Skirt - Several Ways to W"
type input "One Skirt - Several Ways to We"
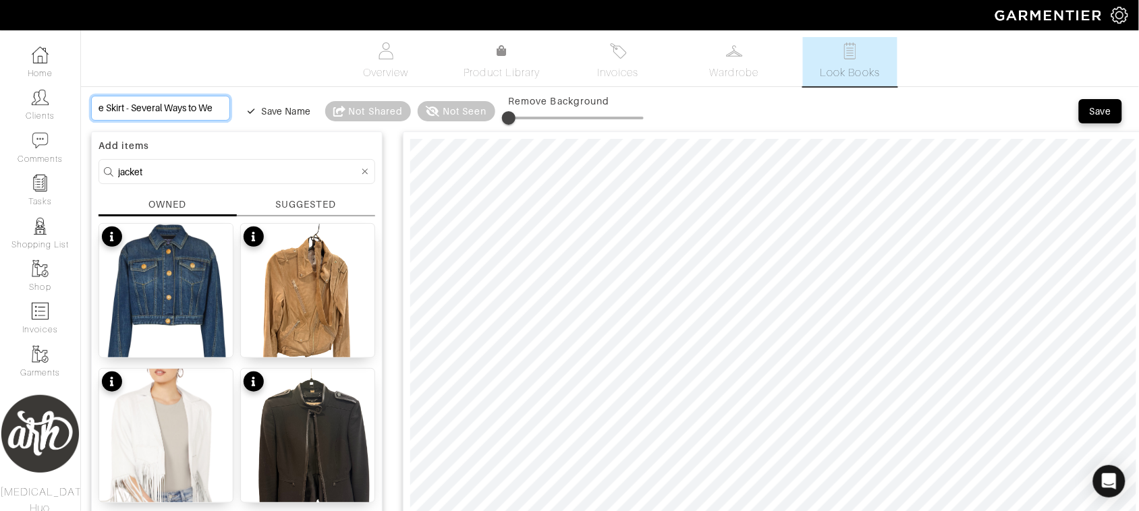
type input "One Skirt - Several Ways to Wer"
type input "One Skirt - Several Ways to Wera"
type input "One Skirt - Several Ways to Werar"
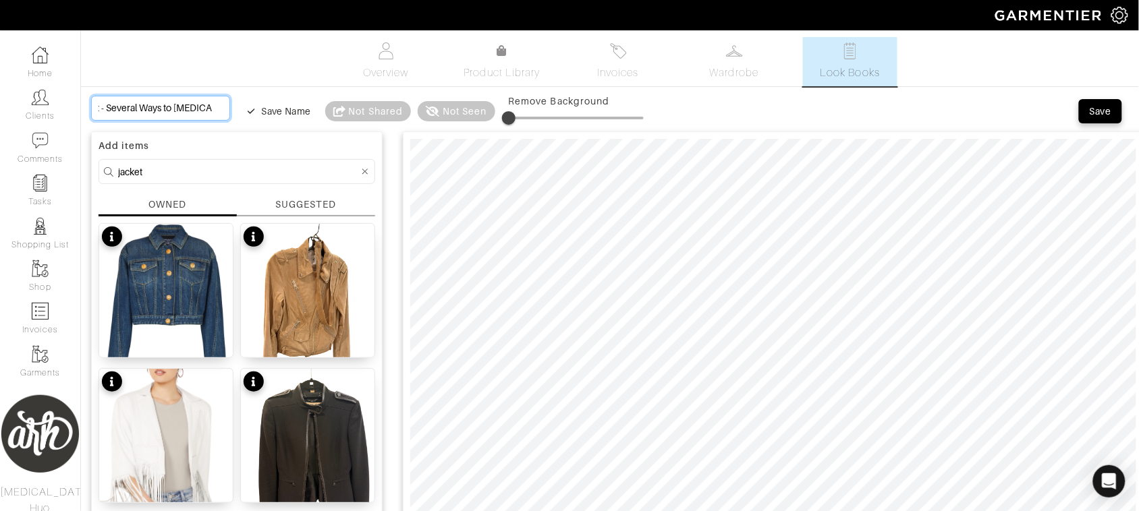
type input "One Skirt - Several Ways to Werar"
type input "One Skirt - Several Ways to Wera"
type input "One Skirt - Several Ways to Wer"
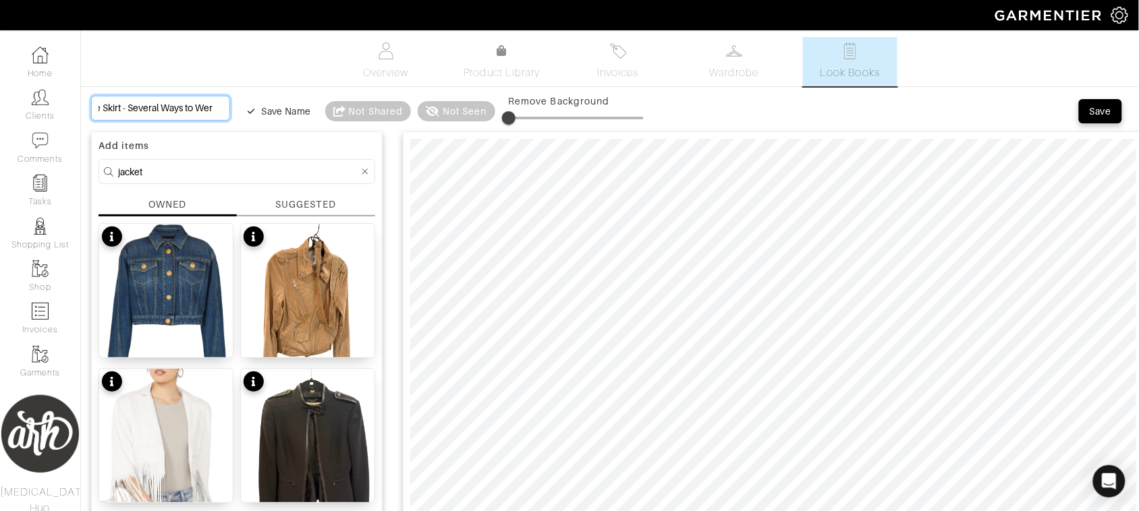
type input "One Skirt - Several Ways to We"
type input "One Skirt - Several Ways to Wea"
type input "One Skirt - Several Ways to Wear"
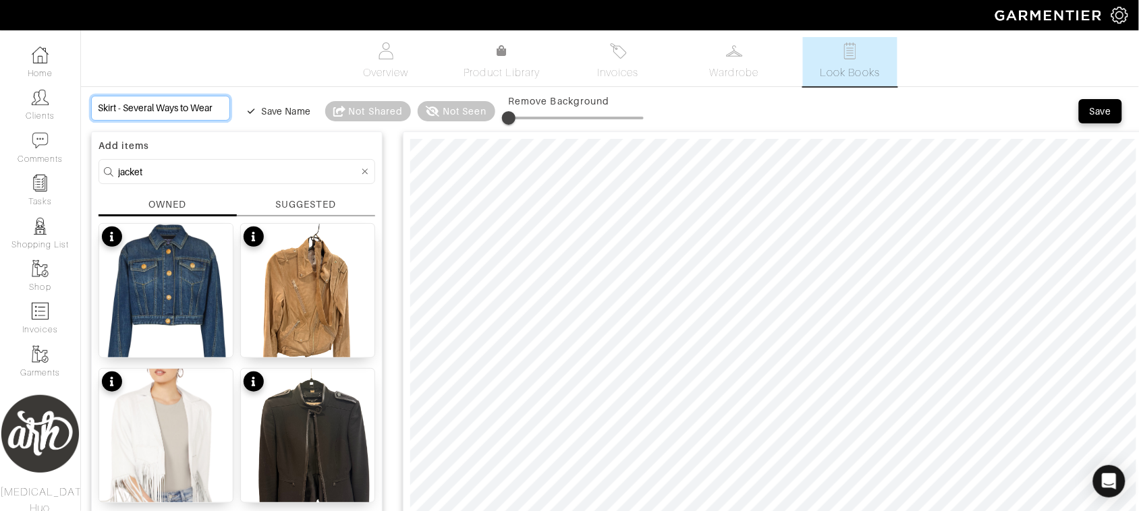
scroll to position [0, 37]
type input "One Skirt - Several Ways to Wear"
click at [279, 112] on div "Save Name" at bounding box center [286, 111] width 49 height 13
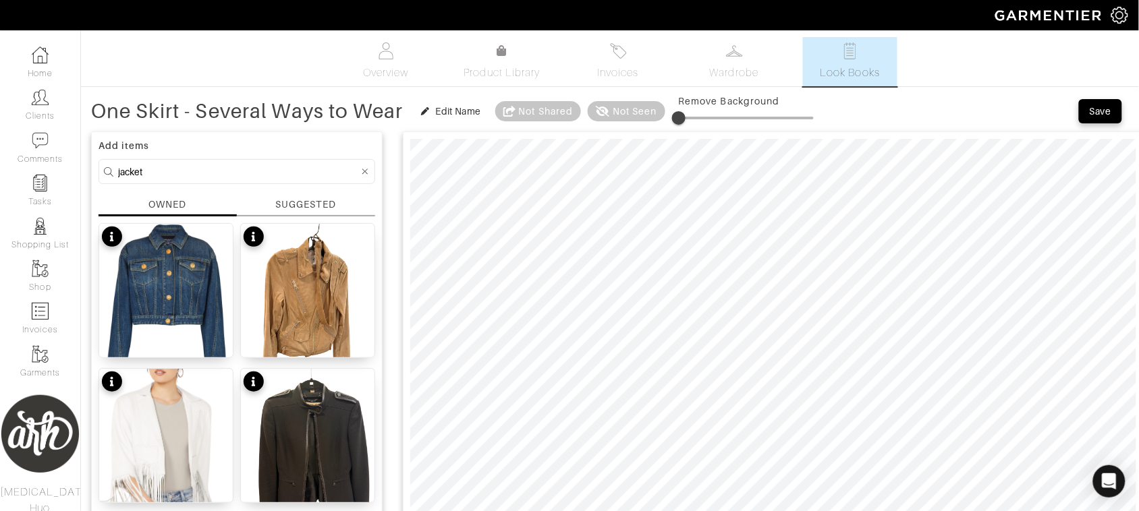
click at [365, 175] on icon at bounding box center [365, 171] width 6 height 9
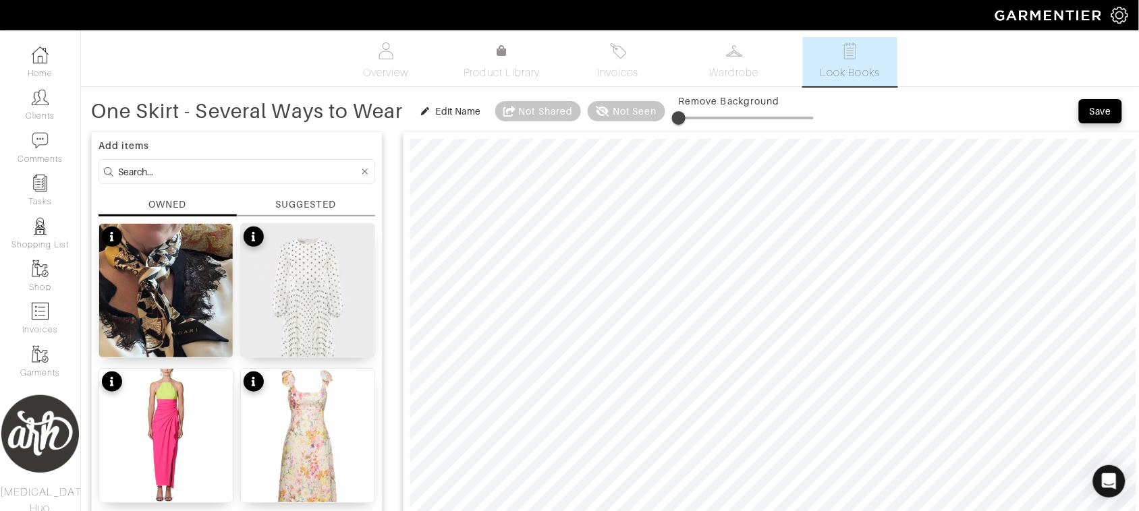
click at [321, 173] on input at bounding box center [238, 171] width 241 height 17
type input "shoe"
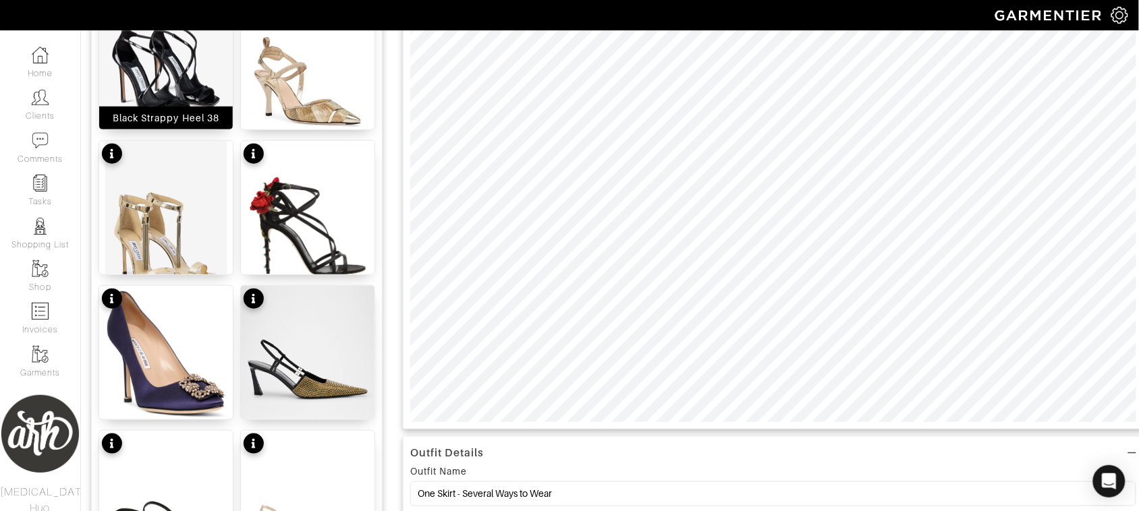
scroll to position [230, 0]
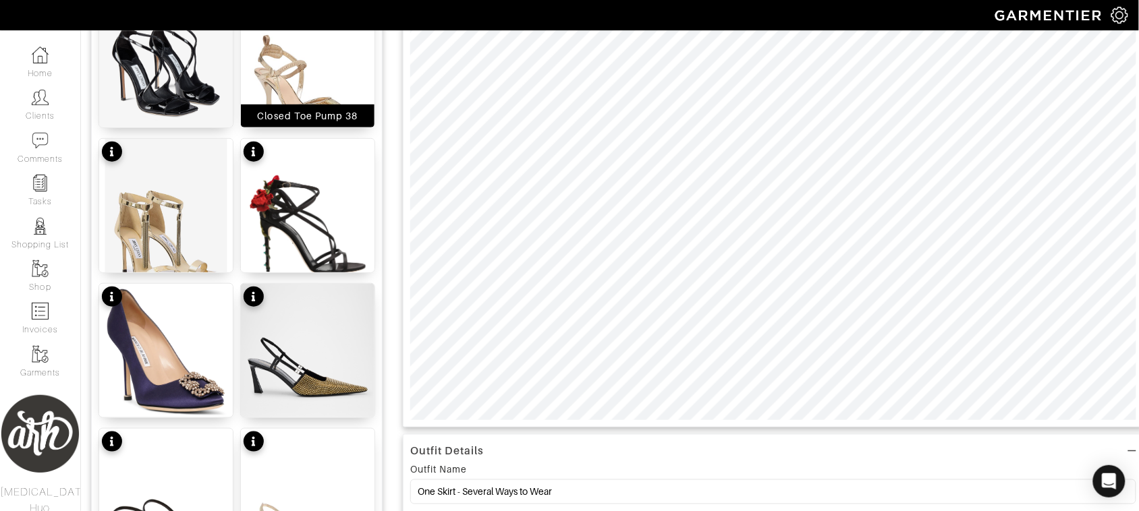
click at [312, 106] on div "Closed Toe Pump 38" at bounding box center [308, 116] width 134 height 23
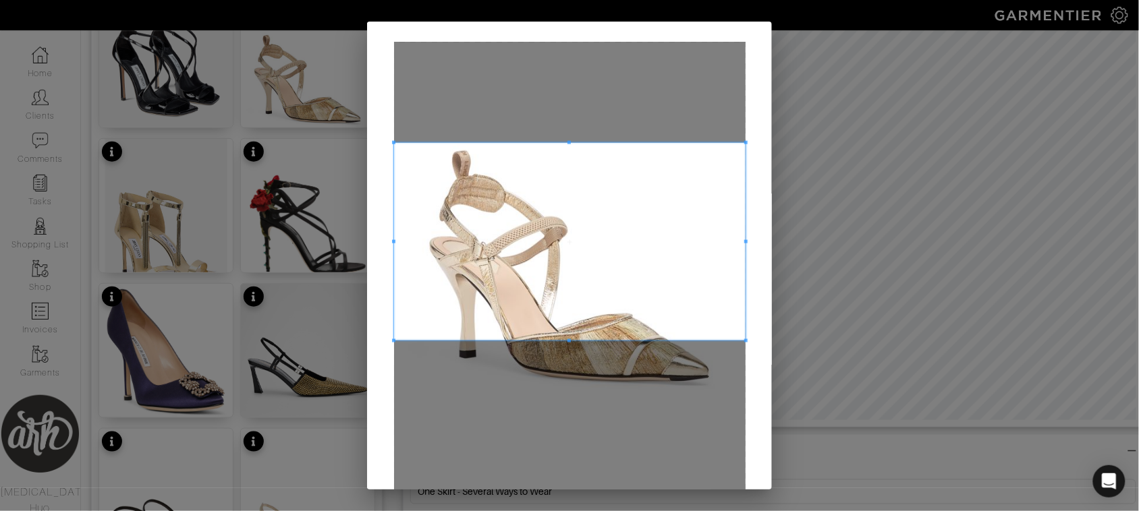
click at [572, 309] on span at bounding box center [570, 242] width 352 height 198
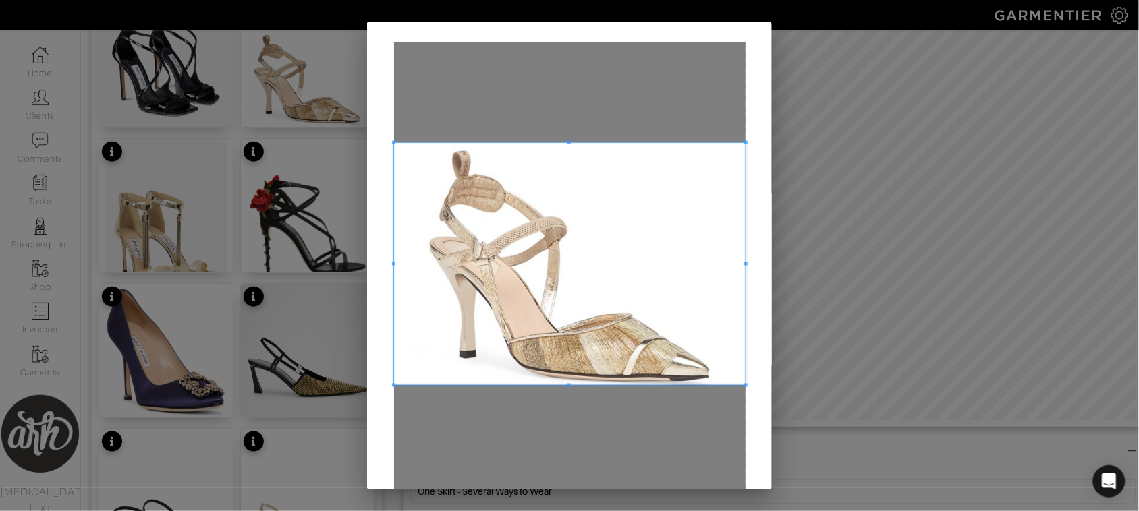
click at [567, 387] on span at bounding box center [570, 385] width 352 height 3
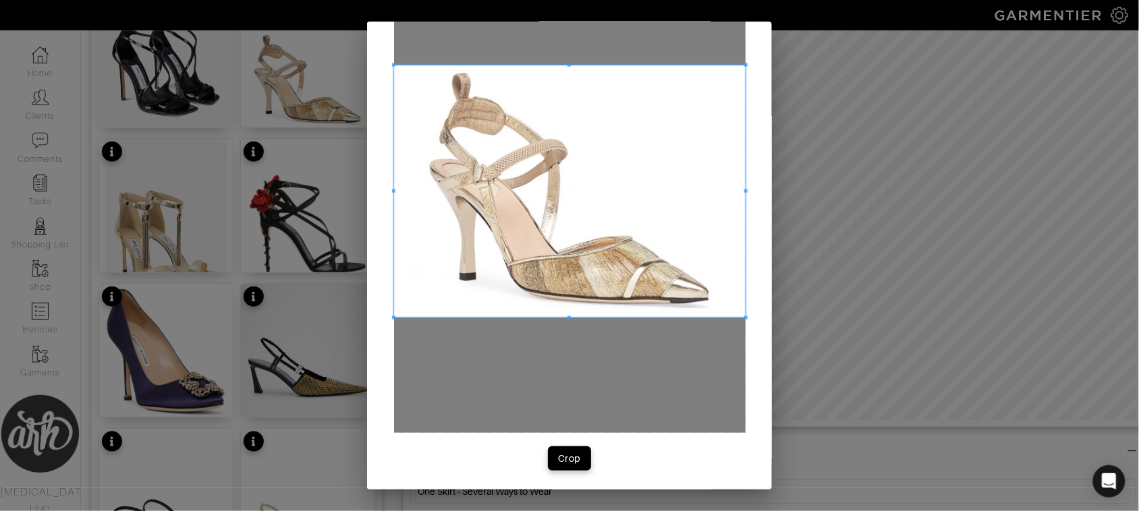
scroll to position [78, 0]
click at [561, 461] on div "Crop" at bounding box center [569, 457] width 23 height 13
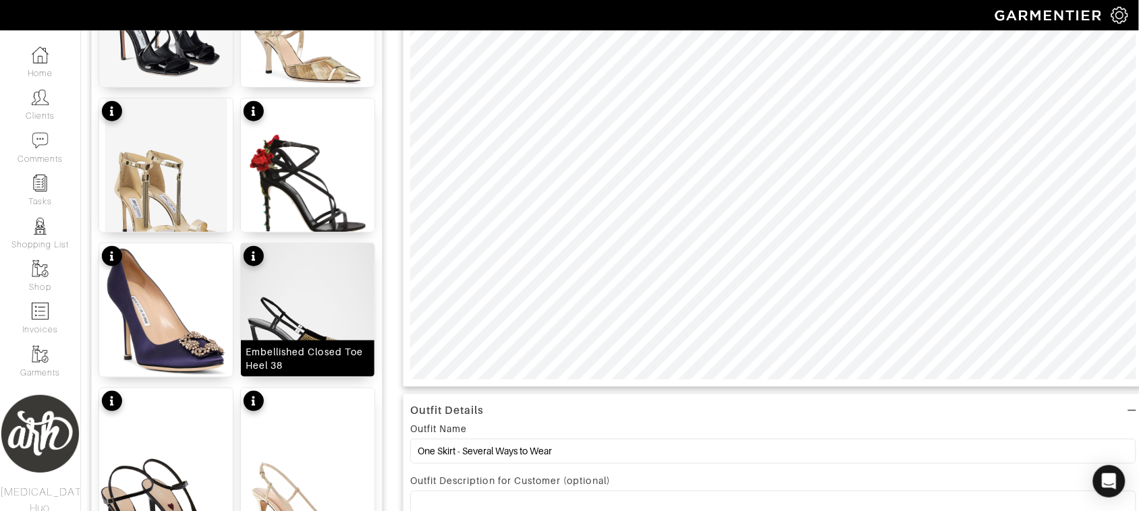
scroll to position [281, 0]
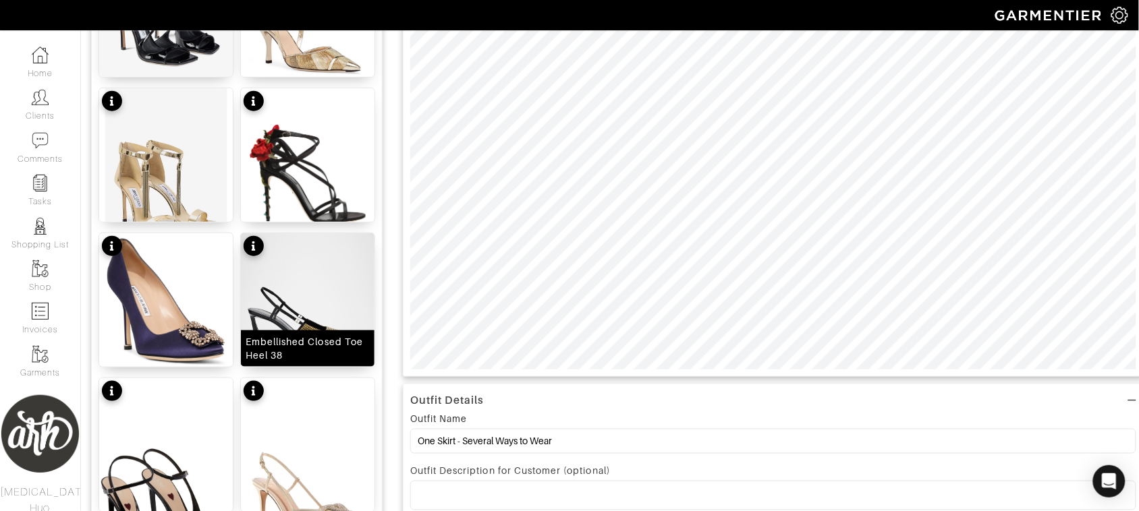
click at [326, 294] on img at bounding box center [308, 316] width 134 height 167
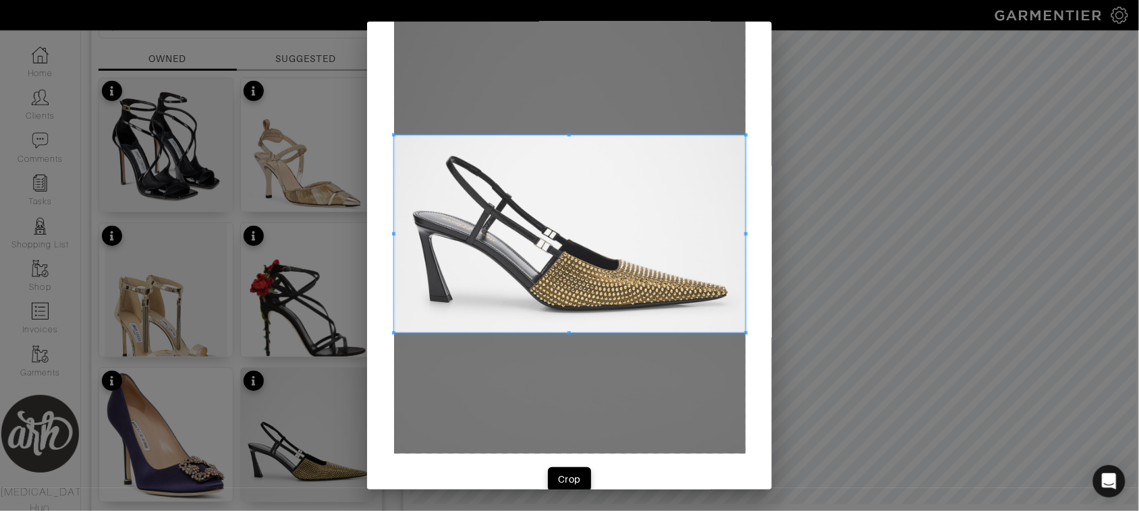
scroll to position [49, 0]
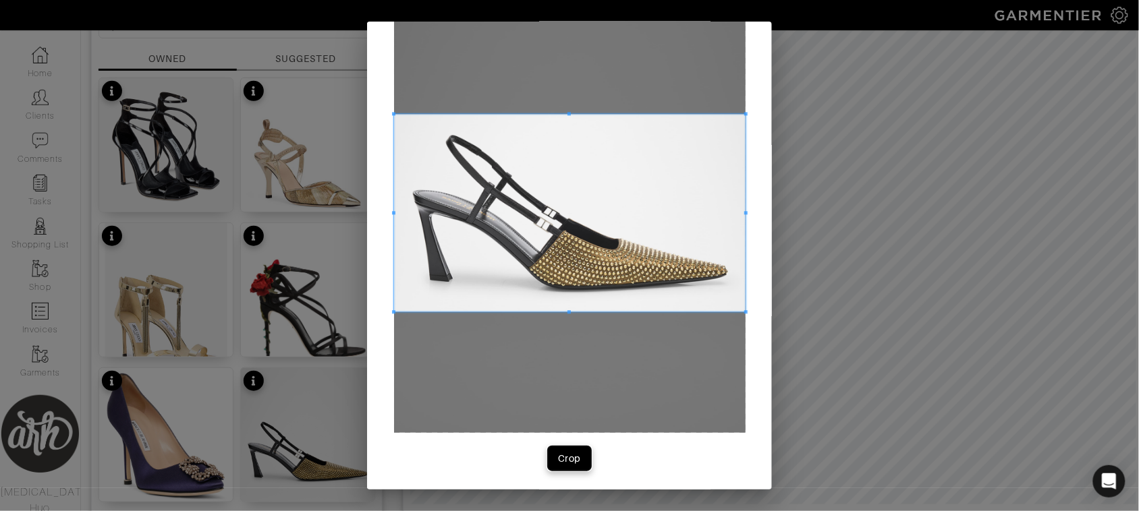
click at [564, 453] on div "Crop" at bounding box center [569, 458] width 23 height 13
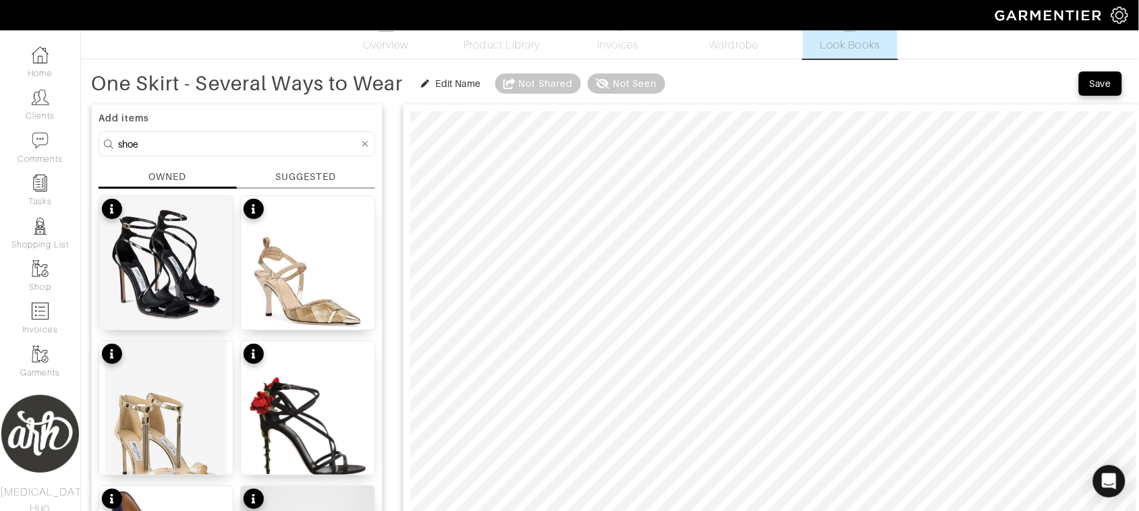
scroll to position [0, 0]
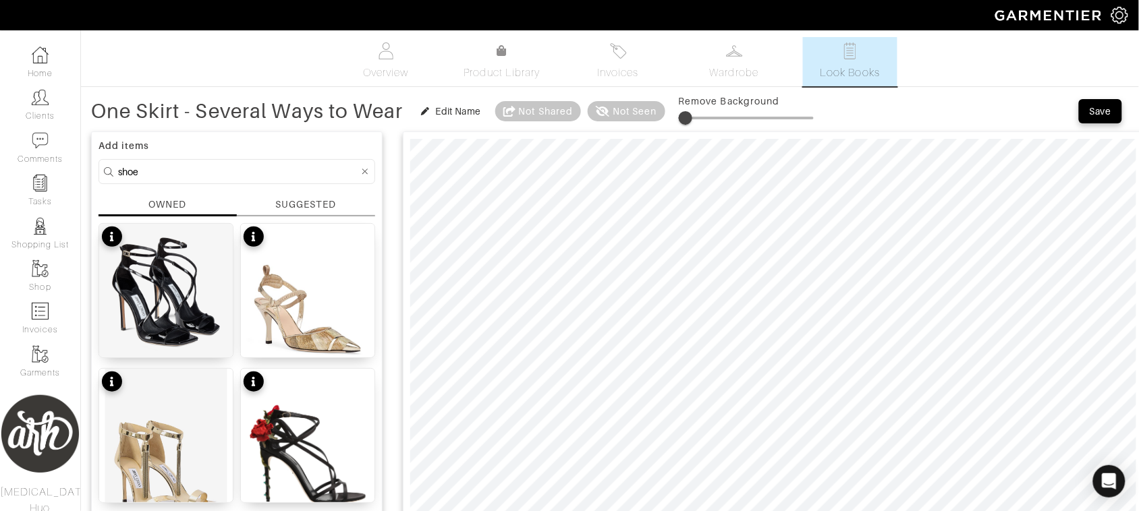
type input "0"
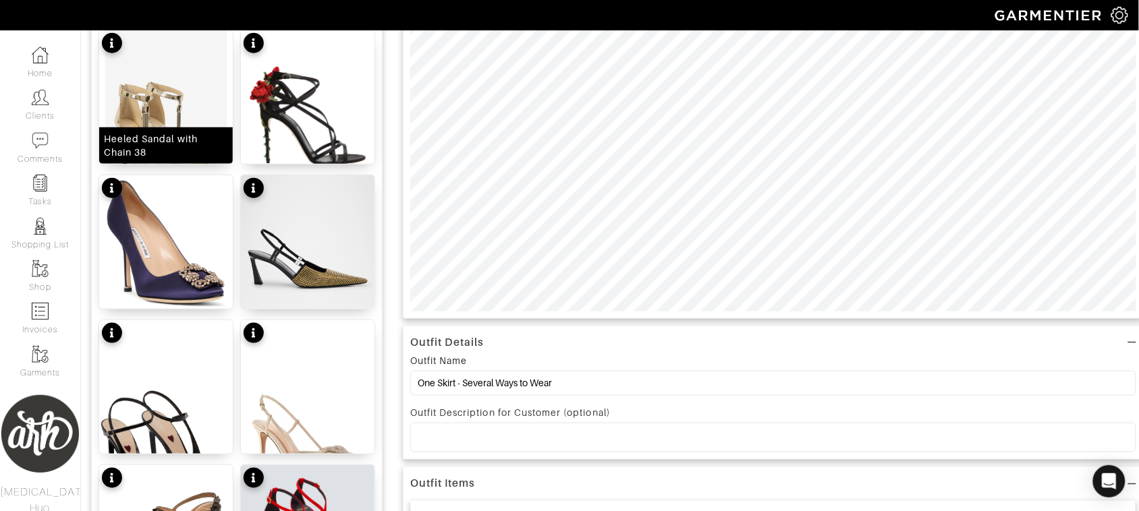
scroll to position [343, 0]
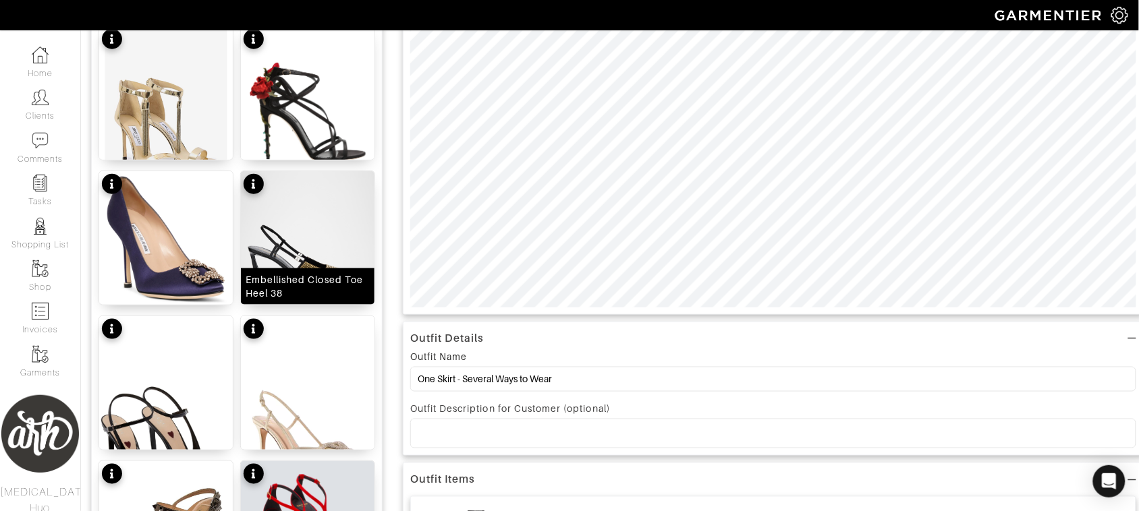
click at [335, 254] on img at bounding box center [308, 254] width 134 height 167
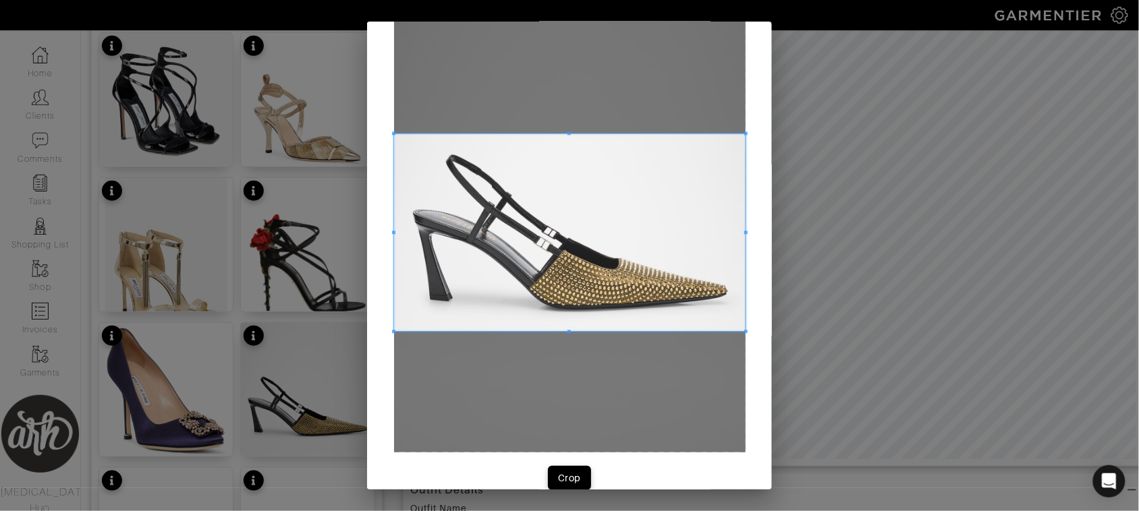
scroll to position [49, 0]
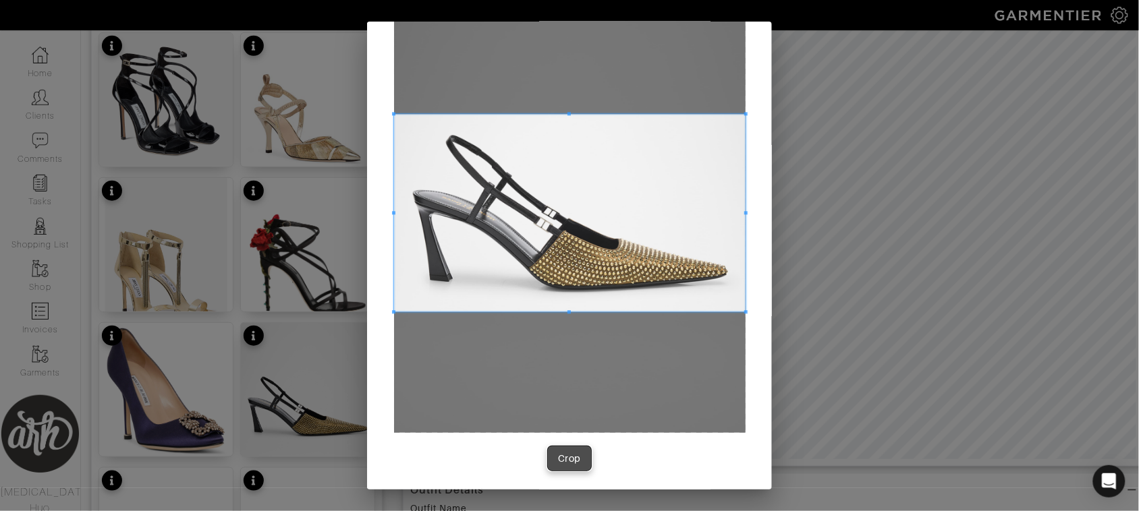
click at [558, 453] on div "Crop" at bounding box center [569, 458] width 23 height 13
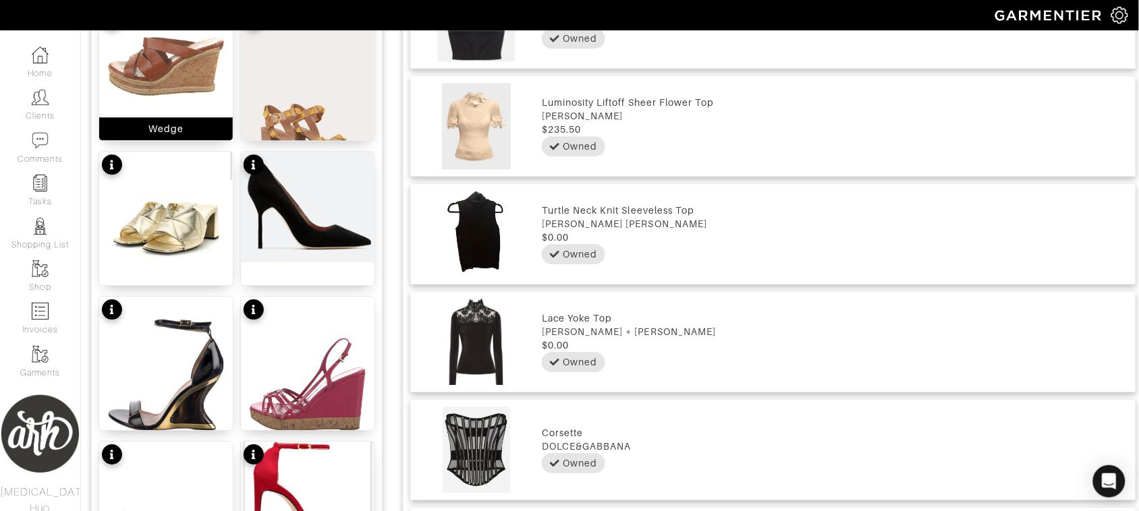
scroll to position [1090, 0]
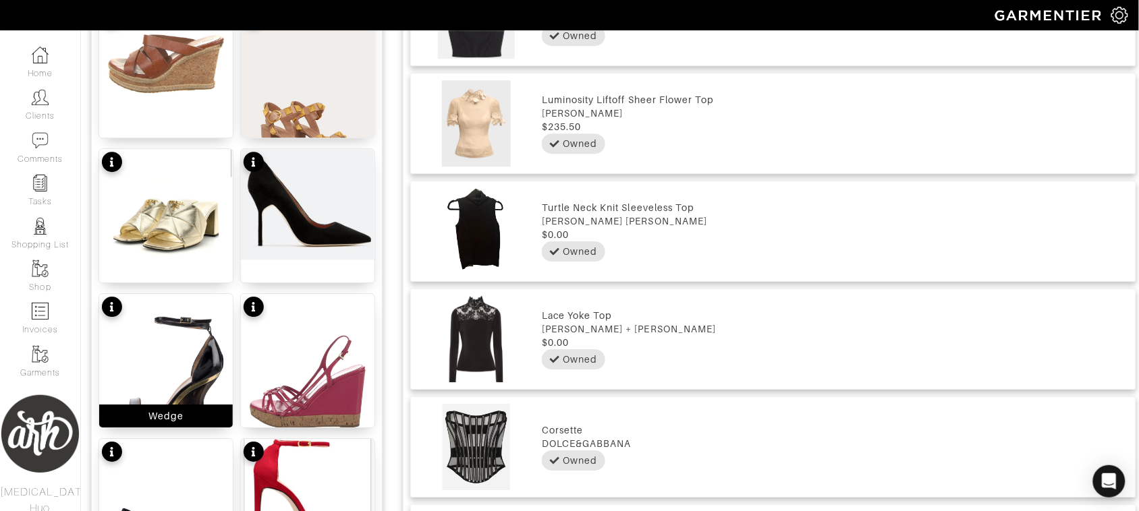
click at [175, 381] on img at bounding box center [166, 370] width 134 height 152
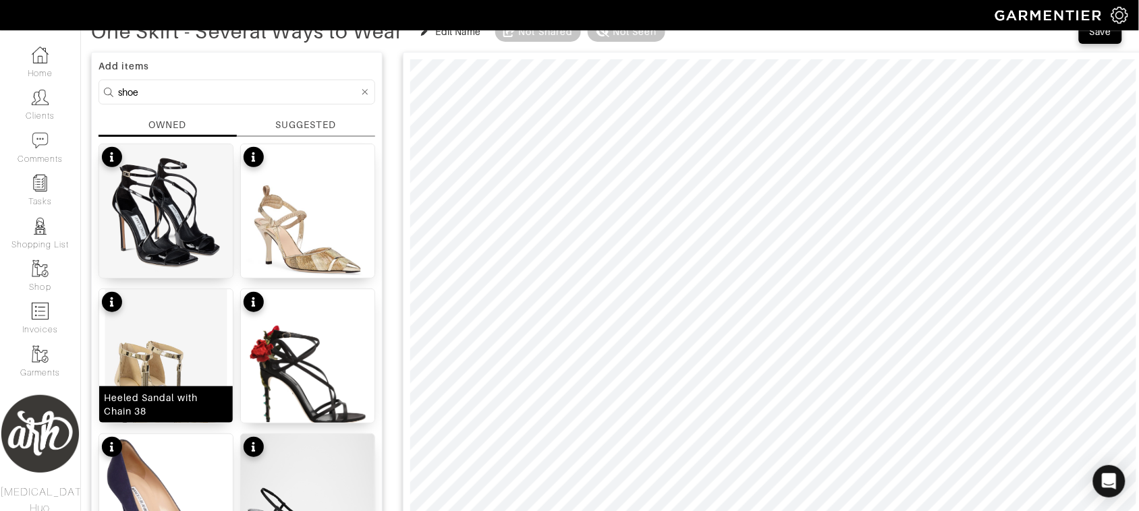
scroll to position [0, 0]
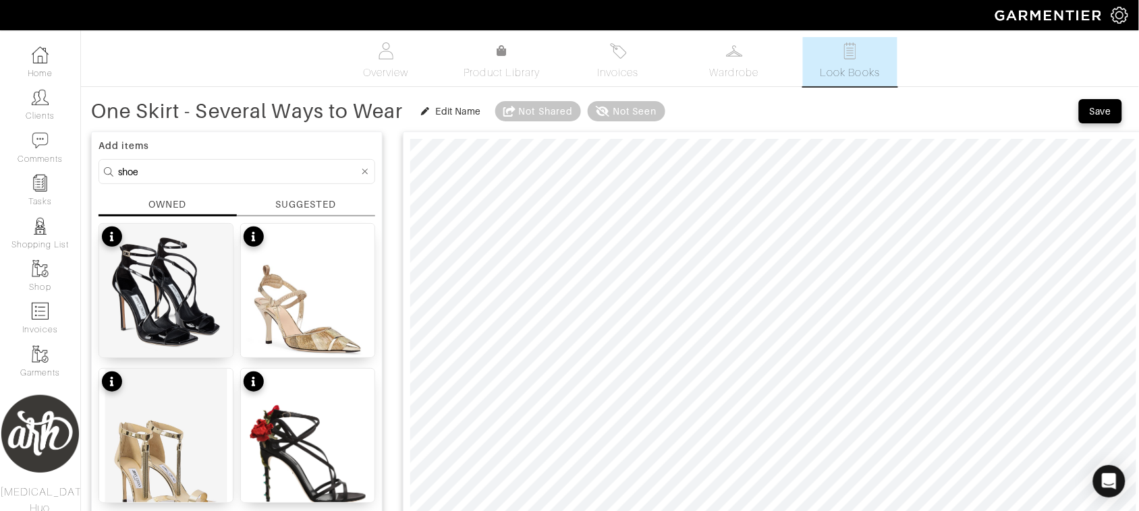
click at [214, 171] on input "shoe" at bounding box center [238, 171] width 241 height 17
type input "bag"
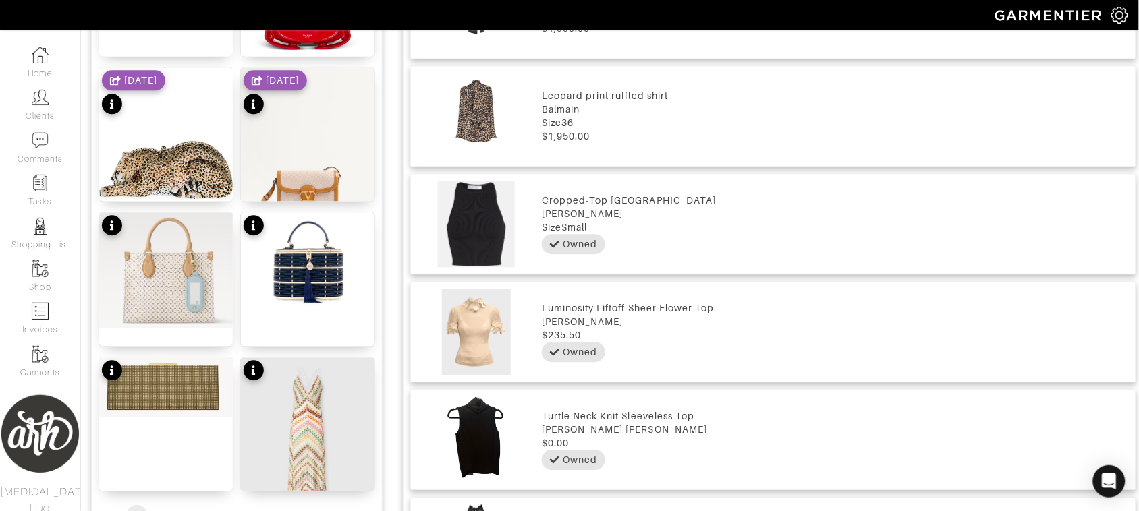
scroll to position [899, 0]
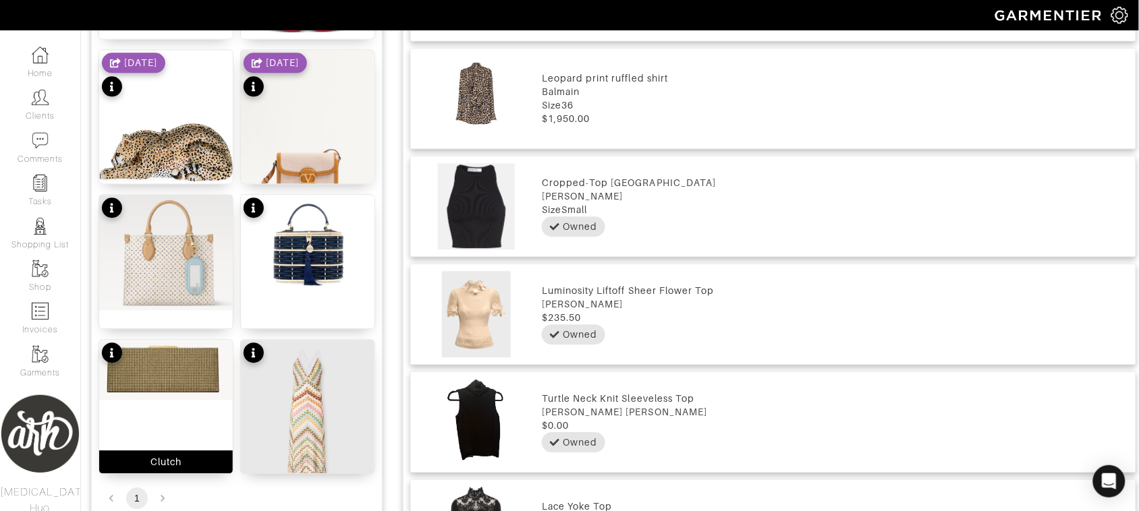
click at [184, 364] on img at bounding box center [166, 370] width 134 height 60
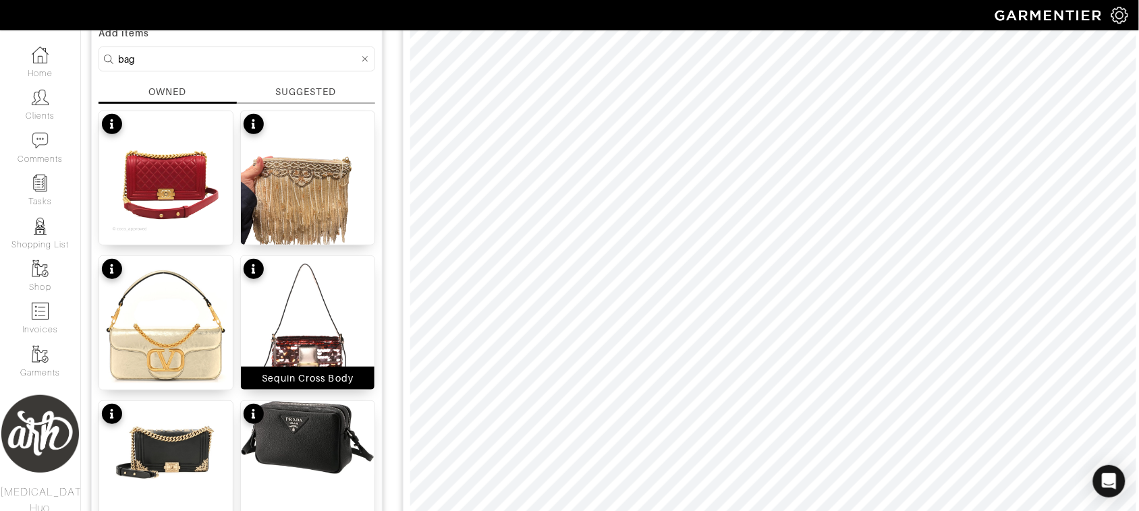
scroll to position [191, 0]
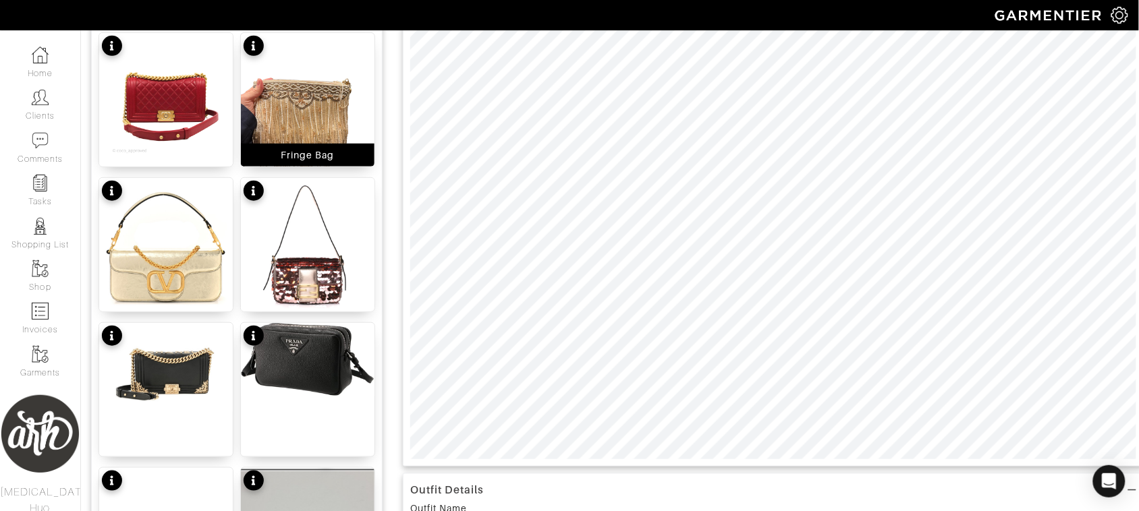
click at [314, 142] on img at bounding box center [308, 122] width 134 height 178
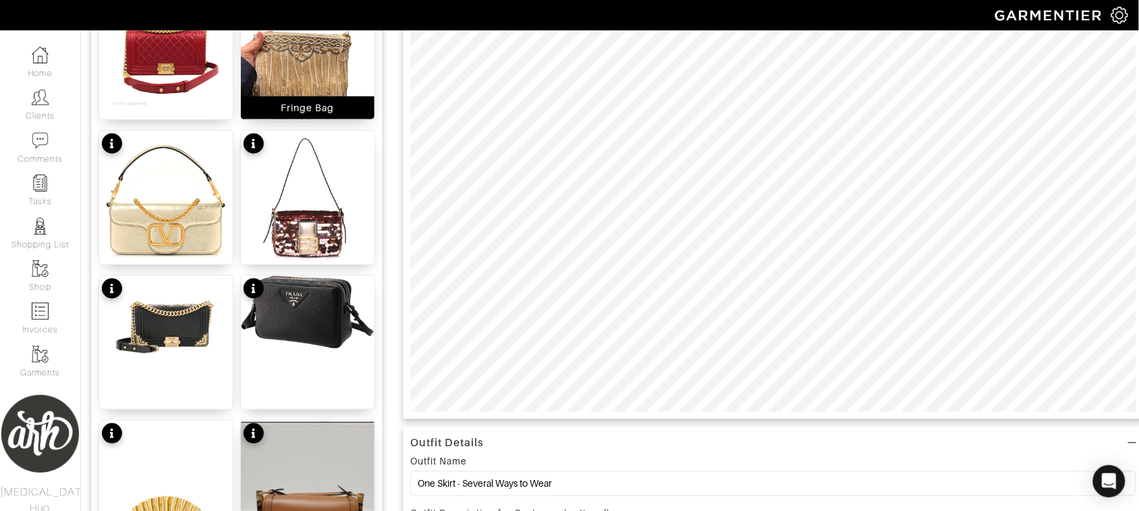
scroll to position [240, 0]
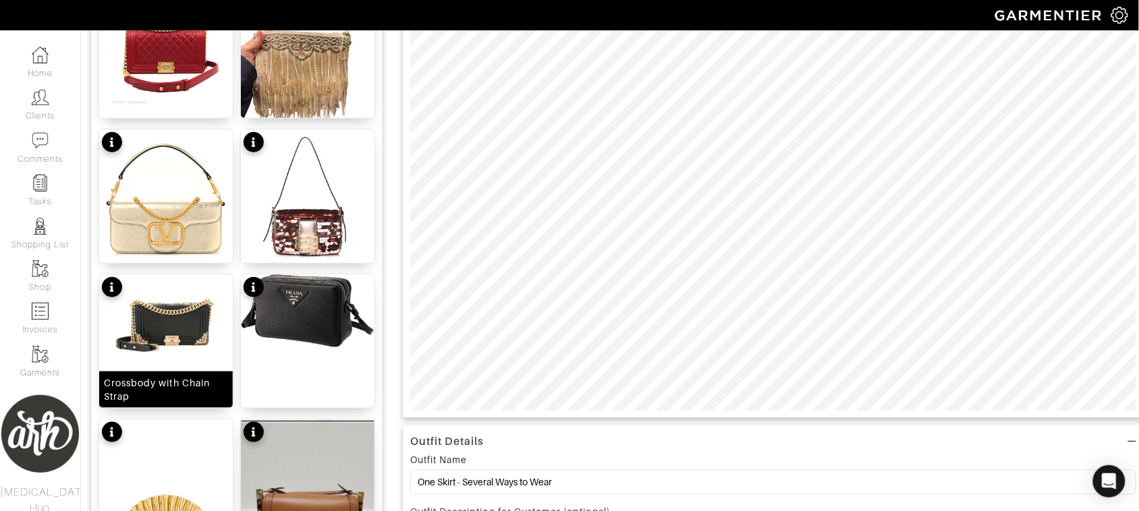
click at [162, 347] on img at bounding box center [166, 319] width 134 height 89
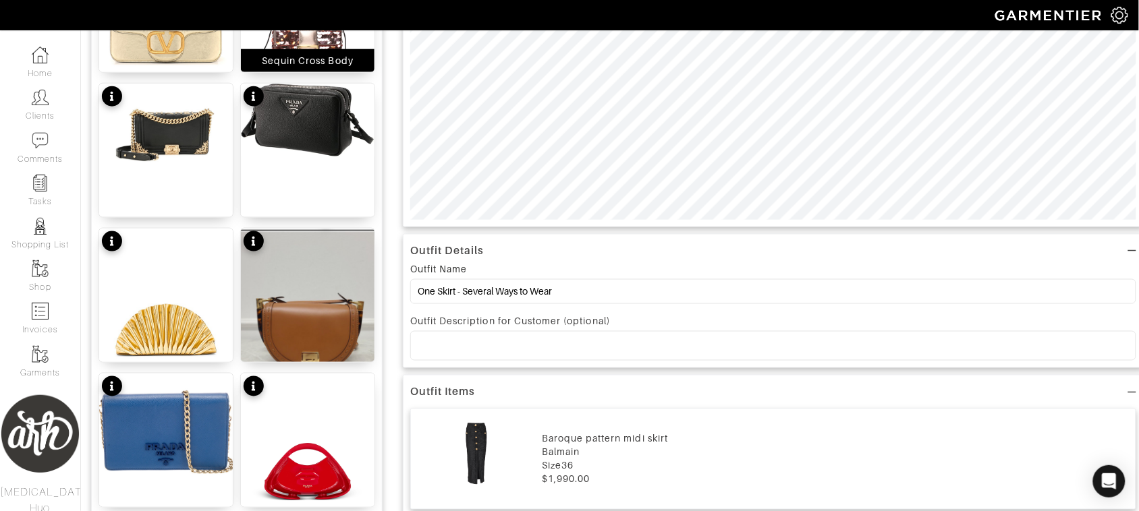
scroll to position [0, 0]
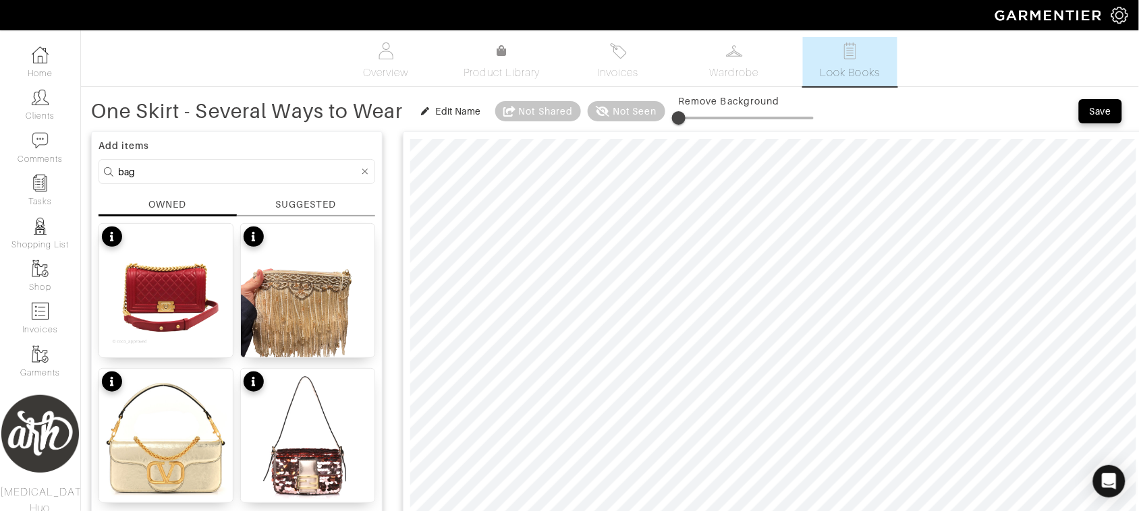
click at [359, 179] on div at bounding box center [365, 171] width 12 height 17
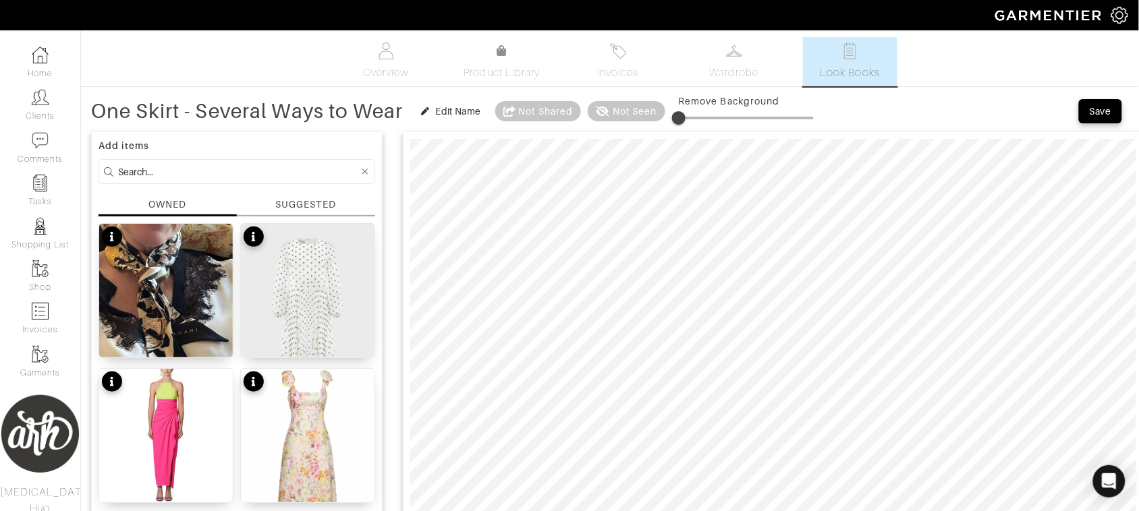
click at [273, 171] on input at bounding box center [238, 171] width 241 height 17
type input "jewelry"
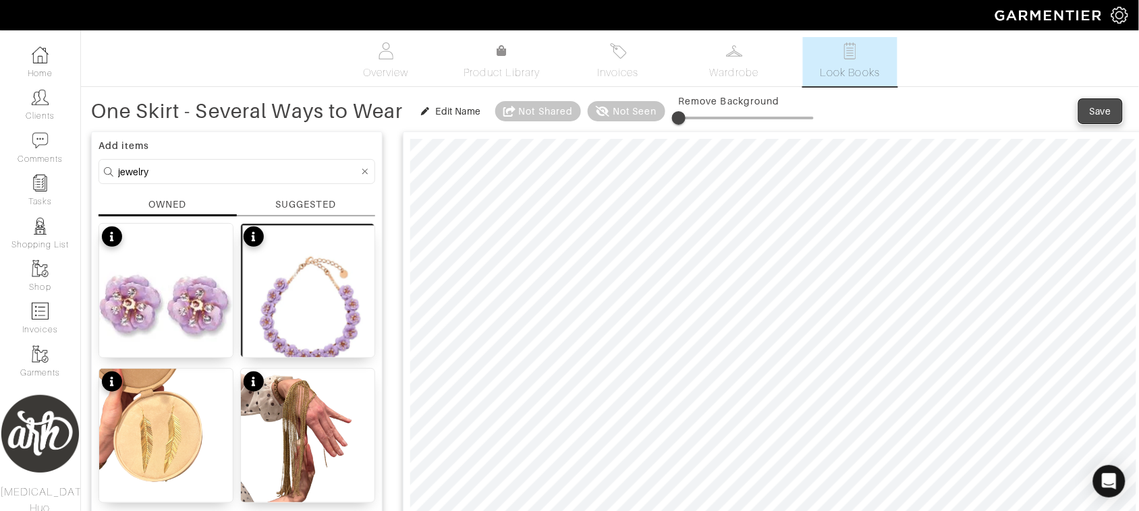
click at [1106, 115] on div "Save" at bounding box center [1101, 111] width 22 height 13
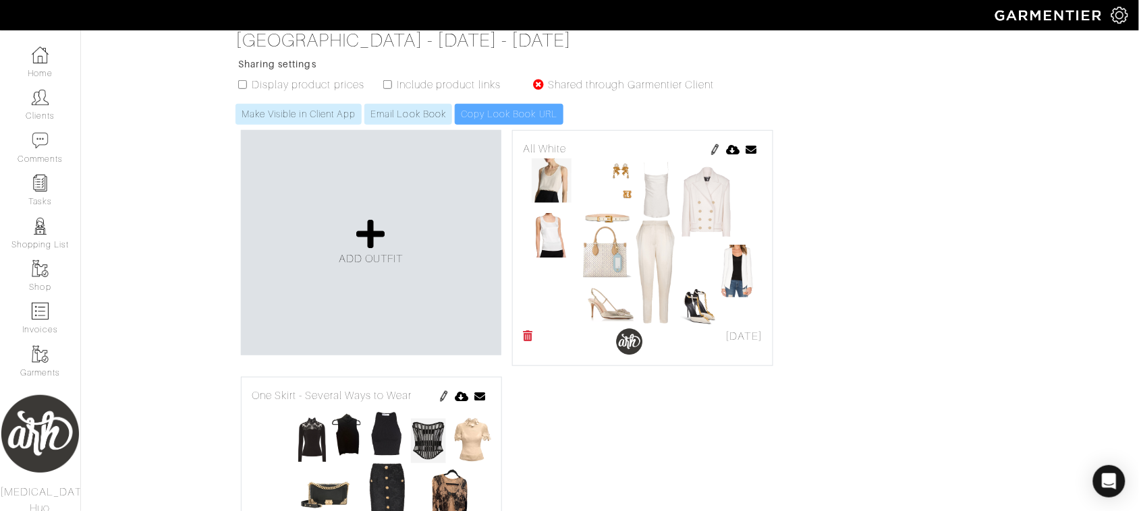
scroll to position [213, 0]
click at [382, 258] on span "ADD OUTFIT" at bounding box center [371, 260] width 65 height 12
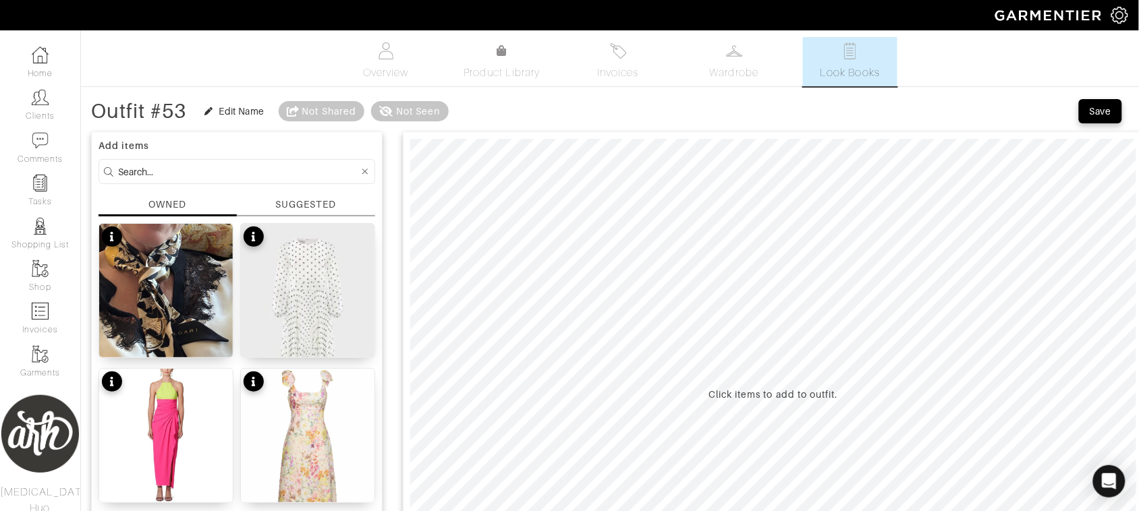
click at [329, 198] on div "SUGGESTED" at bounding box center [305, 205] width 61 height 14
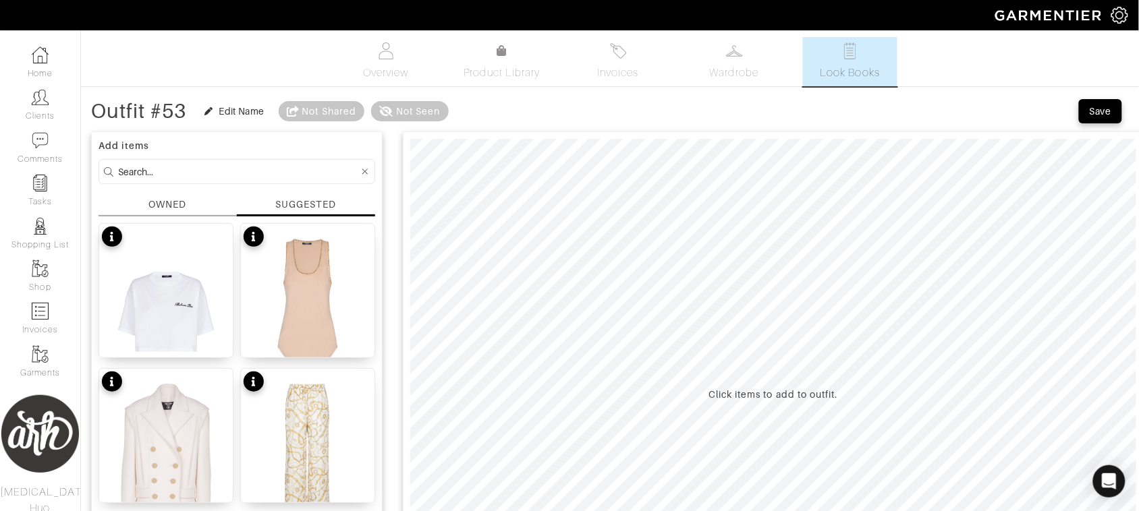
click at [186, 211] on div "OWNED" at bounding box center [167, 205] width 38 height 14
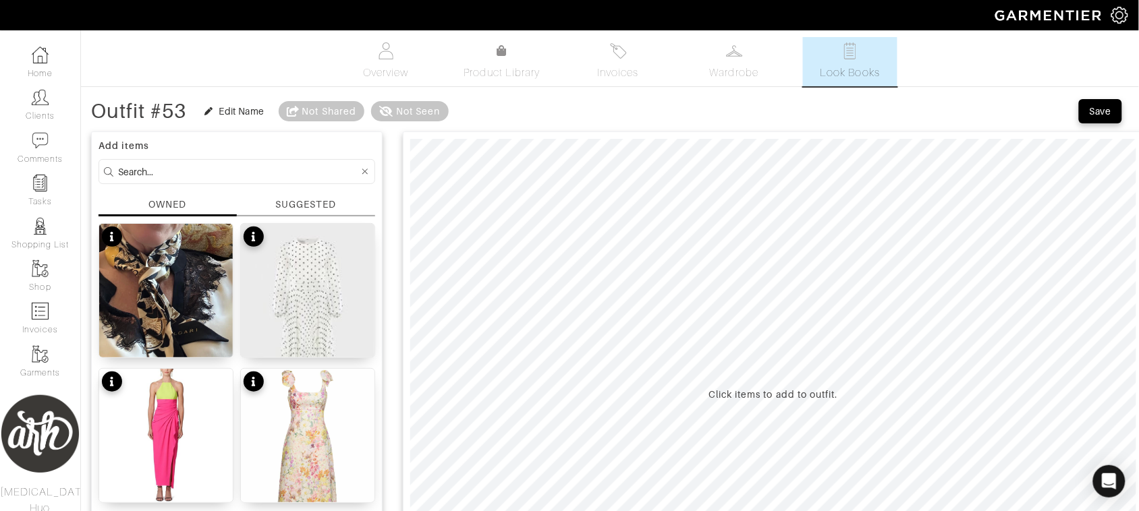
click at [270, 180] on input at bounding box center [238, 171] width 241 height 17
type input "t"
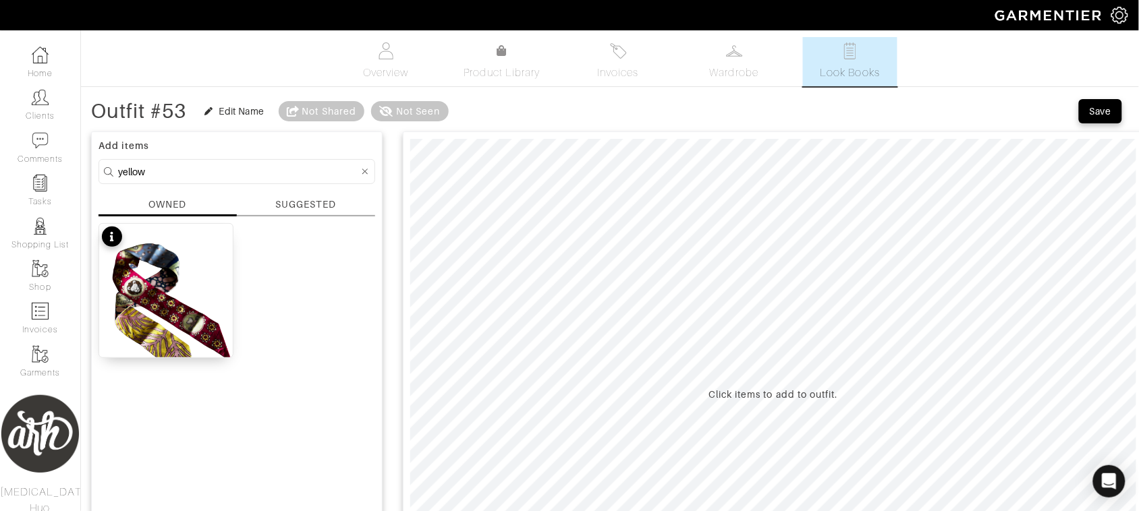
click at [258, 177] on input "yellow" at bounding box center [238, 171] width 241 height 17
type input "y"
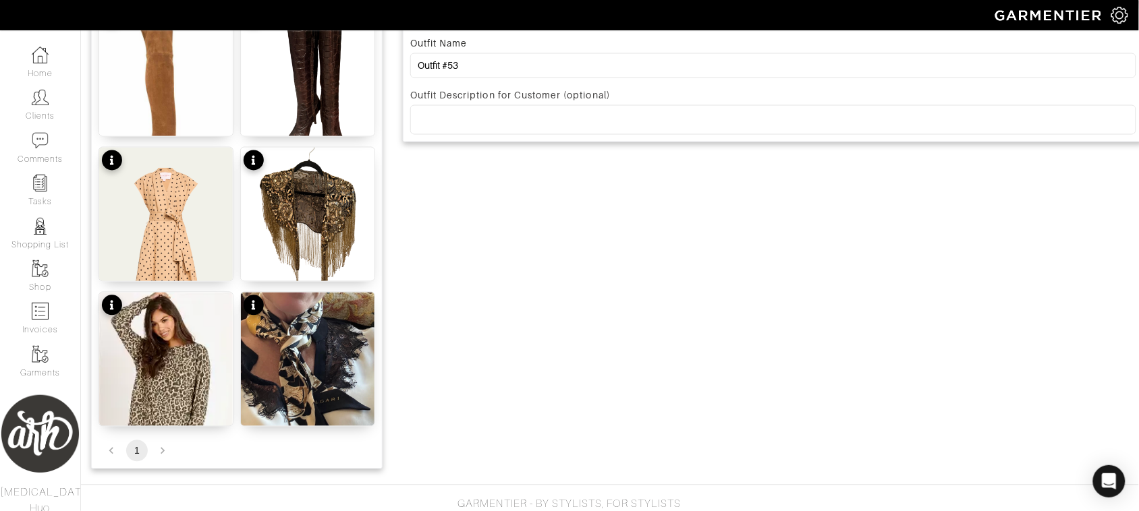
scroll to position [679, 0]
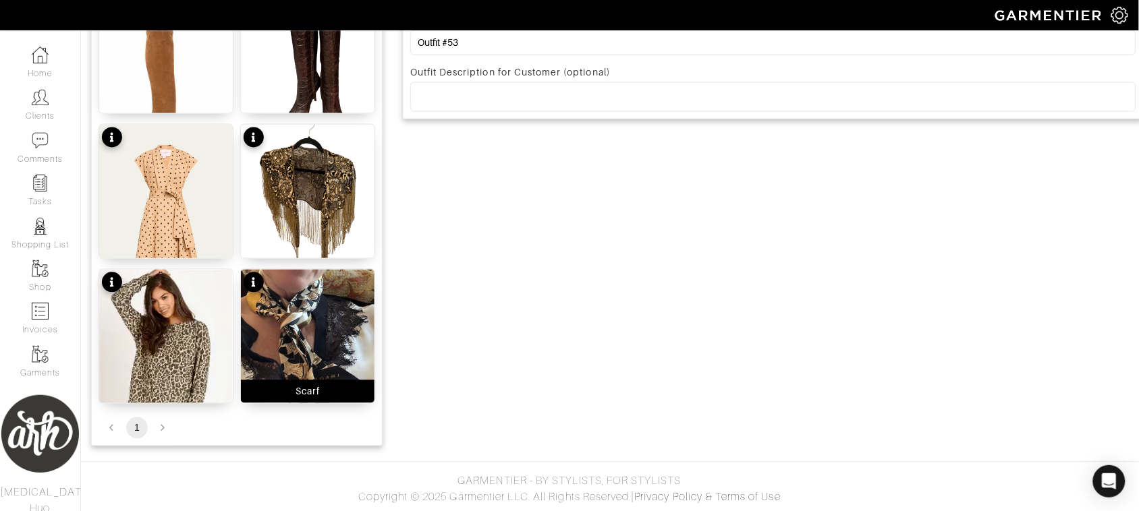
click at [291, 304] on img at bounding box center [308, 374] width 134 height 208
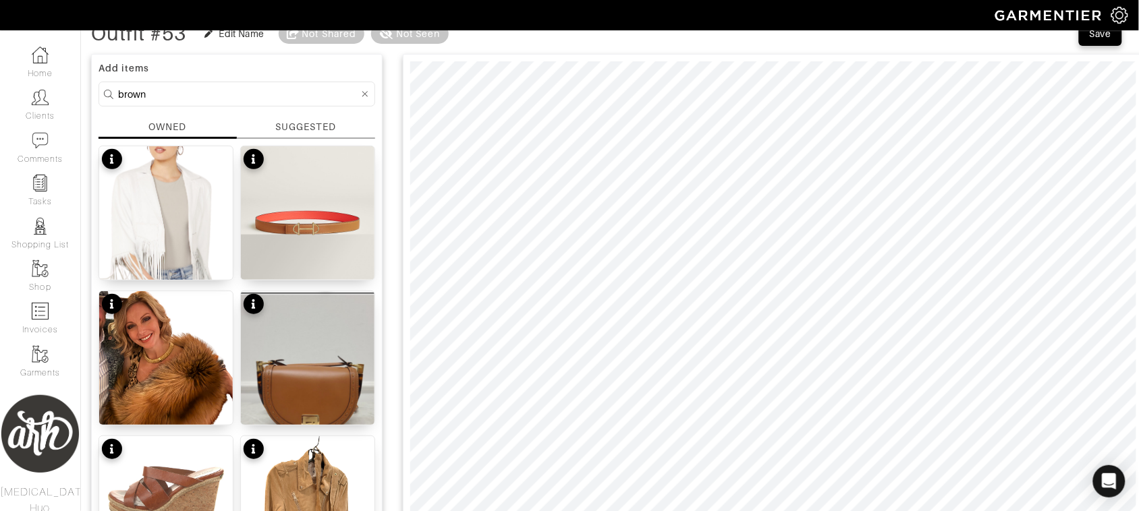
scroll to position [38, 0]
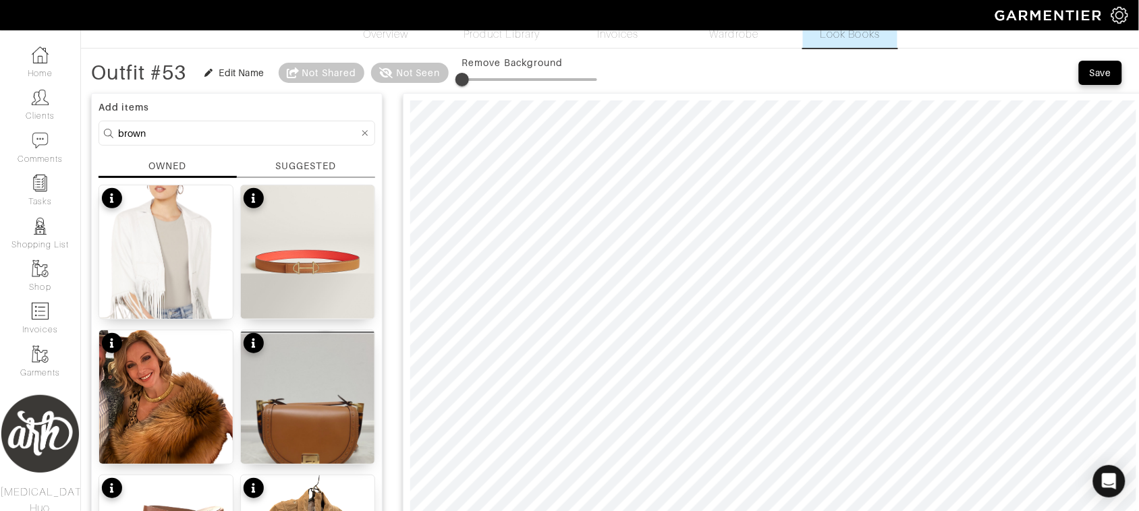
click at [231, 128] on input "brown" at bounding box center [238, 133] width 241 height 17
type input "b"
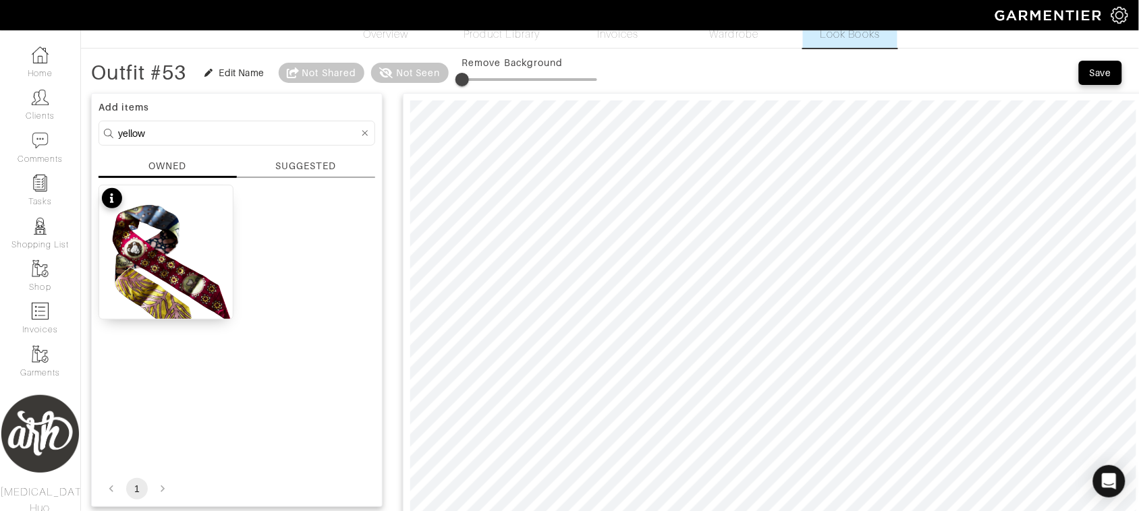
click at [298, 125] on input "yellow" at bounding box center [238, 133] width 241 height 17
type input "tan"
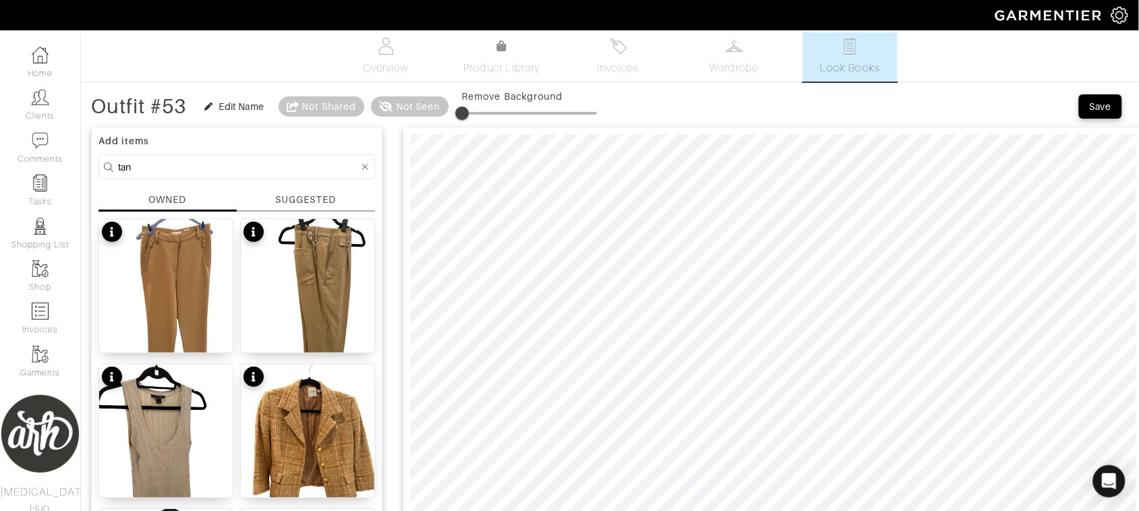
scroll to position [0, 0]
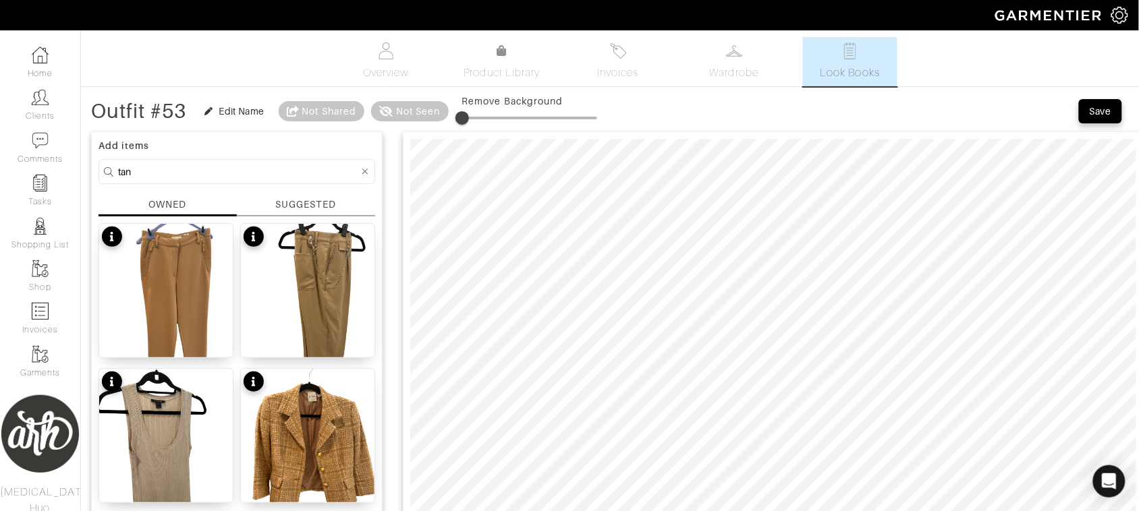
click at [368, 172] on div at bounding box center [365, 171] width 12 height 17
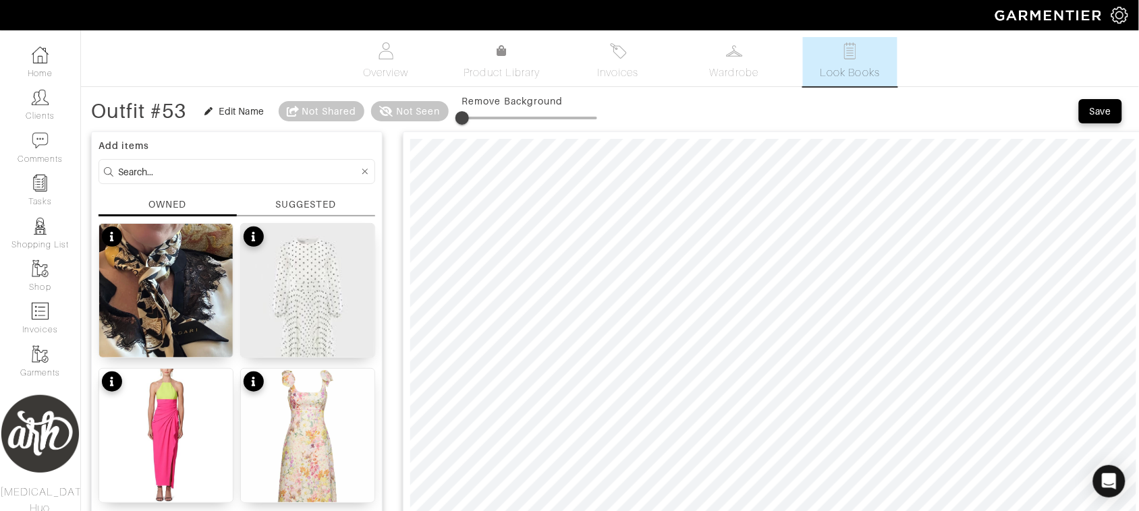
click at [326, 167] on input at bounding box center [238, 171] width 241 height 17
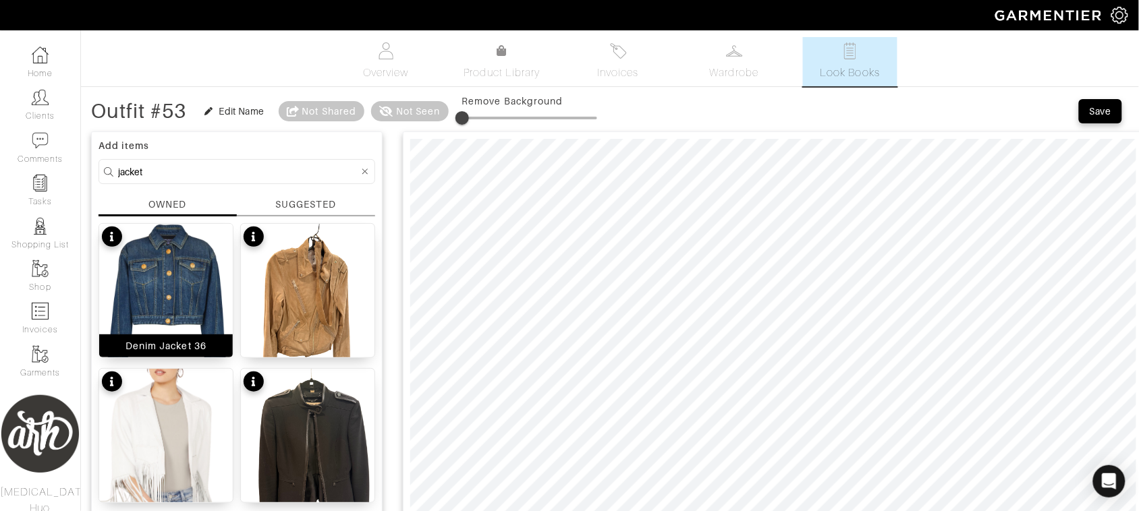
click at [220, 321] on img at bounding box center [166, 313] width 134 height 178
click at [217, 159] on form "jacket" at bounding box center [237, 171] width 277 height 25
click at [218, 175] on input "jacket" at bounding box center [238, 171] width 241 height 17
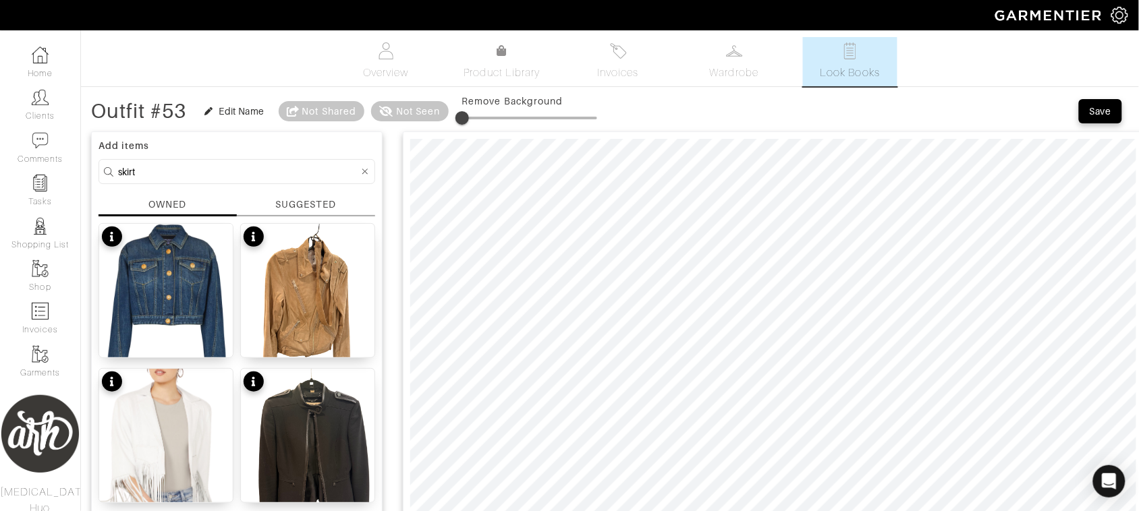
type input "skirt"
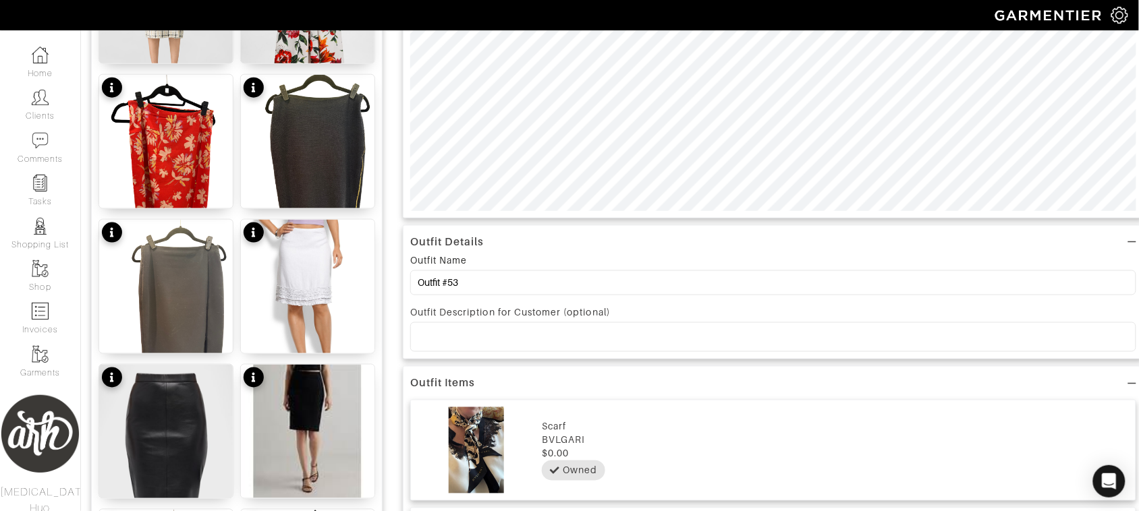
scroll to position [461, 0]
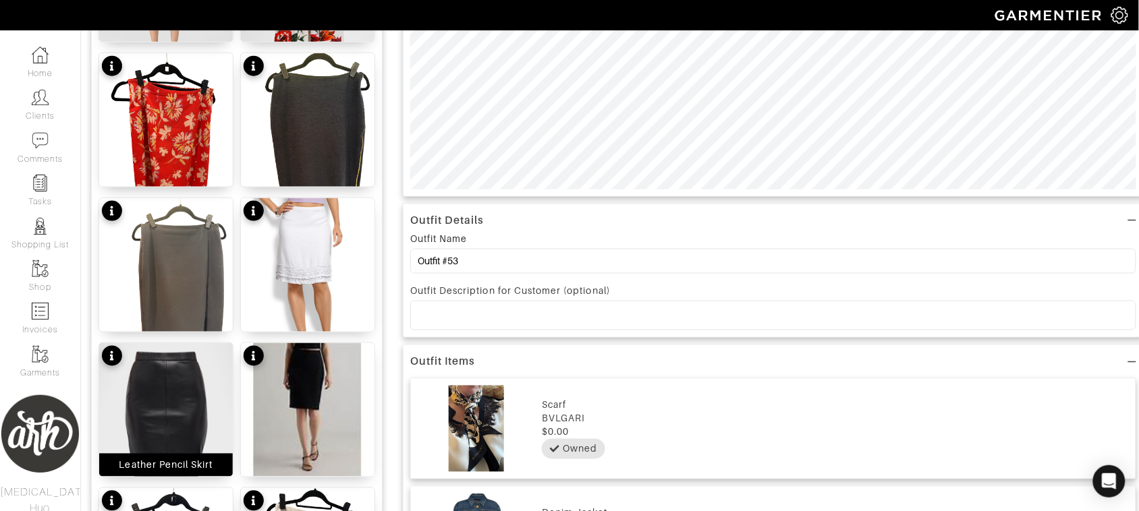
click at [164, 410] on img at bounding box center [166, 426] width 134 height 167
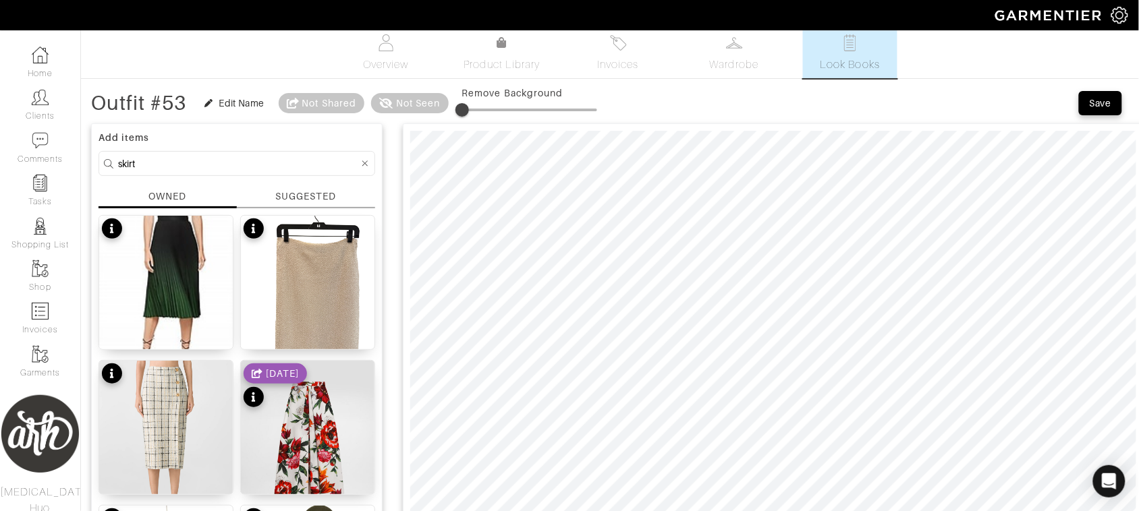
scroll to position [1, 0]
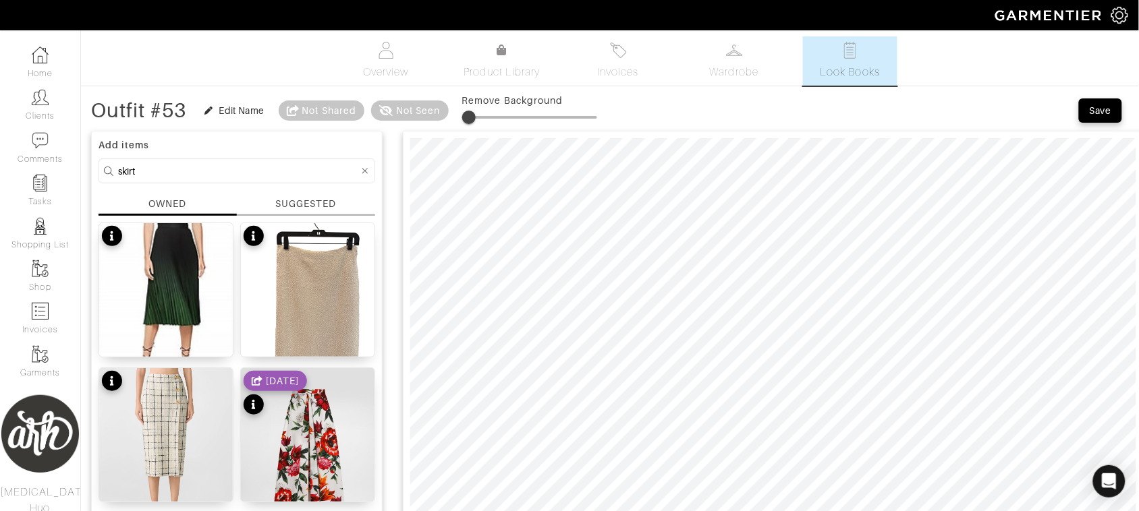
drag, startPoint x: 464, startPoint y: 118, endPoint x: 471, endPoint y: 118, distance: 7.4
click at [471, 118] on span at bounding box center [468, 117] width 13 height 13
type input "11"
drag, startPoint x: 470, startPoint y: 117, endPoint x: 480, endPoint y: 116, distance: 9.5
click at [480, 116] on span at bounding box center [476, 117] width 13 height 13
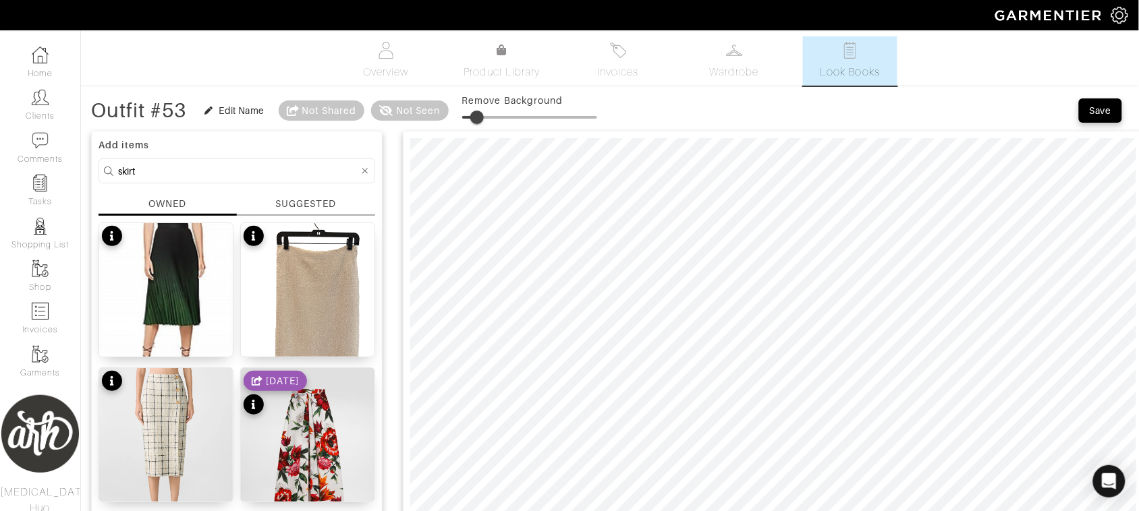
click at [480, 116] on span at bounding box center [476, 117] width 13 height 13
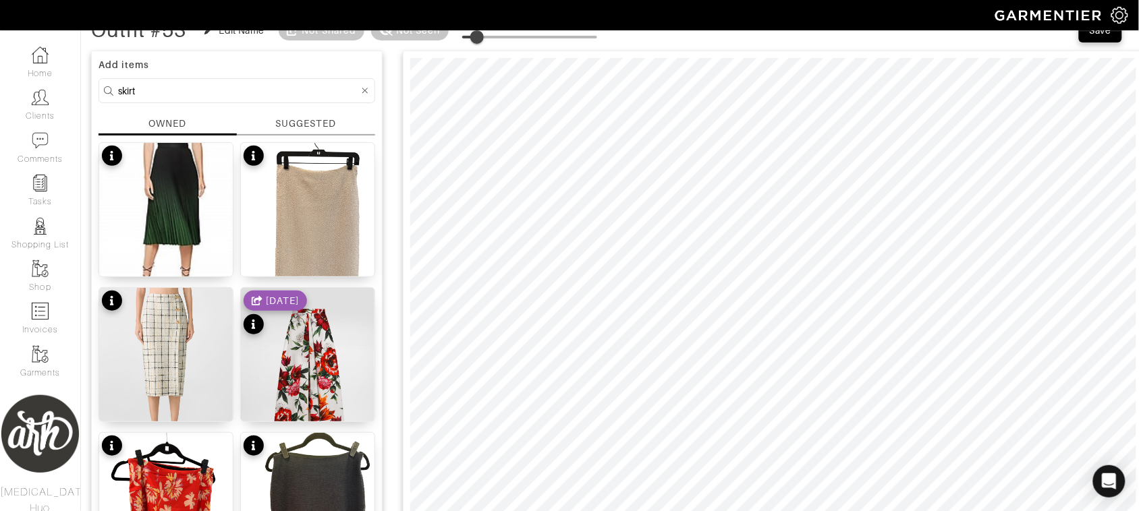
scroll to position [79, 0]
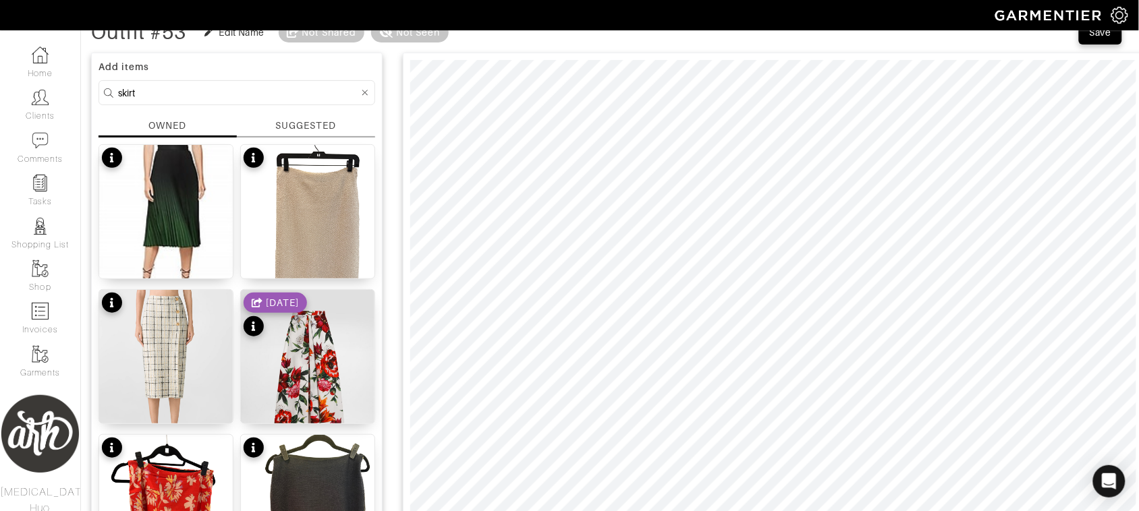
click at [211, 95] on input "skirt" at bounding box center [238, 92] width 241 height 17
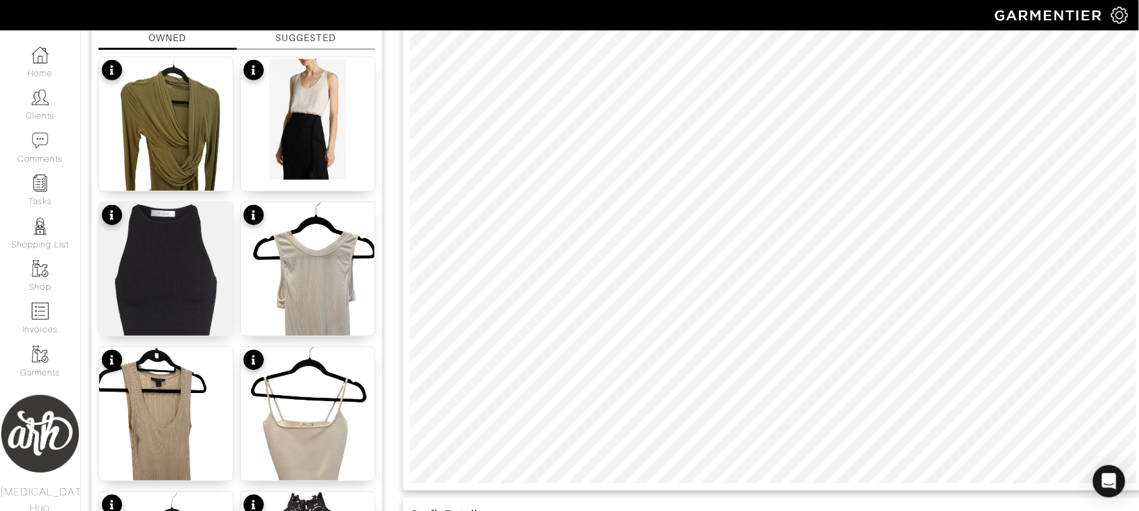
scroll to position [169, 0]
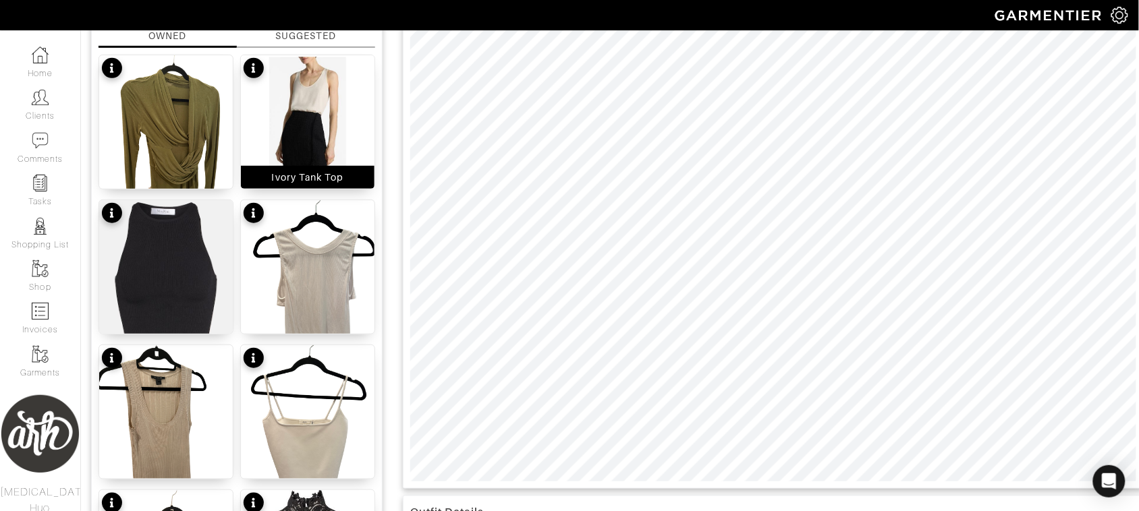
click at [314, 157] on img at bounding box center [308, 117] width 134 height 124
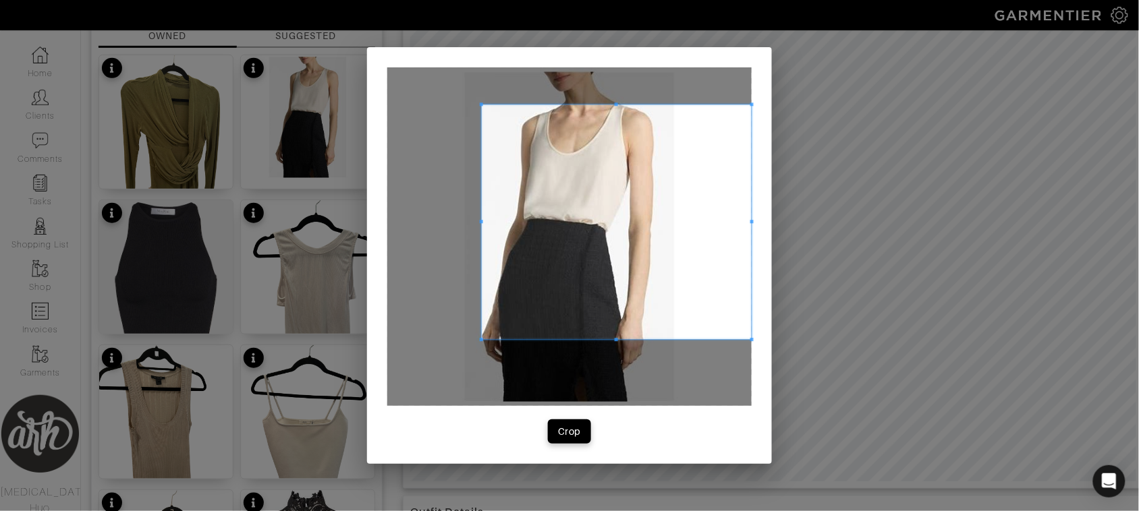
click at [480, 106] on span at bounding box center [481, 104] width 3 height 3
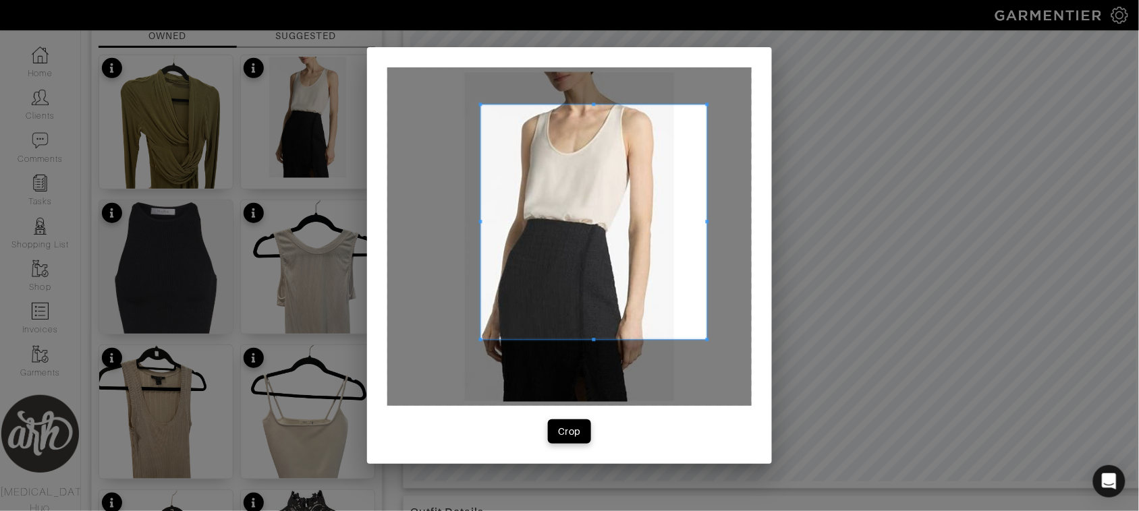
click at [706, 221] on span at bounding box center [707, 221] width 3 height 3
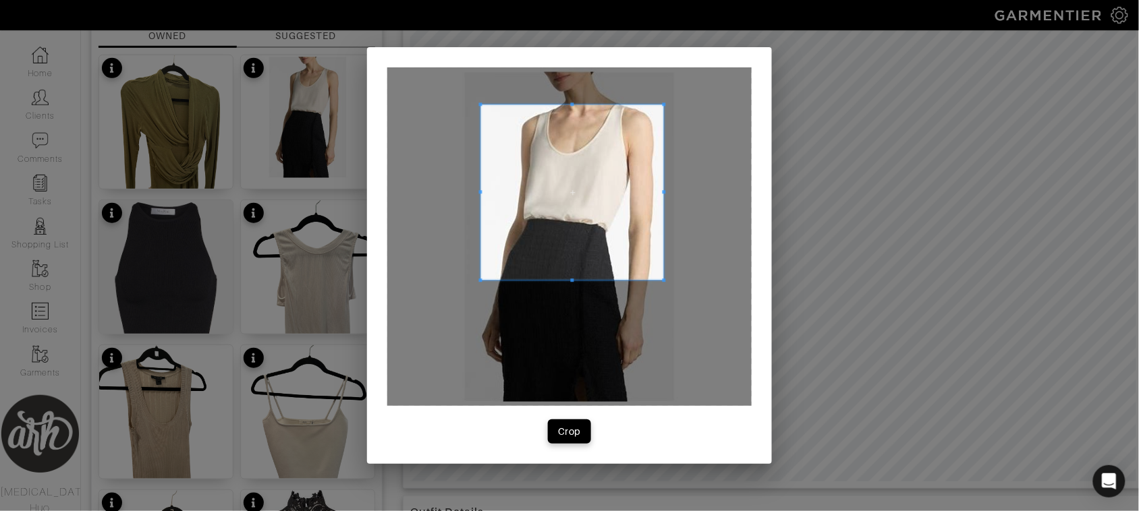
click at [665, 281] on span at bounding box center [664, 280] width 3 height 3
click at [585, 425] on button "Crop" at bounding box center [569, 432] width 43 height 24
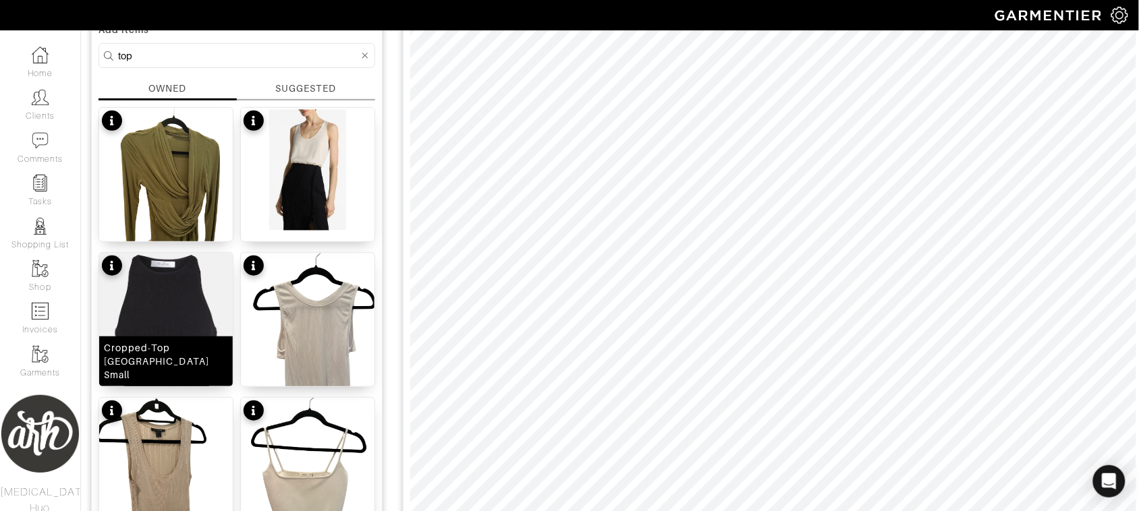
scroll to position [0, 0]
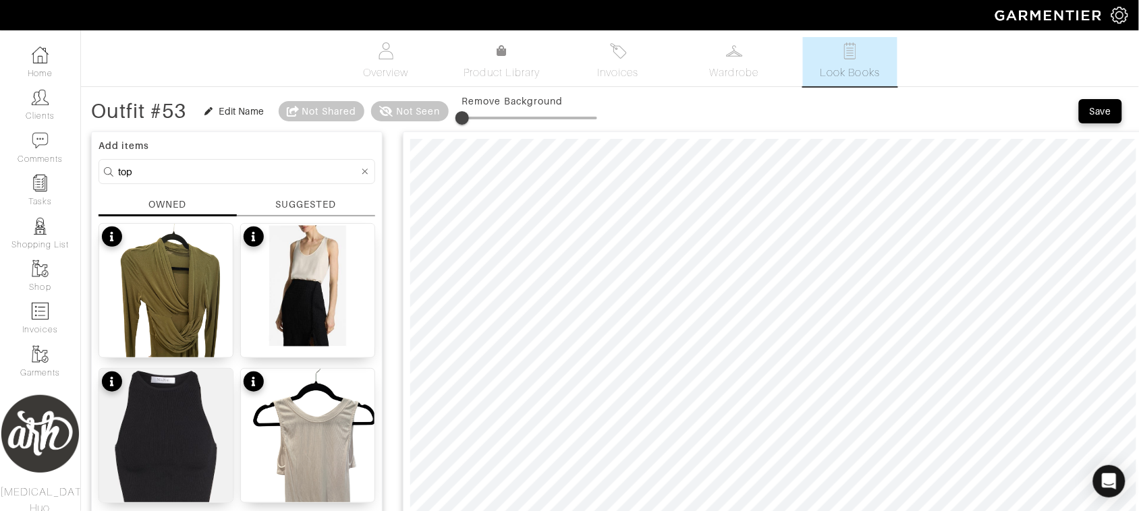
click at [250, 173] on input "top" at bounding box center [238, 171] width 241 height 17
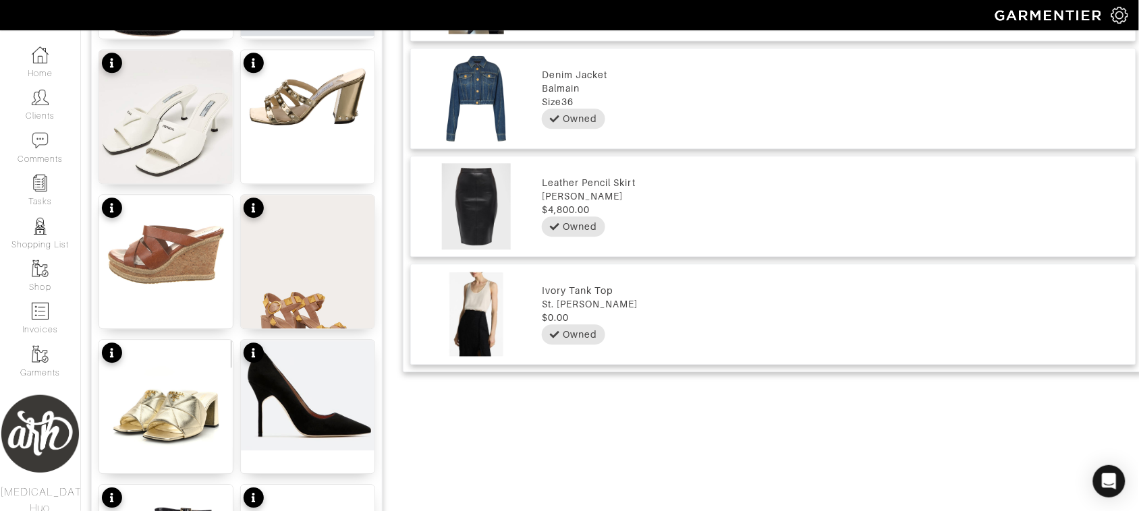
scroll to position [905, 0]
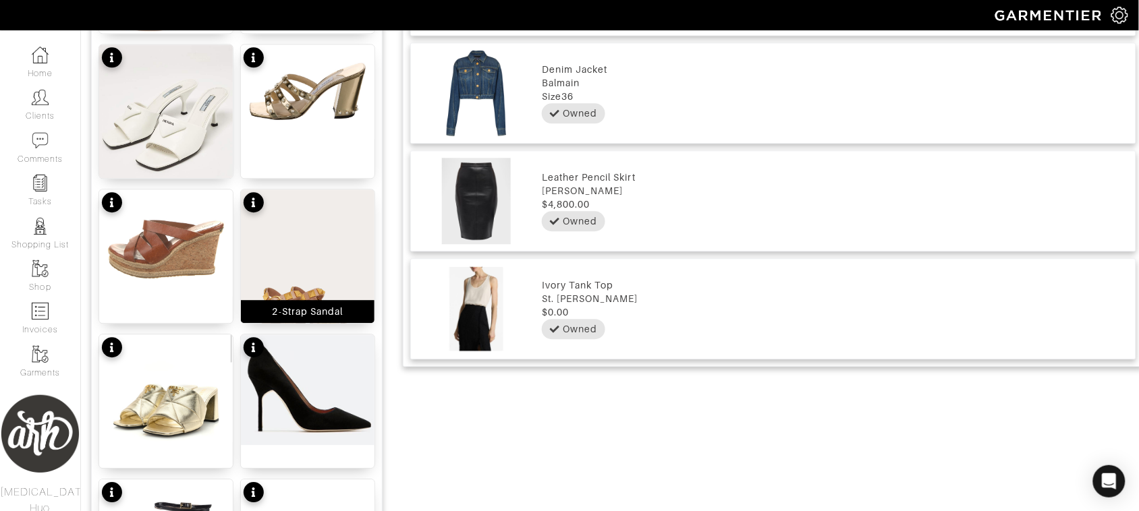
click at [302, 274] on img at bounding box center [308, 274] width 134 height 169
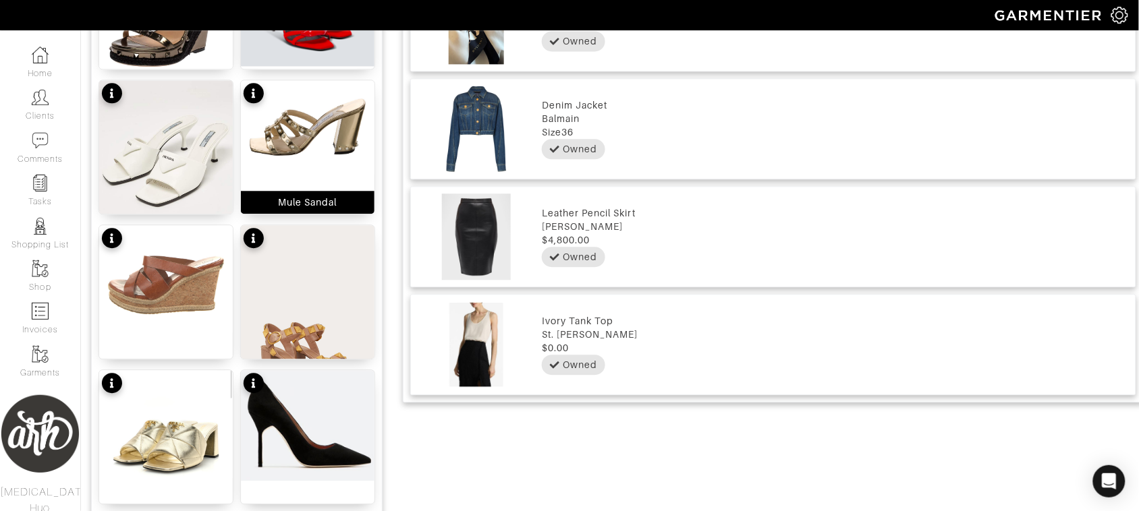
scroll to position [959, 0]
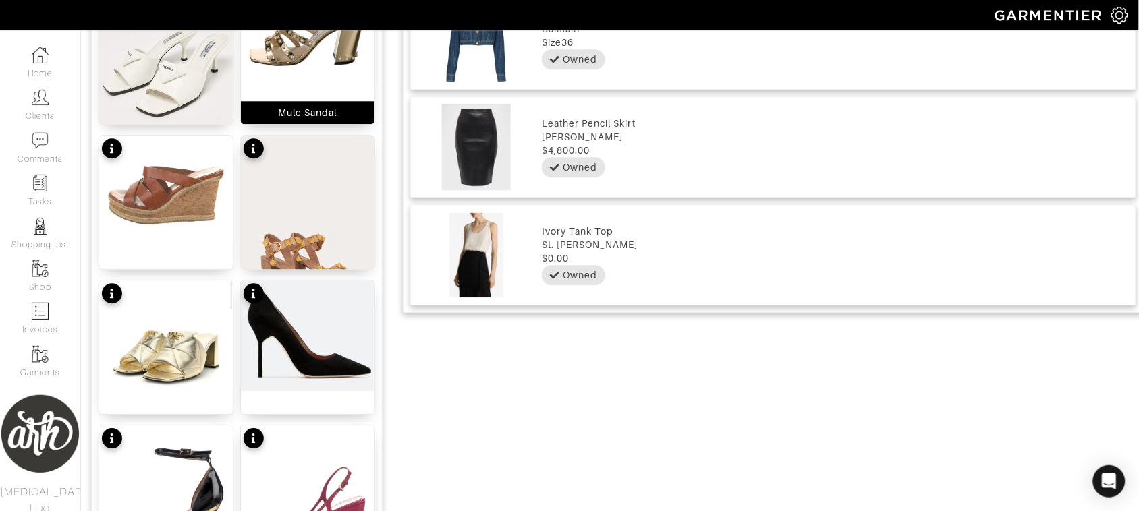
click at [332, 69] on img at bounding box center [308, 38] width 134 height 94
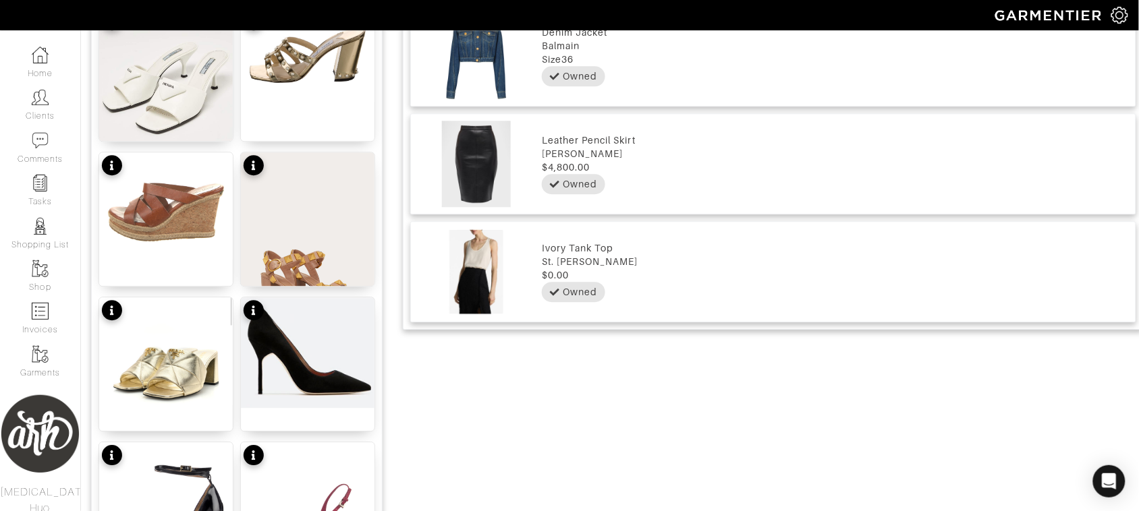
scroll to position [992, 0]
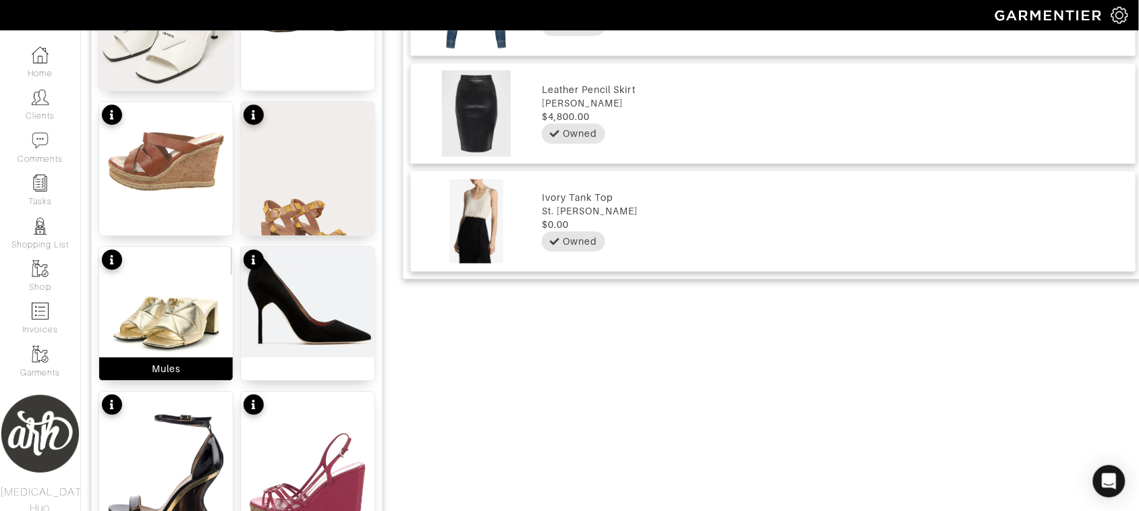
click at [171, 318] on img at bounding box center [166, 301] width 134 height 108
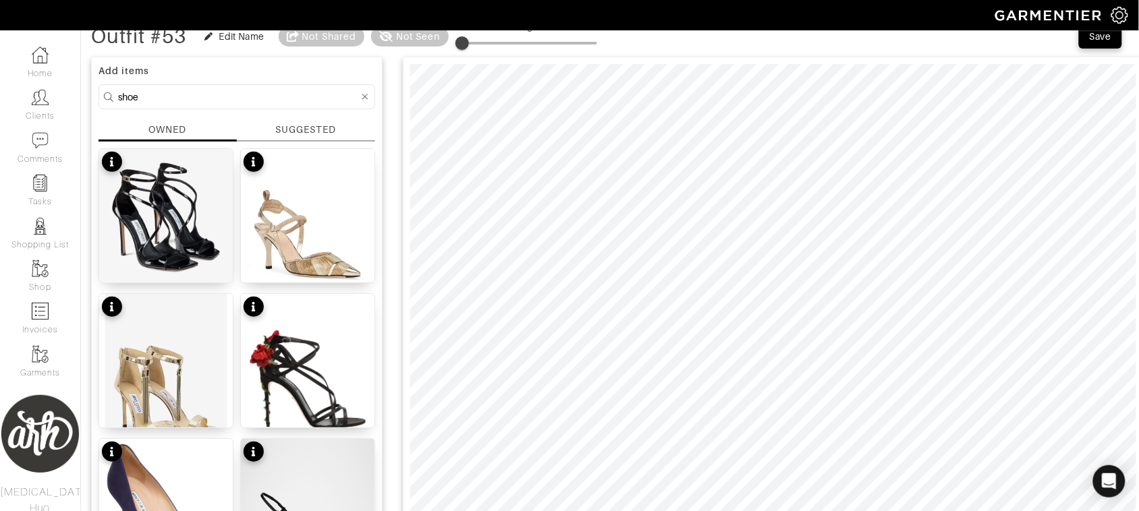
scroll to position [69, 0]
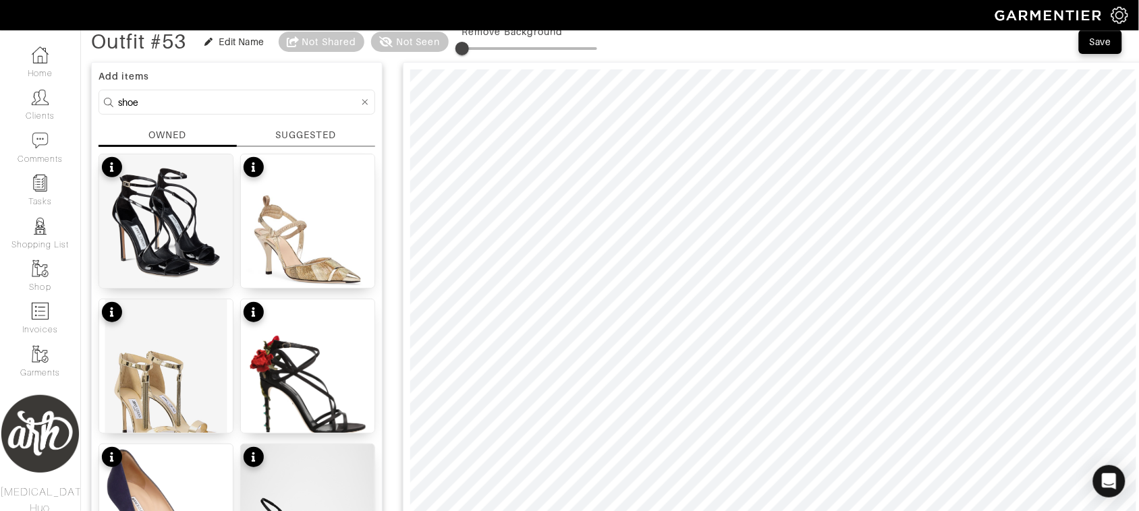
click at [300, 96] on input "shoe" at bounding box center [238, 102] width 241 height 17
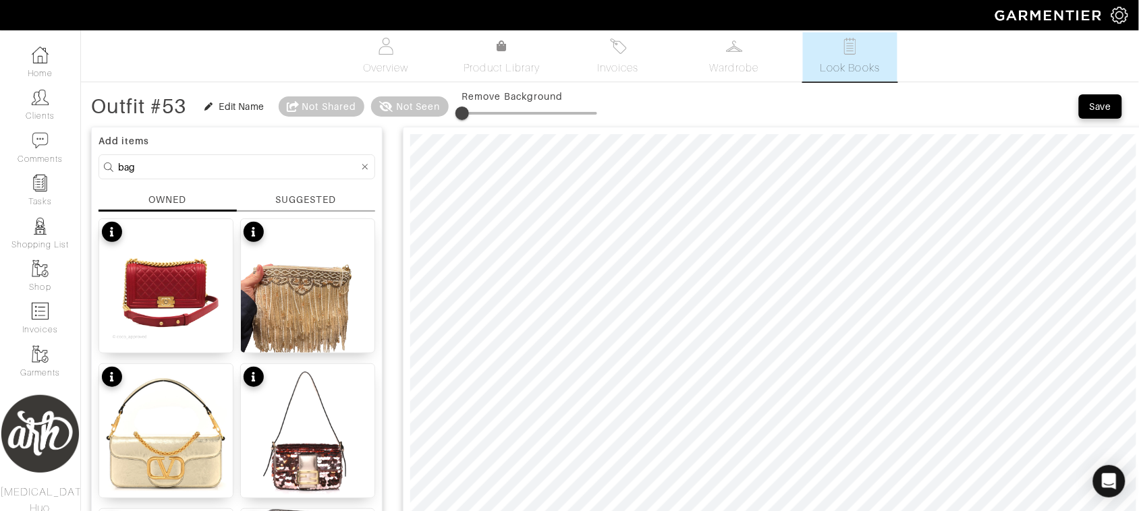
scroll to position [0, 0]
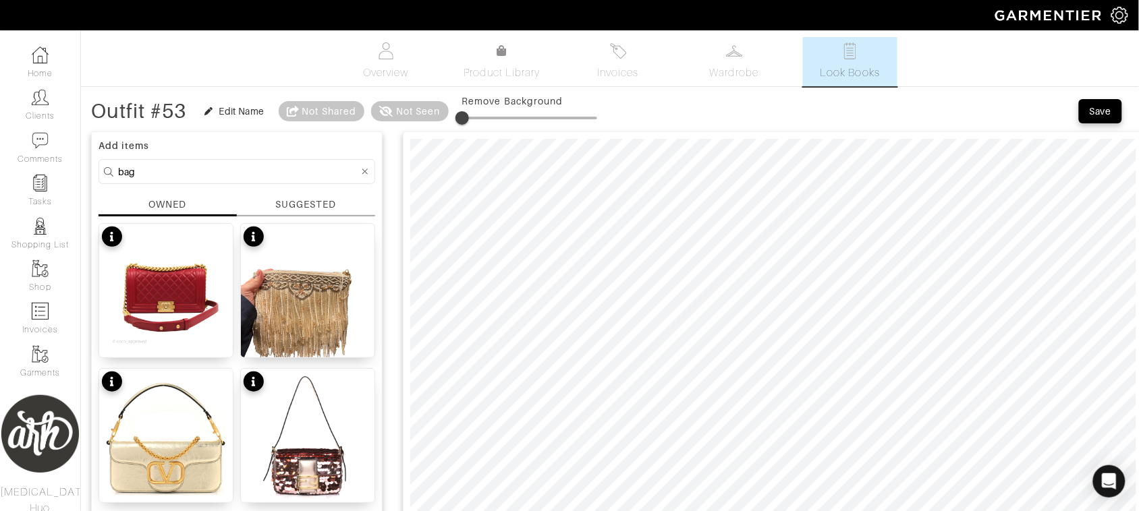
click at [281, 167] on input "bag" at bounding box center [238, 171] width 241 height 17
type input "black"
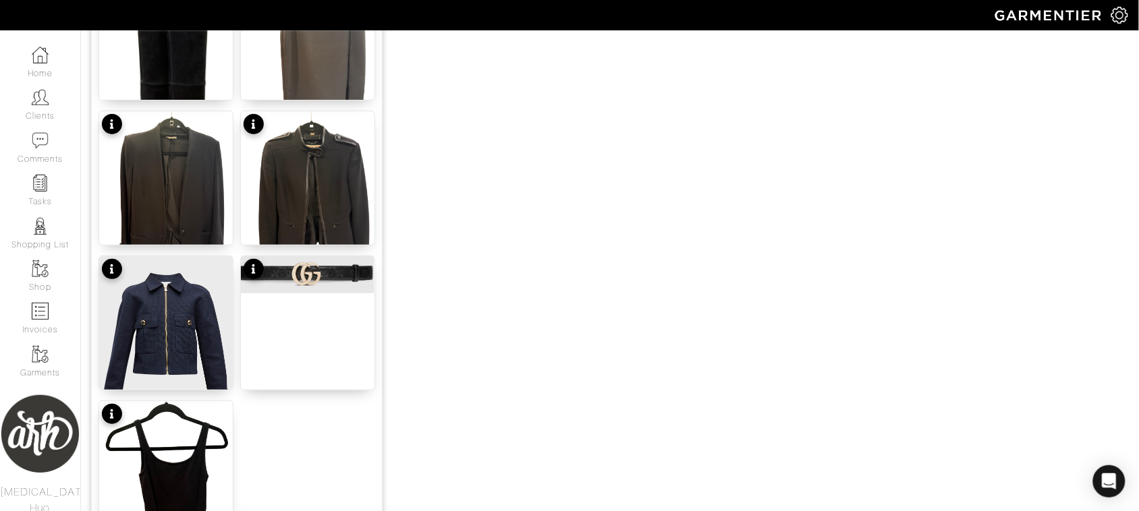
scroll to position [1566, 0]
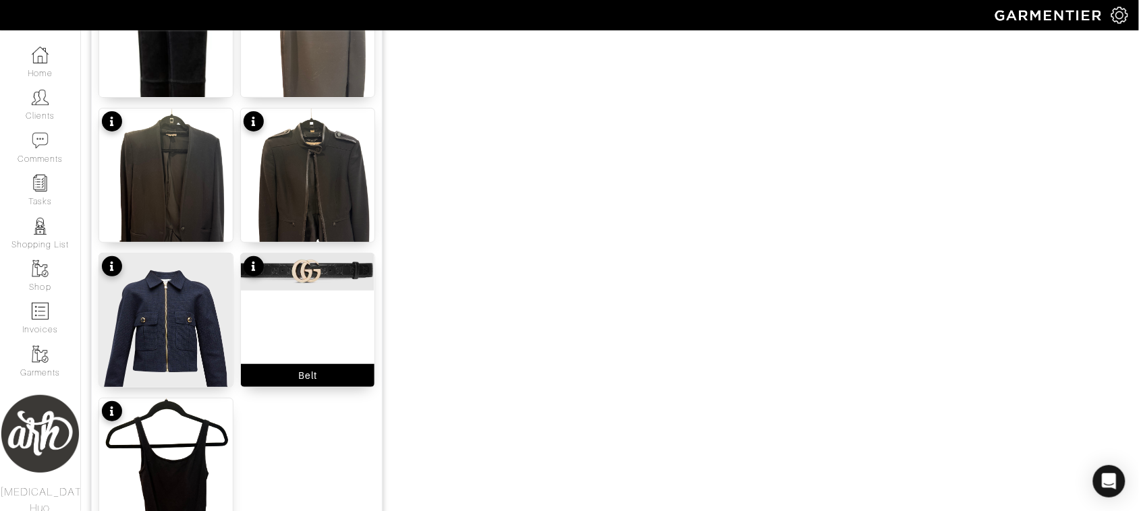
click at [307, 266] on img at bounding box center [308, 272] width 134 height 37
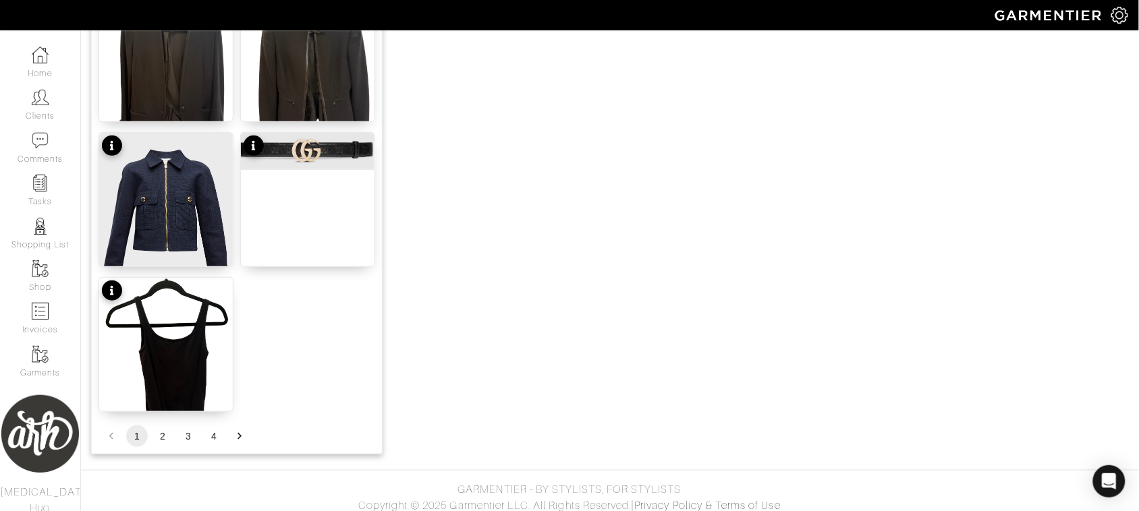
scroll to position [1695, 0]
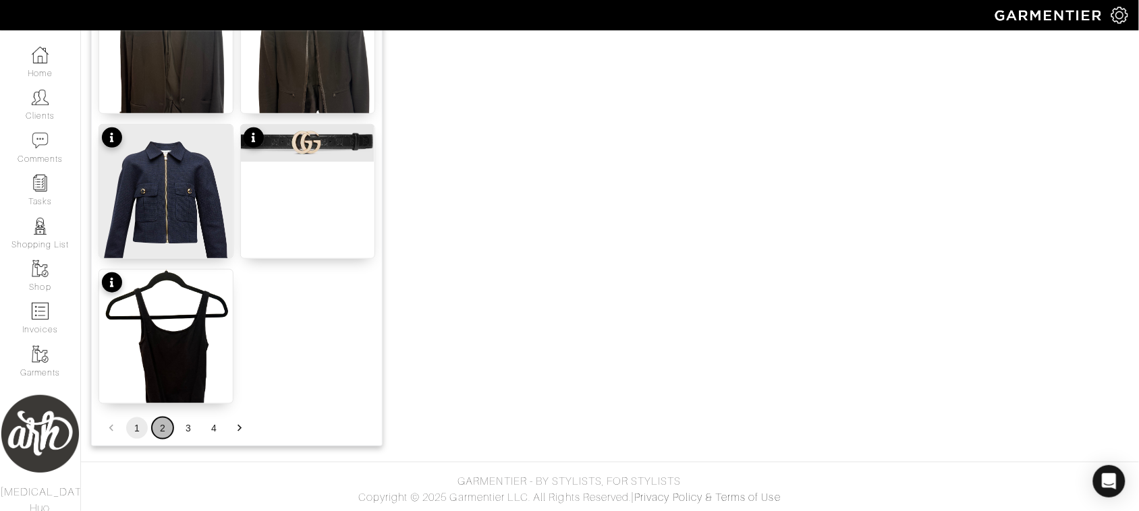
click at [160, 427] on button "2" at bounding box center [163, 429] width 22 height 22
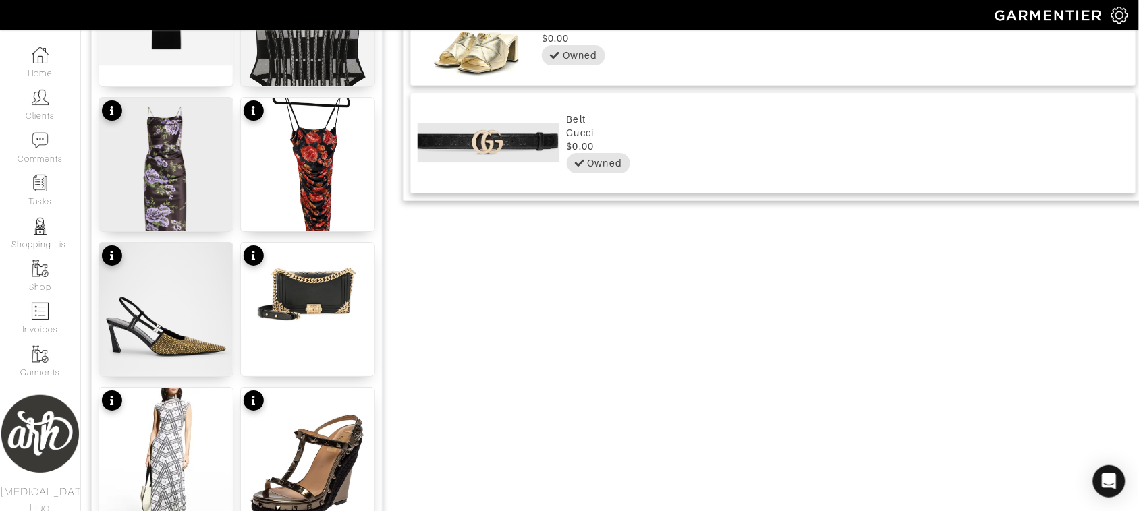
scroll to position [1270, 0]
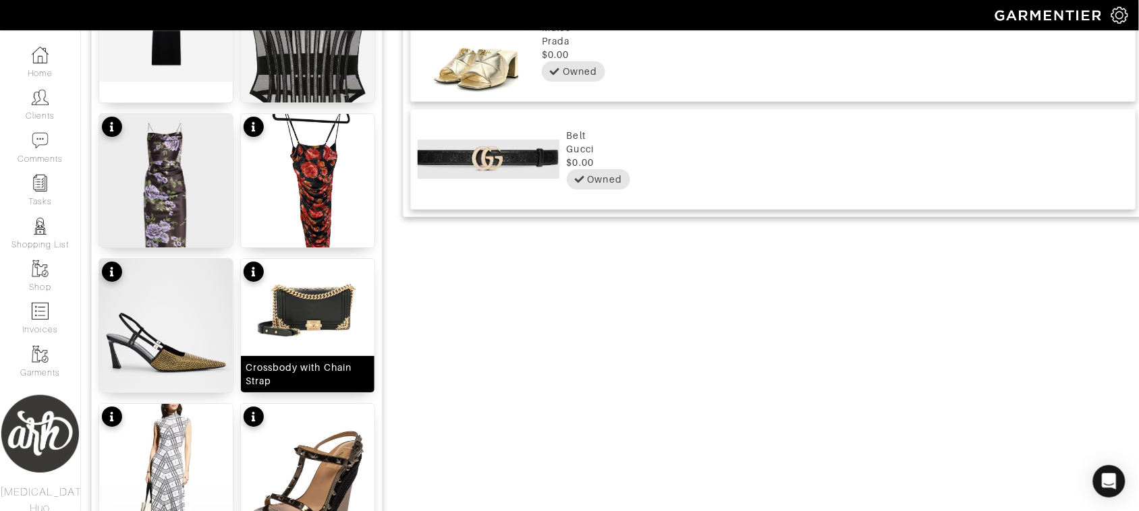
click at [328, 328] on img at bounding box center [308, 303] width 134 height 89
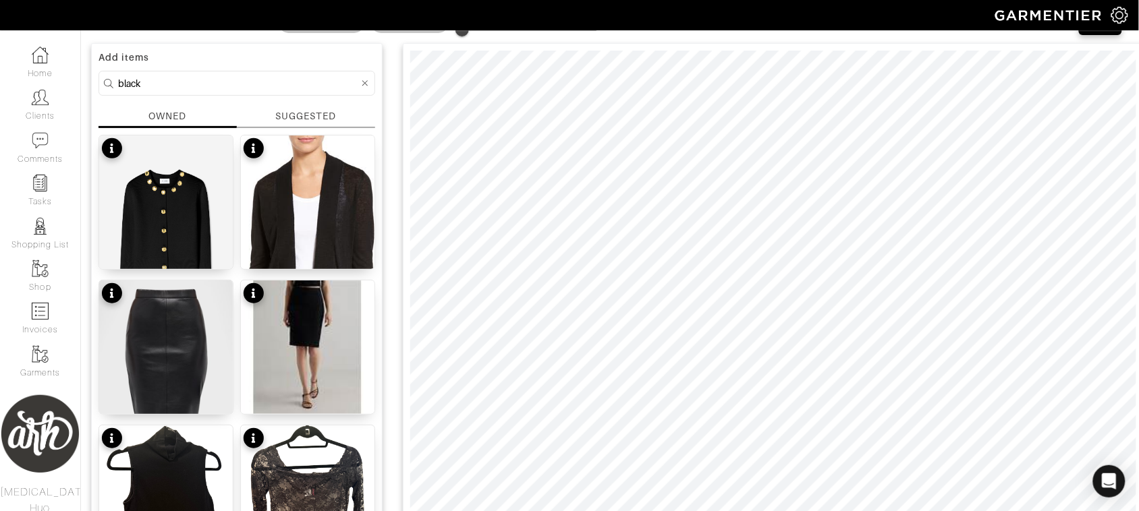
scroll to position [45, 0]
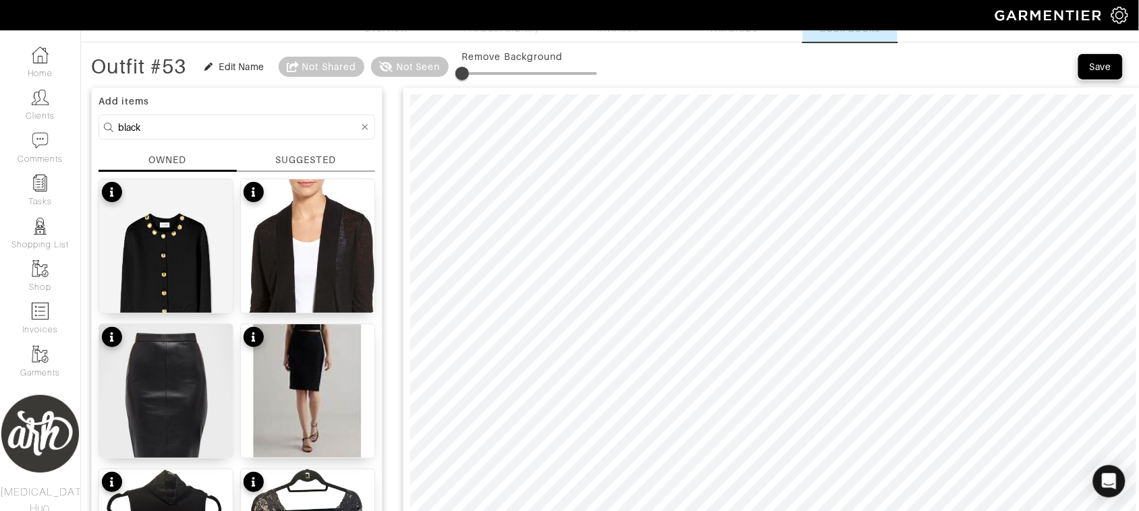
click at [1104, 68] on div "Save" at bounding box center [1101, 66] width 22 height 13
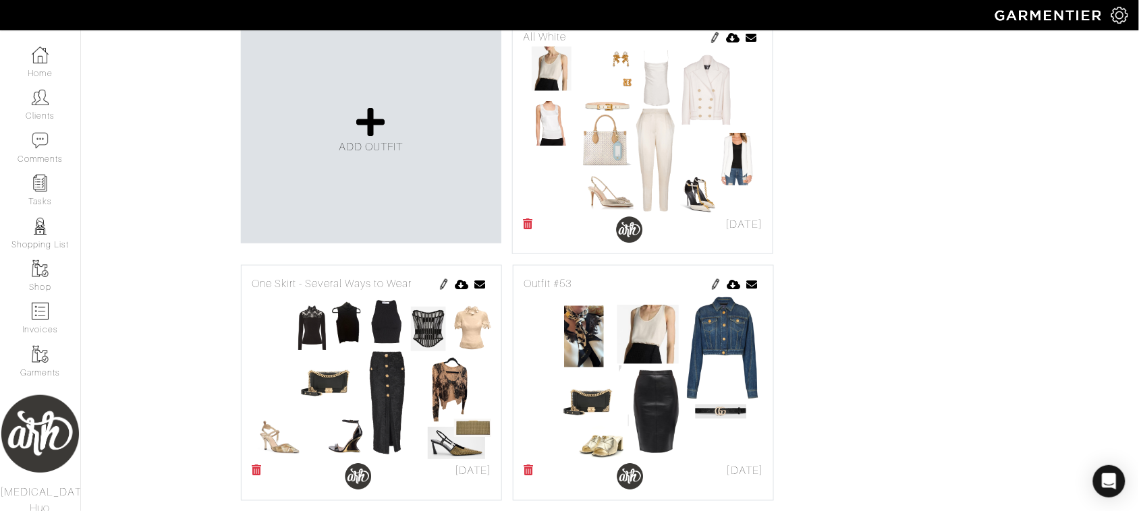
scroll to position [331, 0]
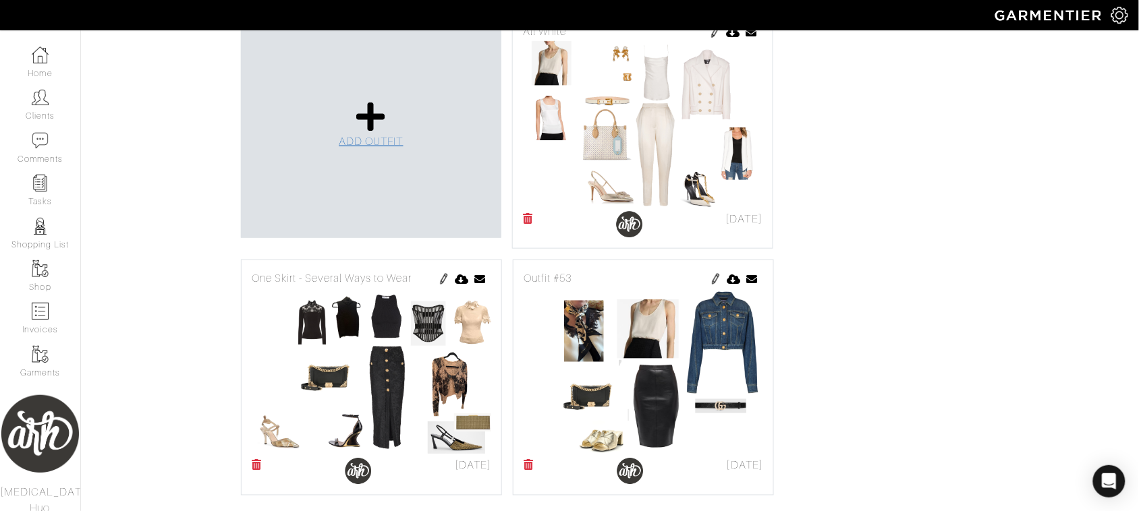
click at [373, 137] on span "ADD OUTFIT" at bounding box center [371, 142] width 65 height 12
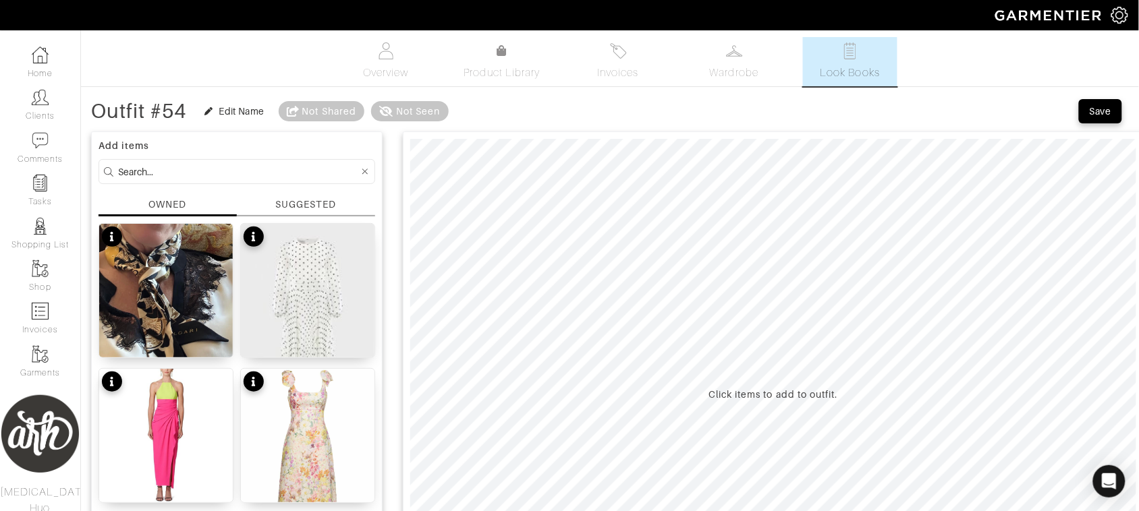
click at [281, 177] on input at bounding box center [238, 171] width 241 height 17
type input "valentino"
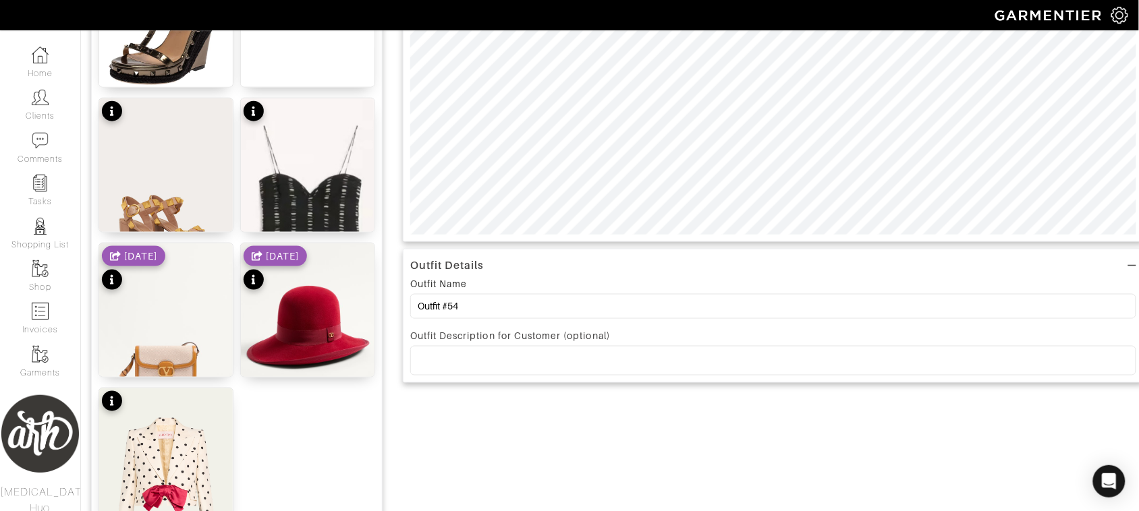
scroll to position [500, 0]
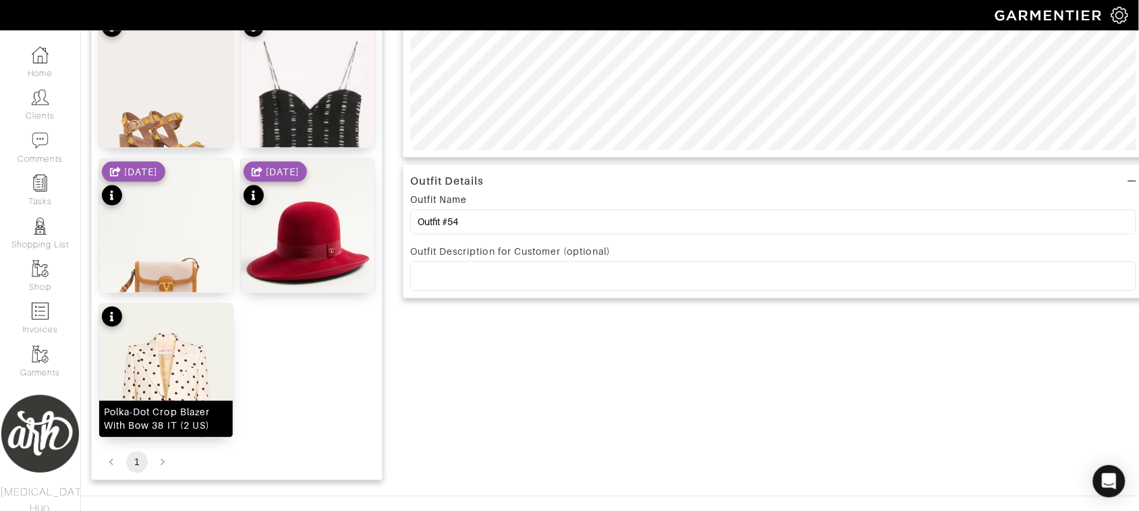
click at [190, 393] on img at bounding box center [166, 397] width 134 height 187
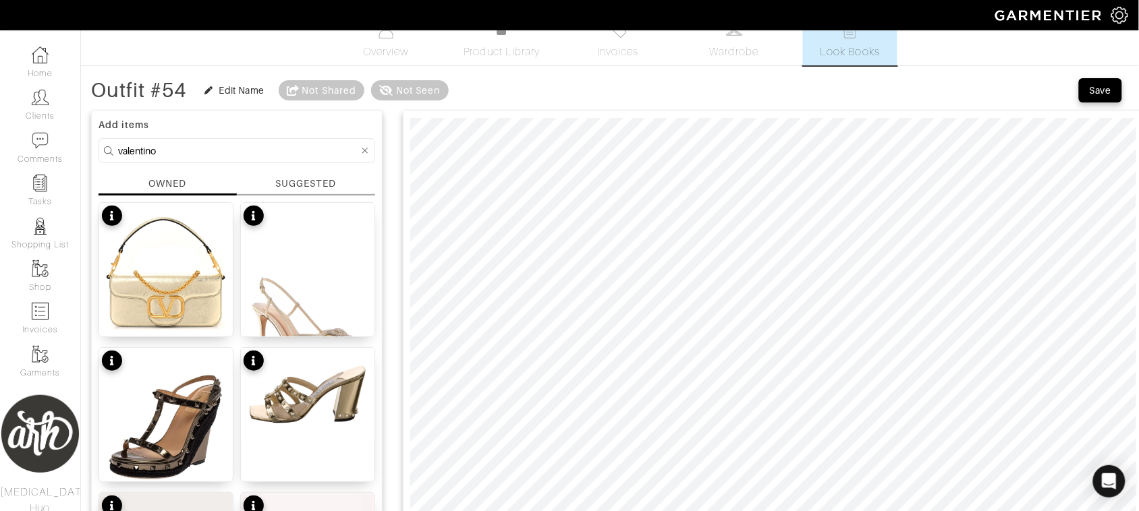
scroll to position [11, 0]
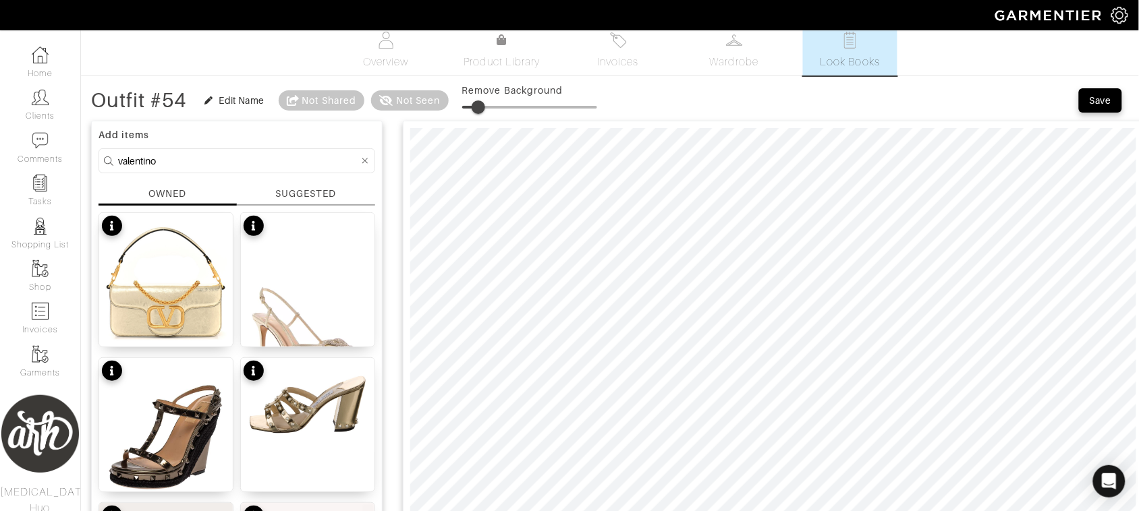
drag, startPoint x: 464, startPoint y: 106, endPoint x: 480, endPoint y: 107, distance: 16.9
click at [480, 107] on span at bounding box center [478, 107] width 13 height 13
type input "9"
click at [477, 108] on span at bounding box center [474, 107] width 13 height 13
click at [281, 163] on input "valentino" at bounding box center [238, 160] width 241 height 17
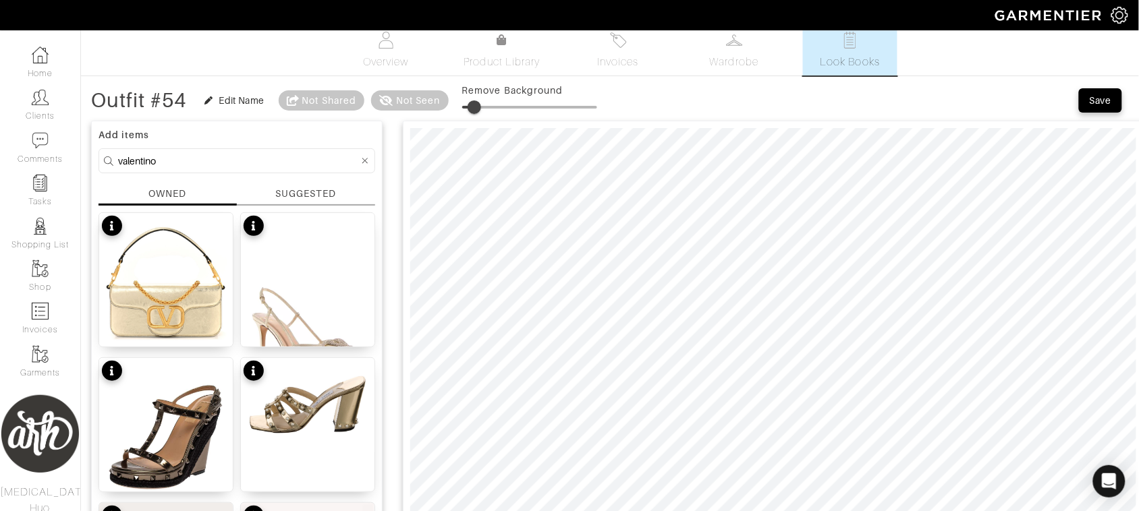
click at [281, 163] on input "valentino" at bounding box center [238, 160] width 241 height 17
type input "pink"
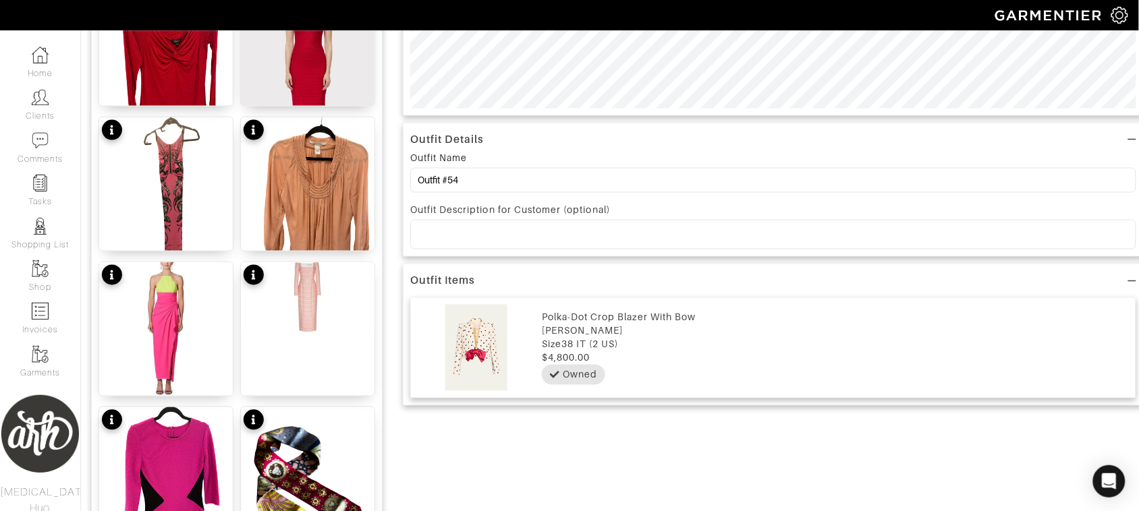
scroll to position [244, 0]
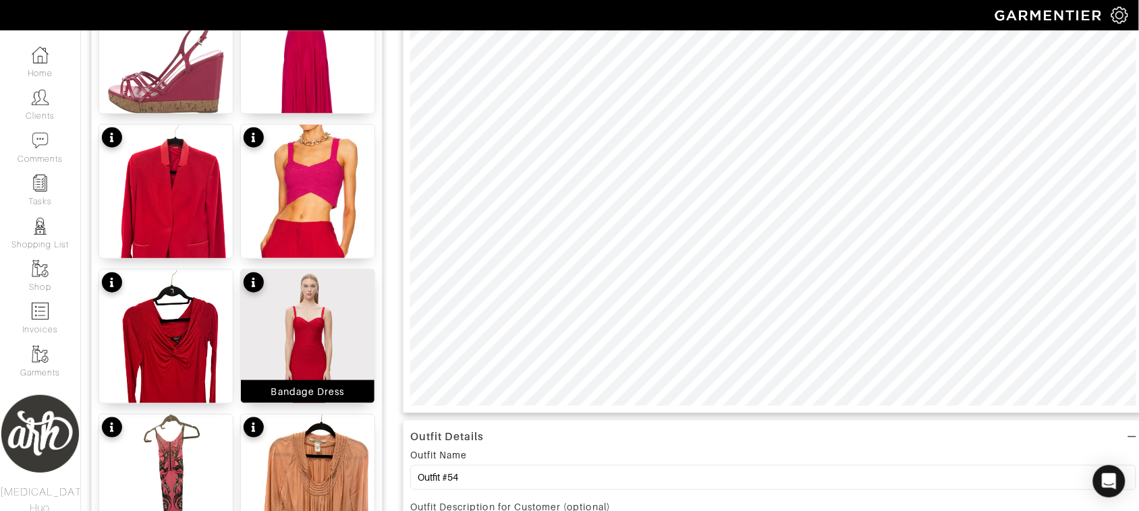
click at [314, 372] on img at bounding box center [308, 376] width 134 height 212
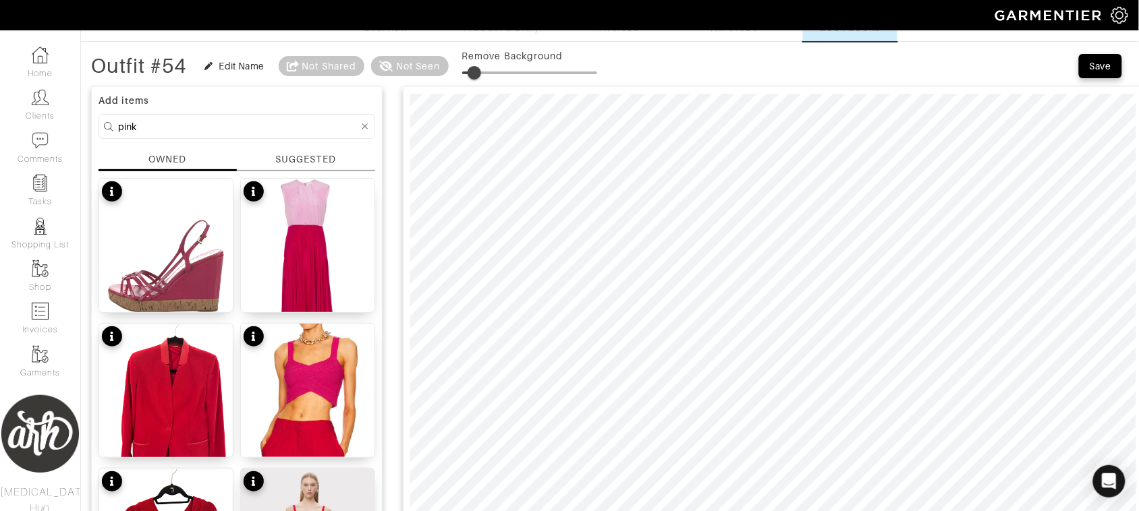
scroll to position [0, 0]
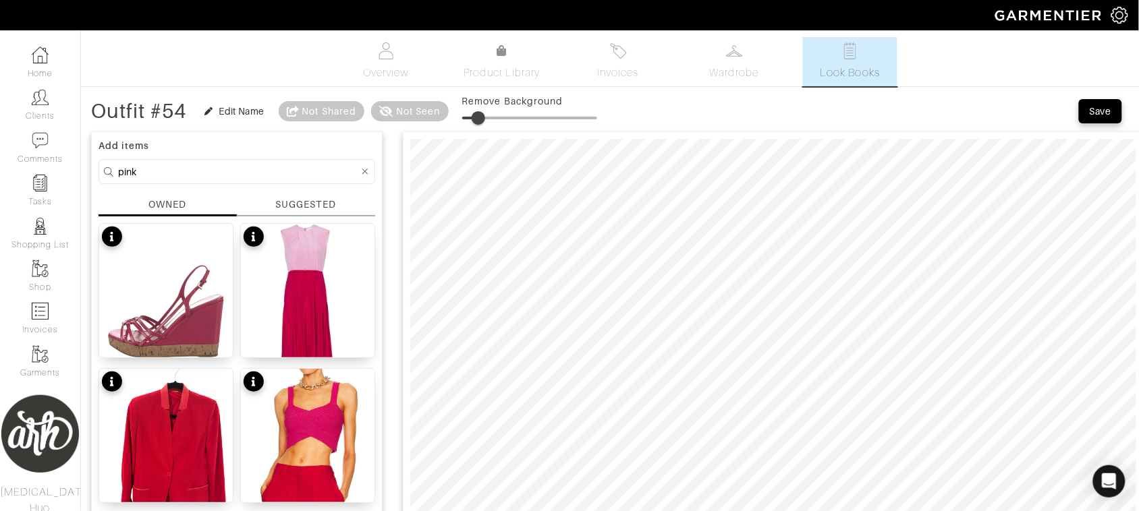
type input "13"
click at [482, 117] on span at bounding box center [479, 117] width 13 height 13
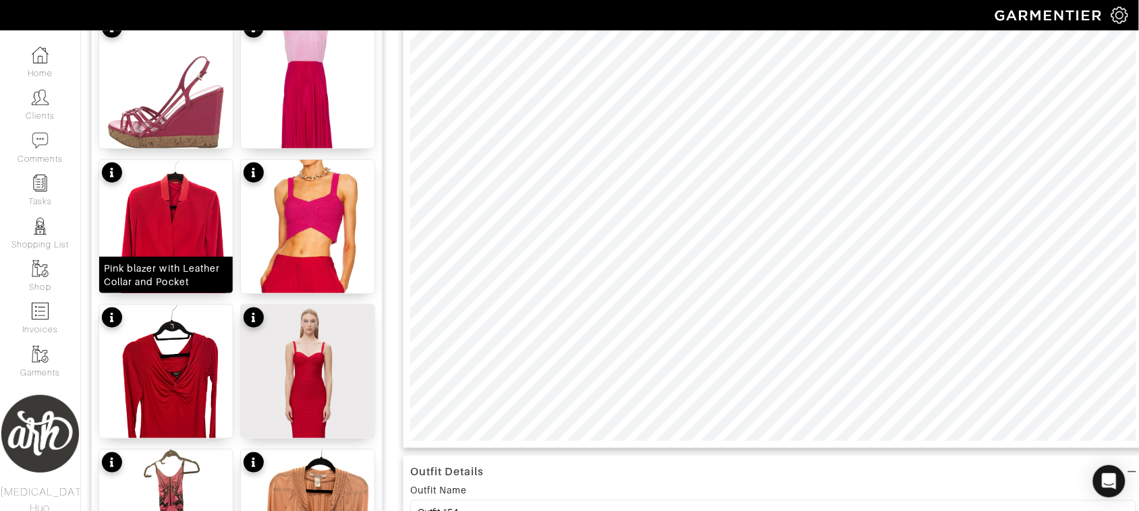
scroll to position [146, 0]
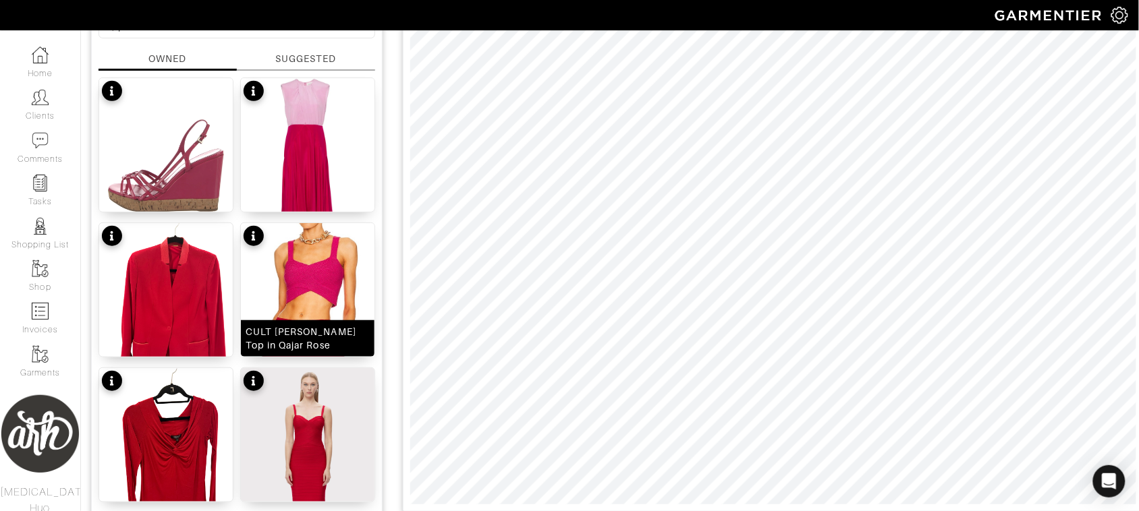
click at [341, 295] on img at bounding box center [308, 290] width 134 height 134
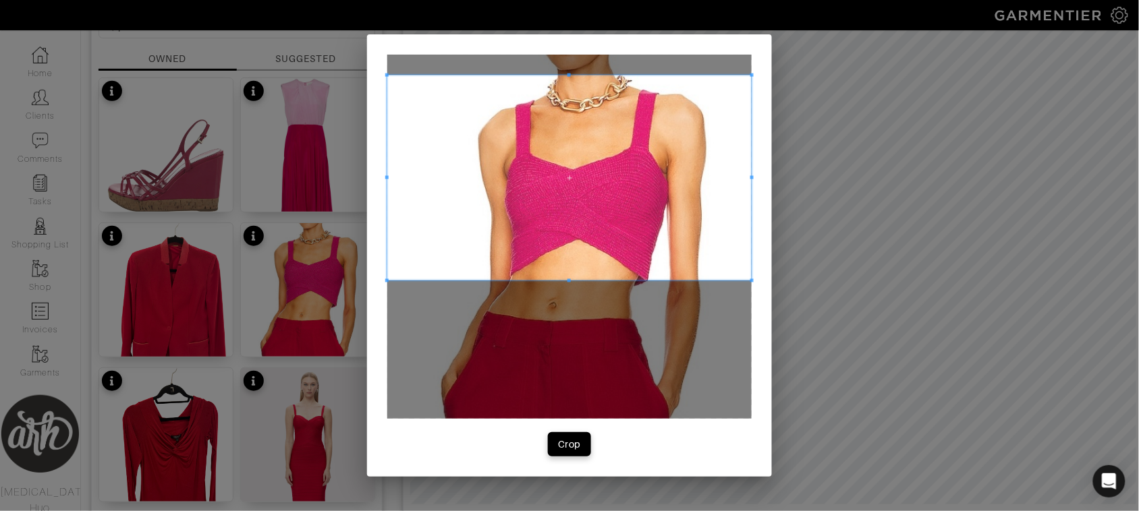
click at [507, 142] on span at bounding box center [569, 178] width 364 height 205
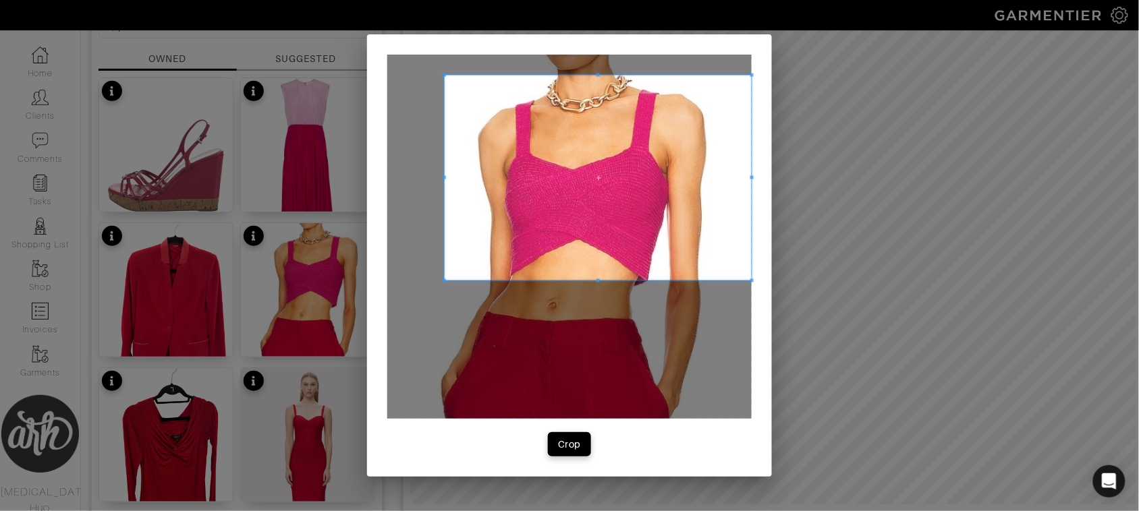
click at [451, 194] on div at bounding box center [598, 178] width 307 height 205
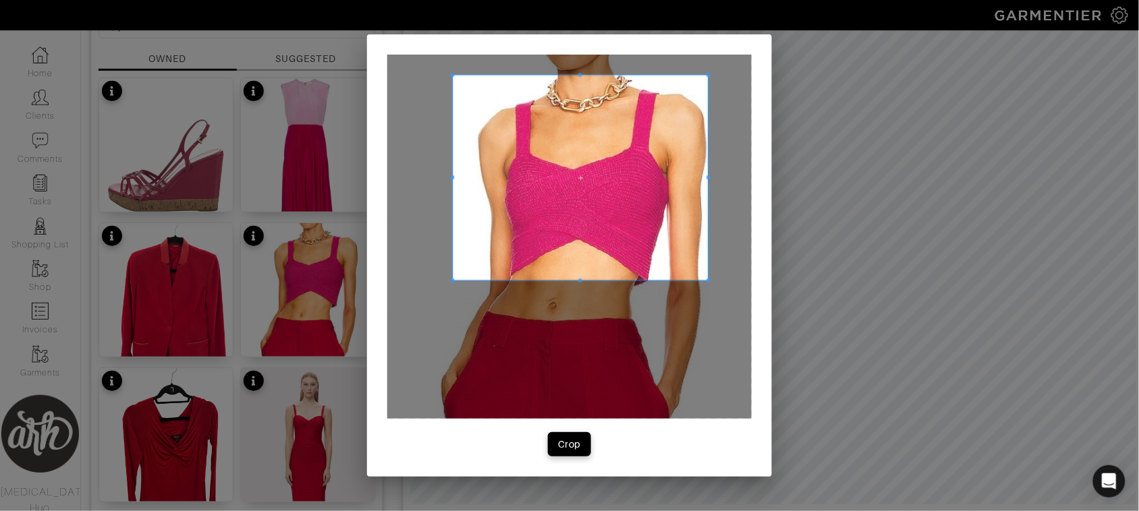
click at [708, 186] on span at bounding box center [707, 178] width 3 height 205
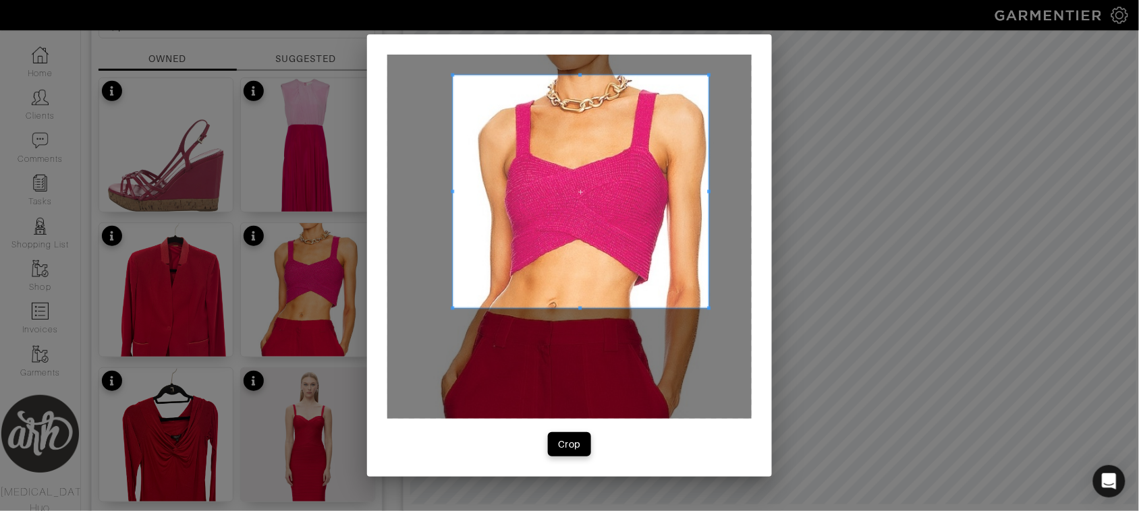
click at [580, 308] on span at bounding box center [580, 308] width 3 height 3
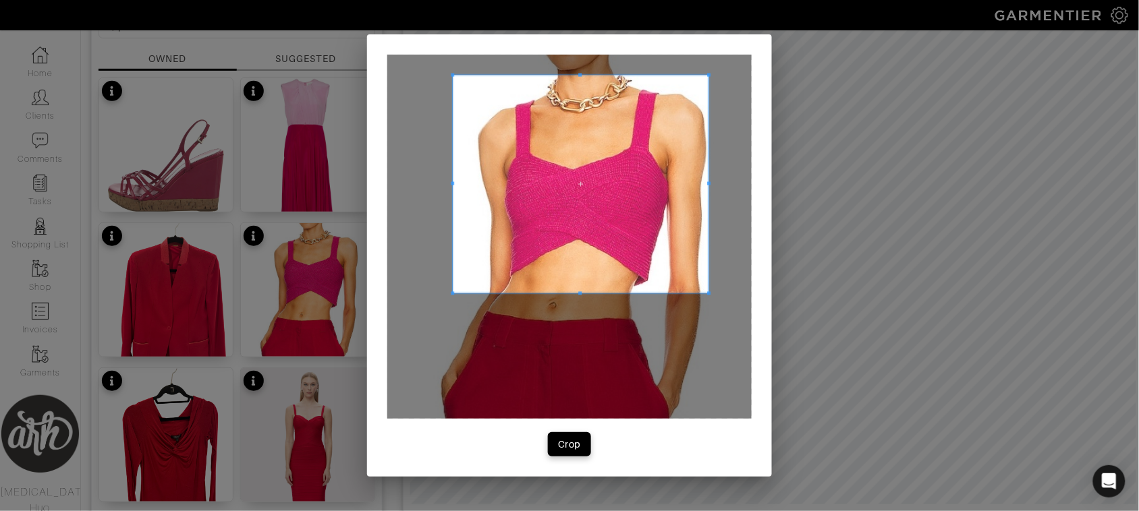
click at [586, 291] on div at bounding box center [581, 185] width 256 height 218
click at [567, 447] on div "Crop" at bounding box center [569, 444] width 23 height 13
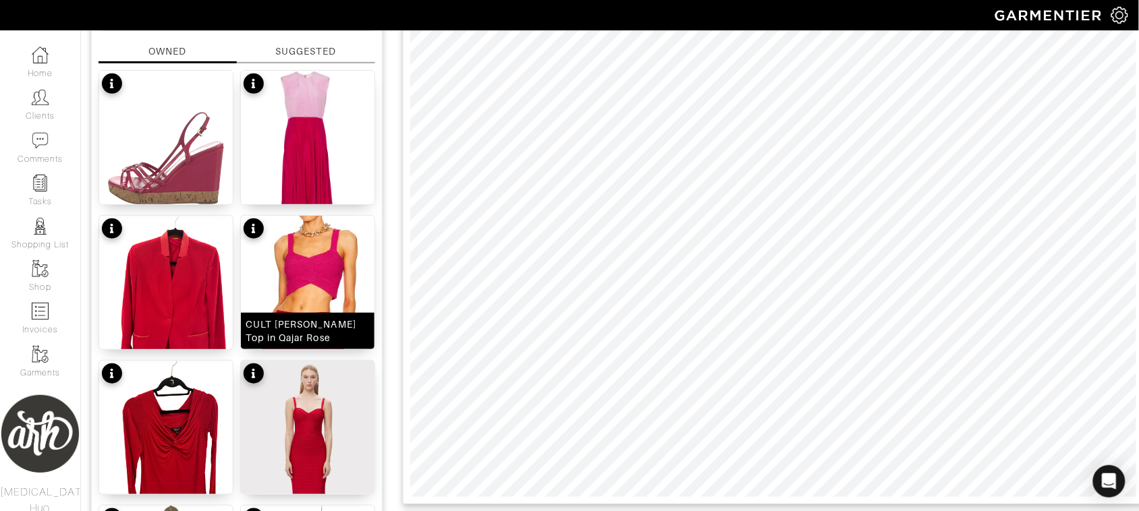
scroll to position [152, 0]
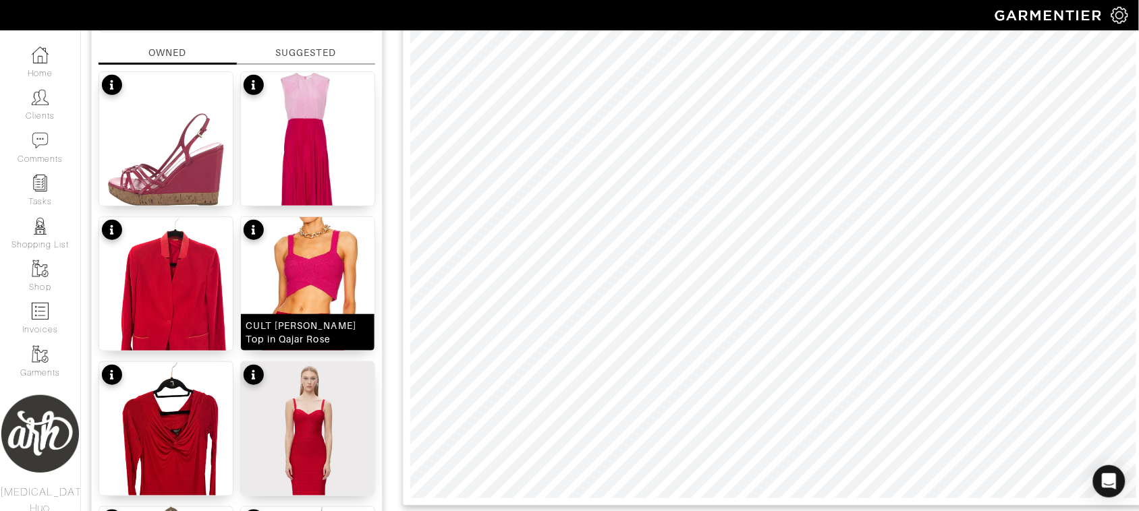
click at [298, 293] on img at bounding box center [308, 284] width 134 height 134
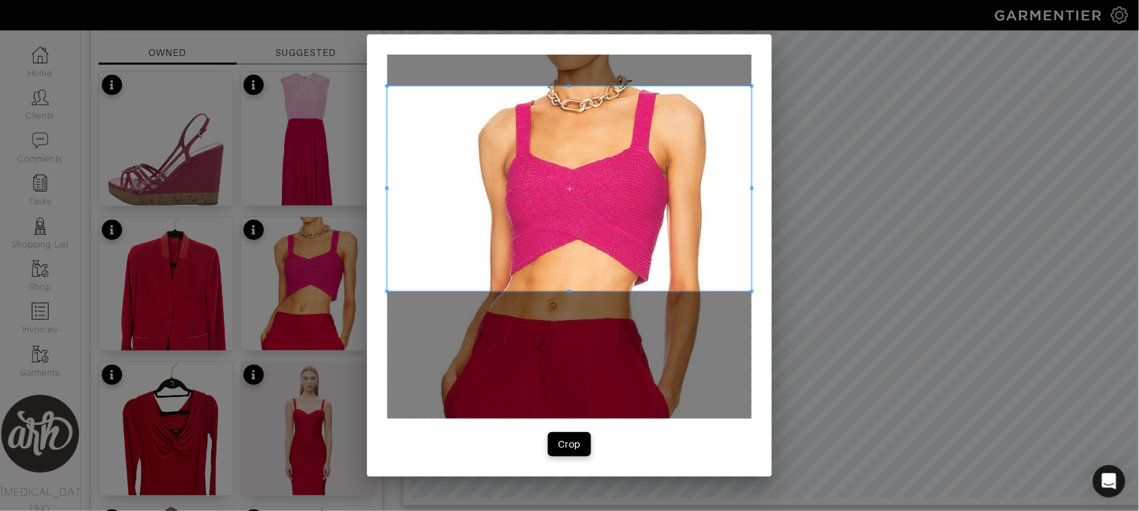
click at [470, 194] on span at bounding box center [569, 188] width 364 height 205
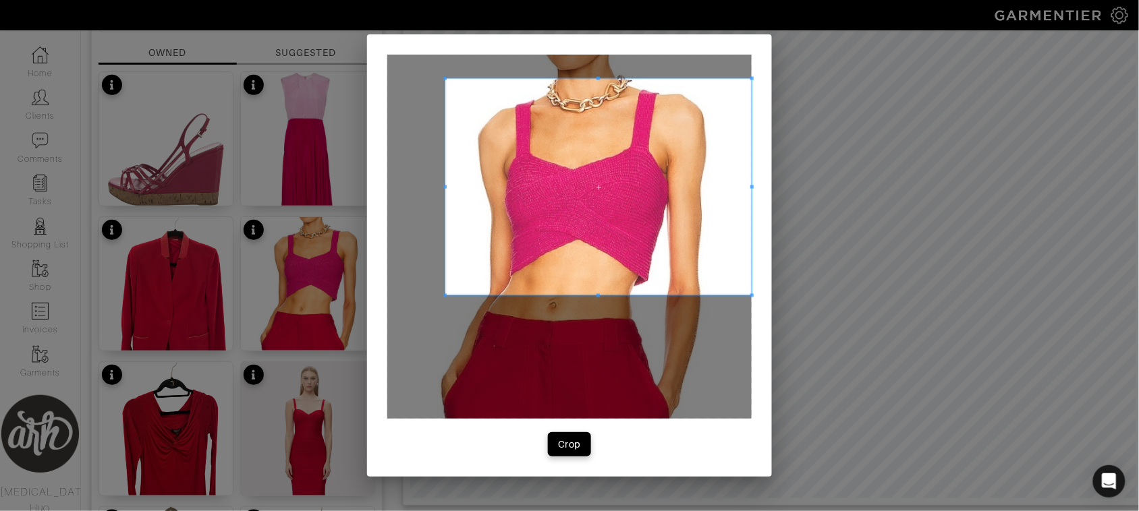
click at [447, 295] on span at bounding box center [444, 295] width 3 height 3
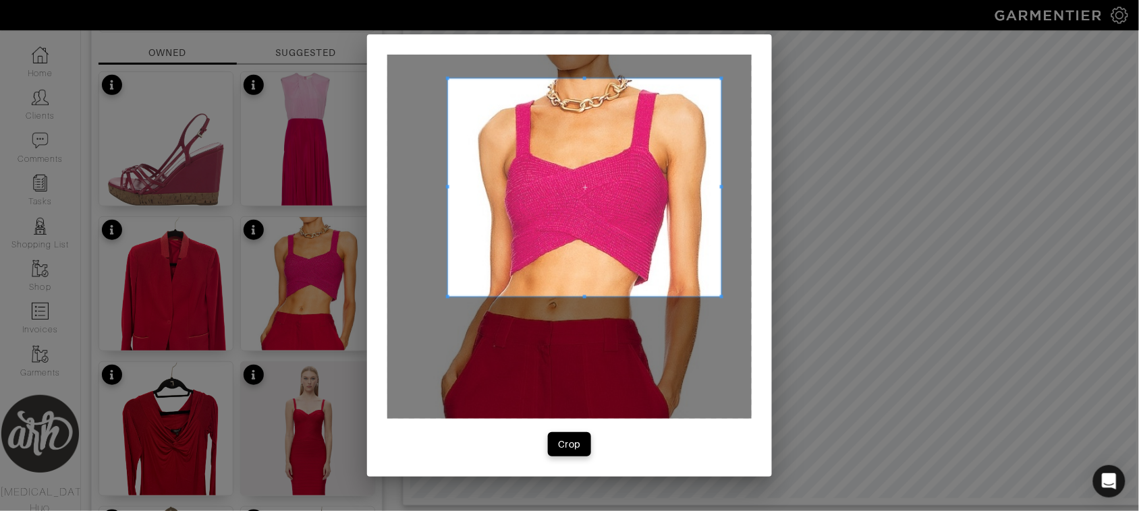
click at [720, 199] on div at bounding box center [584, 188] width 273 height 218
click at [569, 444] on div "Crop" at bounding box center [569, 444] width 23 height 13
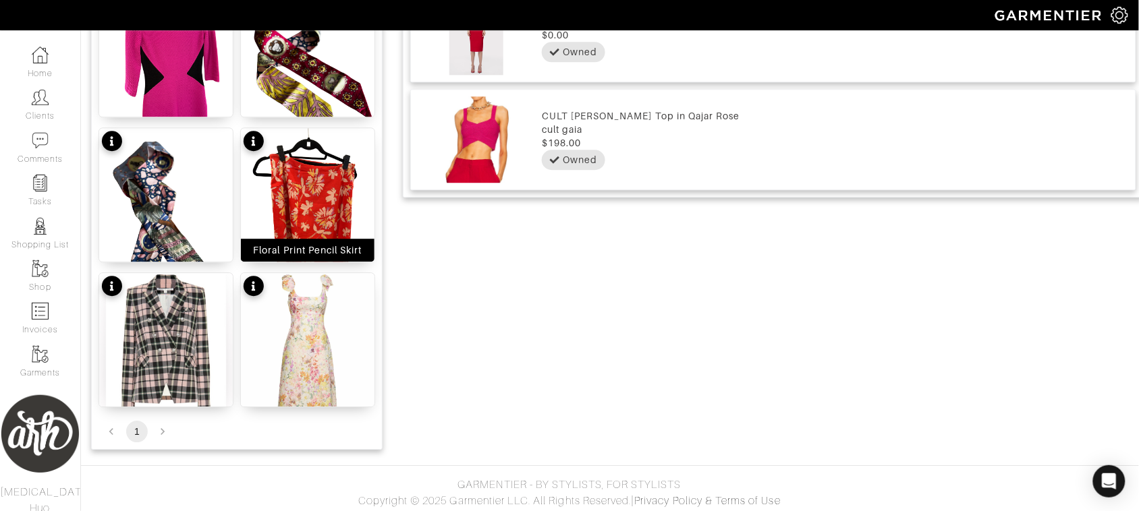
scroll to position [0, 0]
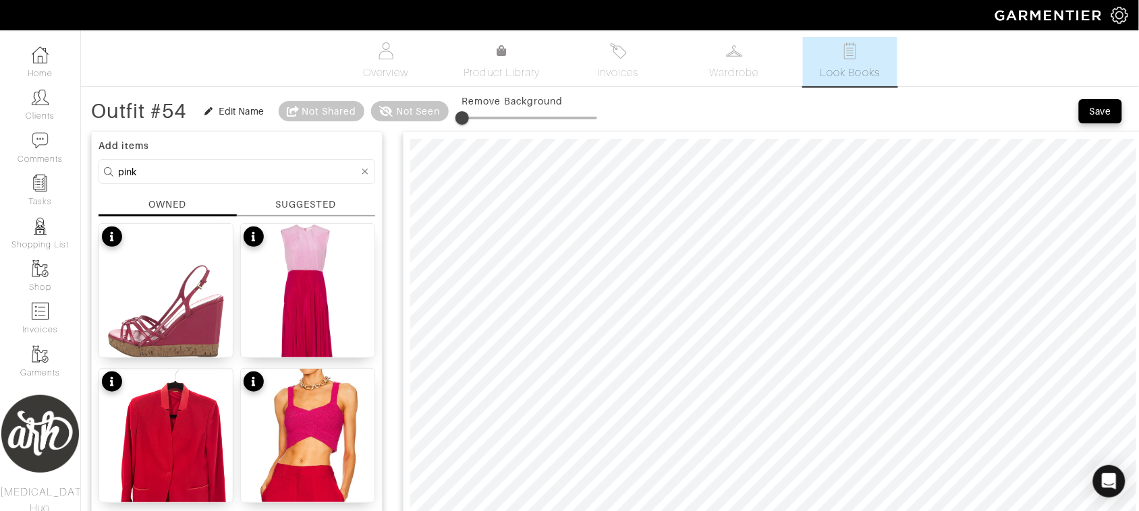
click at [238, 173] on input "pink" at bounding box center [238, 171] width 241 height 17
type input "black"
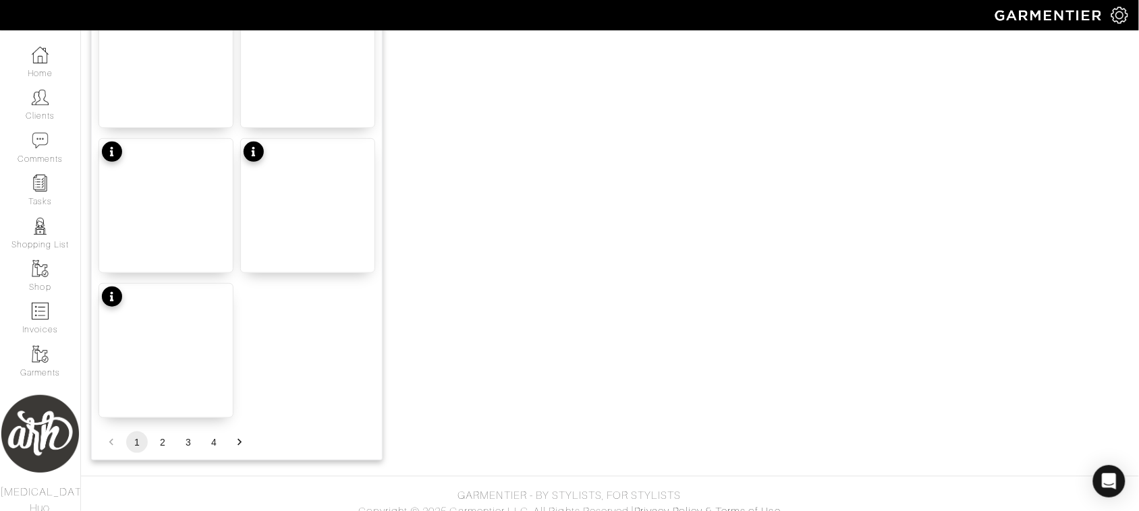
scroll to position [1695, 0]
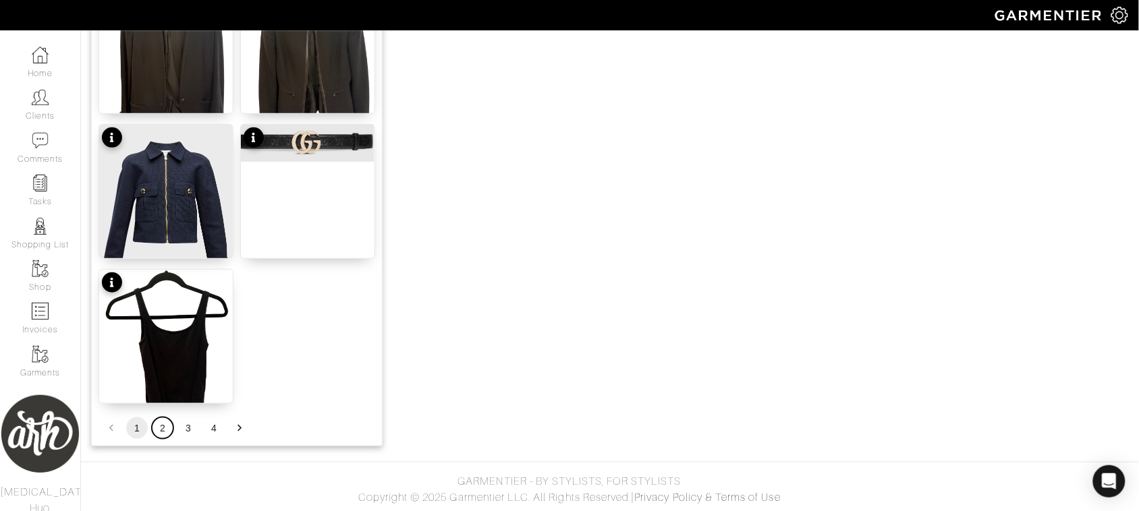
click at [163, 425] on button "2" at bounding box center [163, 429] width 22 height 22
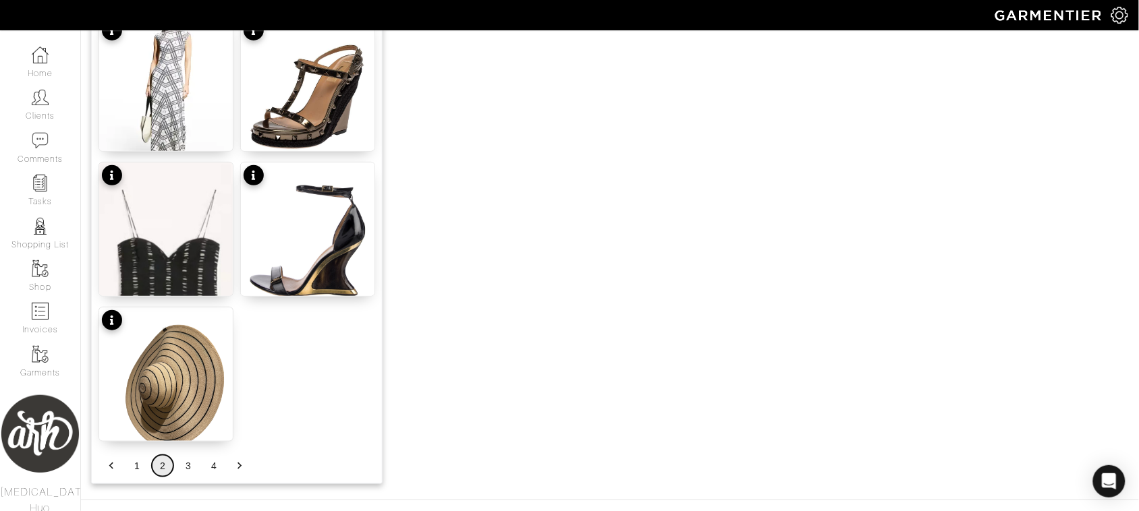
scroll to position [1655, 0]
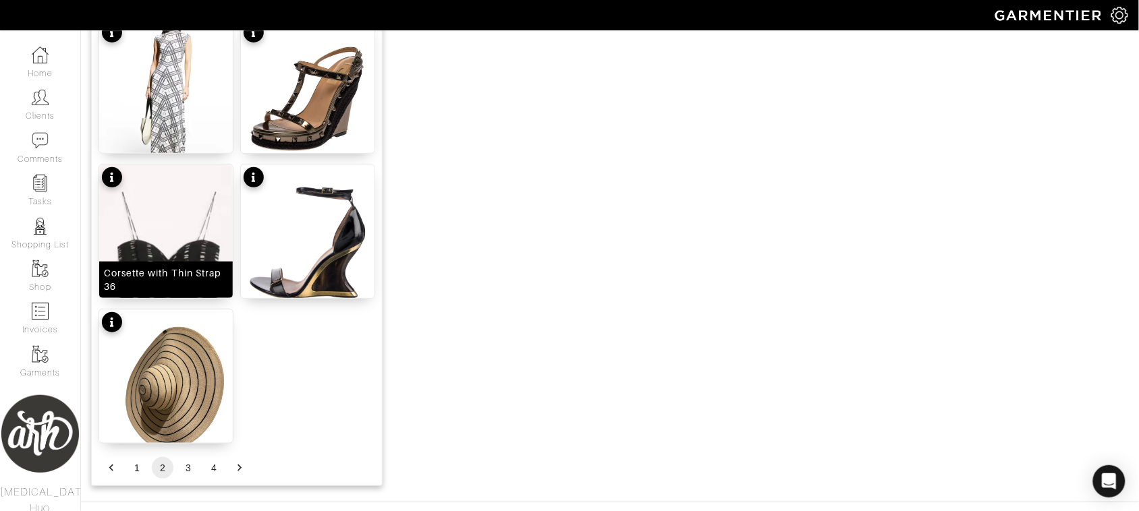
click at [190, 246] on img at bounding box center [166, 274] width 134 height 219
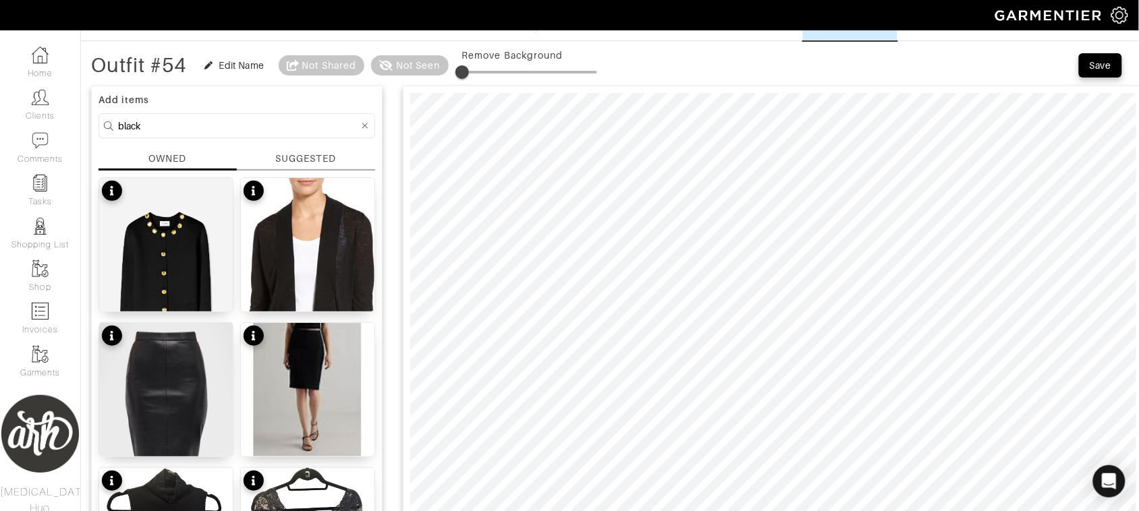
scroll to position [42, 0]
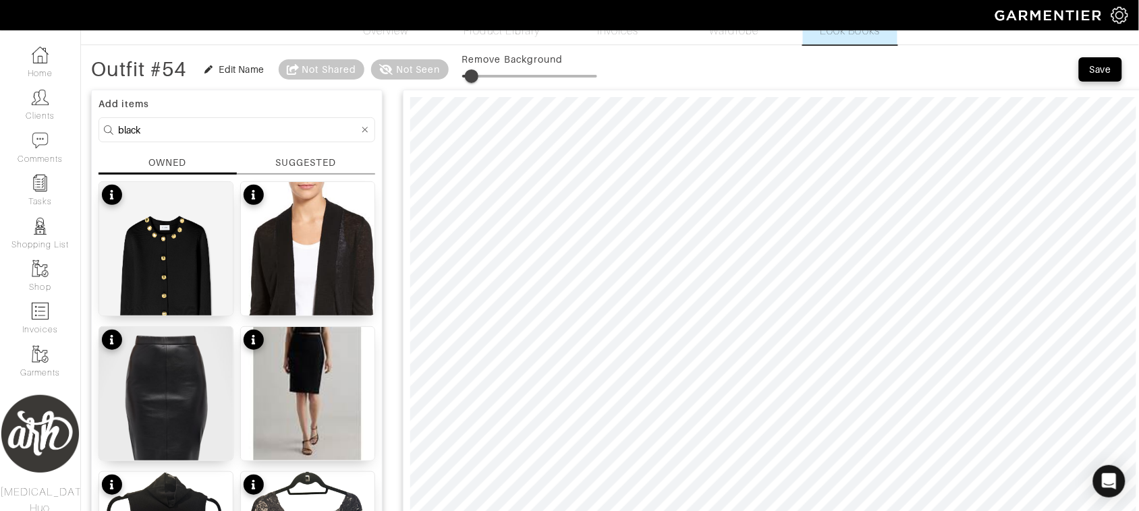
click at [474, 74] on span at bounding box center [471, 75] width 13 height 13
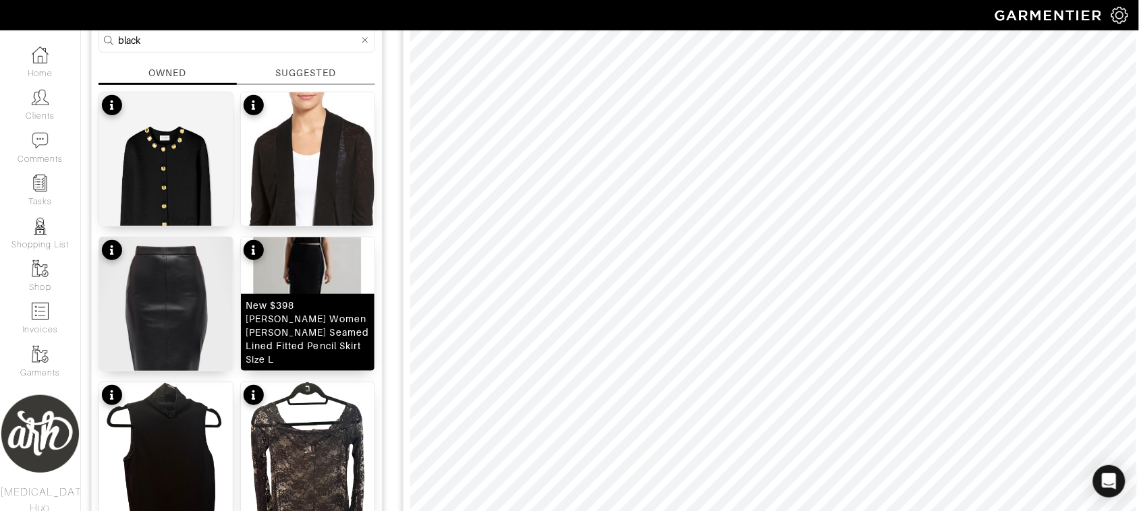
scroll to position [132, 0]
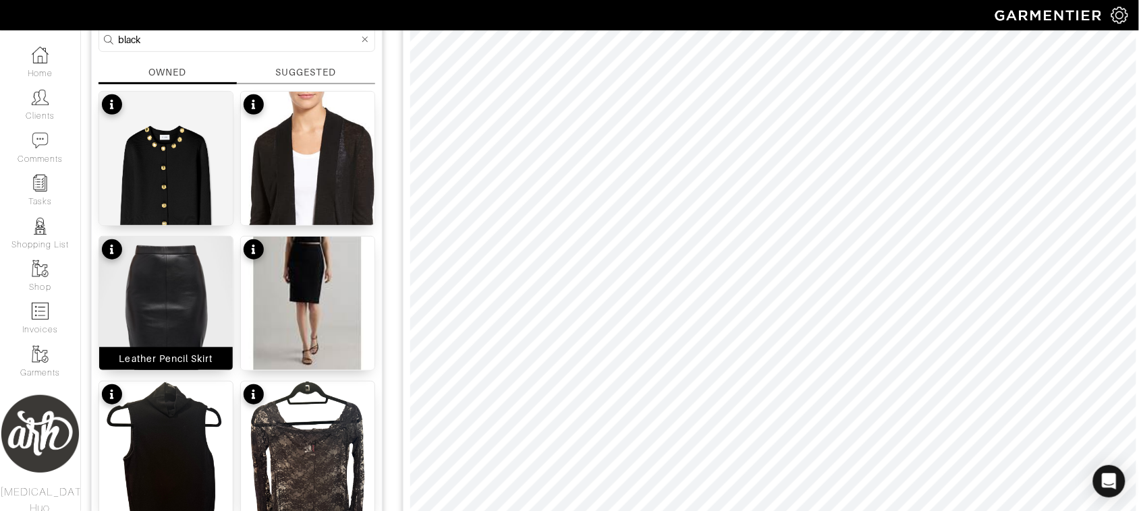
click at [149, 341] on img at bounding box center [166, 320] width 134 height 167
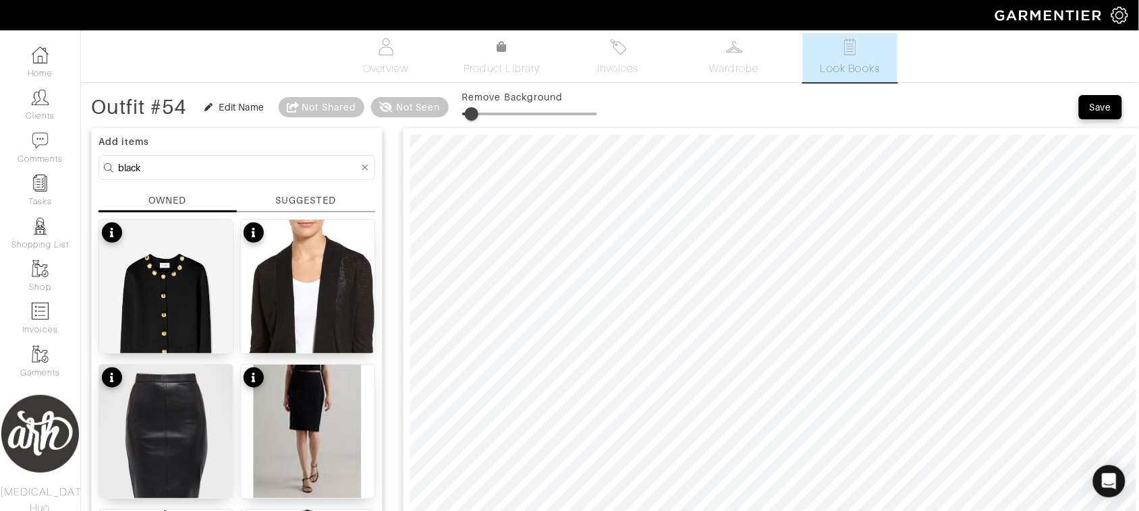
scroll to position [0, 0]
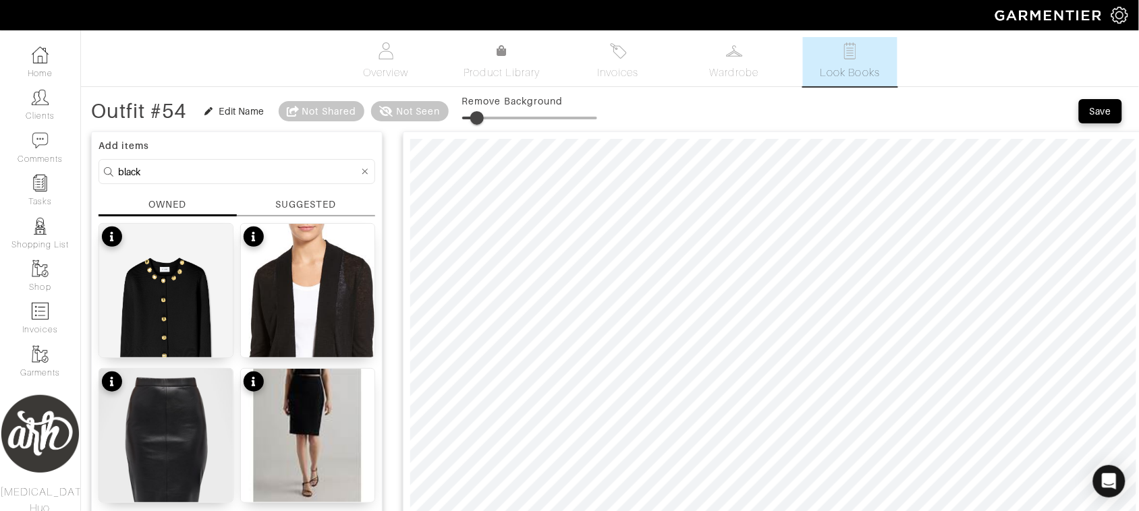
click at [479, 121] on span at bounding box center [476, 117] width 13 height 13
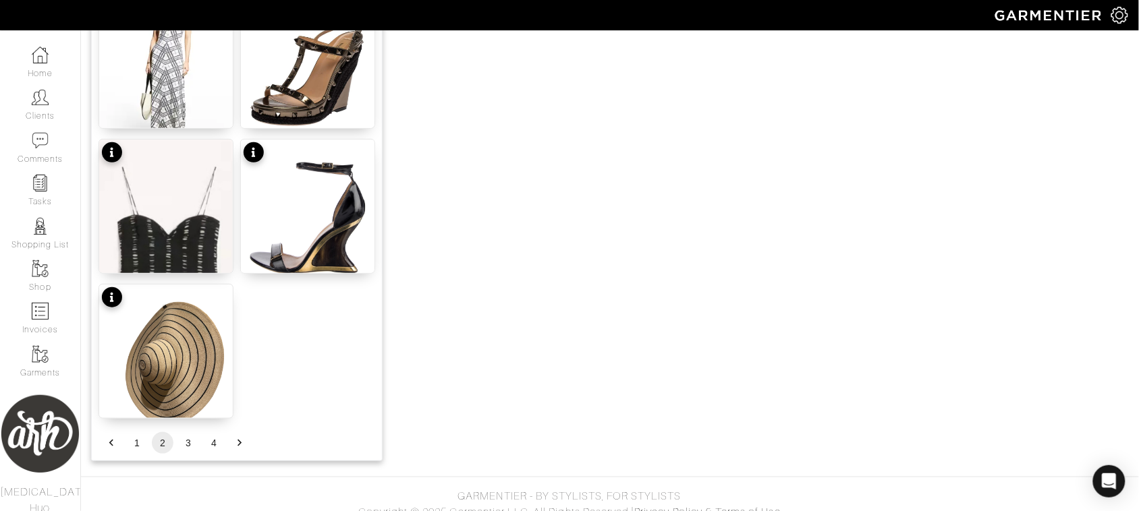
scroll to position [1695, 0]
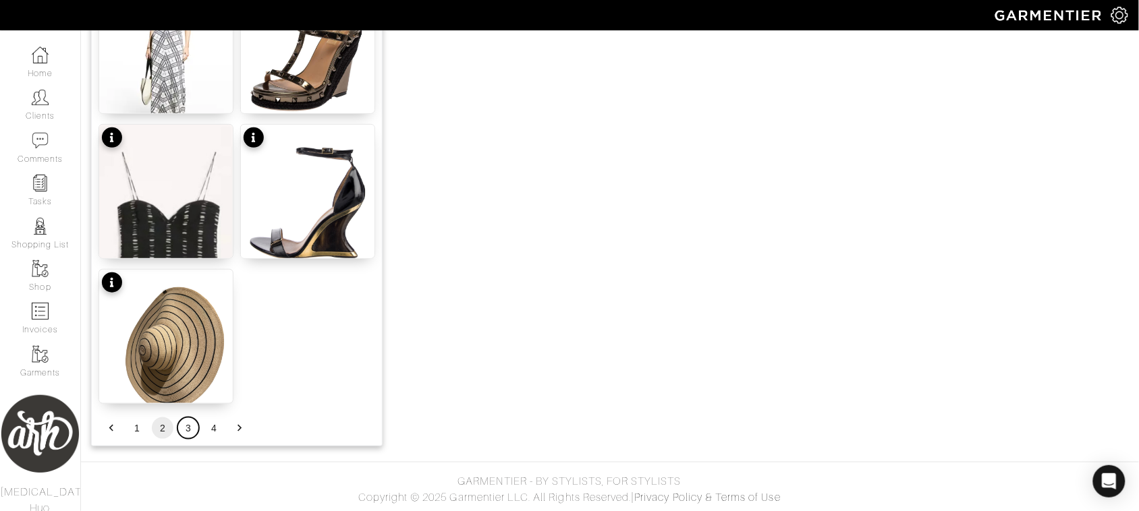
click at [187, 427] on button "3" at bounding box center [188, 429] width 22 height 22
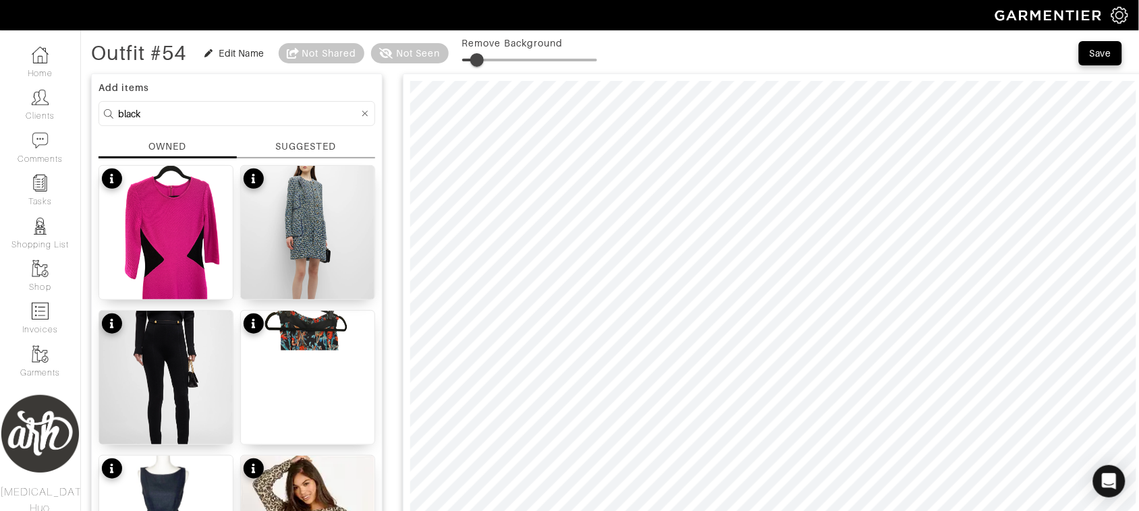
scroll to position [53, 0]
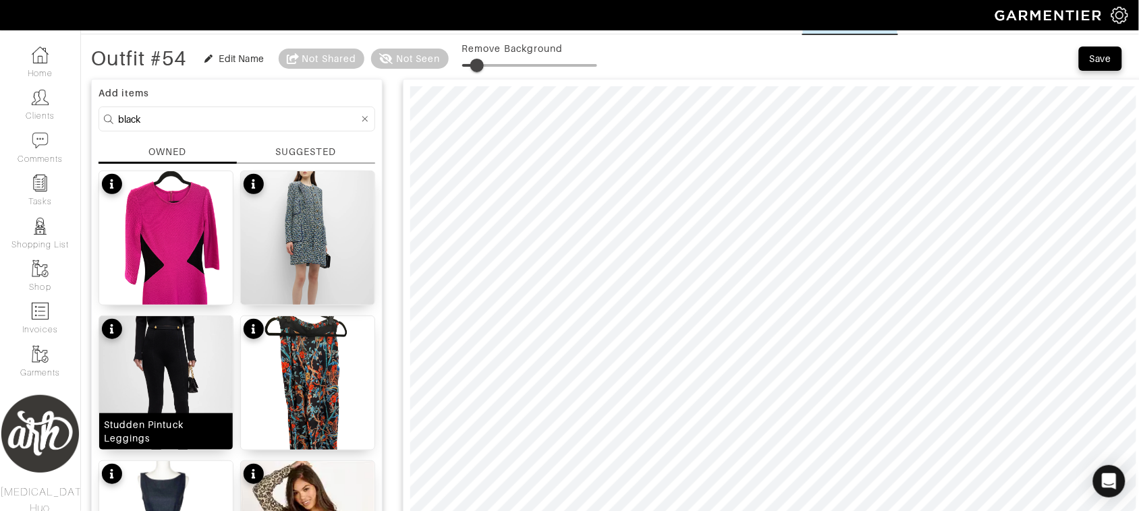
click at [189, 361] on img at bounding box center [166, 399] width 134 height 167
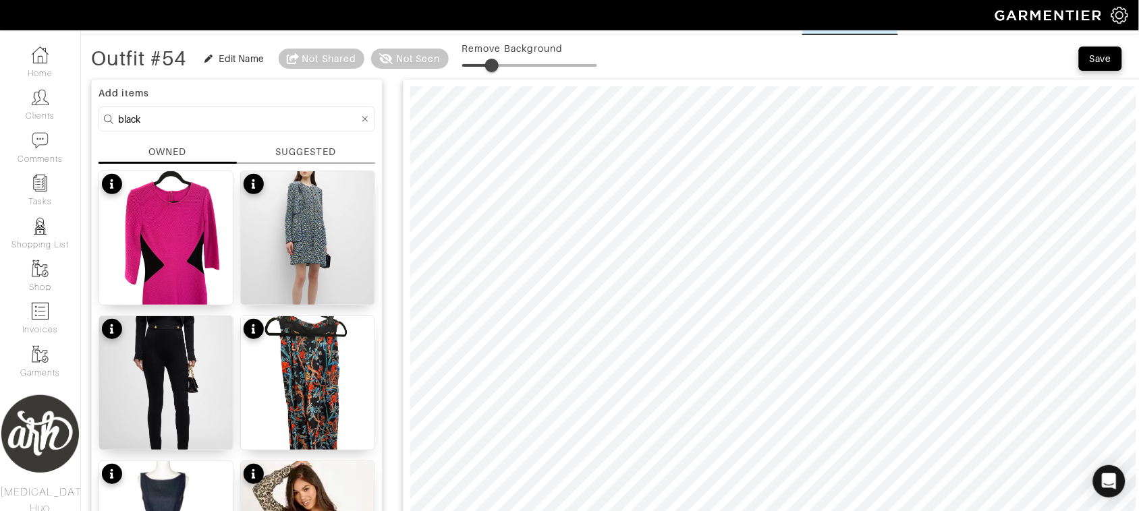
drag, startPoint x: 476, startPoint y: 63, endPoint x: 495, endPoint y: 64, distance: 18.9
click at [495, 64] on span at bounding box center [491, 65] width 13 height 13
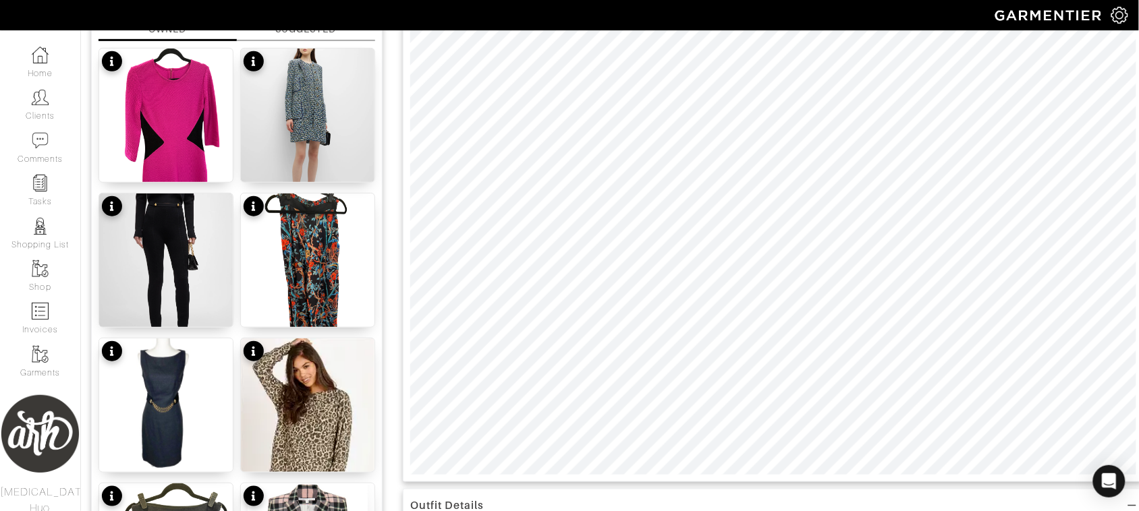
scroll to position [177, 0]
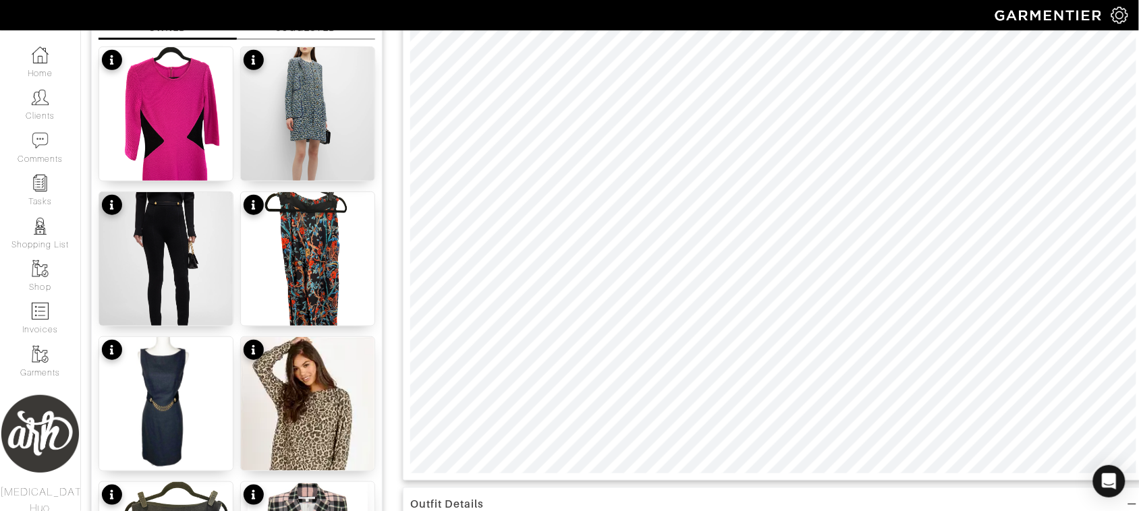
type input "9"
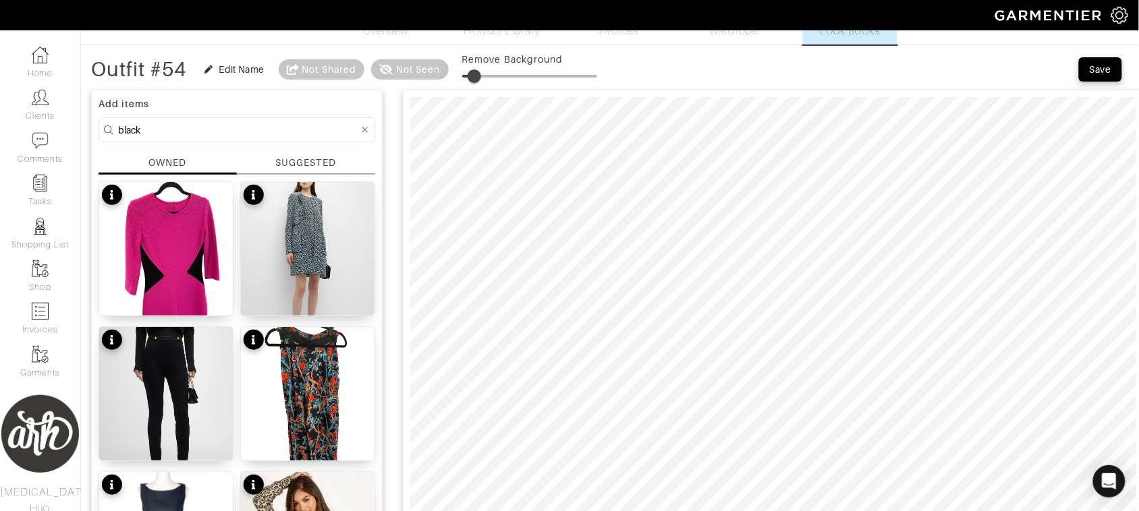
scroll to position [0, 0]
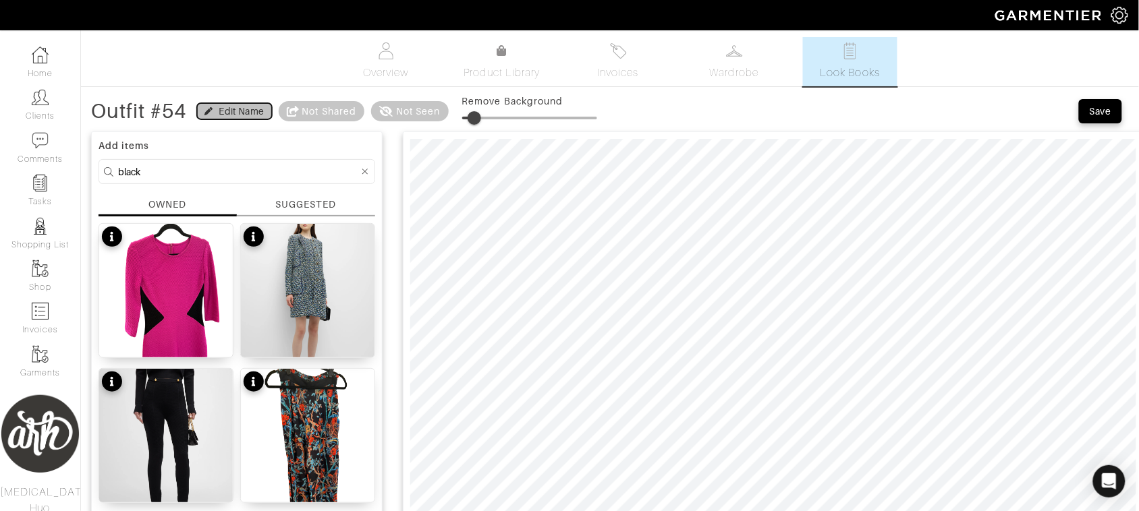
click at [225, 109] on div "Edit Name" at bounding box center [241, 111] width 45 height 13
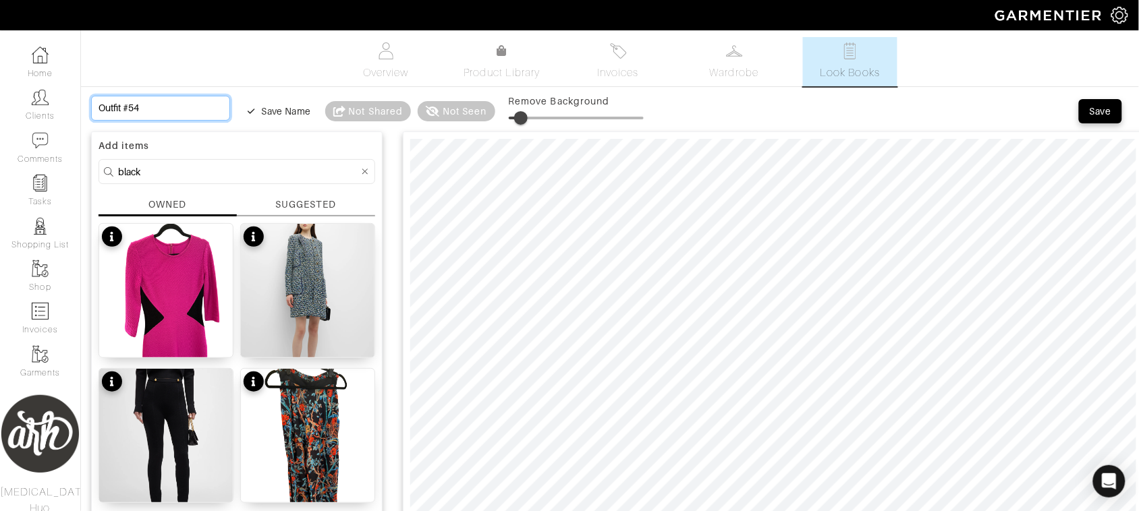
click at [153, 111] on input "Outfit #54" at bounding box center [160, 108] width 139 height 25
type input "V"
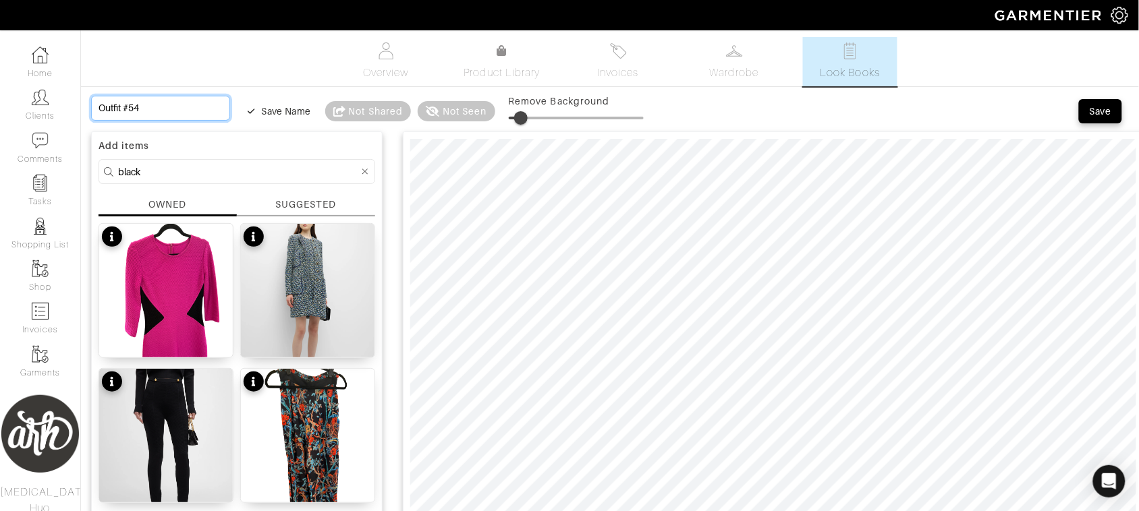
type input "V"
type input "Va"
type input "Val"
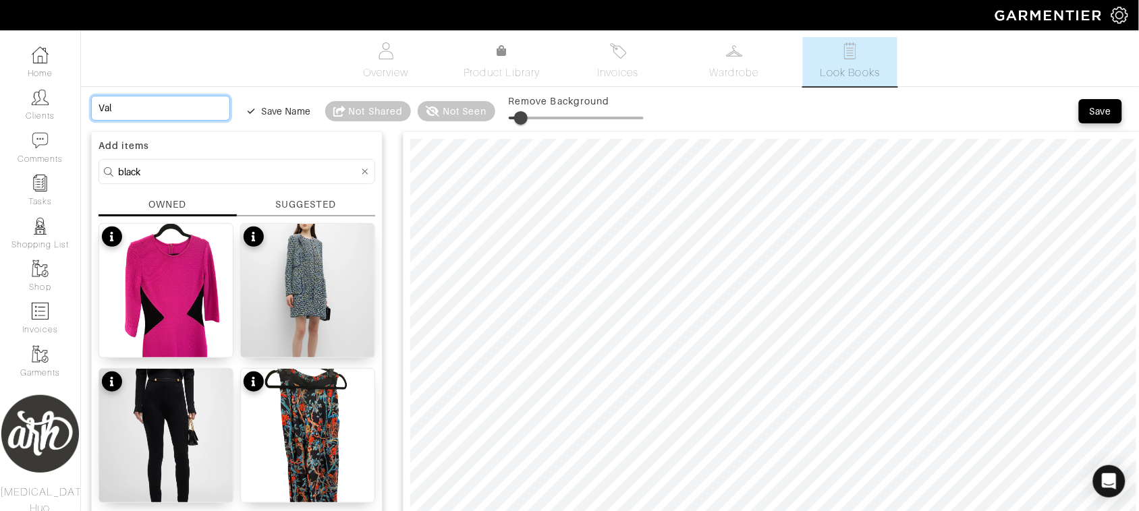
type input "Vale"
type input "Valen"
type input "Valent"
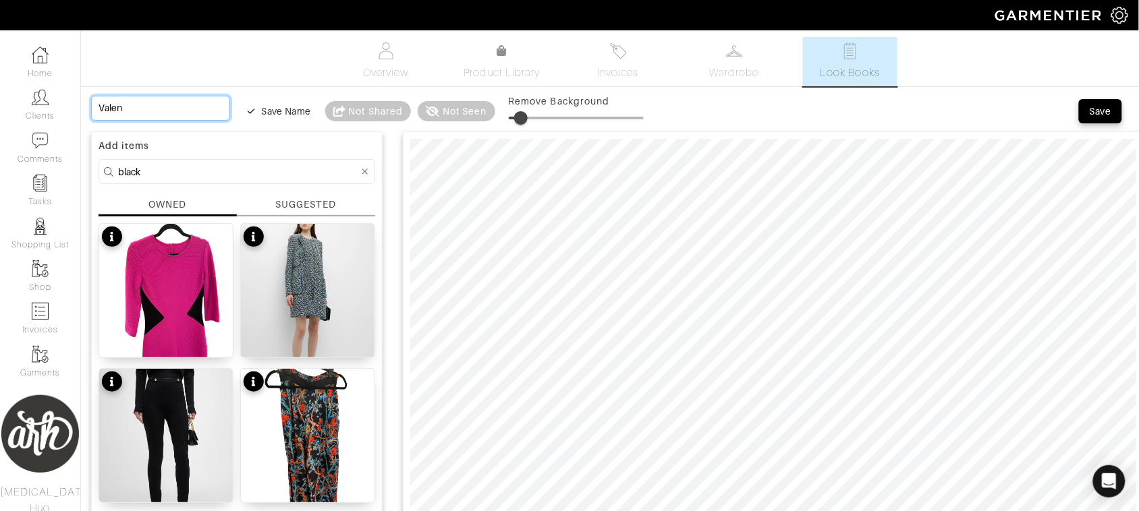
type input "Valent"
type input "Valenti"
type input "Valentin"
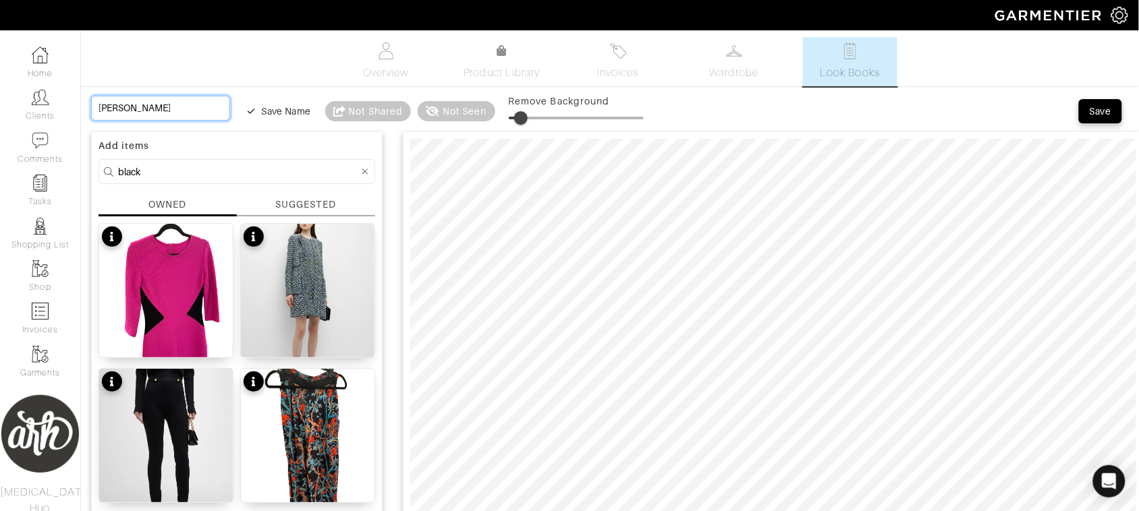
type input "Valentino"
type input "Valentino J"
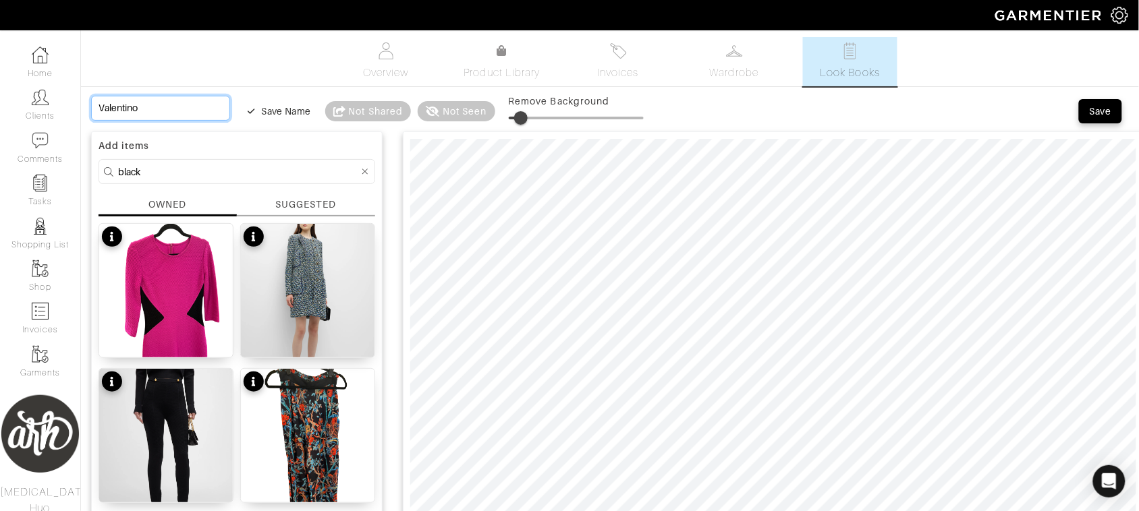
type input "Valentino J"
type input "Valentino Ja"
type input "Valentino Jac"
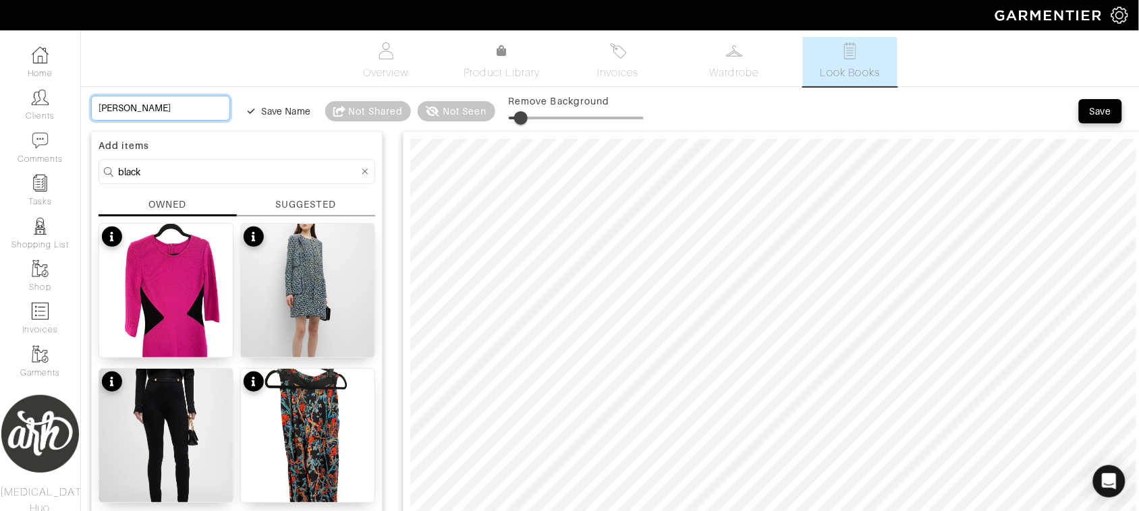
type input "Valentino Jack"
type input "Valentino Jacke"
type input "Valentino Jacket"
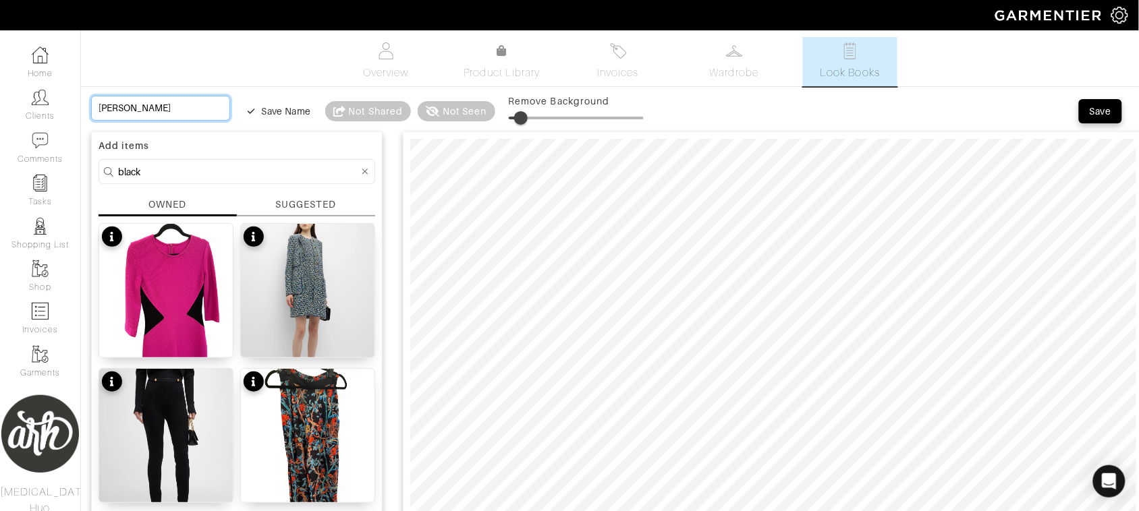
type input "Valentino Jacket"
type input "Valentino Jacket -"
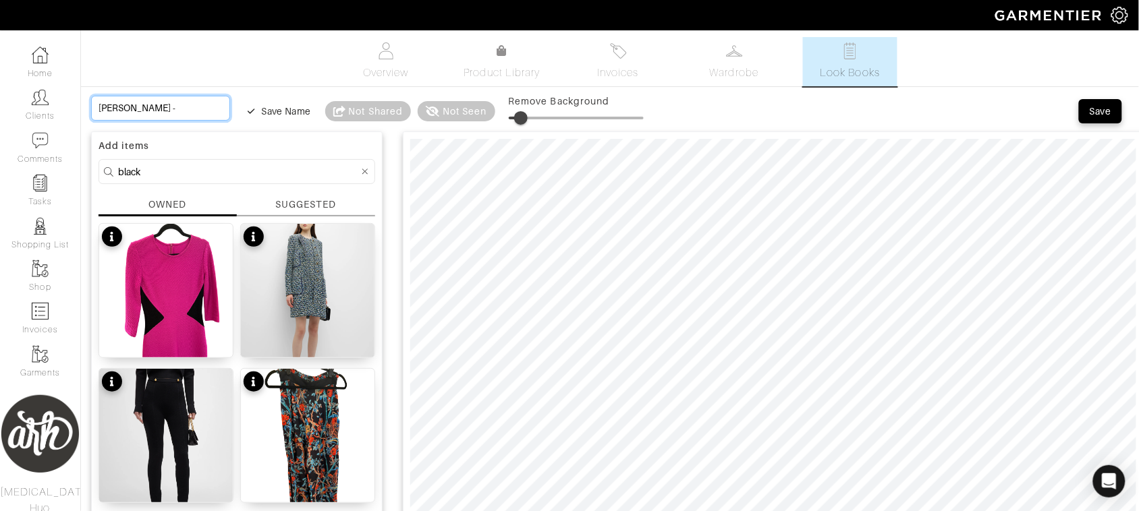
type input "Valentino Jacket - 3"
type input "Valentino Jacket - 3 W"
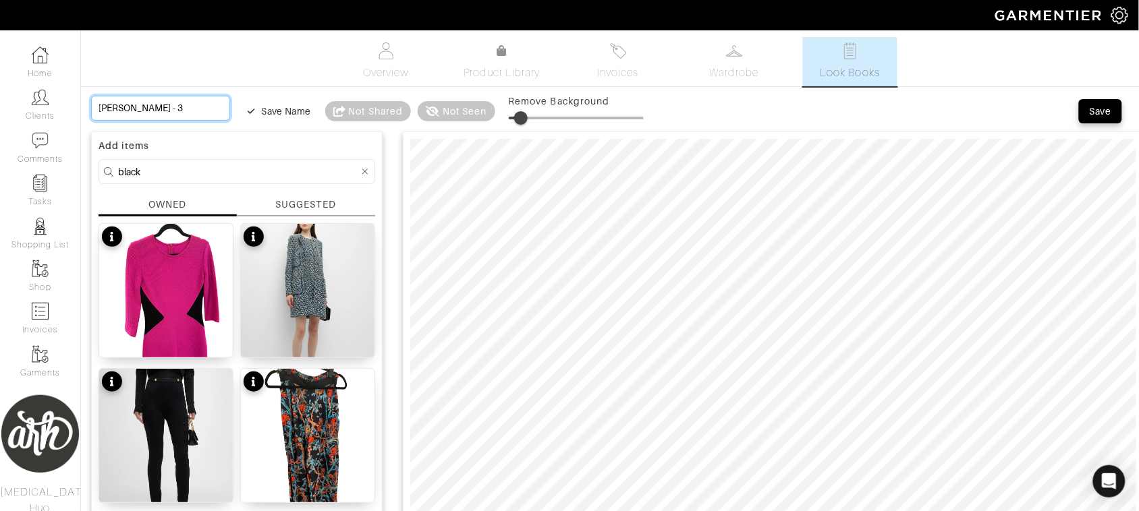
type input "Valentino Jacket - 3 W"
type input "Valentino Jacket - 3 Wa"
type input "Valentino Jacket - 3 Way"
type input "[PERSON_NAME] - 3 Ways"
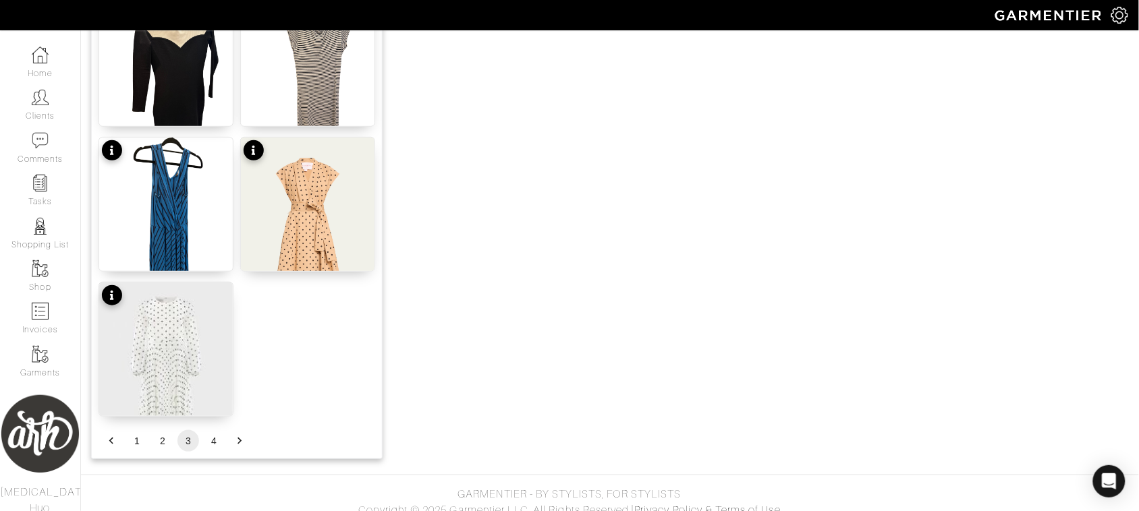
scroll to position [1695, 0]
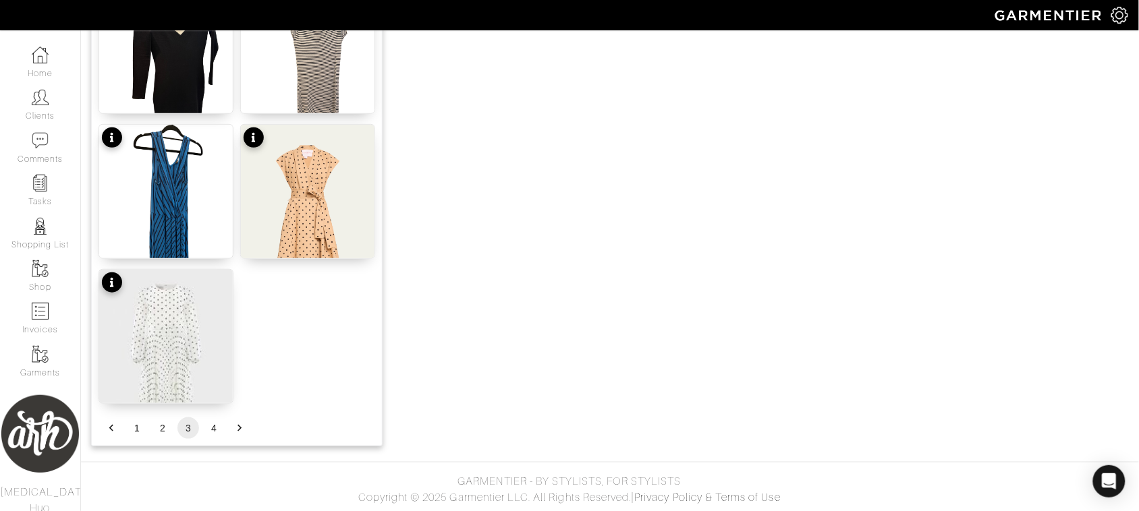
type input "[PERSON_NAME] - 3 Ways"
click at [215, 429] on button "4" at bounding box center [214, 429] width 22 height 22
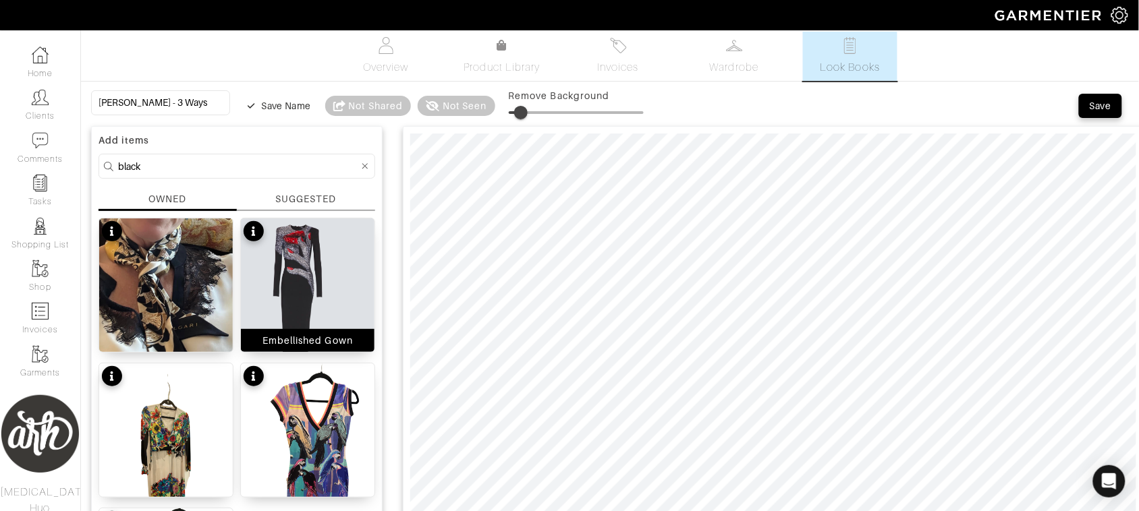
scroll to position [11, 0]
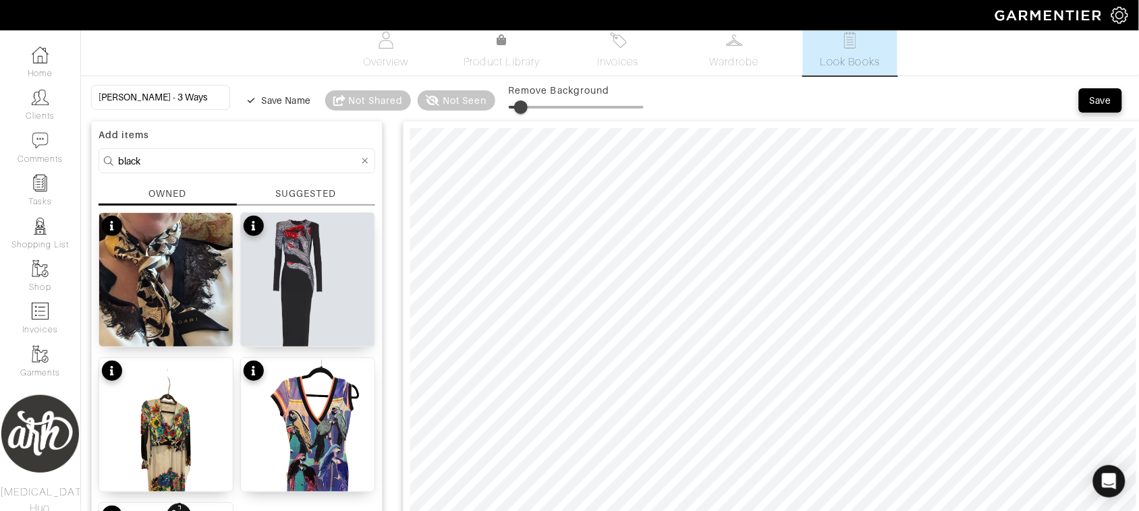
click at [285, 164] on input "black" at bounding box center [238, 160] width 241 height 17
click at [362, 166] on div at bounding box center [365, 160] width 12 height 17
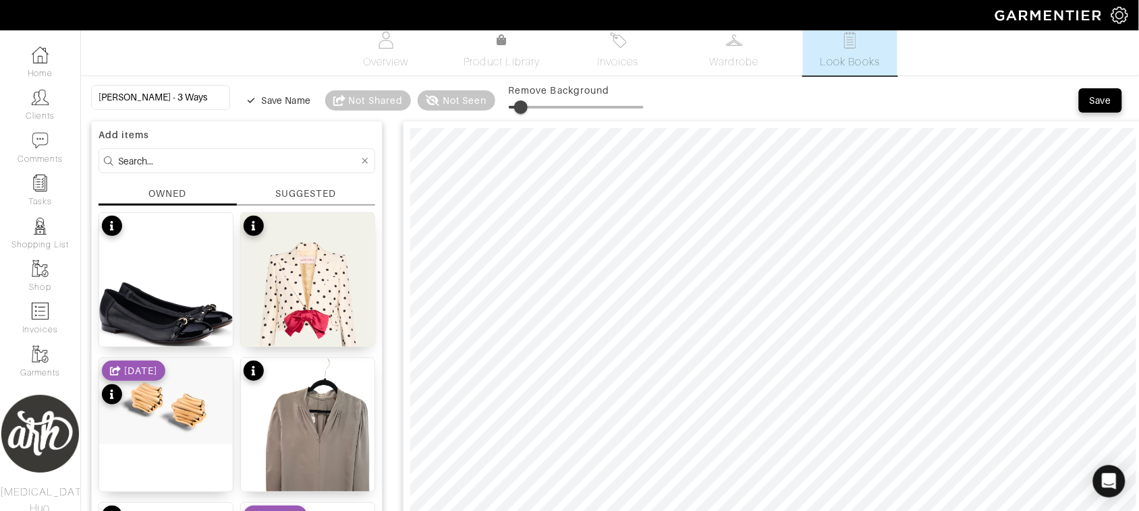
click at [315, 166] on input at bounding box center [238, 160] width 241 height 17
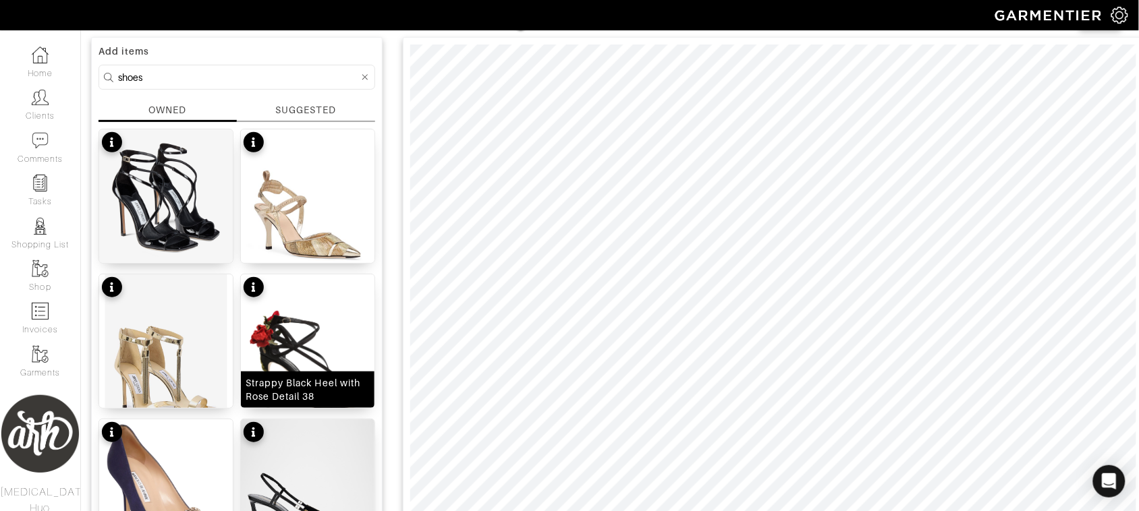
scroll to position [39, 0]
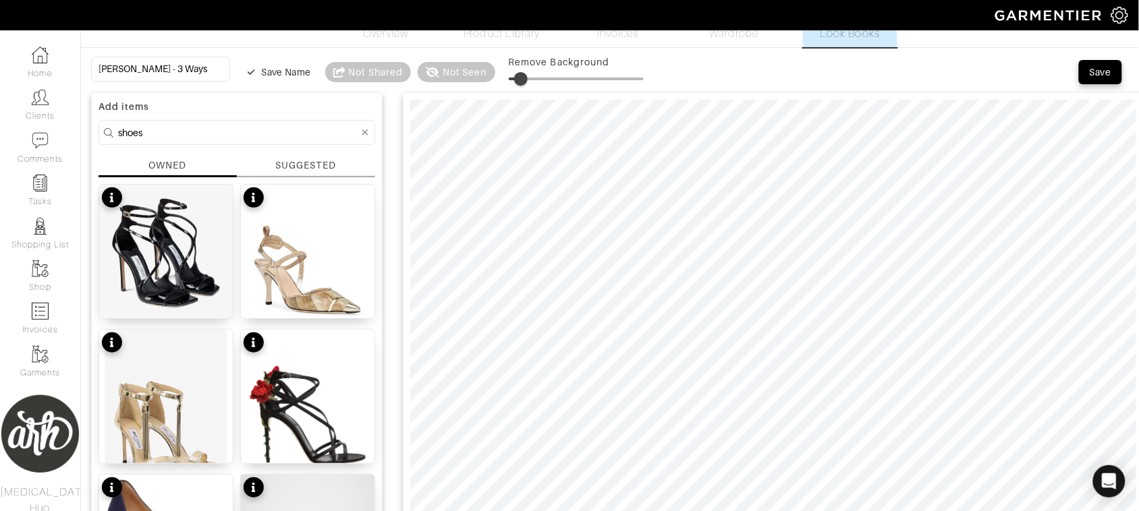
click at [258, 126] on input "shoes" at bounding box center [238, 132] width 241 height 17
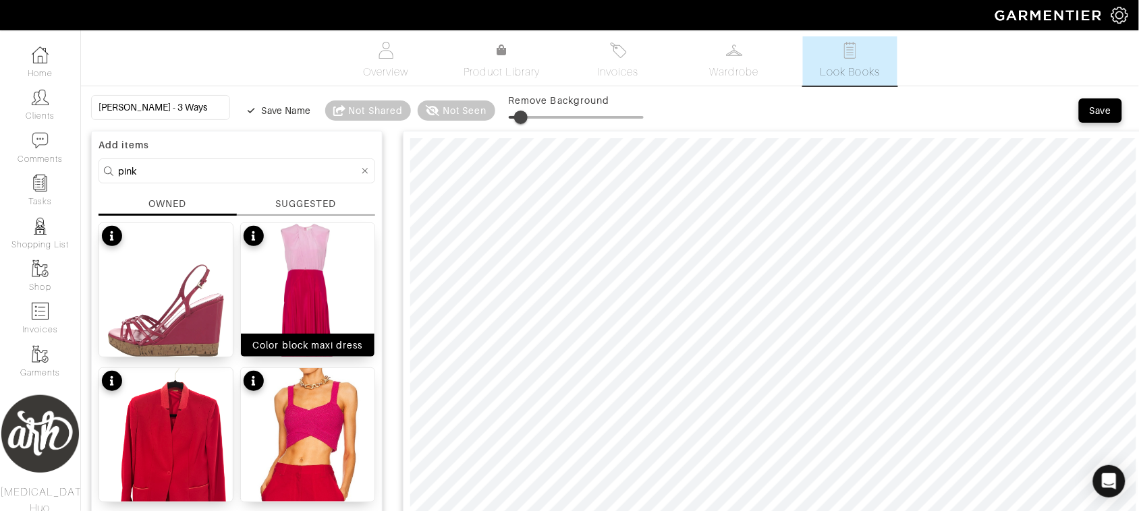
scroll to position [0, 0]
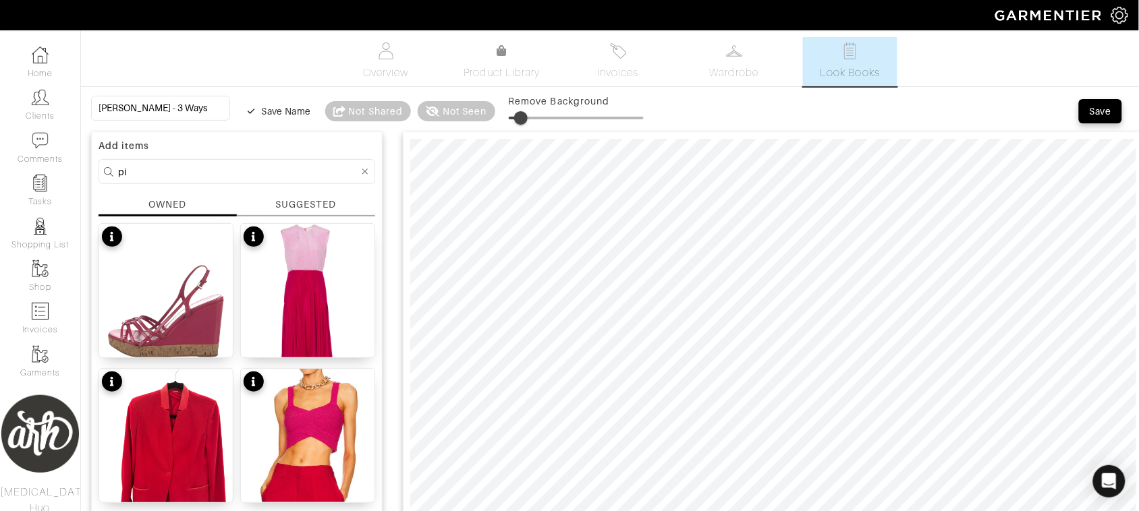
type input "p"
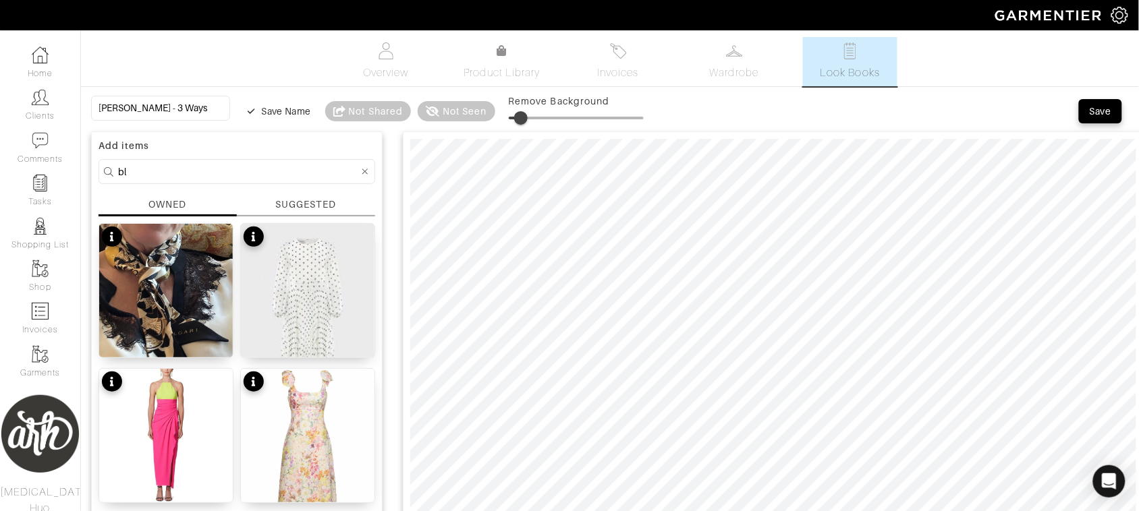
type input "b"
type input "shoes"
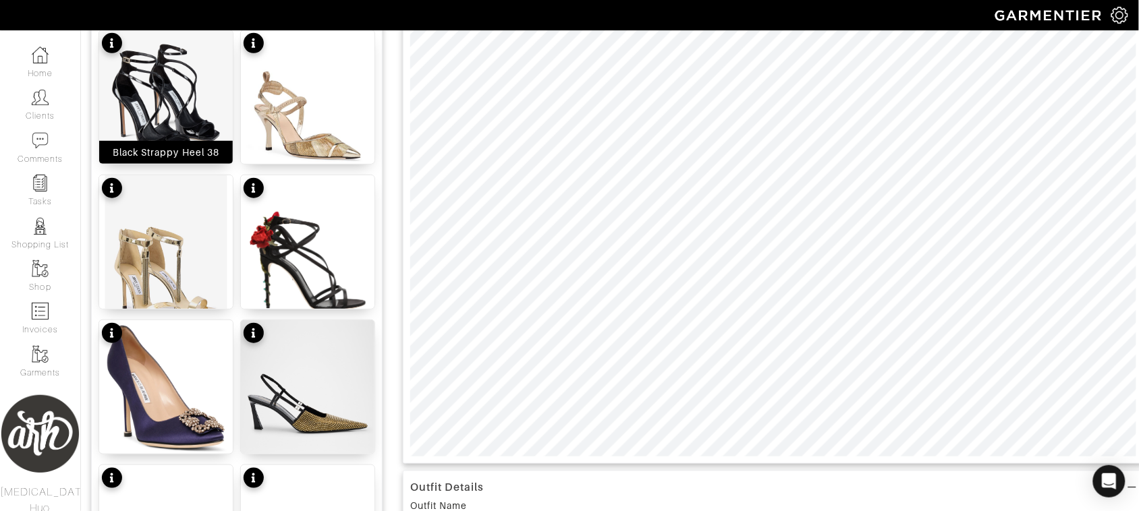
scroll to position [196, 0]
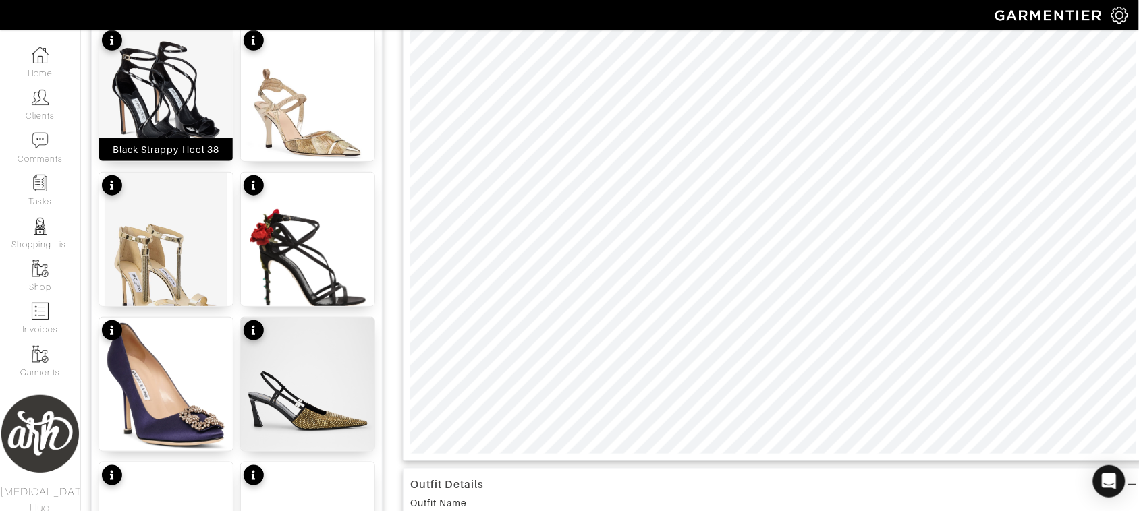
click at [164, 86] on img at bounding box center [166, 95] width 134 height 134
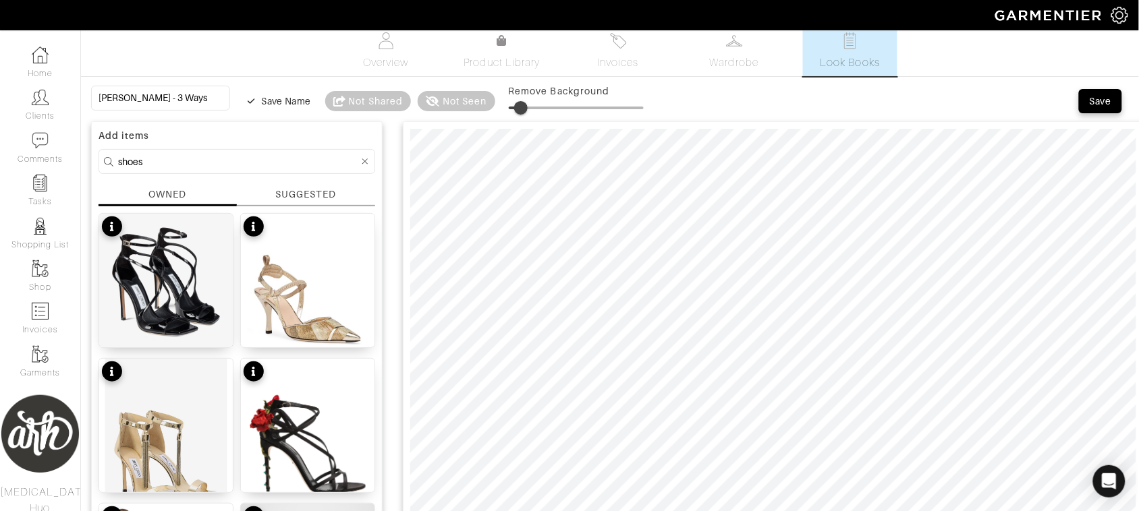
scroll to position [0, 0]
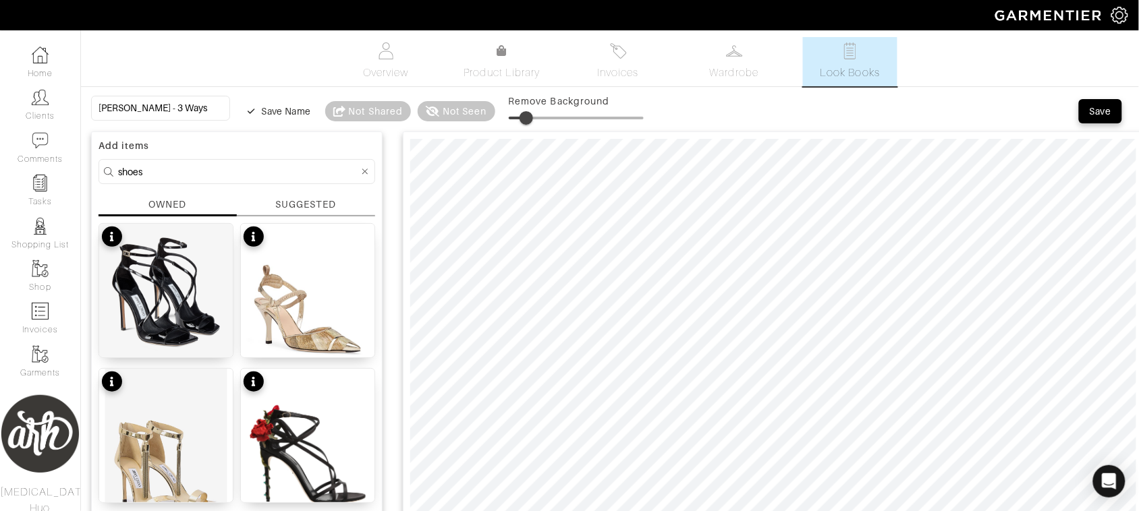
drag, startPoint x: 505, startPoint y: 118, endPoint x: 513, endPoint y: 118, distance: 8.8
click at [519, 118] on span at bounding box center [525, 117] width 13 height 13
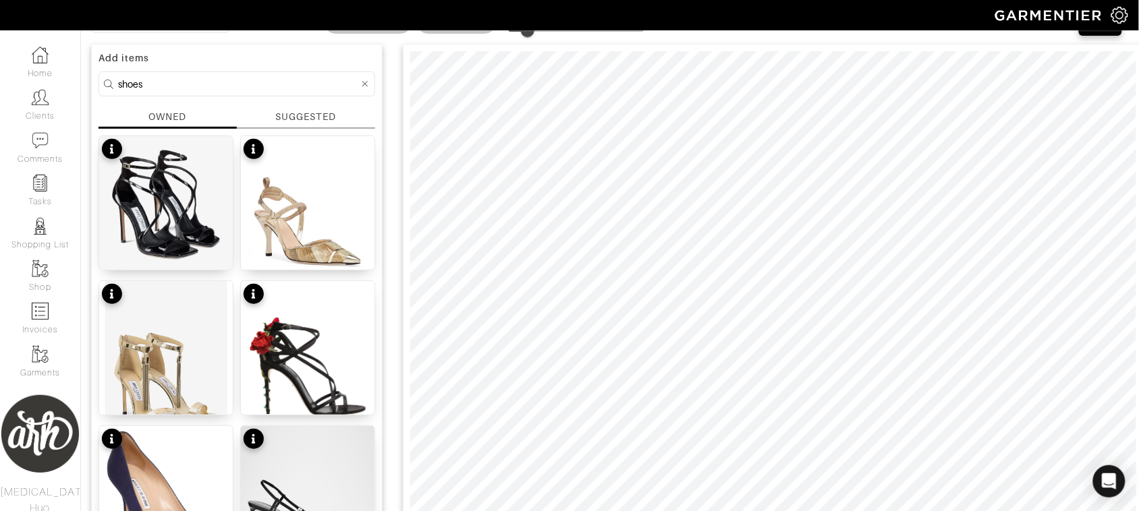
scroll to position [67, 0]
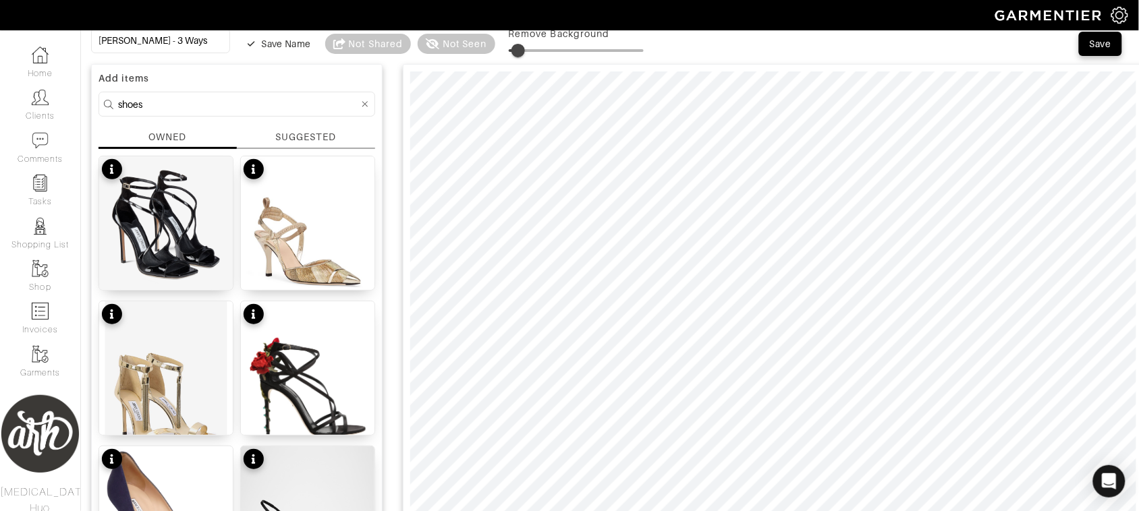
drag, startPoint x: 514, startPoint y: 49, endPoint x: 504, endPoint y: 53, distance: 10.9
click at [511, 53] on span at bounding box center [517, 50] width 13 height 13
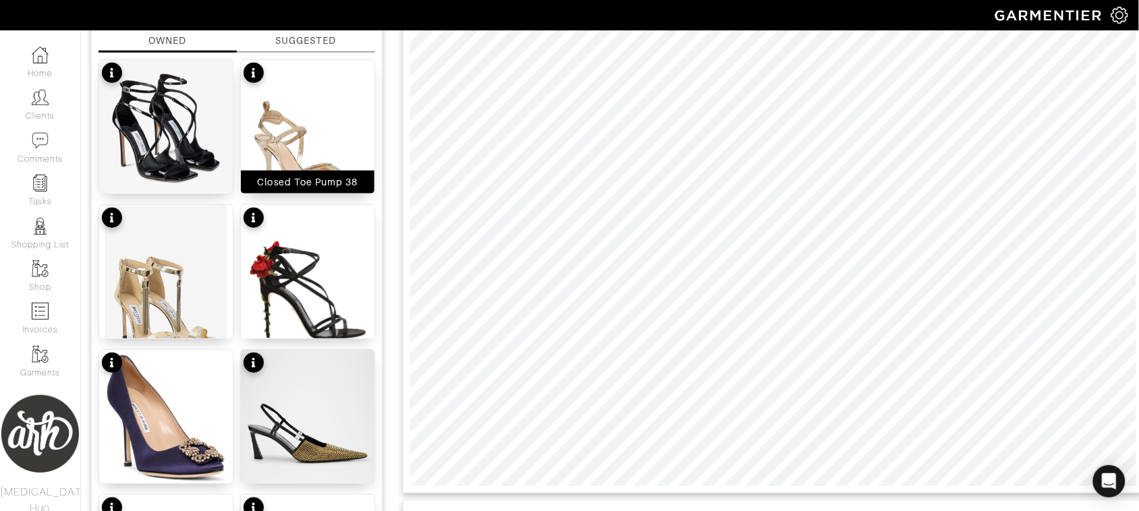
scroll to position [179, 0]
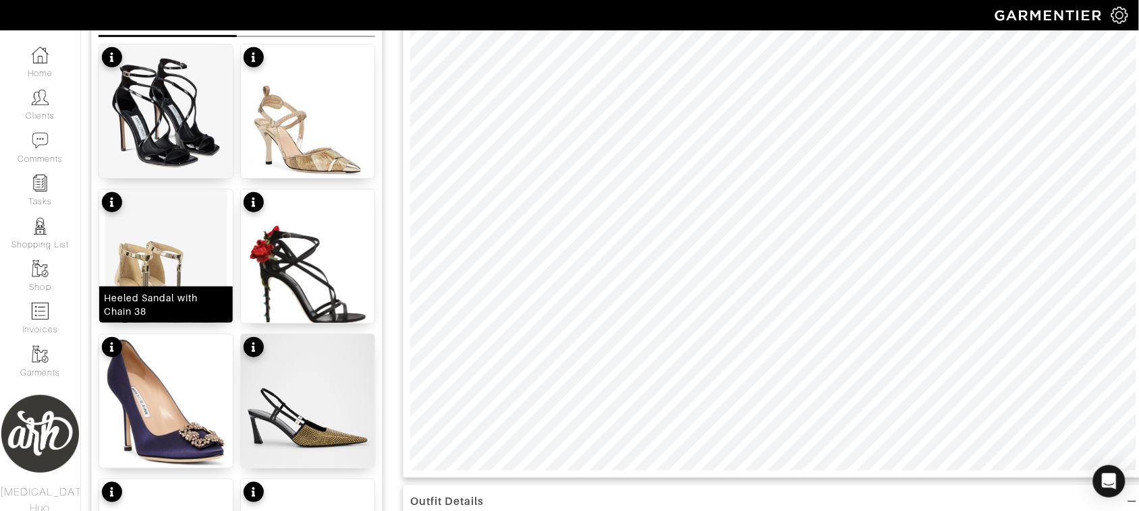
click at [189, 260] on img at bounding box center [166, 271] width 134 height 162
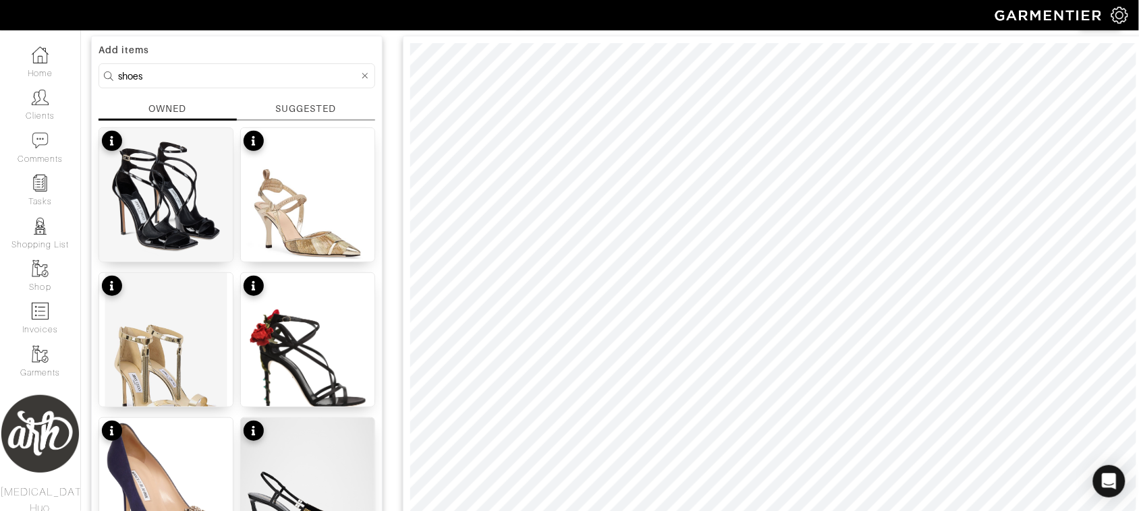
scroll to position [17, 0]
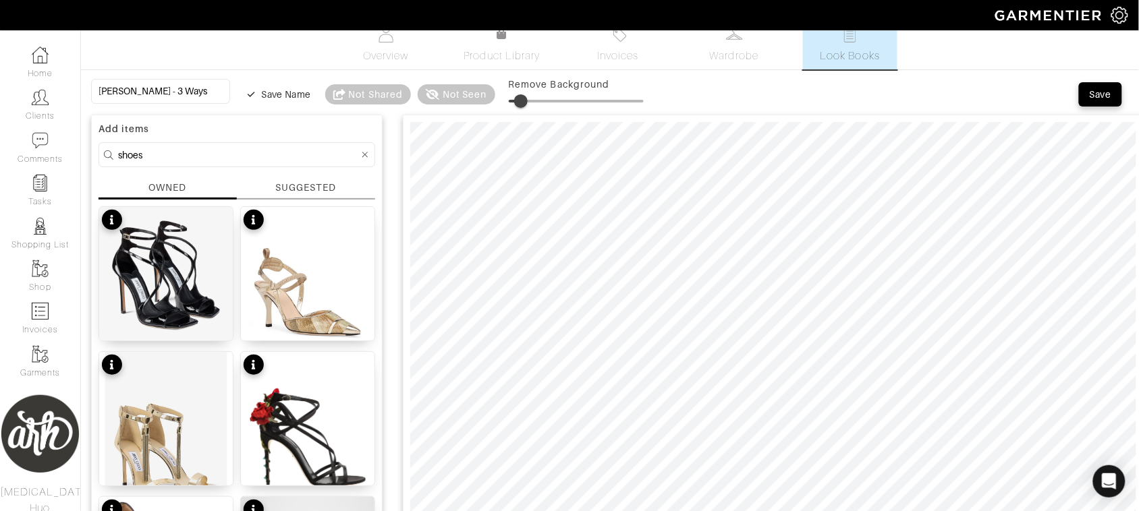
click at [514, 103] on span at bounding box center [520, 100] width 13 height 13
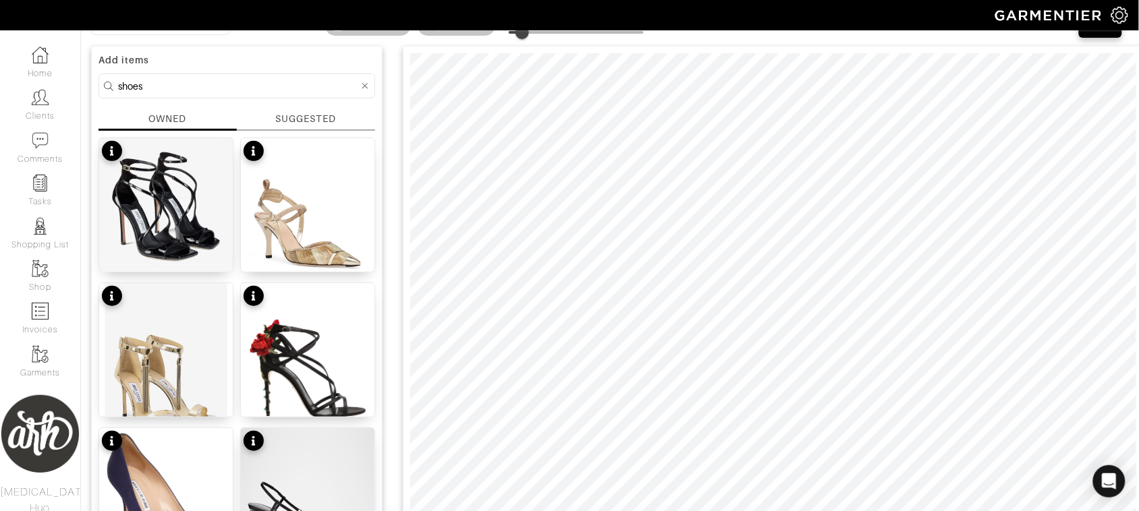
scroll to position [61, 0]
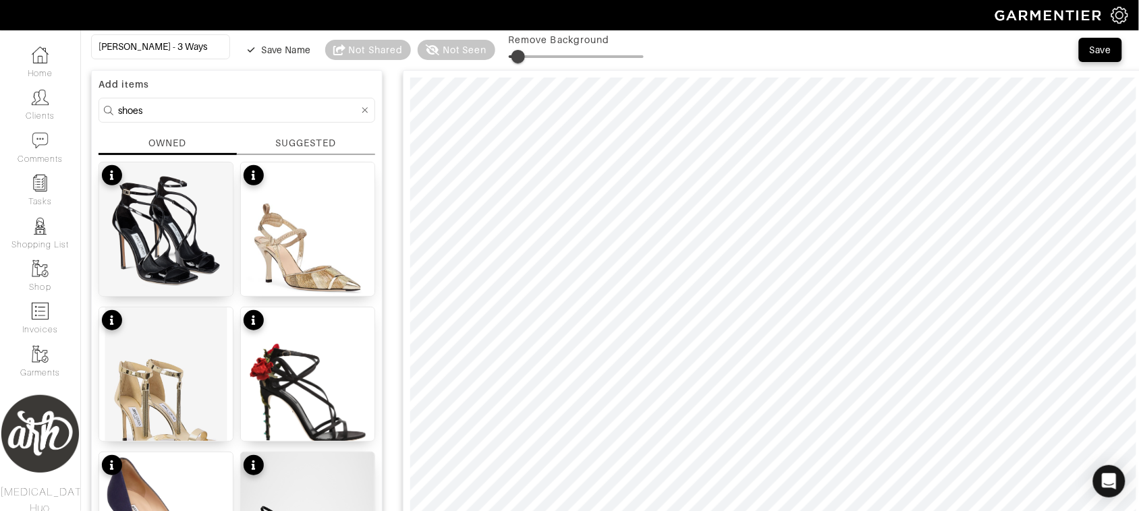
type input "5"
drag, startPoint x: 508, startPoint y: 59, endPoint x: 501, endPoint y: 61, distance: 6.9
click at [511, 61] on span at bounding box center [517, 56] width 13 height 13
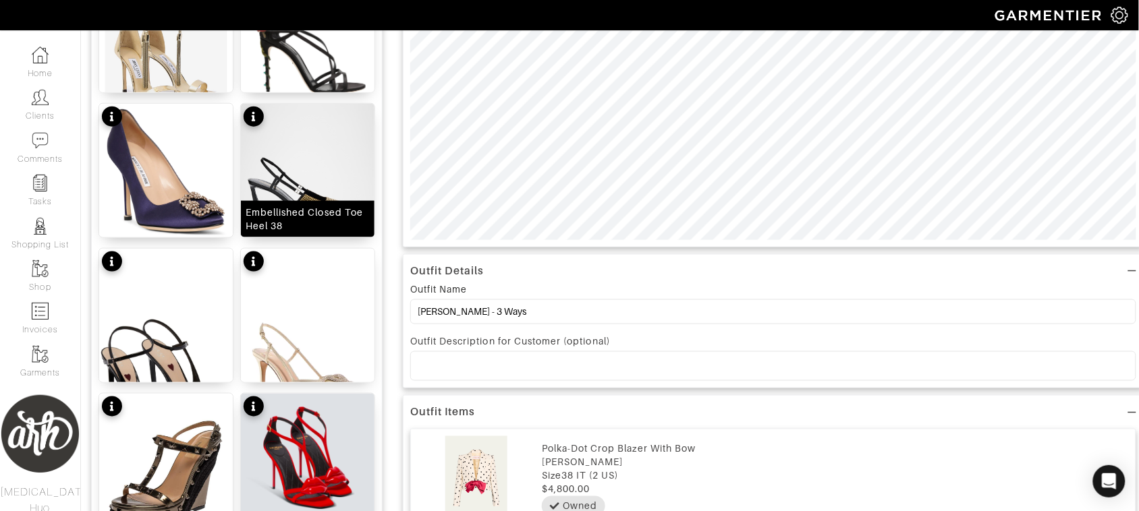
scroll to position [427, 0]
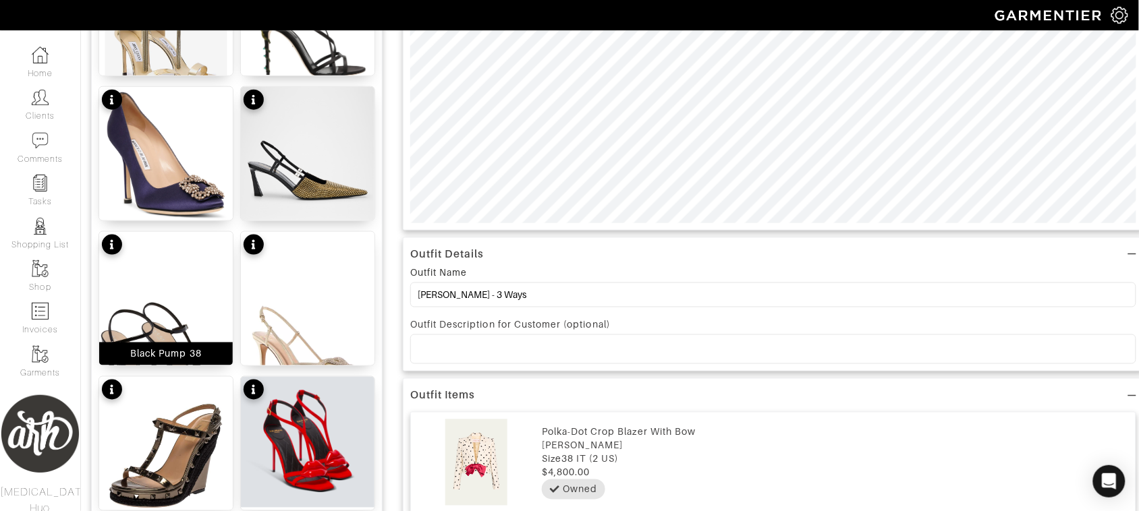
click at [190, 329] on img at bounding box center [166, 332] width 134 height 200
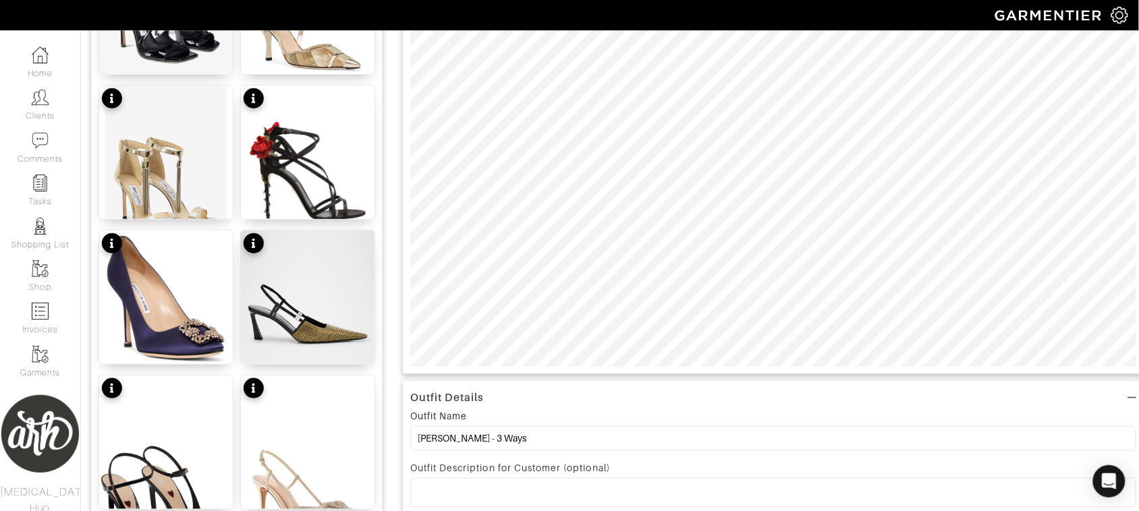
scroll to position [348, 0]
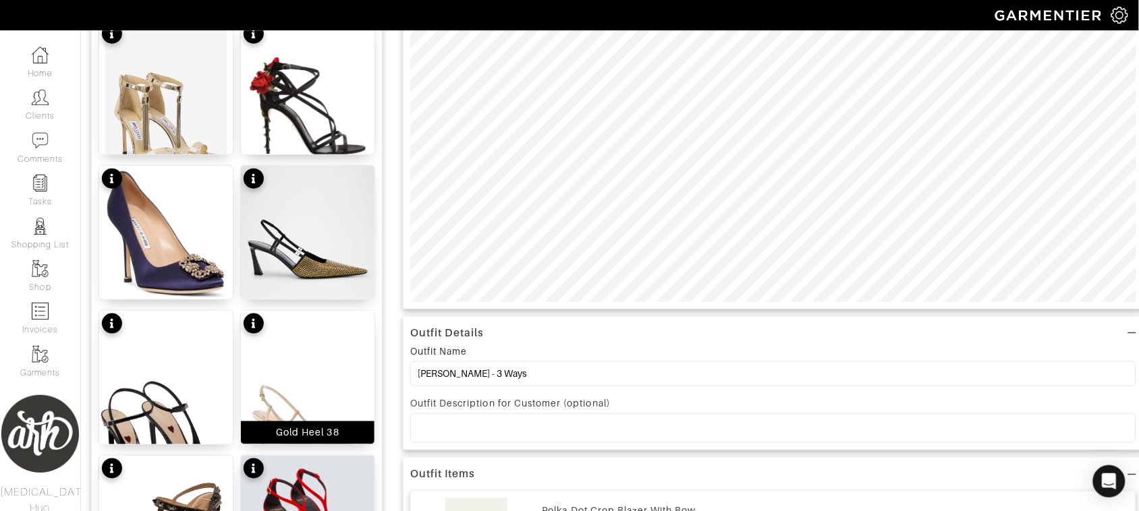
click at [328, 389] on img at bounding box center [308, 394] width 134 height 167
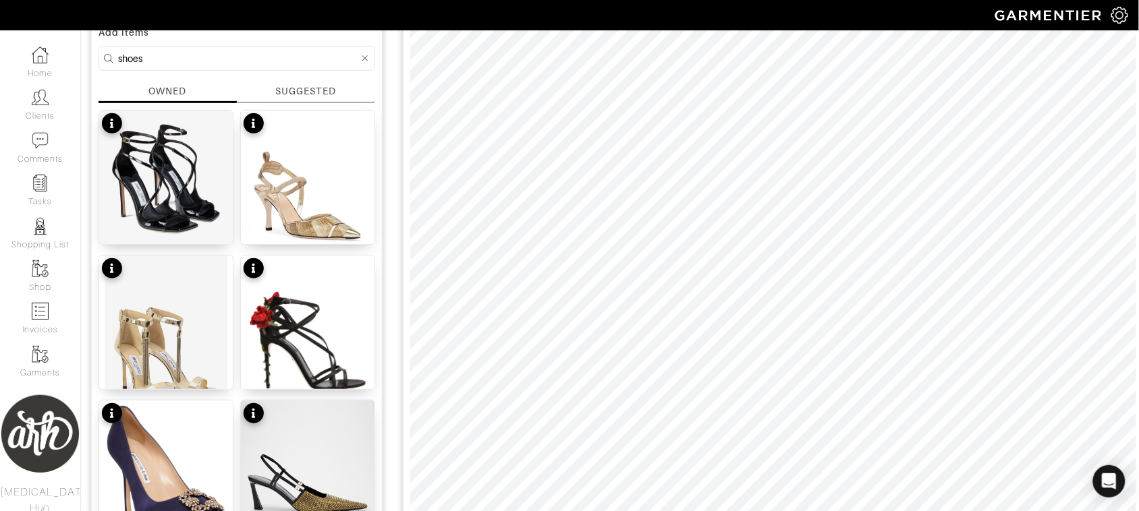
scroll to position [107, 0]
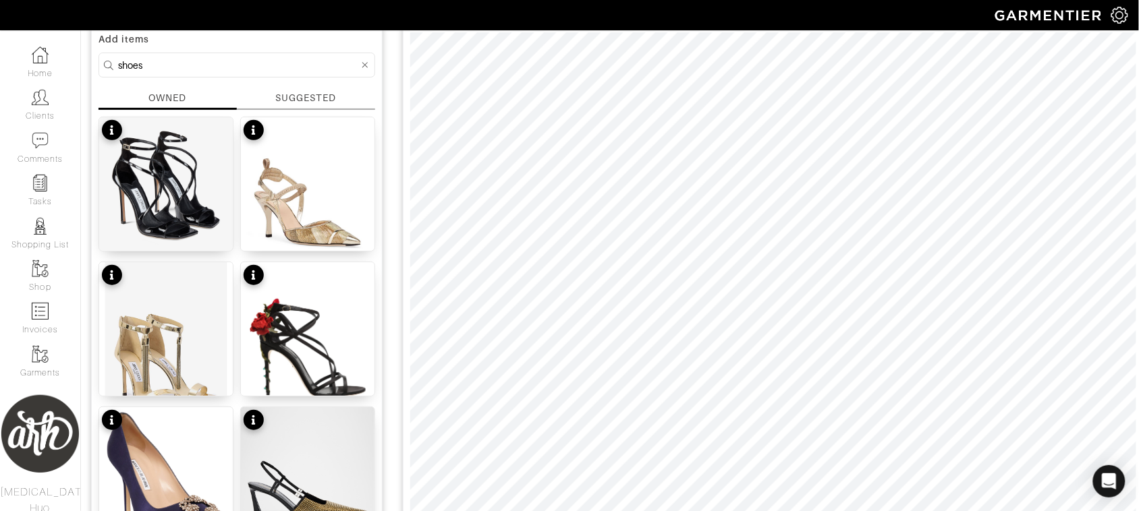
click at [237, 55] on form "shoes" at bounding box center [237, 65] width 277 height 25
click at [237, 59] on input "shoes" at bounding box center [238, 65] width 241 height 17
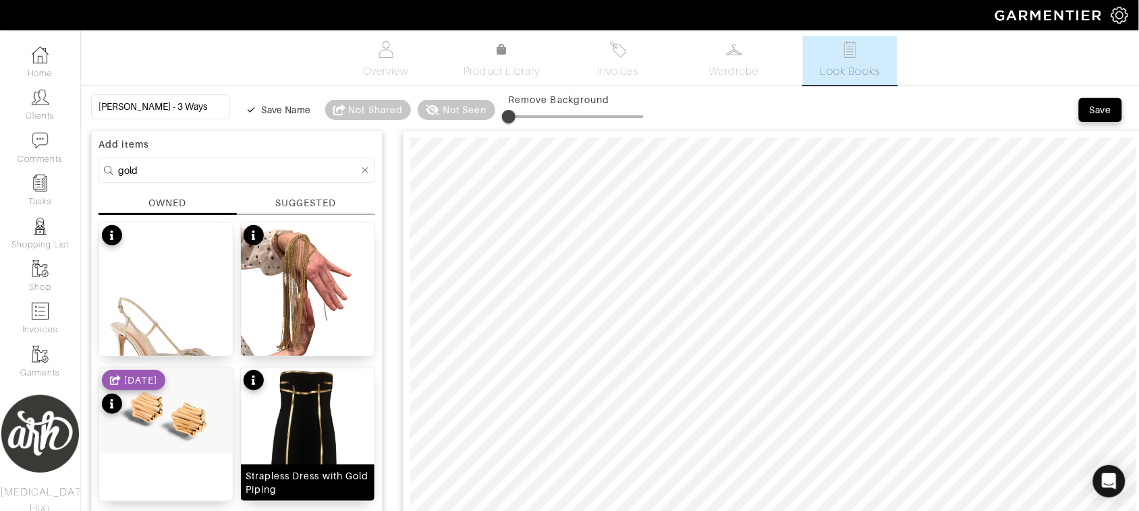
scroll to position [0, 0]
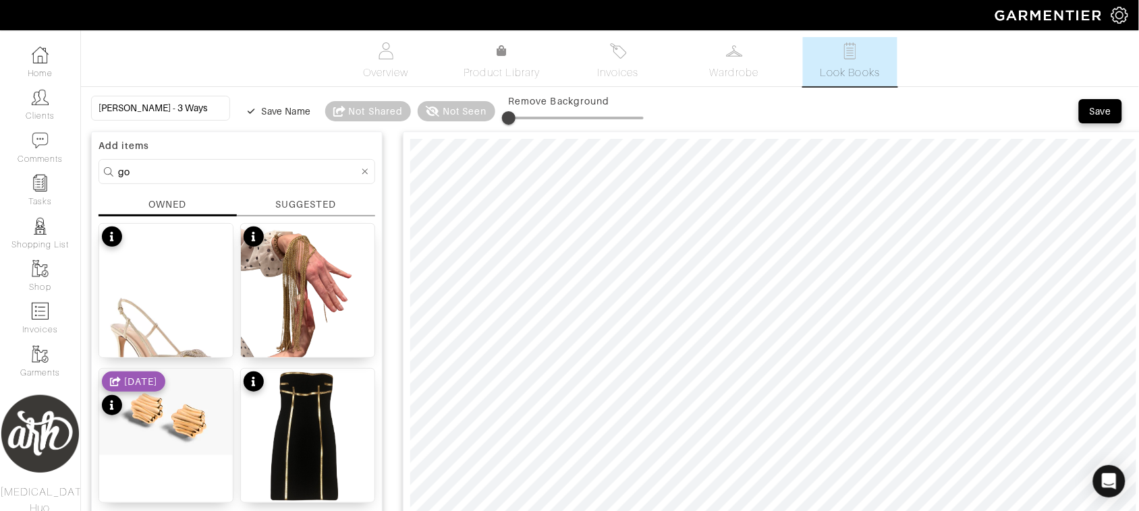
type input "g"
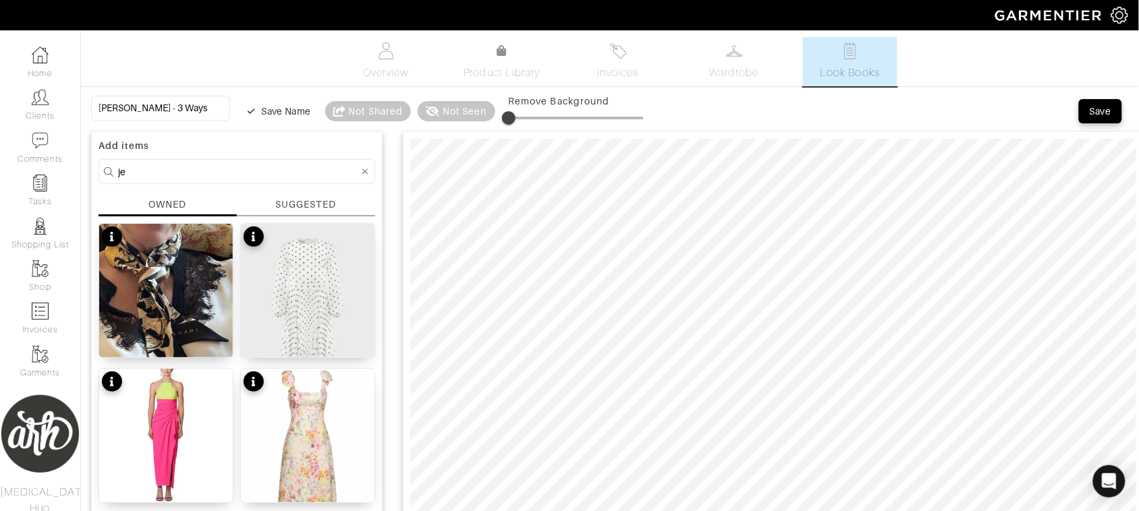
type input "jewelry"
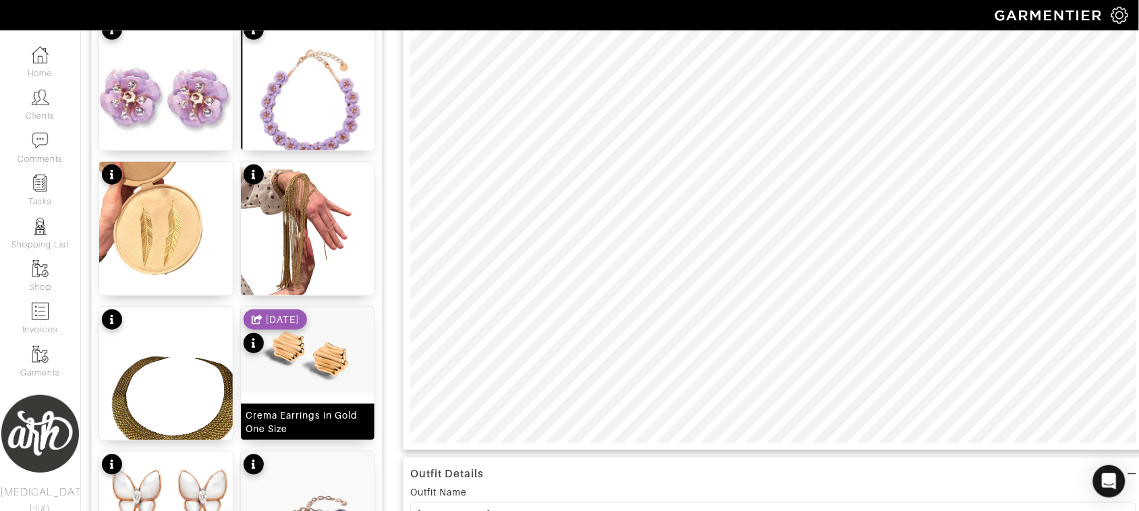
scroll to position [208, 0]
click at [325, 374] on img at bounding box center [308, 349] width 134 height 86
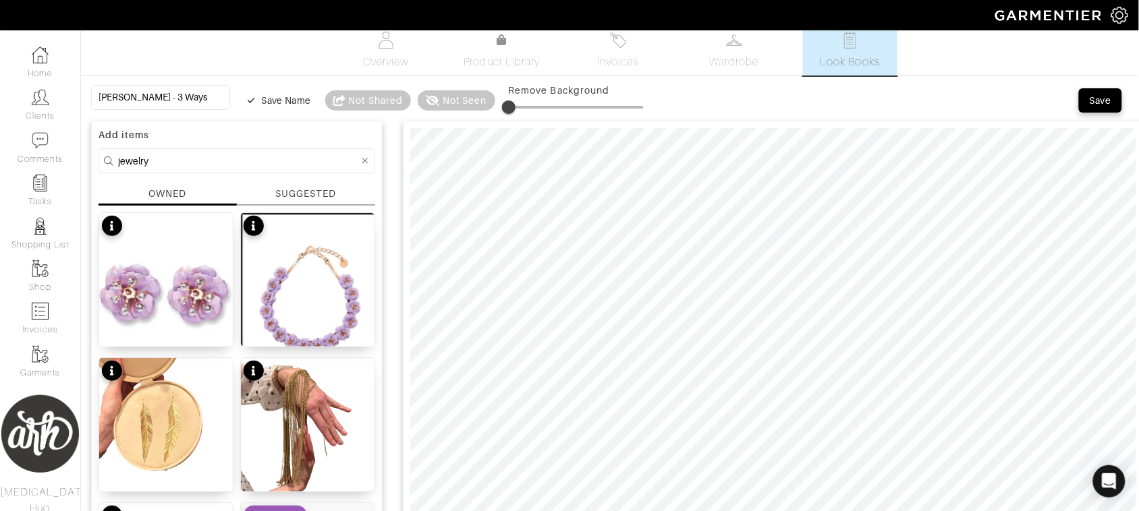
scroll to position [0, 0]
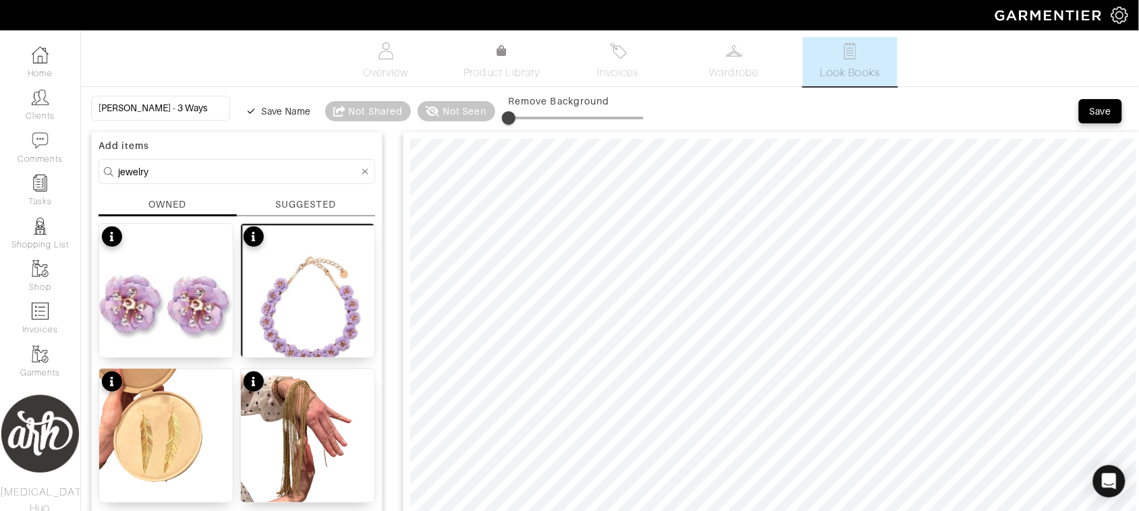
type input "3"
click at [506, 119] on span at bounding box center [512, 117] width 13 height 13
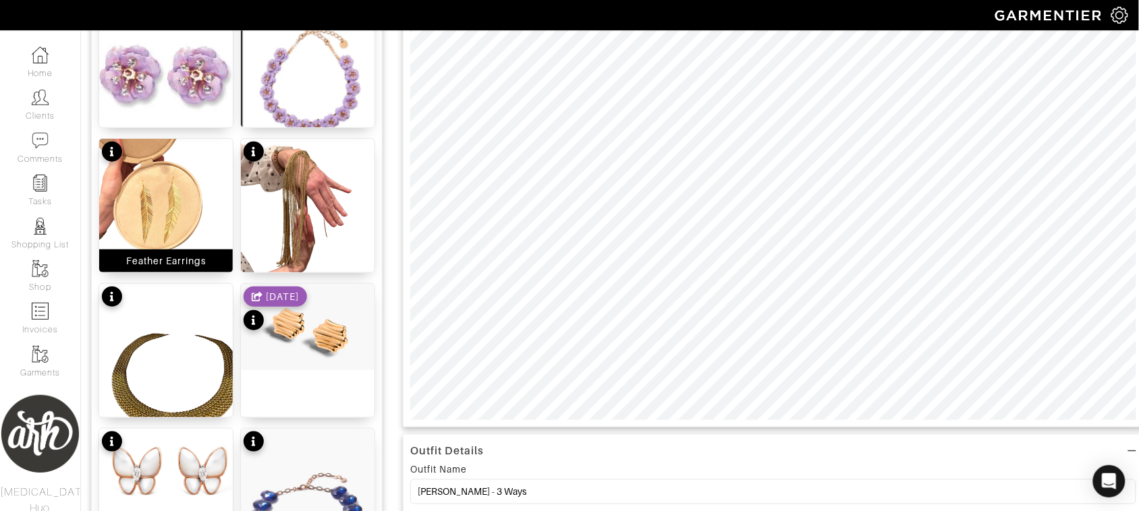
click at [204, 372] on img at bounding box center [166, 373] width 134 height 178
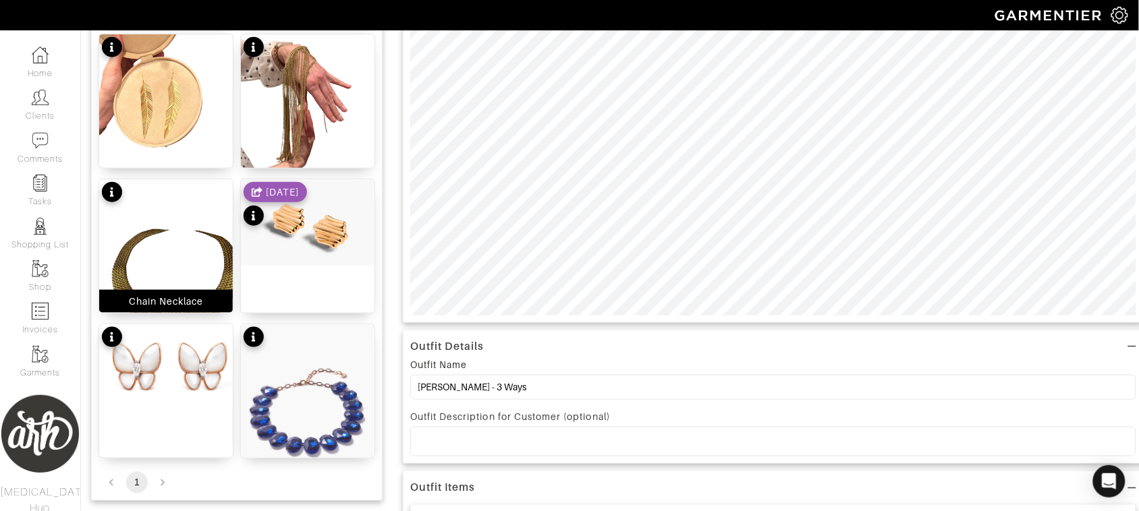
scroll to position [343, 0]
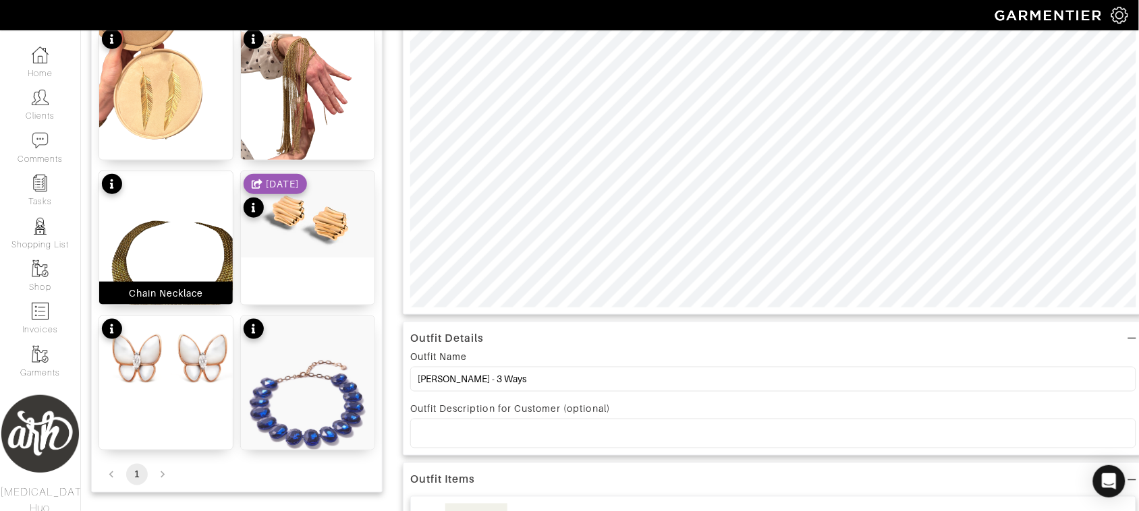
click at [196, 376] on img at bounding box center [166, 357] width 134 height 83
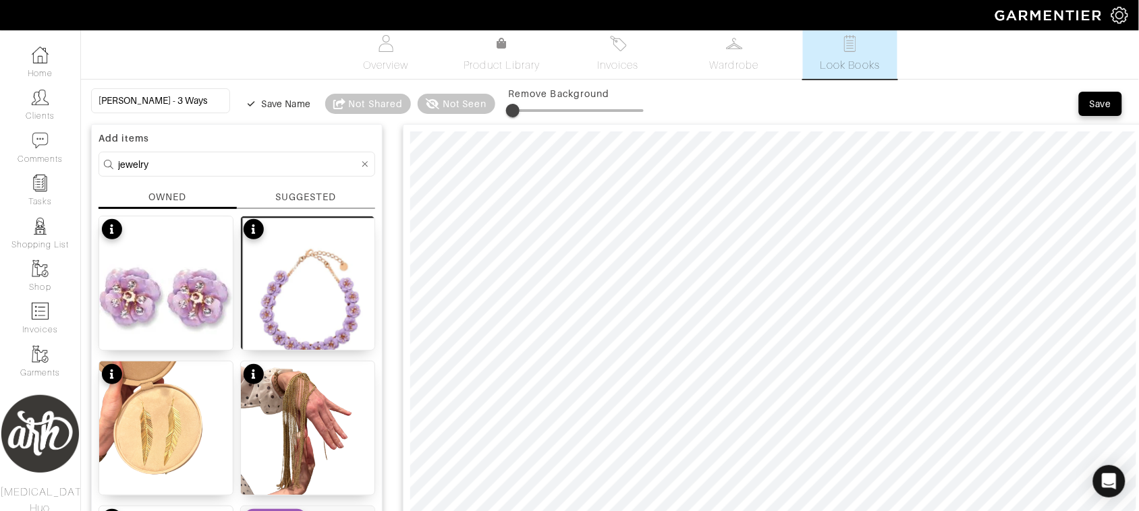
scroll to position [0, 0]
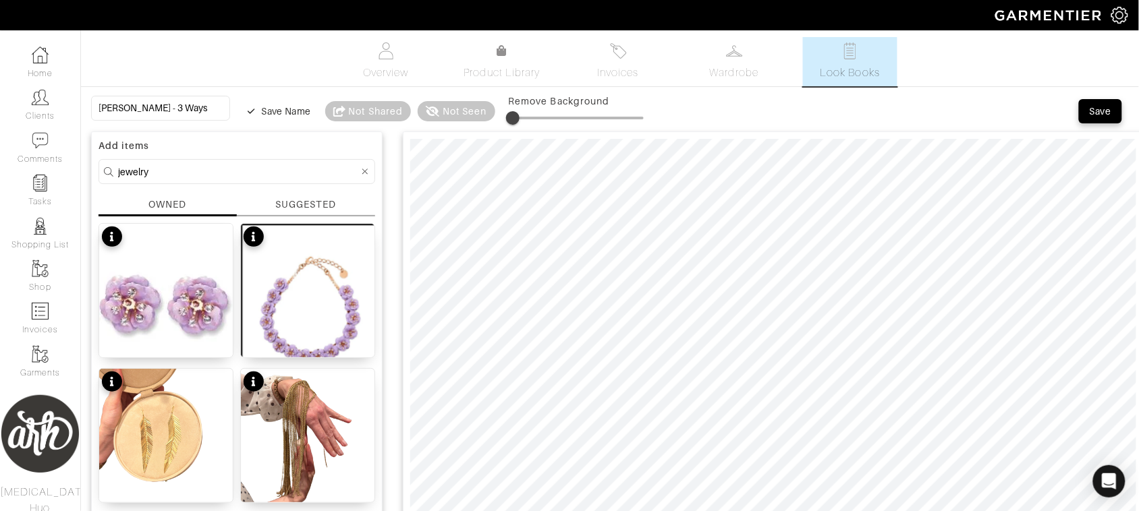
click at [366, 172] on icon at bounding box center [365, 171] width 6 height 9
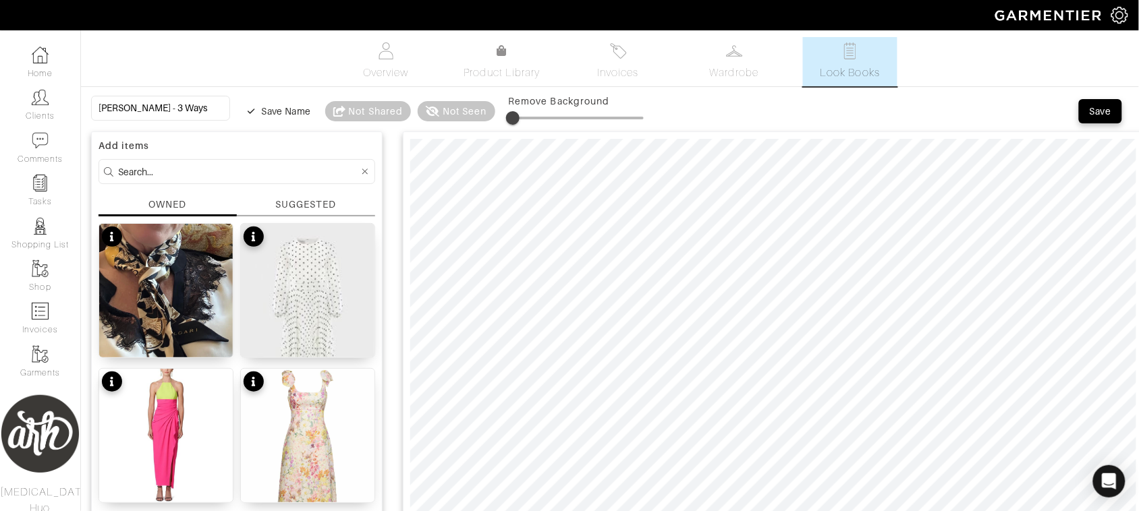
click at [312, 167] on input at bounding box center [238, 171] width 241 height 17
type input "bag"
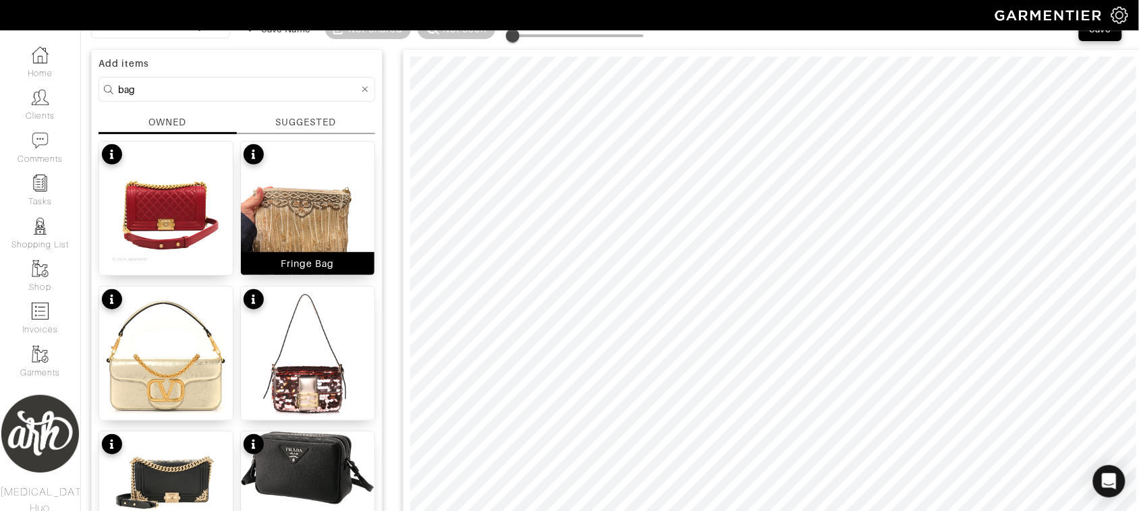
scroll to position [95, 0]
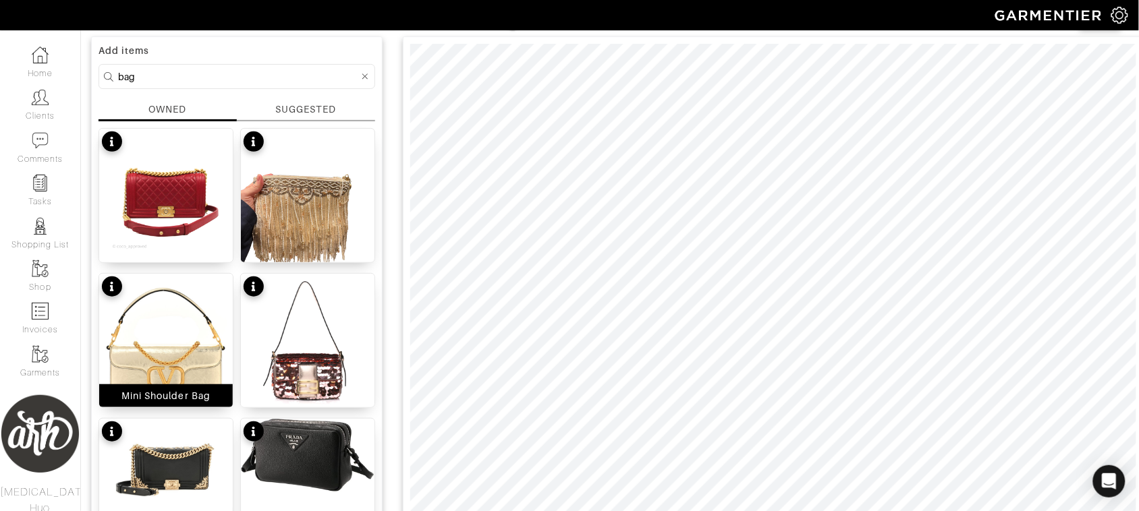
click at [181, 354] on img at bounding box center [166, 341] width 134 height 134
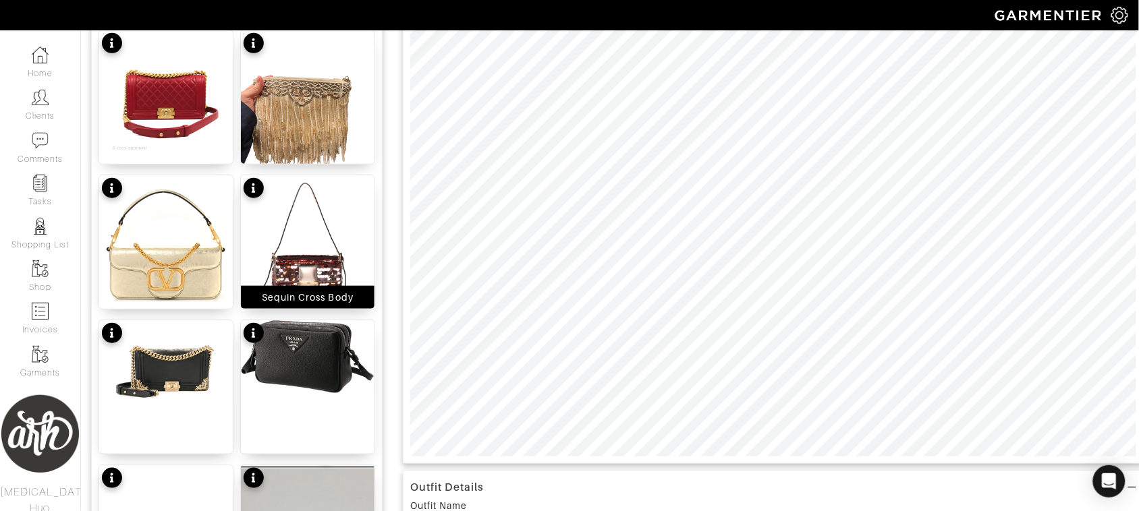
scroll to position [264, 0]
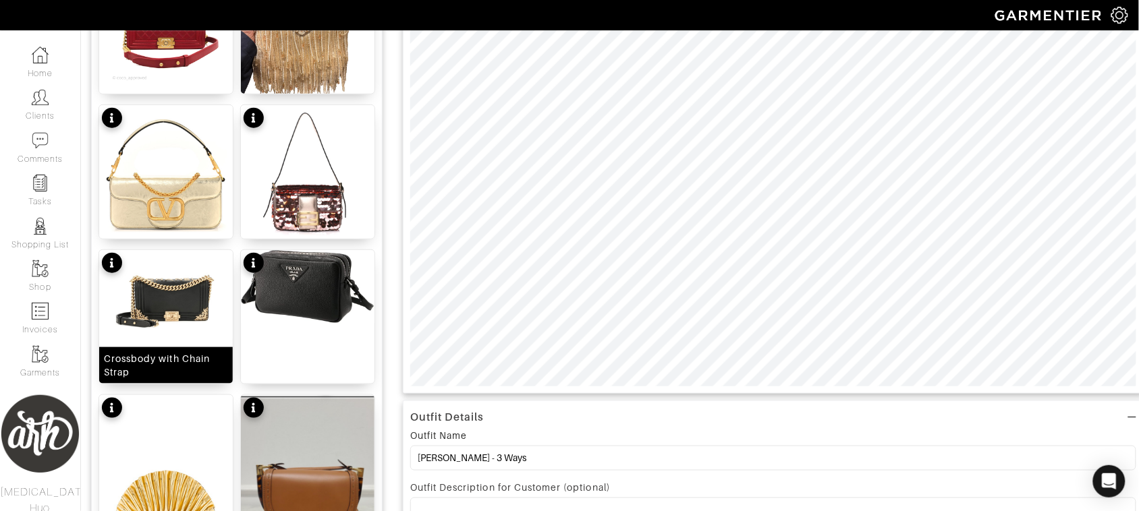
click at [179, 301] on img at bounding box center [166, 294] width 134 height 89
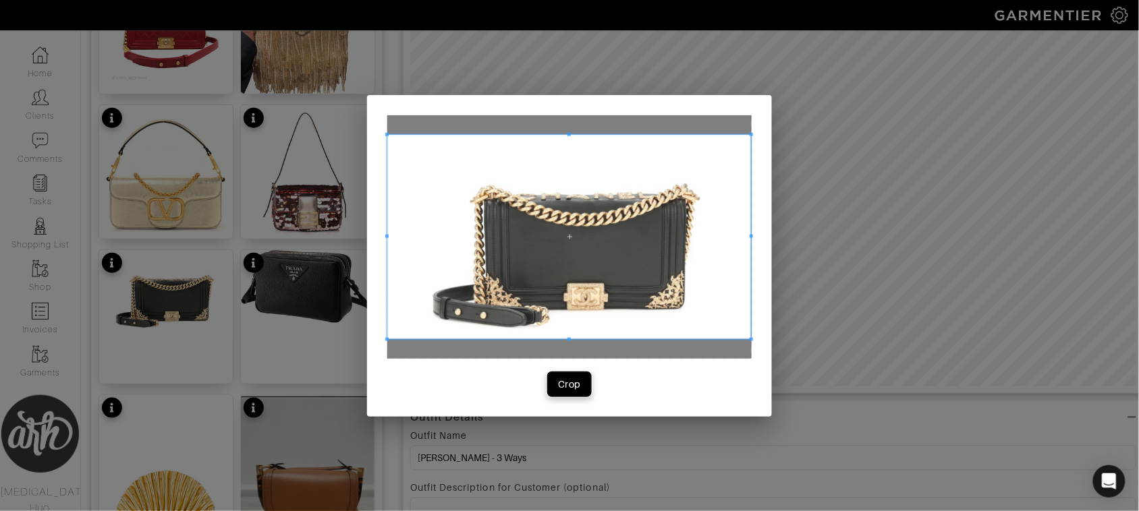
click at [578, 381] on div "Crop" at bounding box center [569, 384] width 23 height 13
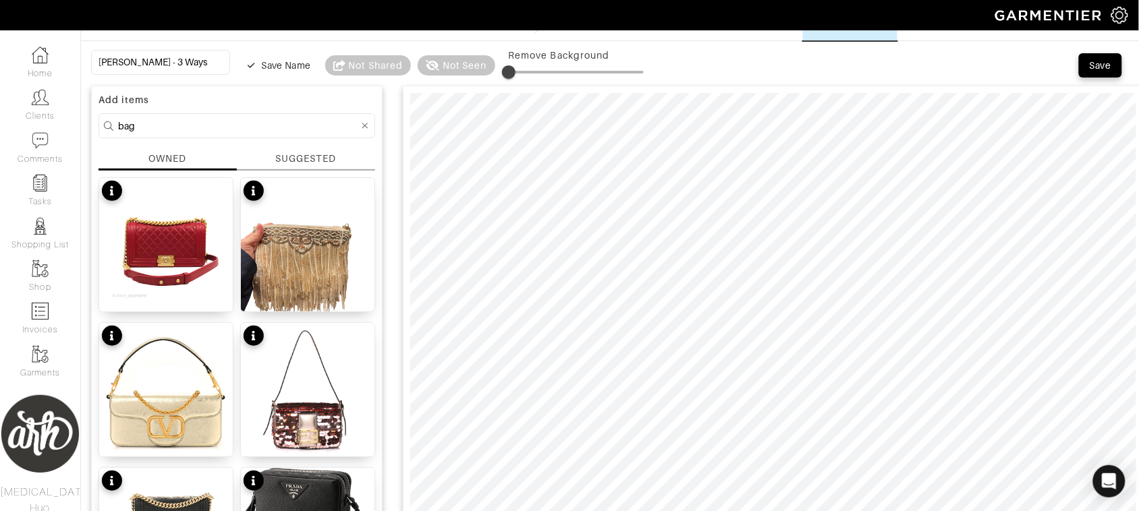
scroll to position [45, 0]
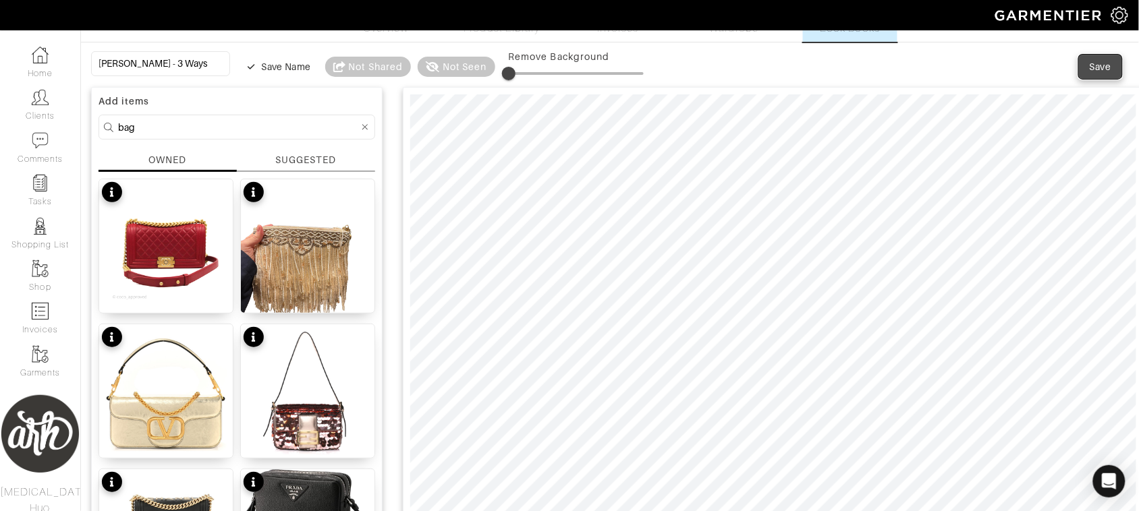
click at [1101, 72] on div "Save" at bounding box center [1101, 66] width 22 height 13
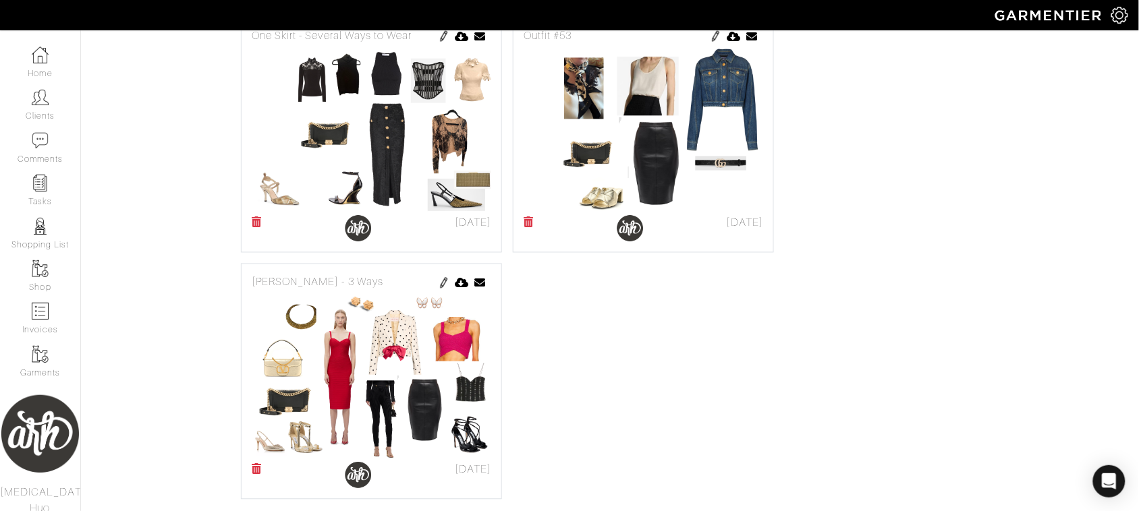
scroll to position [584, 0]
